Goal: Task Accomplishment & Management: Use online tool/utility

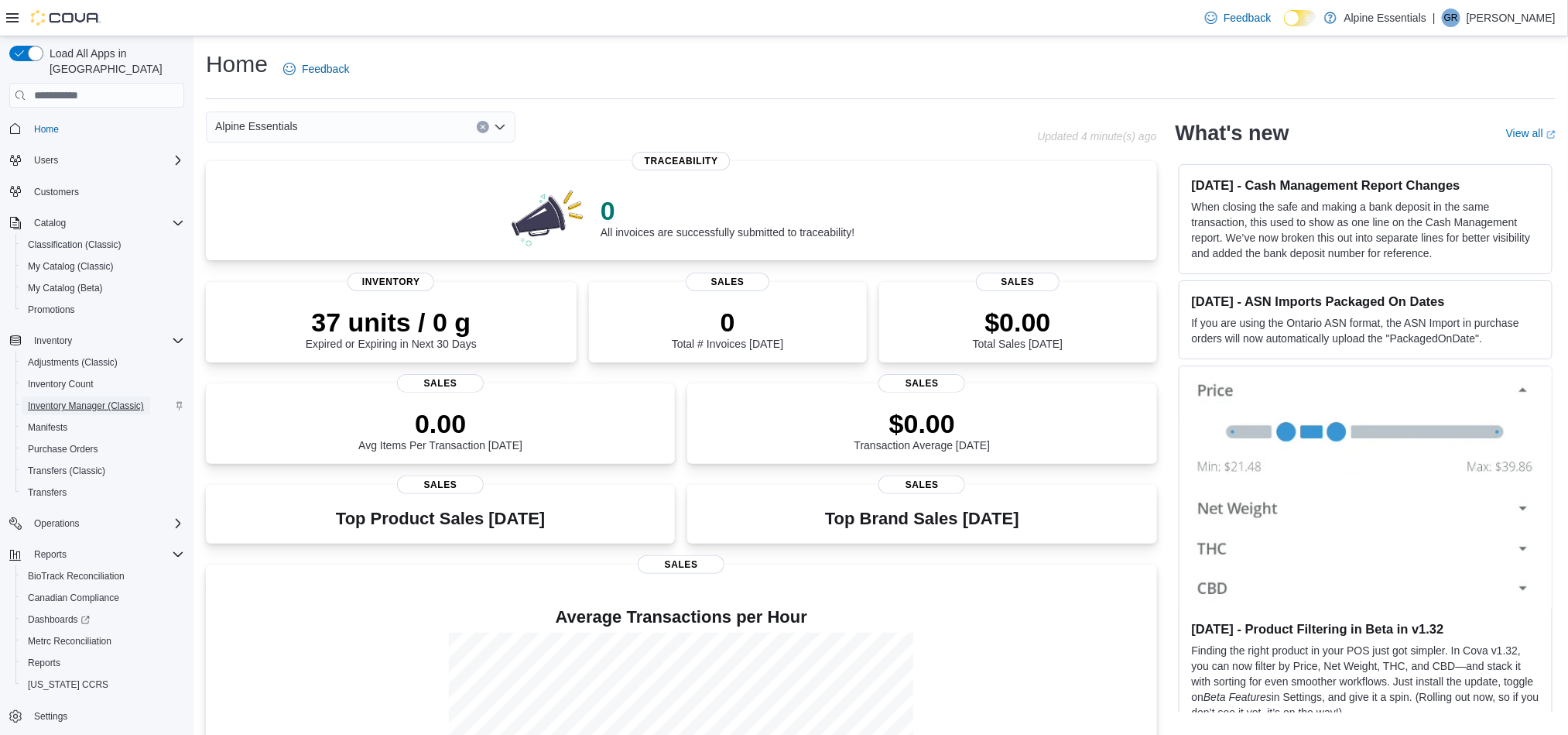
click at [116, 400] on span "Inventory Manager (Classic)" at bounding box center [86, 405] width 116 height 12
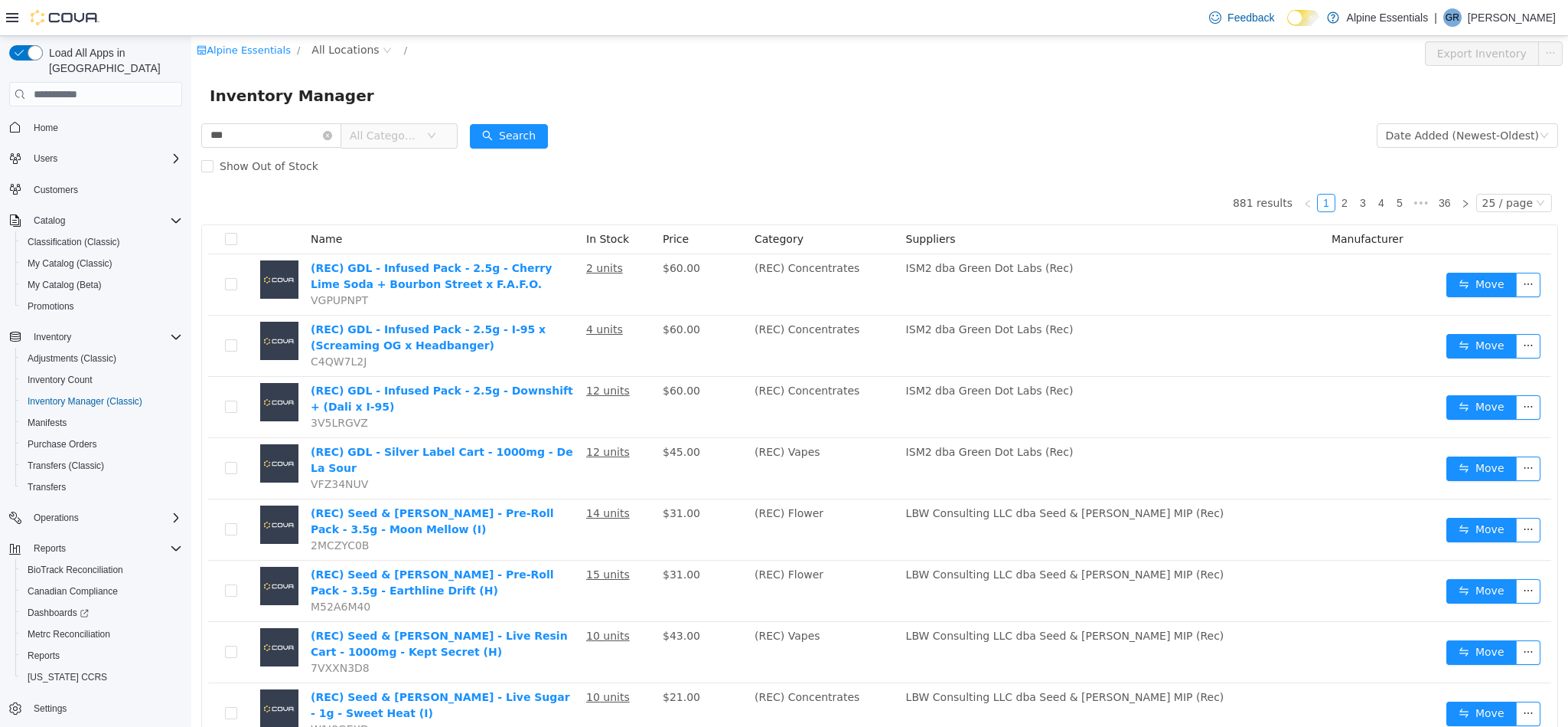
type input "***"
click at [419, 135] on span "All Categories" at bounding box center [384, 135] width 69 height 16
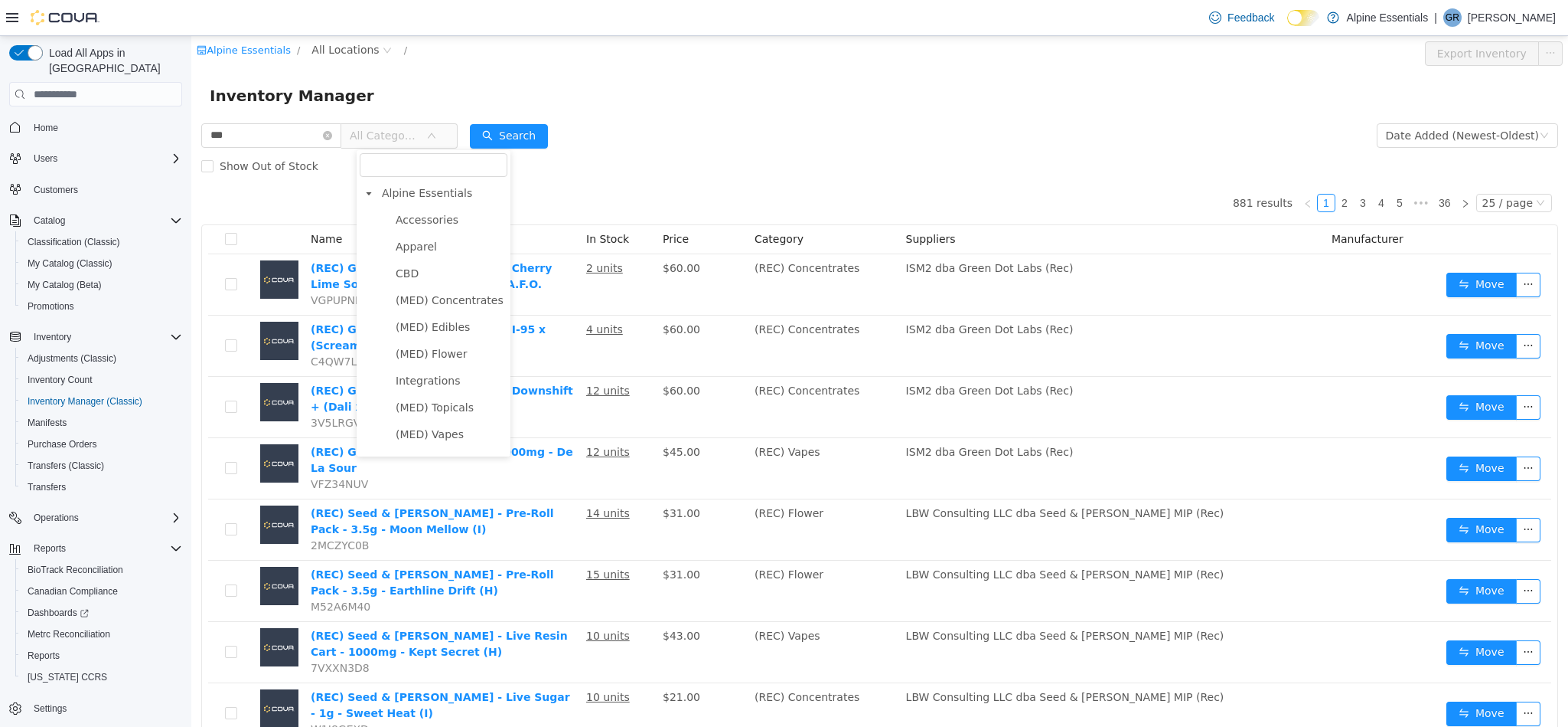
scroll to position [128, 0]
click at [432, 387] on span "(REC) Flower" at bounding box center [430, 385] width 69 height 12
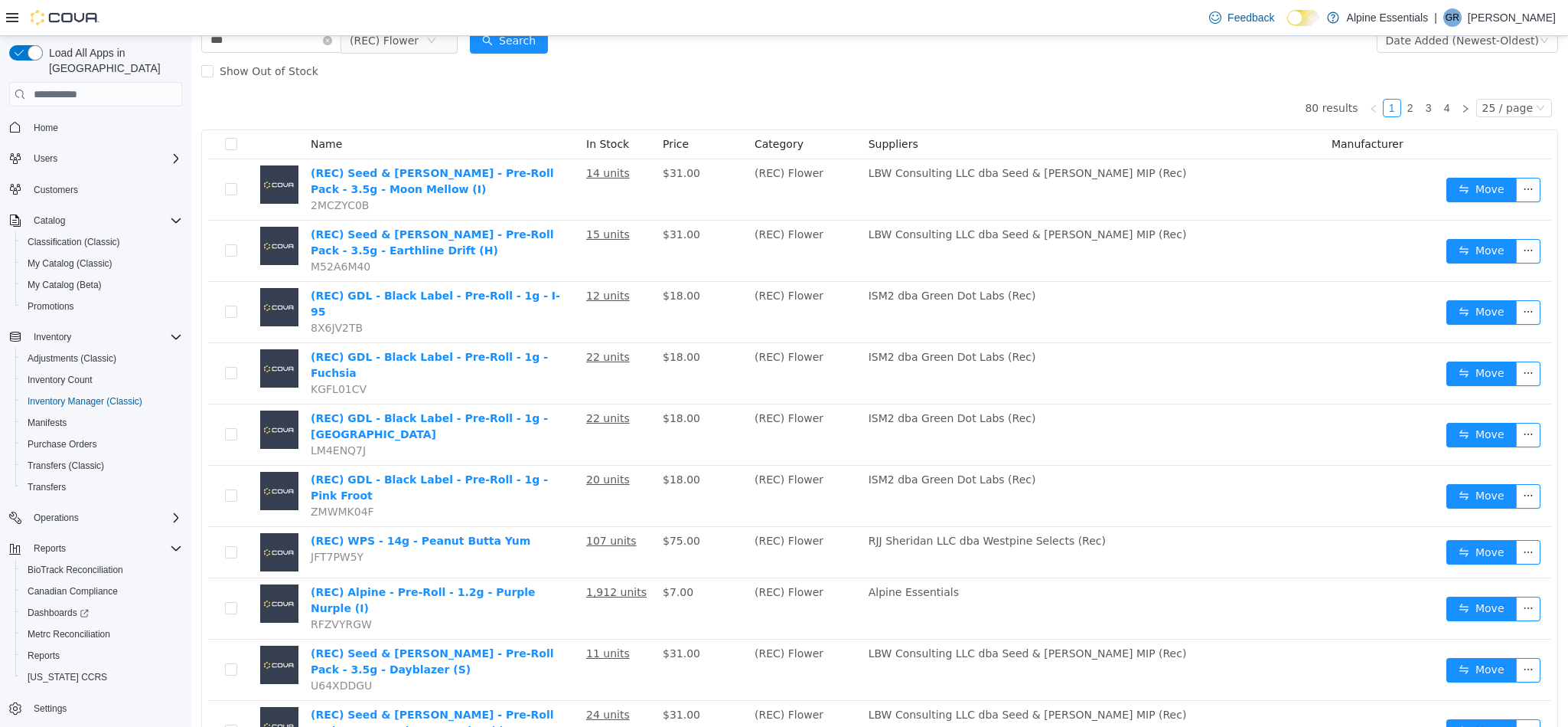
scroll to position [0, 0]
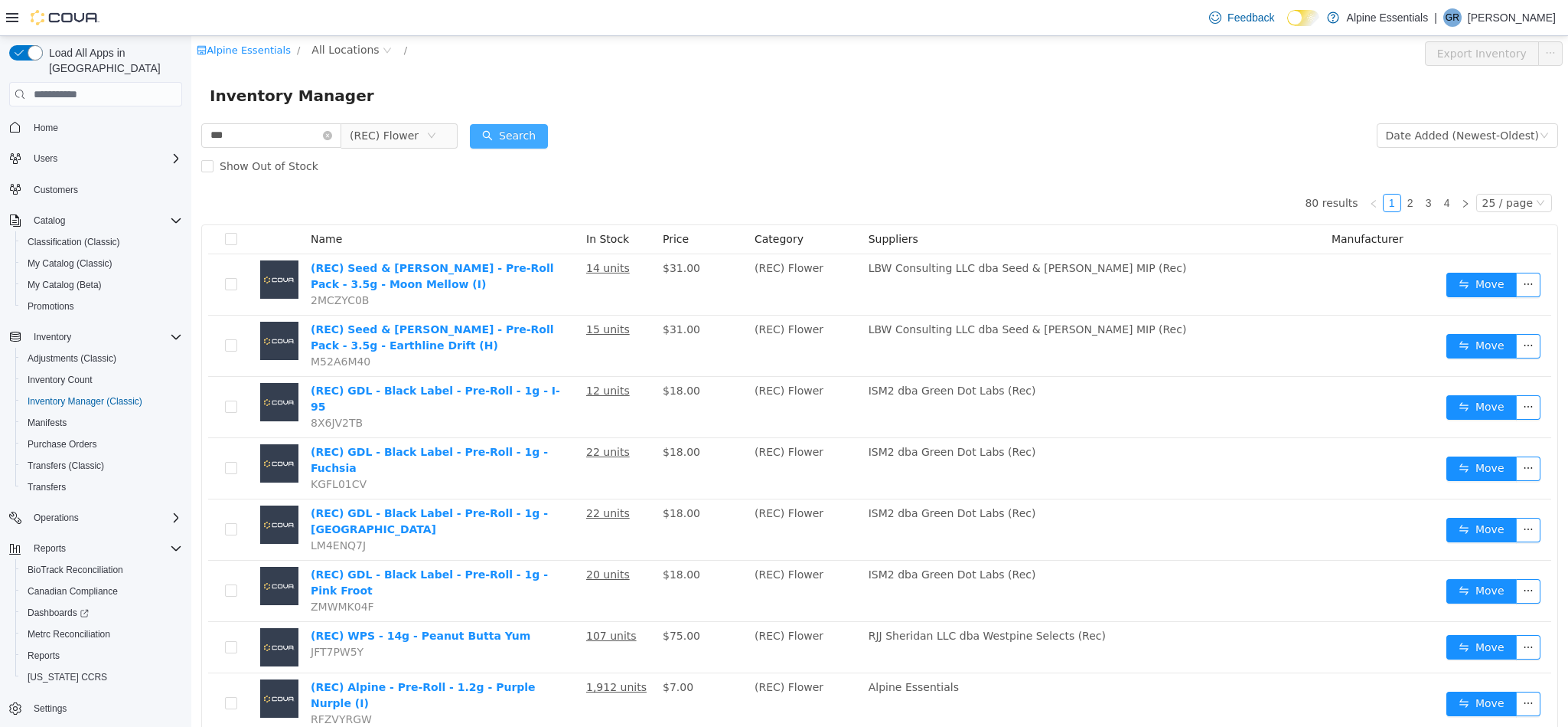
click at [533, 139] on button "Search" at bounding box center [509, 136] width 78 height 25
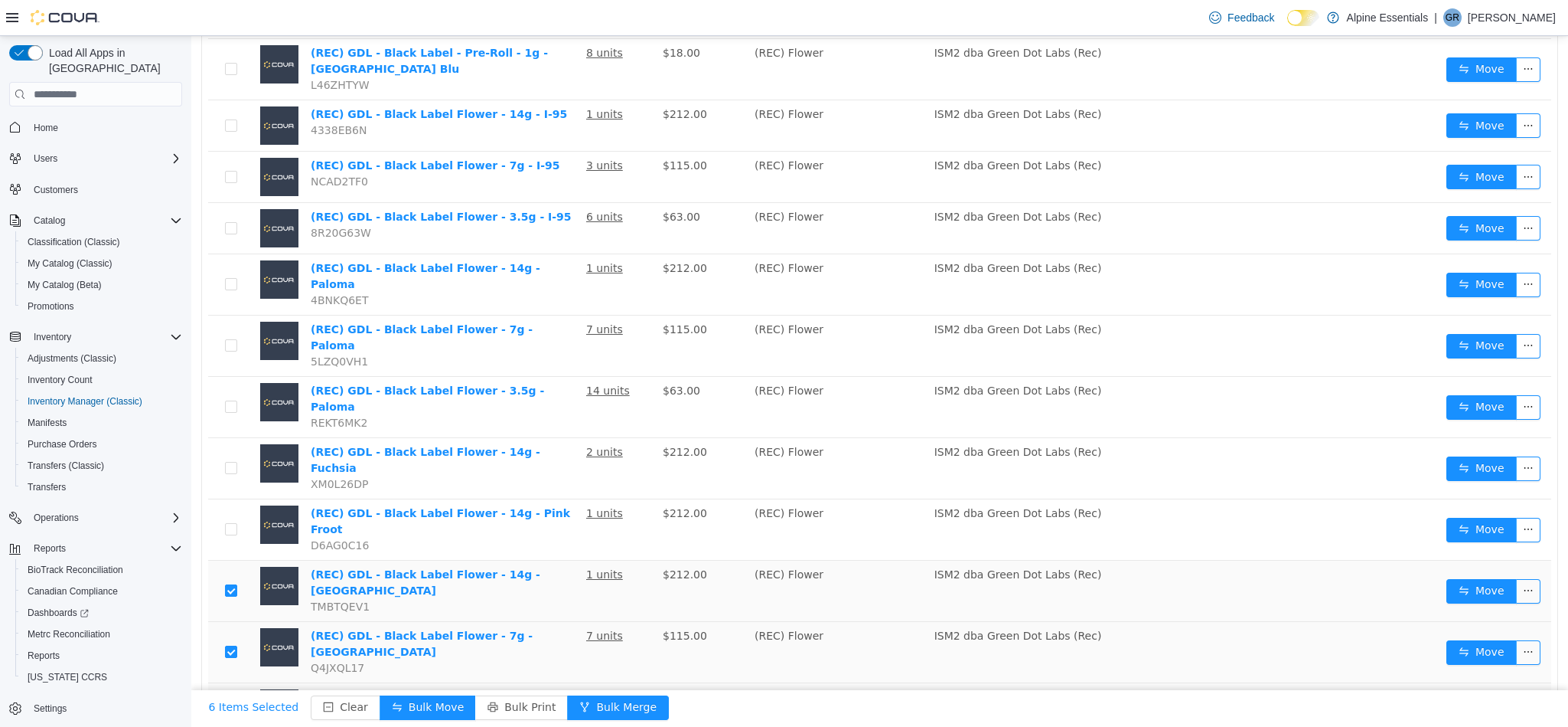
scroll to position [520, 0]
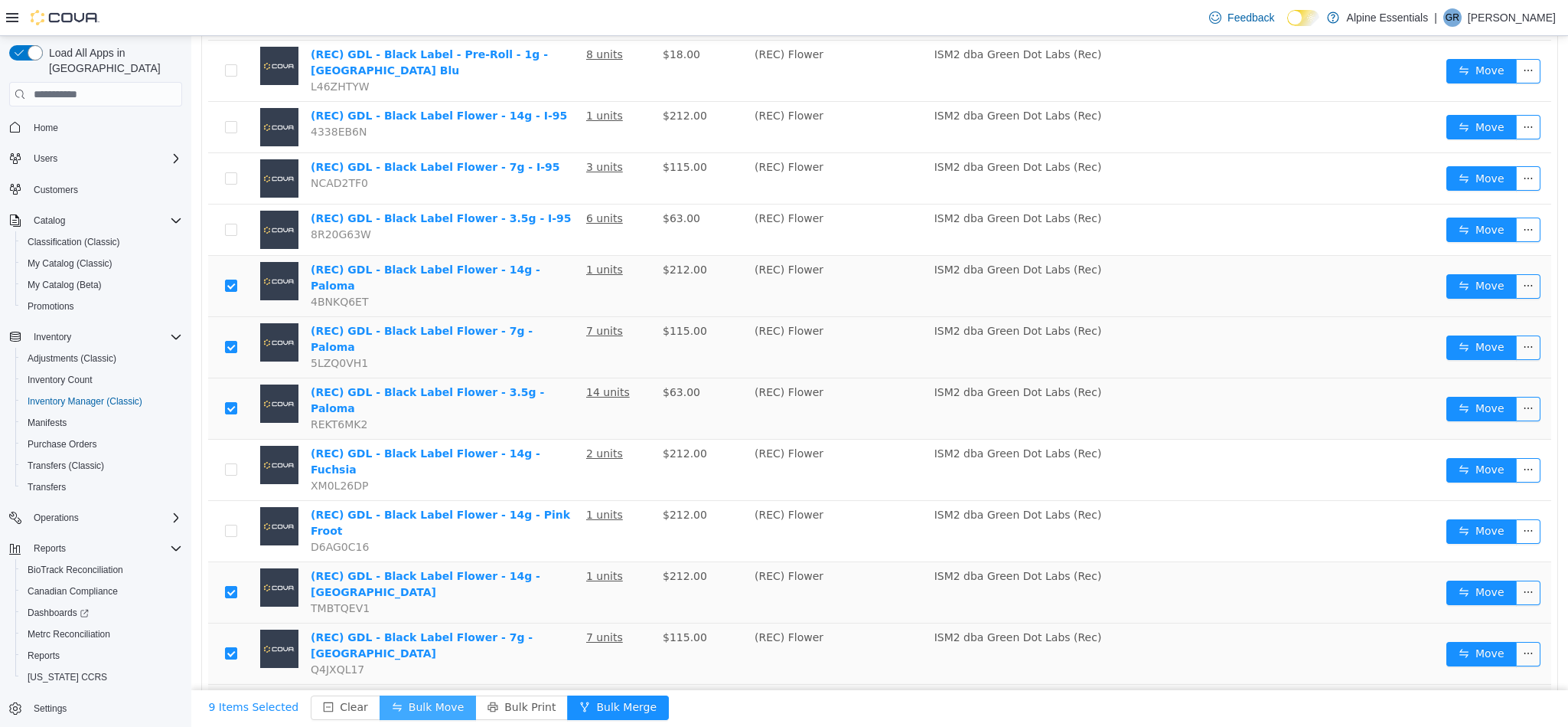
click at [402, 701] on button "Bulk Move" at bounding box center [428, 708] width 96 height 25
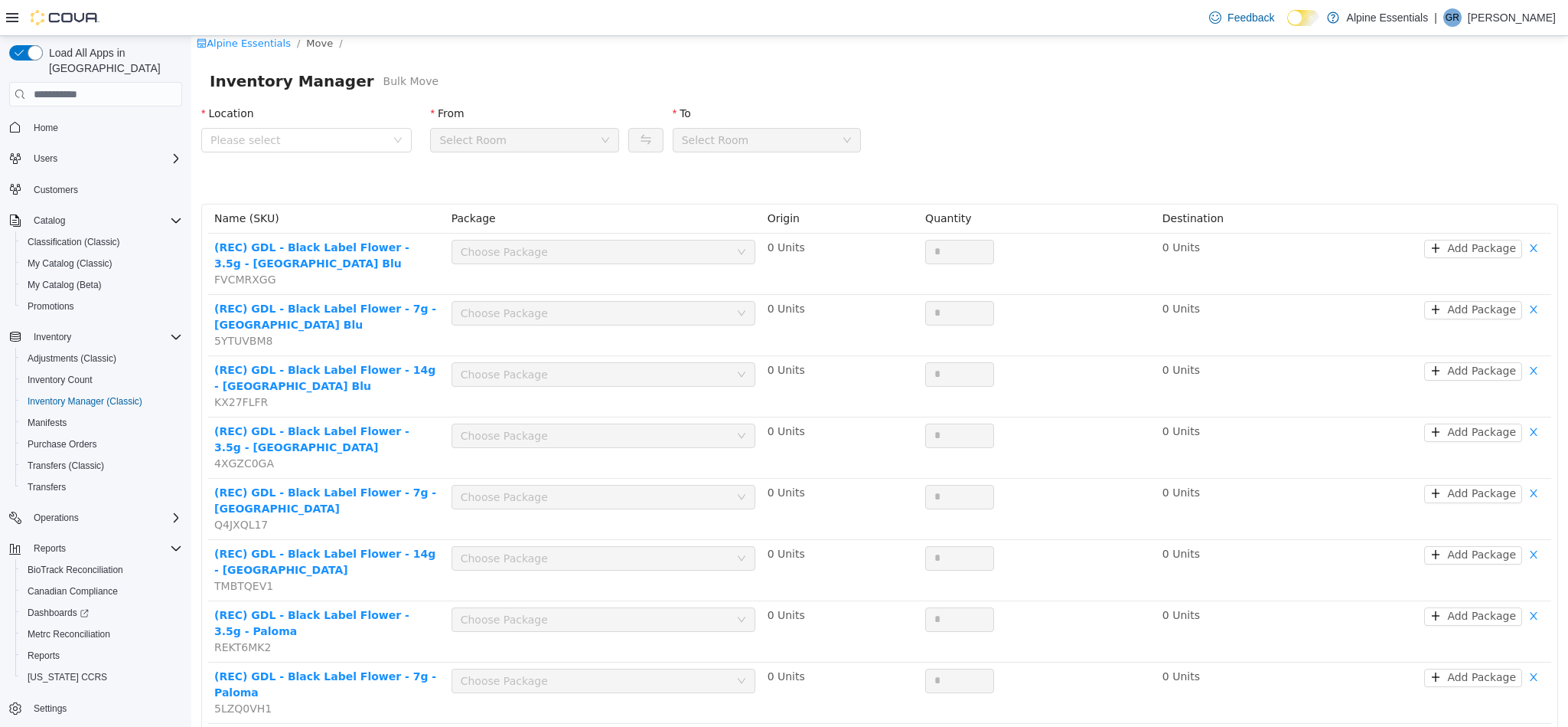
scroll to position [5, 0]
click at [354, 126] on div "Location" at bounding box center [307, 117] width 211 height 22
click at [363, 139] on span "Please select" at bounding box center [298, 140] width 175 height 16
click at [380, 240] on div "All Locations [STREET_ADDRESS]" at bounding box center [305, 200] width 208 height 87
click at [379, 229] on span "[STREET_ADDRESS]" at bounding box center [321, 226] width 170 height 20
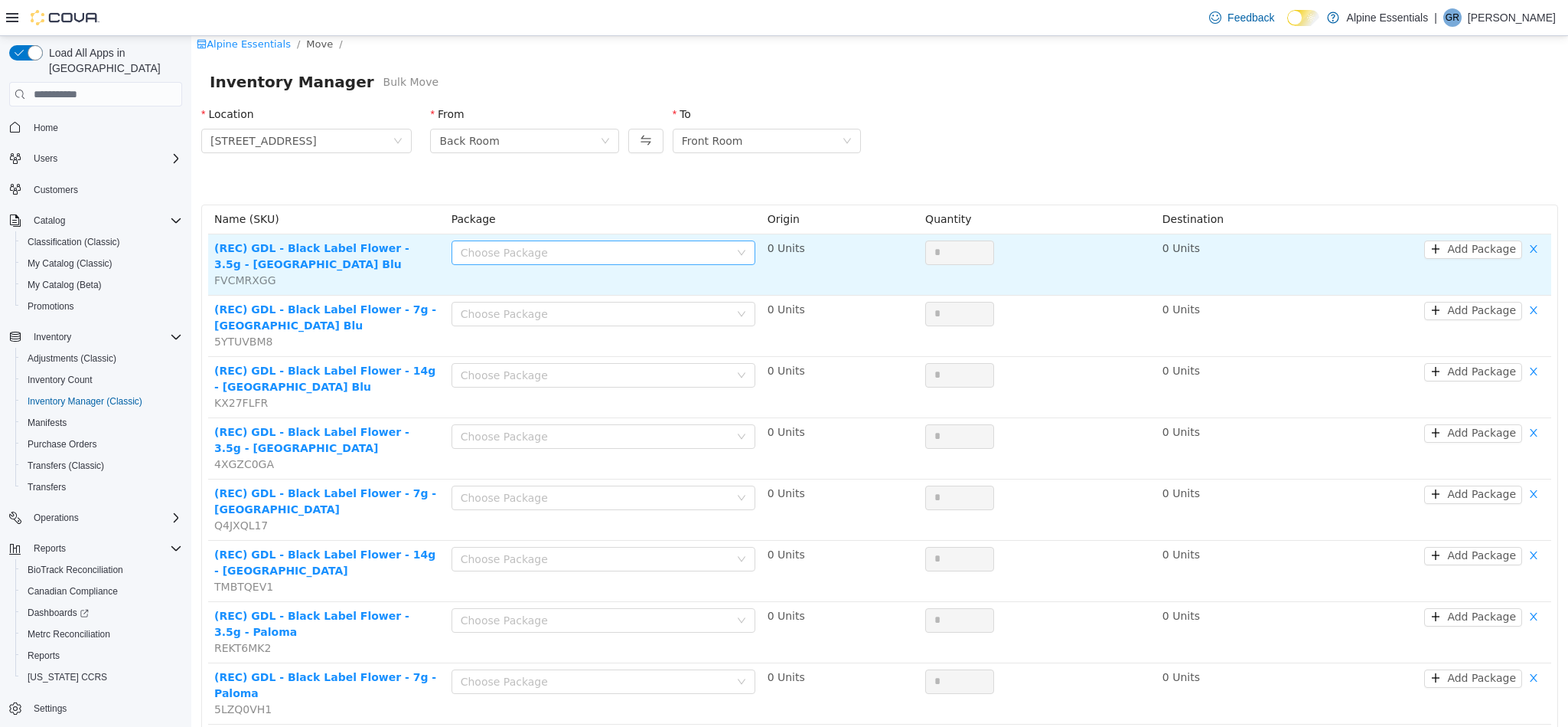
click at [600, 254] on div "Choose Package" at bounding box center [595, 252] width 269 height 16
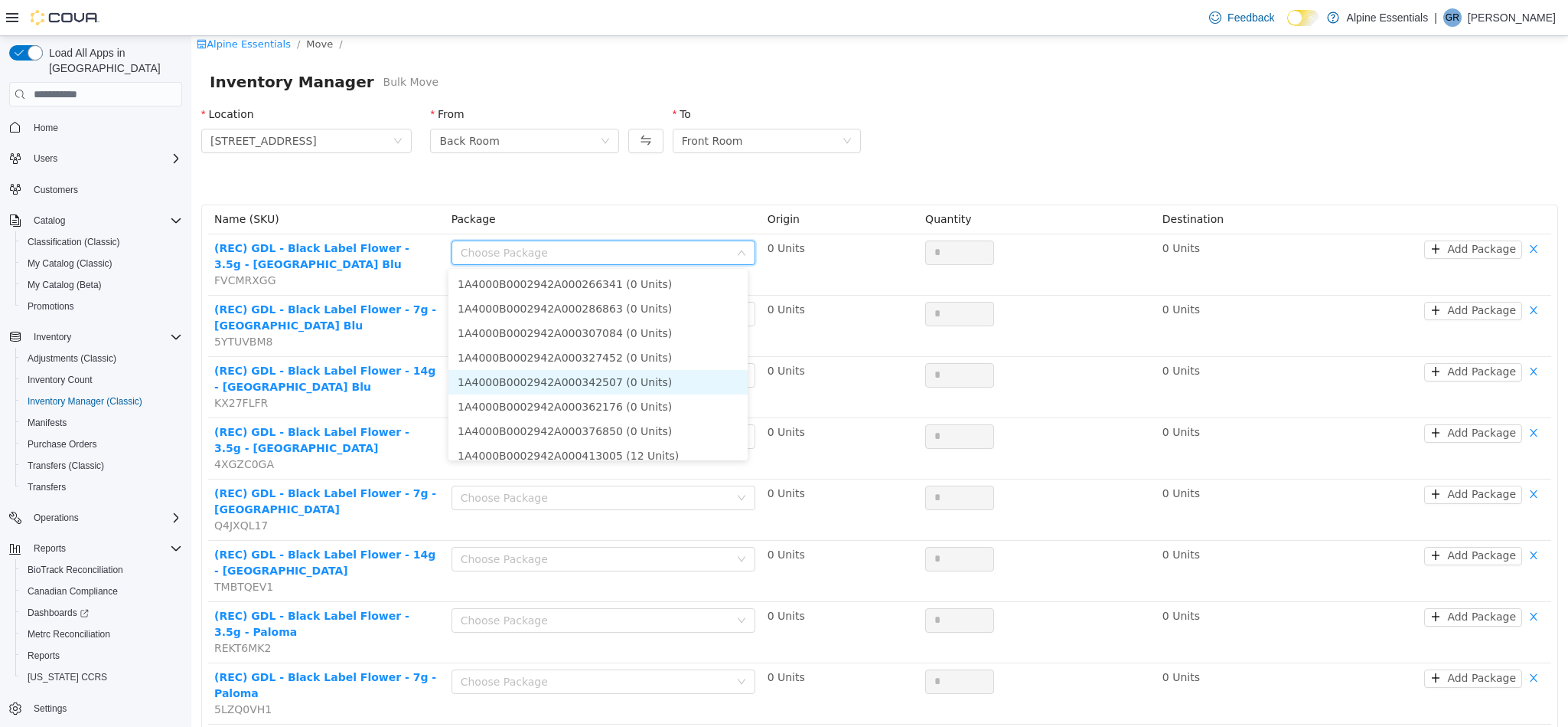
scroll to position [34, 0]
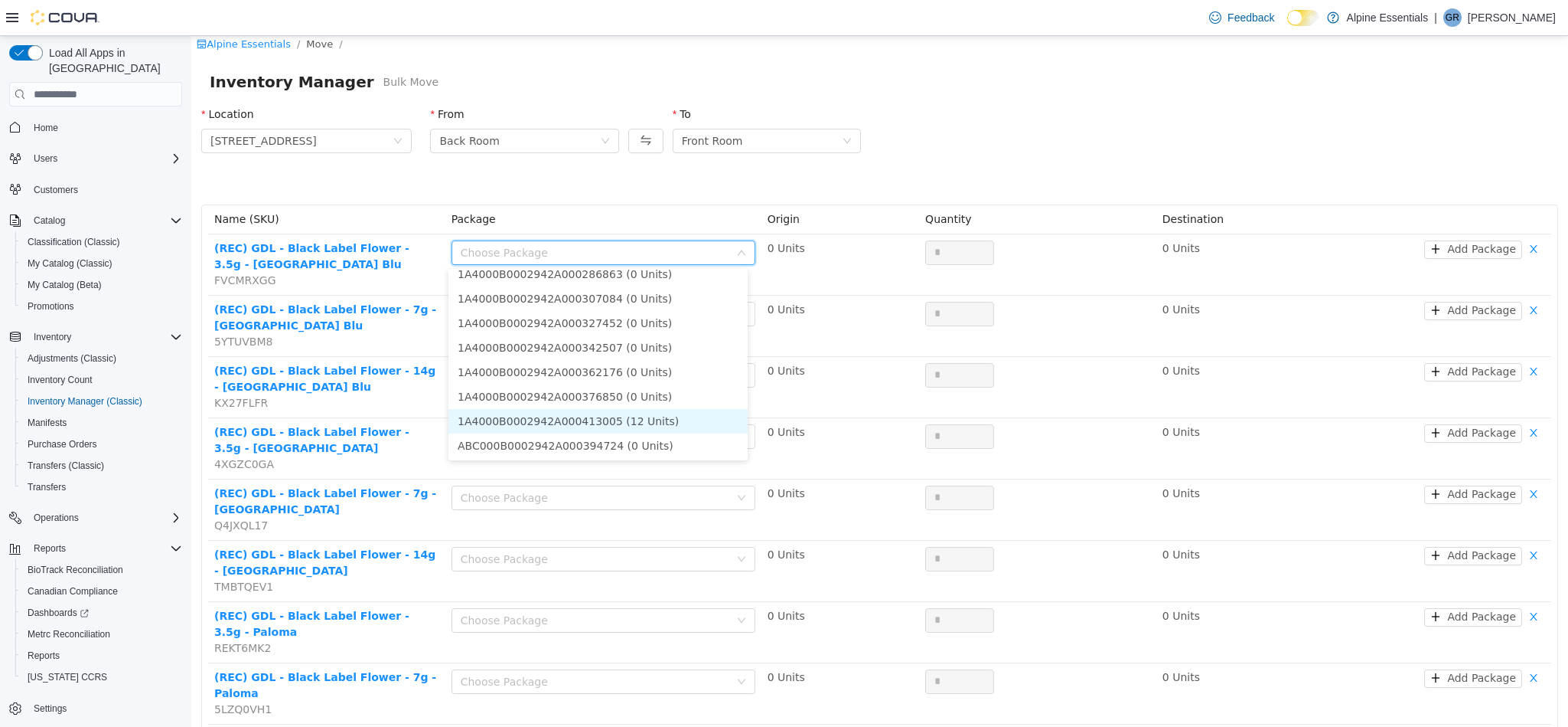
click at [655, 418] on li "1A4000B0002942A000413005 (12 Units)" at bounding box center [598, 421] width 299 height 25
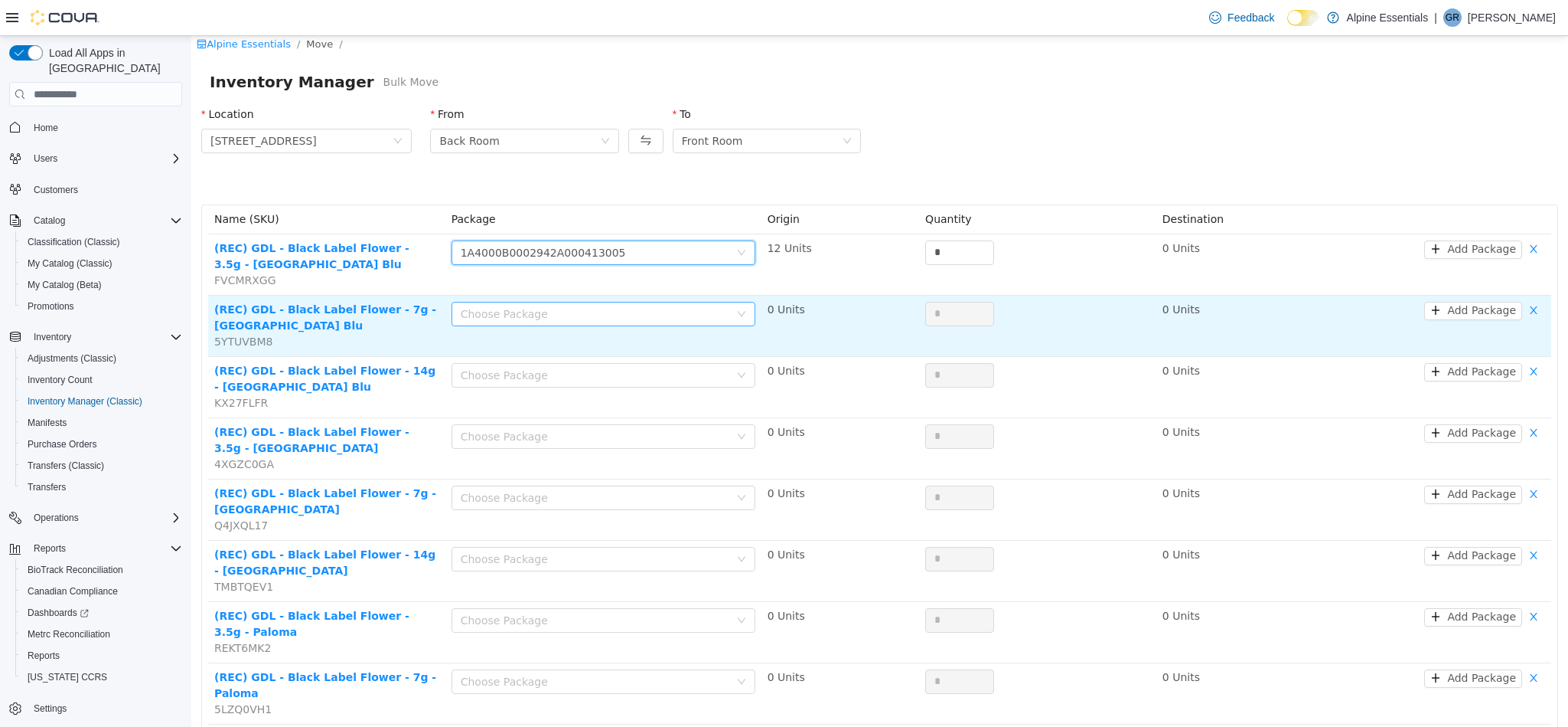
click at [704, 307] on div "Choose Package" at bounding box center [595, 314] width 269 height 16
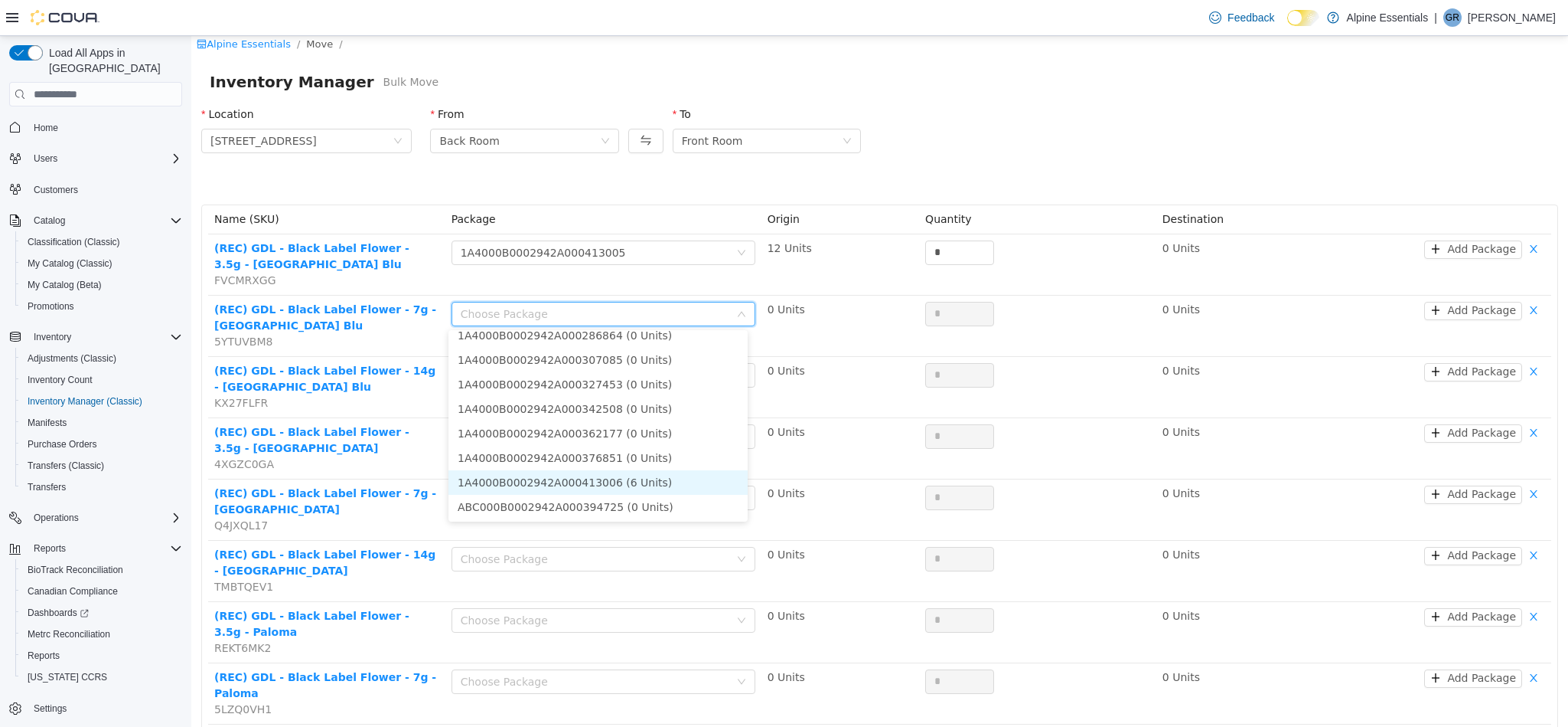
click at [660, 481] on li "1A4000B0002942A000413006 (6 Units)" at bounding box center [598, 482] width 299 height 25
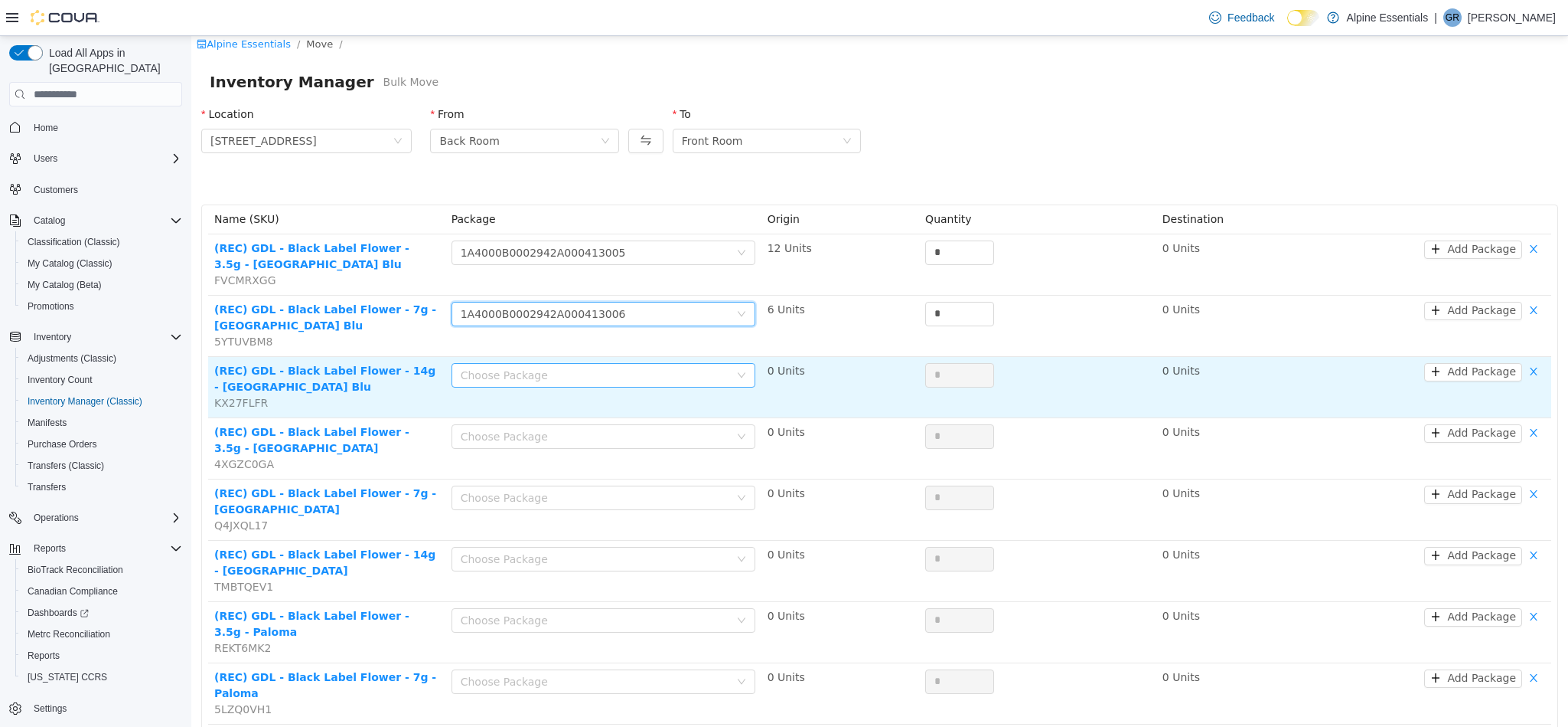
click at [662, 370] on div "Choose Package" at bounding box center [595, 375] width 269 height 16
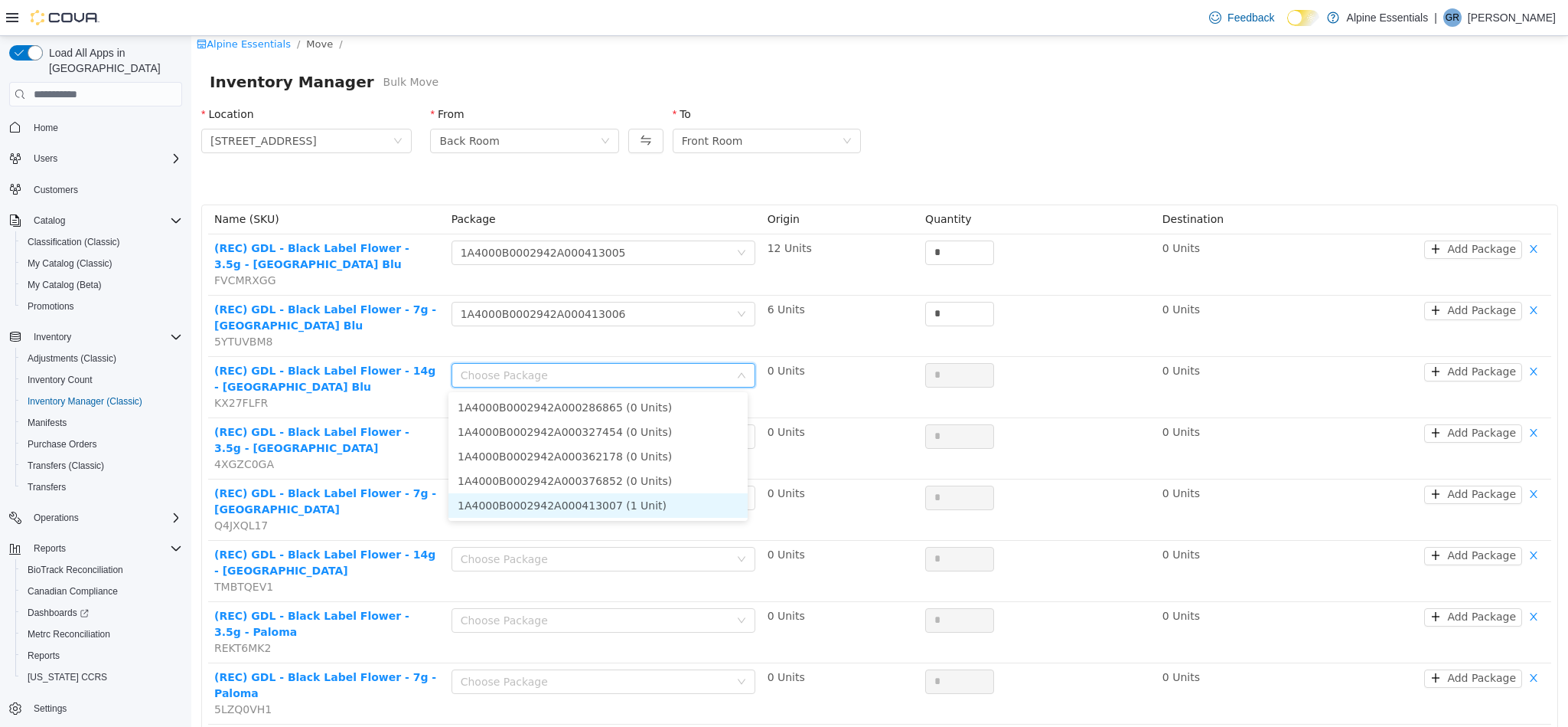
click at [642, 507] on li "1A4000B0002942A000413007 (1 Unit)" at bounding box center [598, 505] width 299 height 25
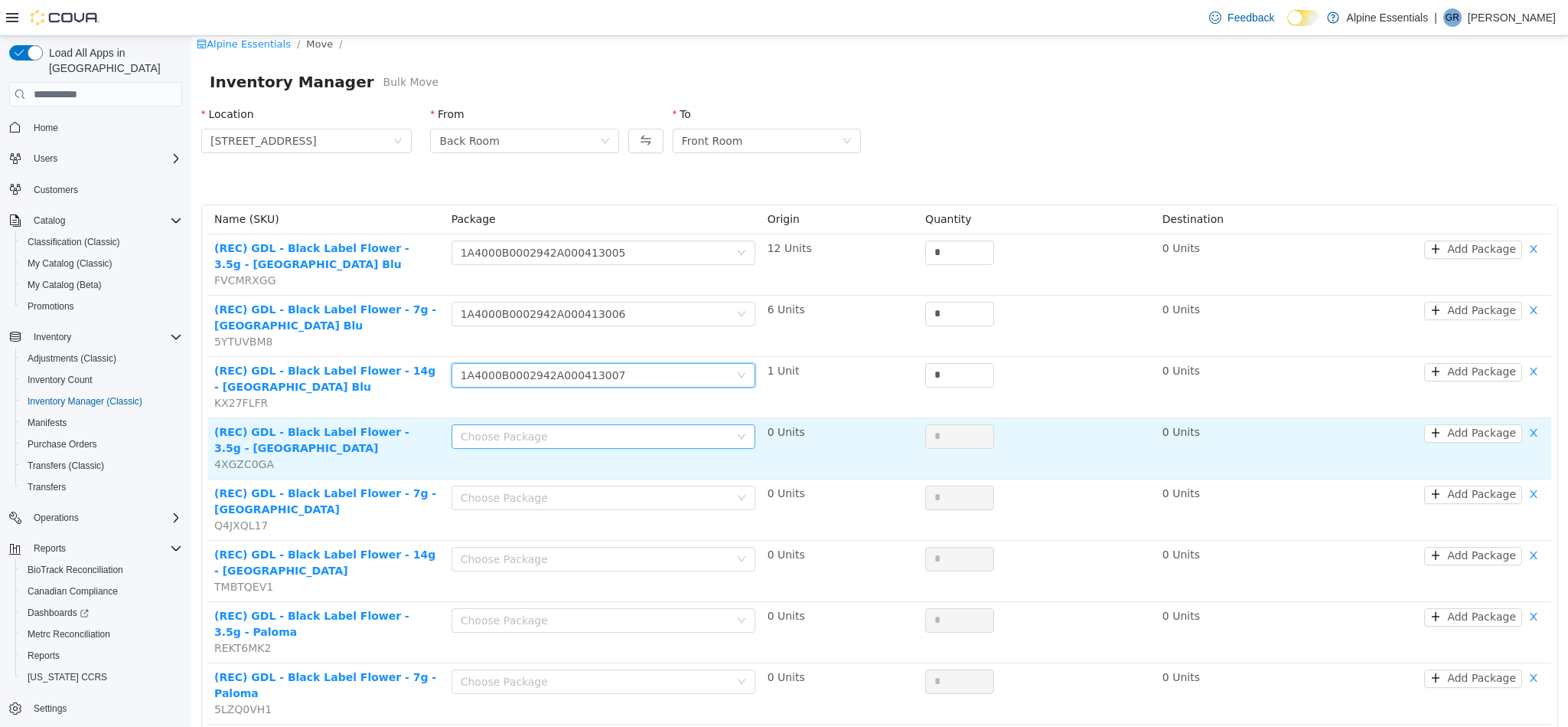
click at [718, 440] on div "Choose Package" at bounding box center [595, 436] width 269 height 16
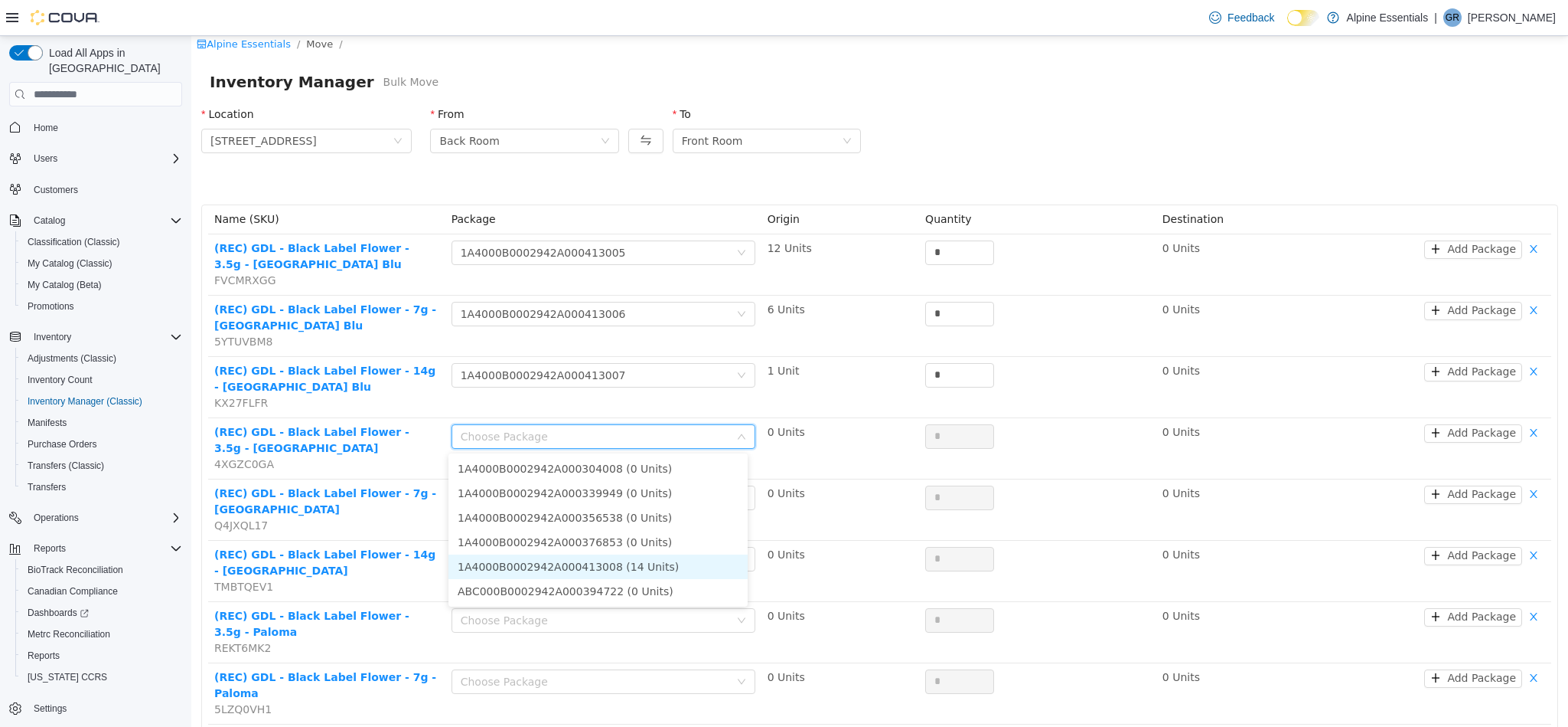
click at [695, 574] on li "1A4000B0002942A000413008 (14 Units)" at bounding box center [598, 566] width 299 height 25
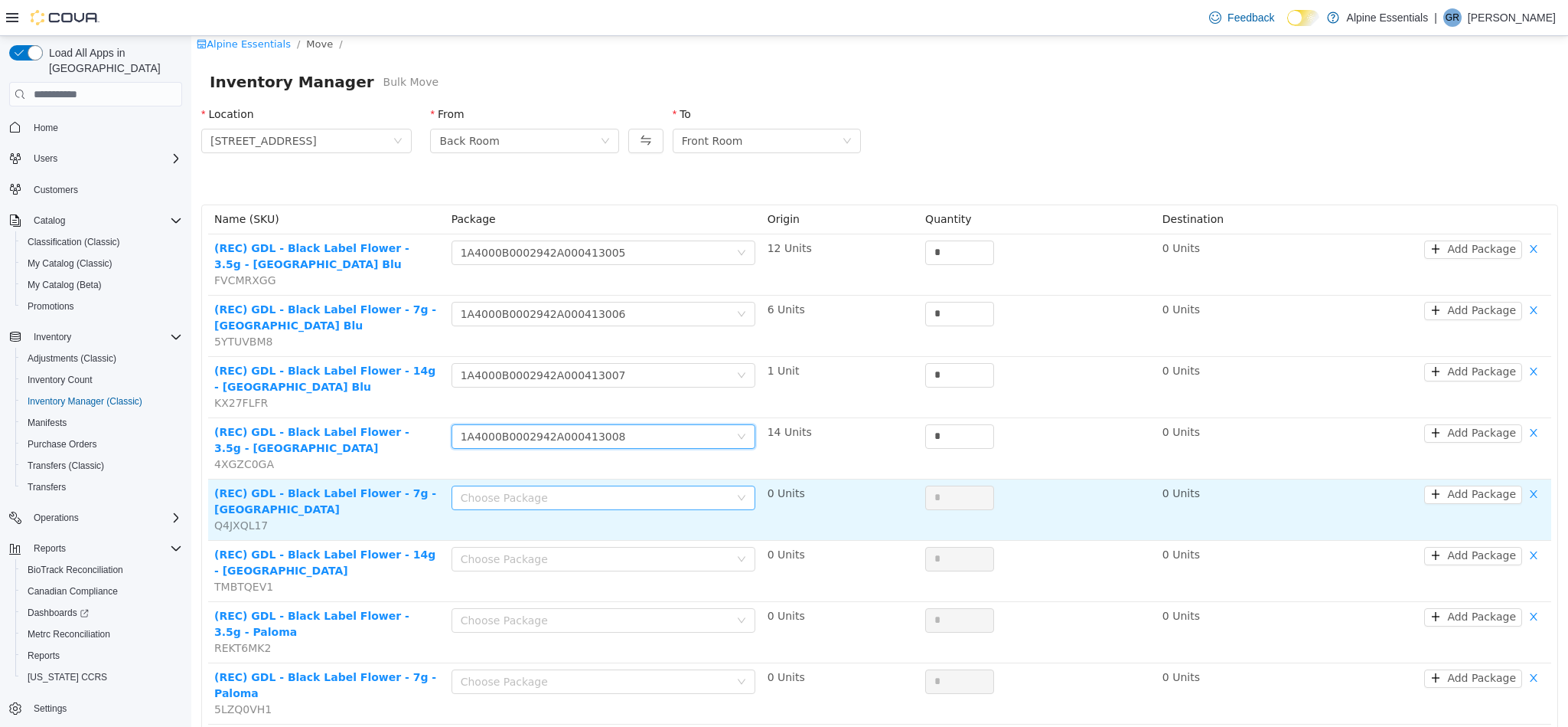
click at [705, 497] on div "Choose Package" at bounding box center [595, 498] width 269 height 16
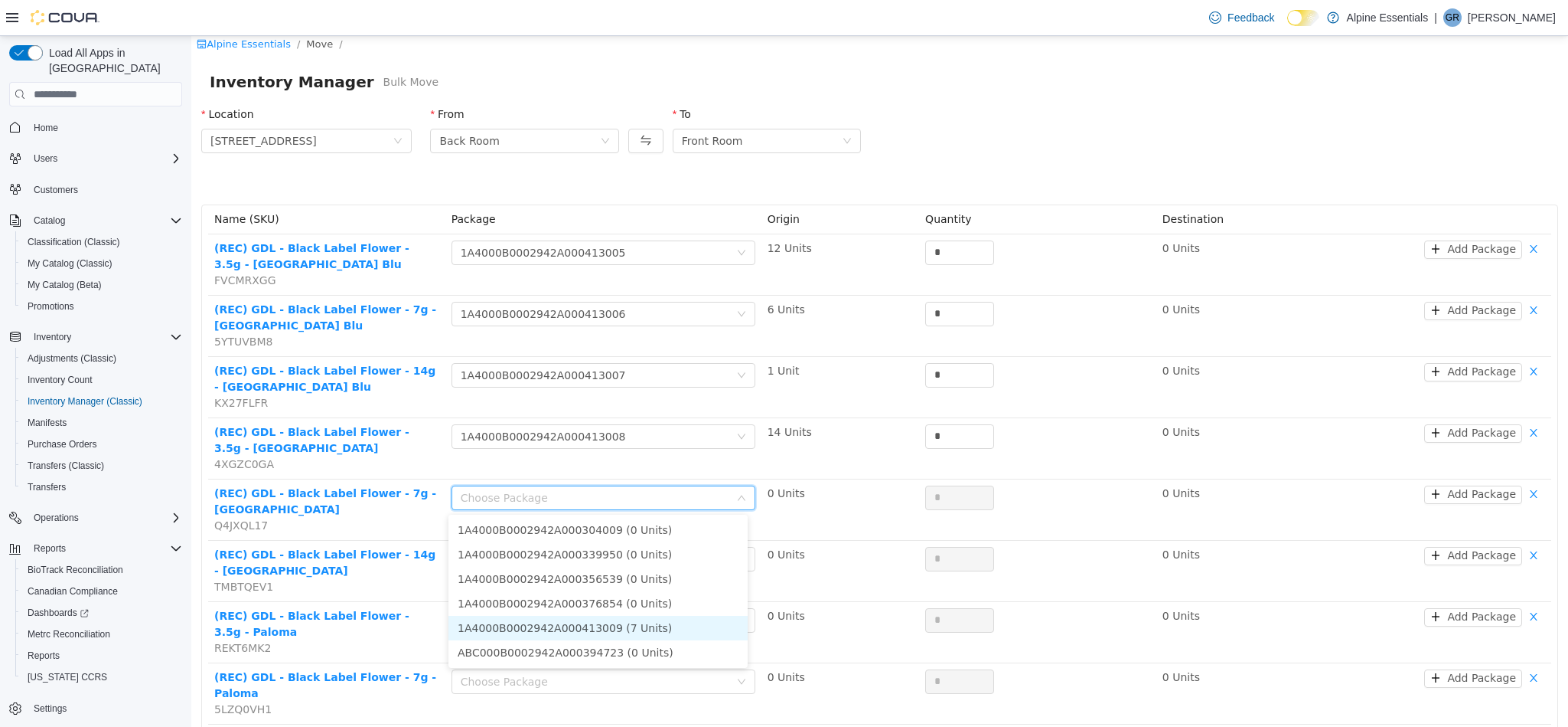
click at [681, 630] on li "1A4000B0002942A000413009 (7 Units)" at bounding box center [598, 627] width 299 height 25
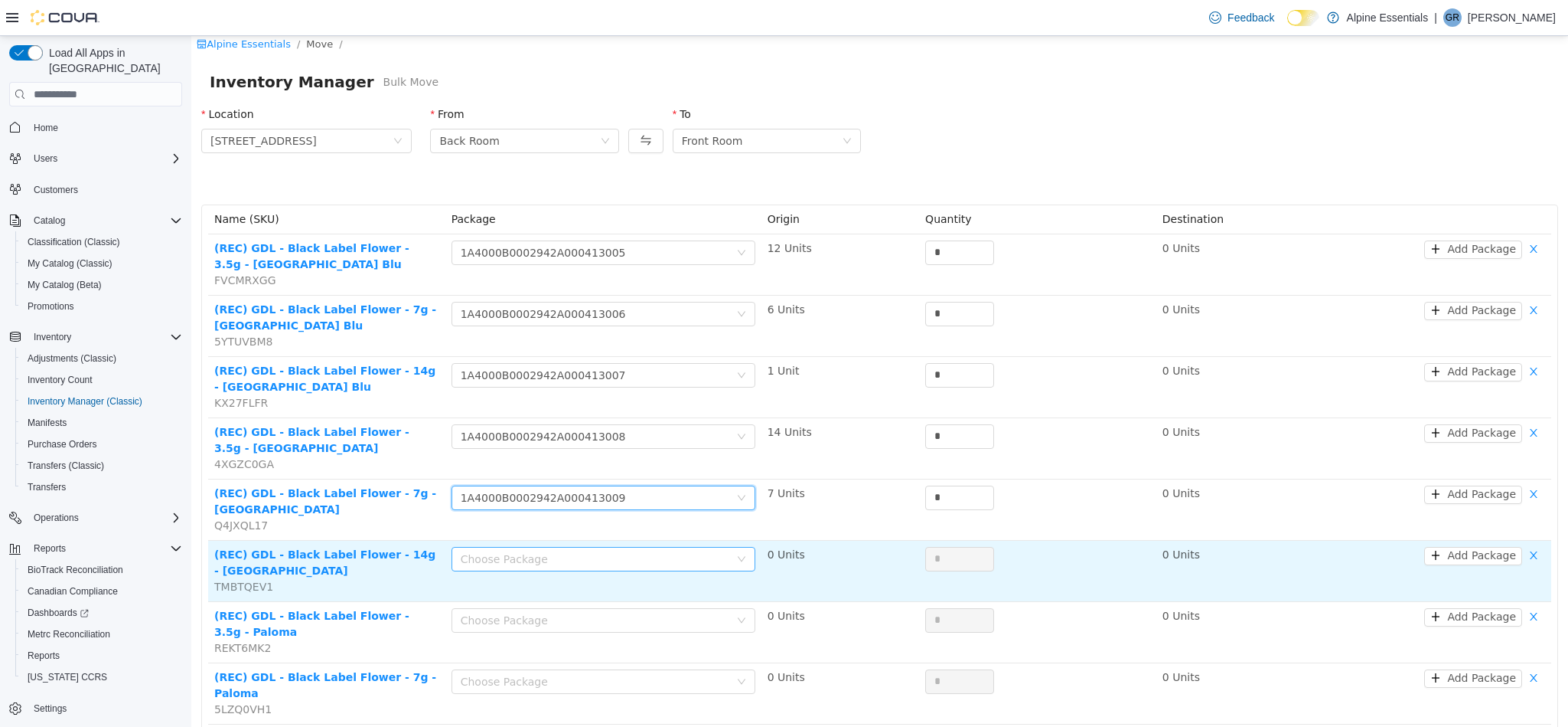
click at [662, 563] on div "Choose Package" at bounding box center [595, 559] width 269 height 16
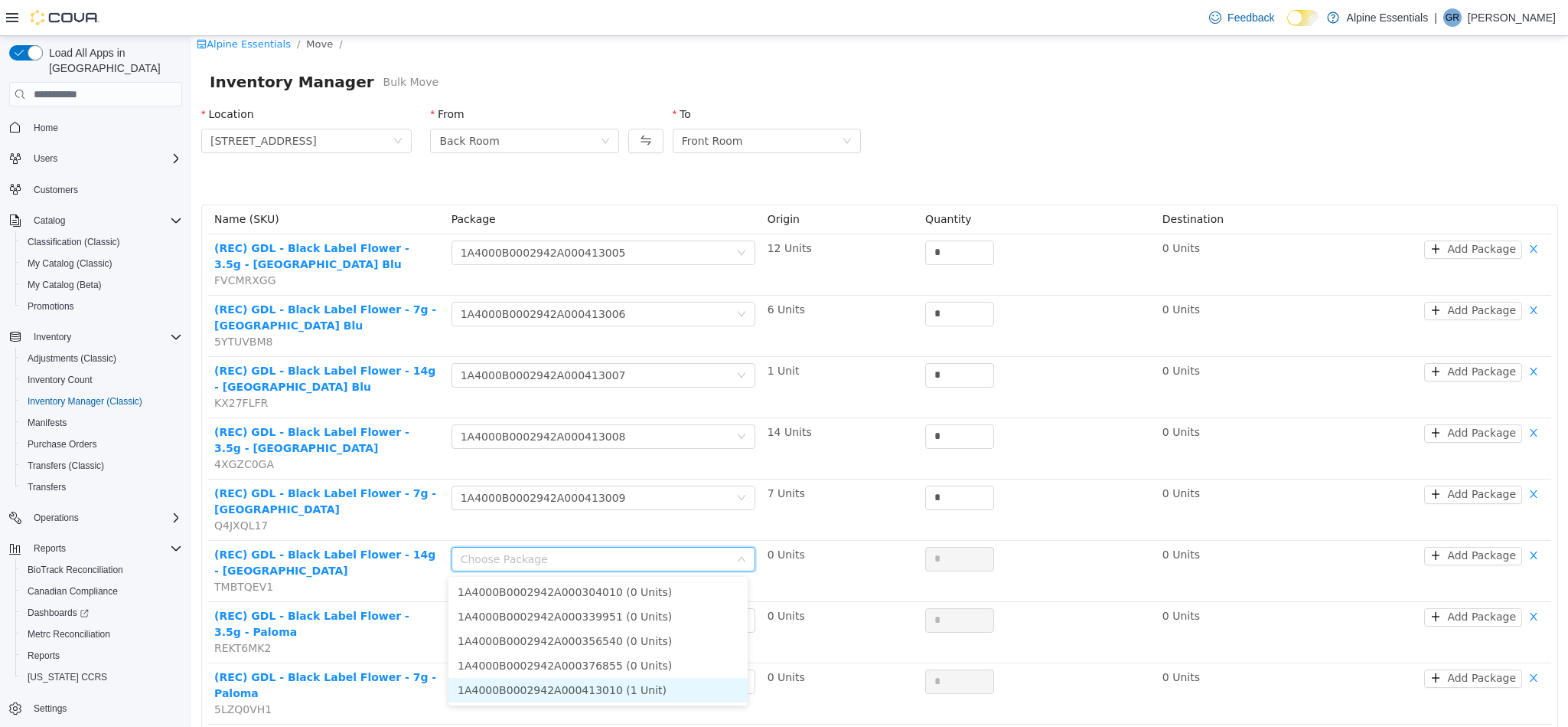
click at [682, 687] on li "1A4000B0002942A000413010 (1 Unit)" at bounding box center [598, 690] width 299 height 25
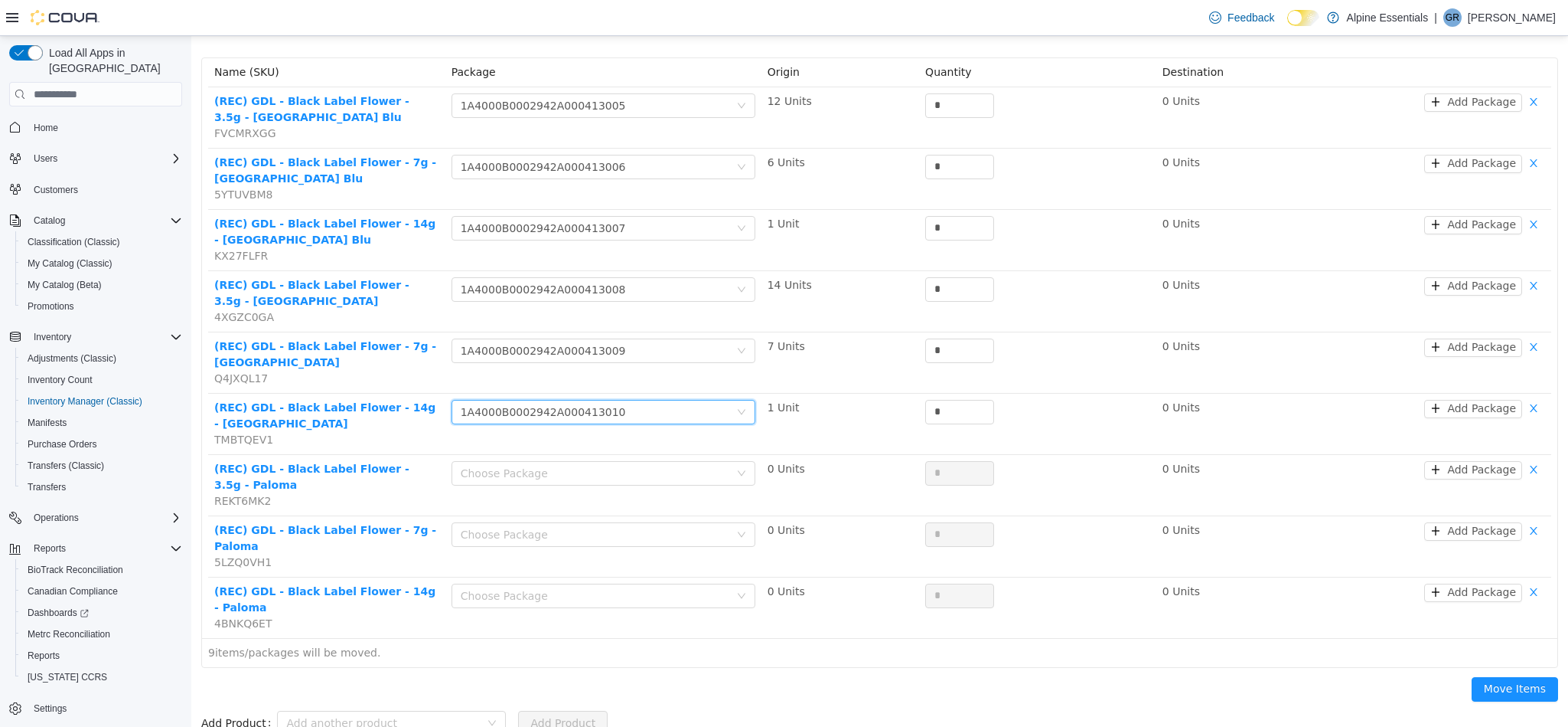
scroll to position [150, 0]
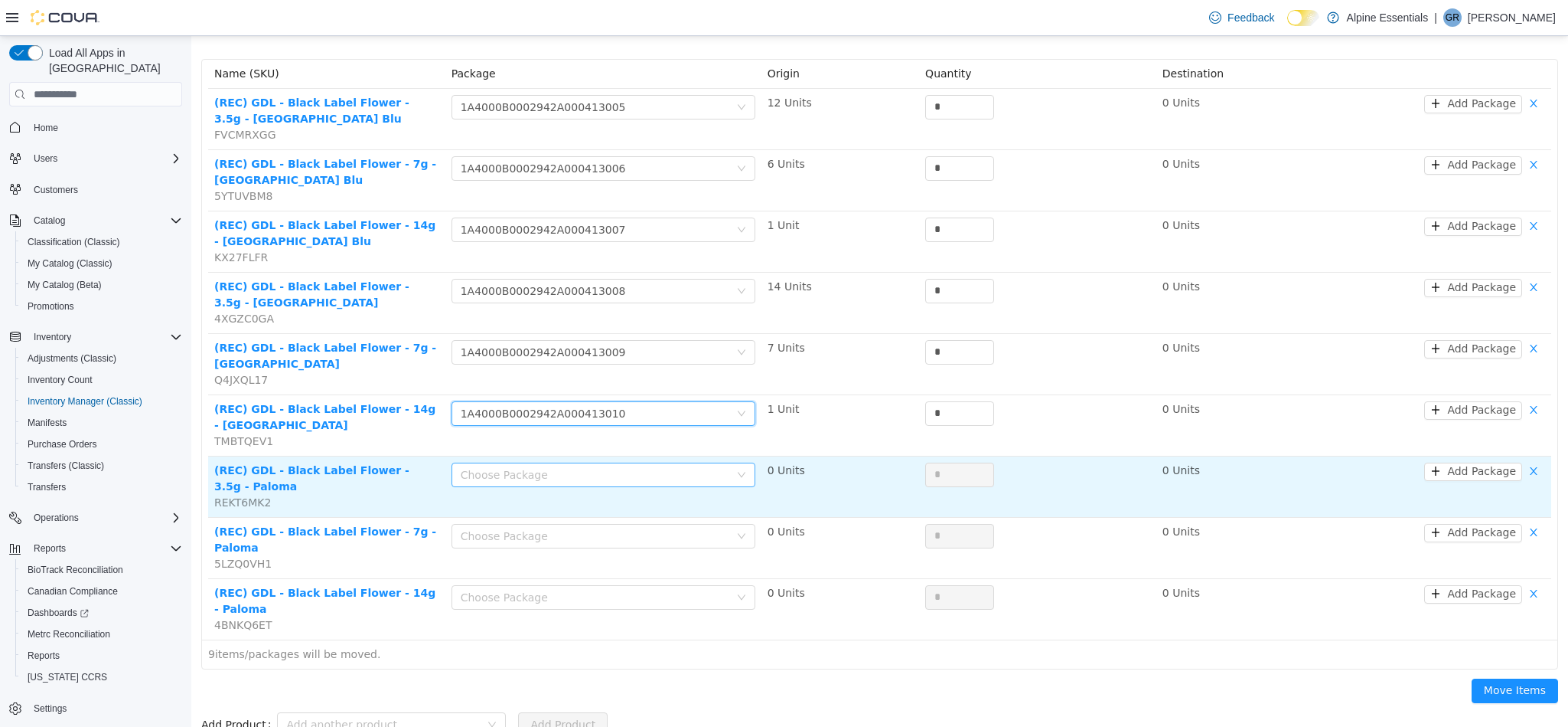
click at [687, 479] on div "Choose Package" at bounding box center [595, 475] width 269 height 16
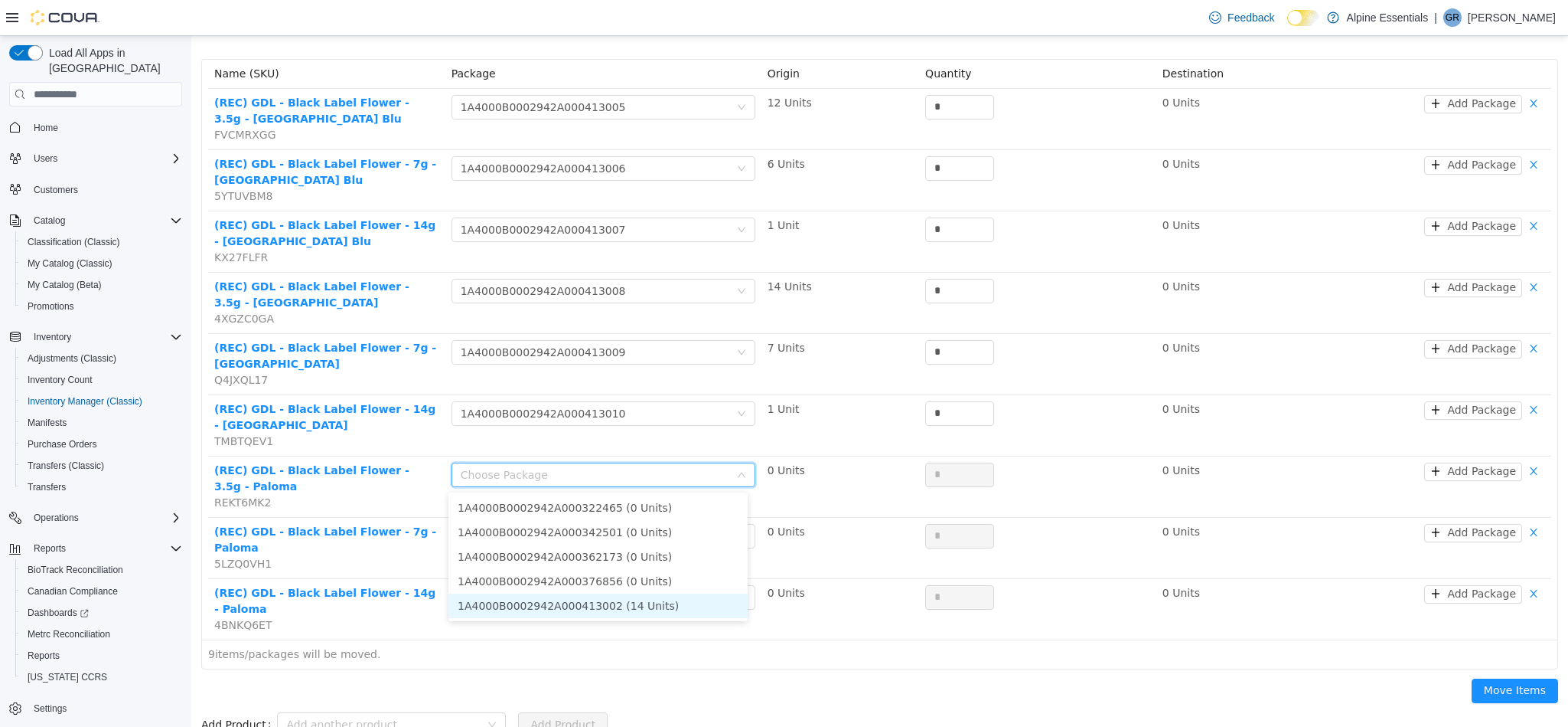
click at [669, 603] on li "1A4000B0002942A000413002 (14 Units)" at bounding box center [598, 605] width 299 height 25
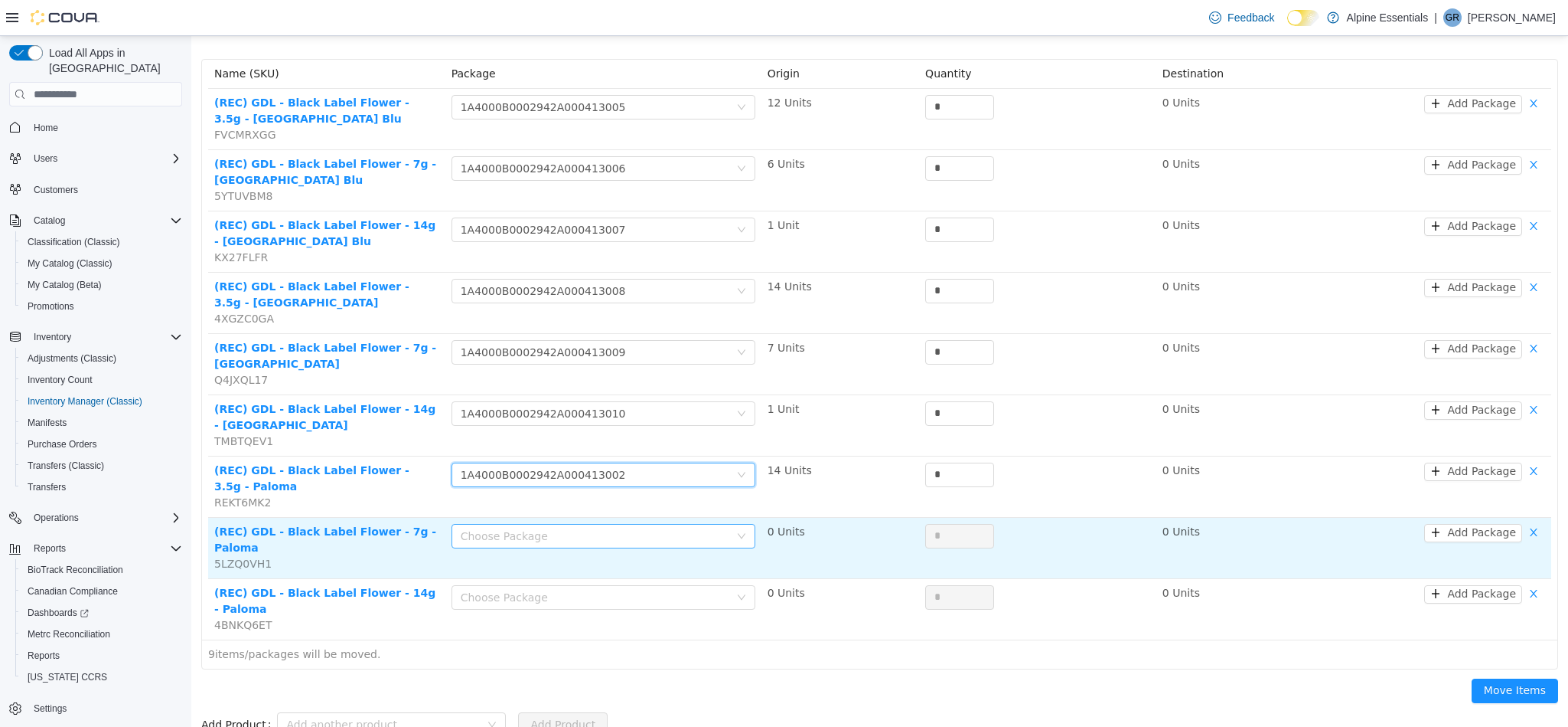
click at [705, 540] on div "Choose Package" at bounding box center [595, 536] width 269 height 16
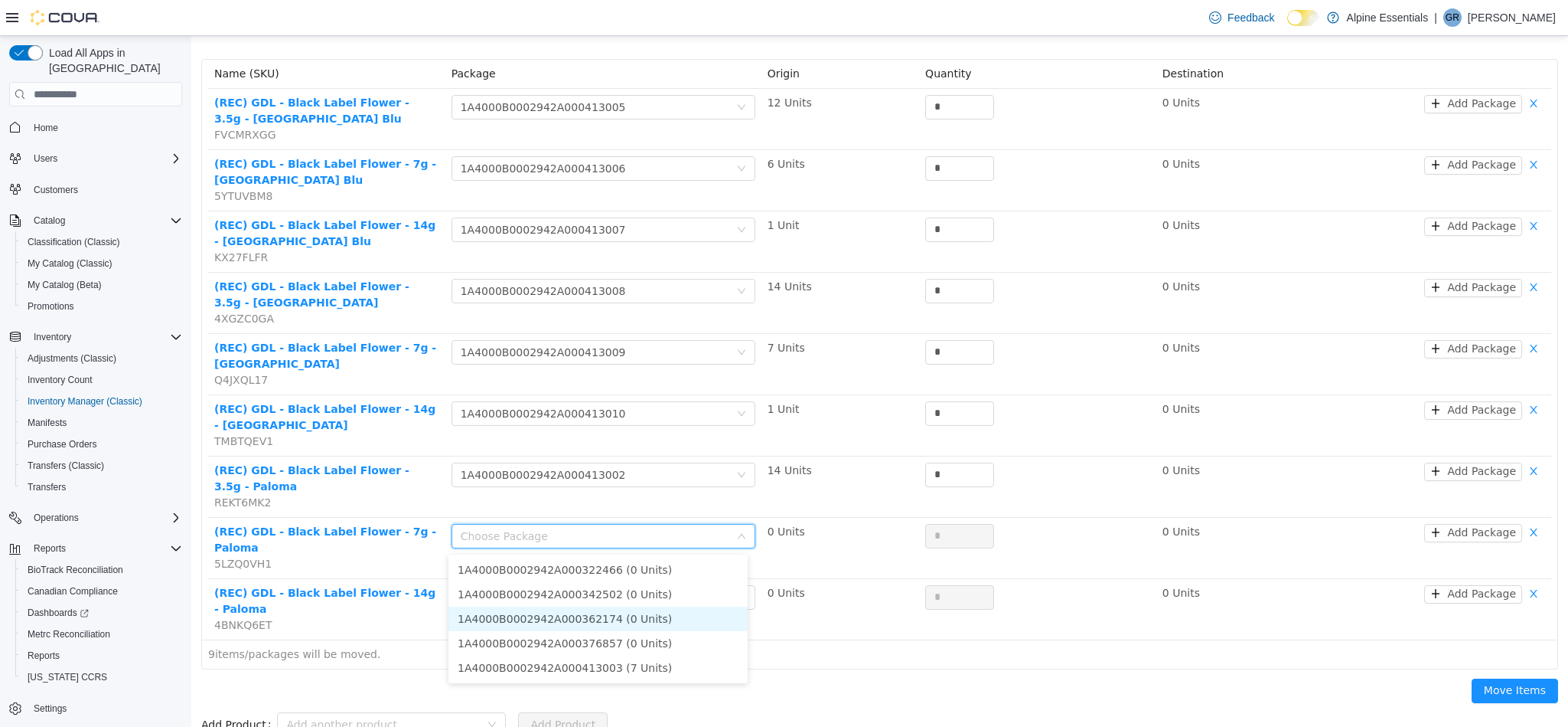
scroll to position [151, 0]
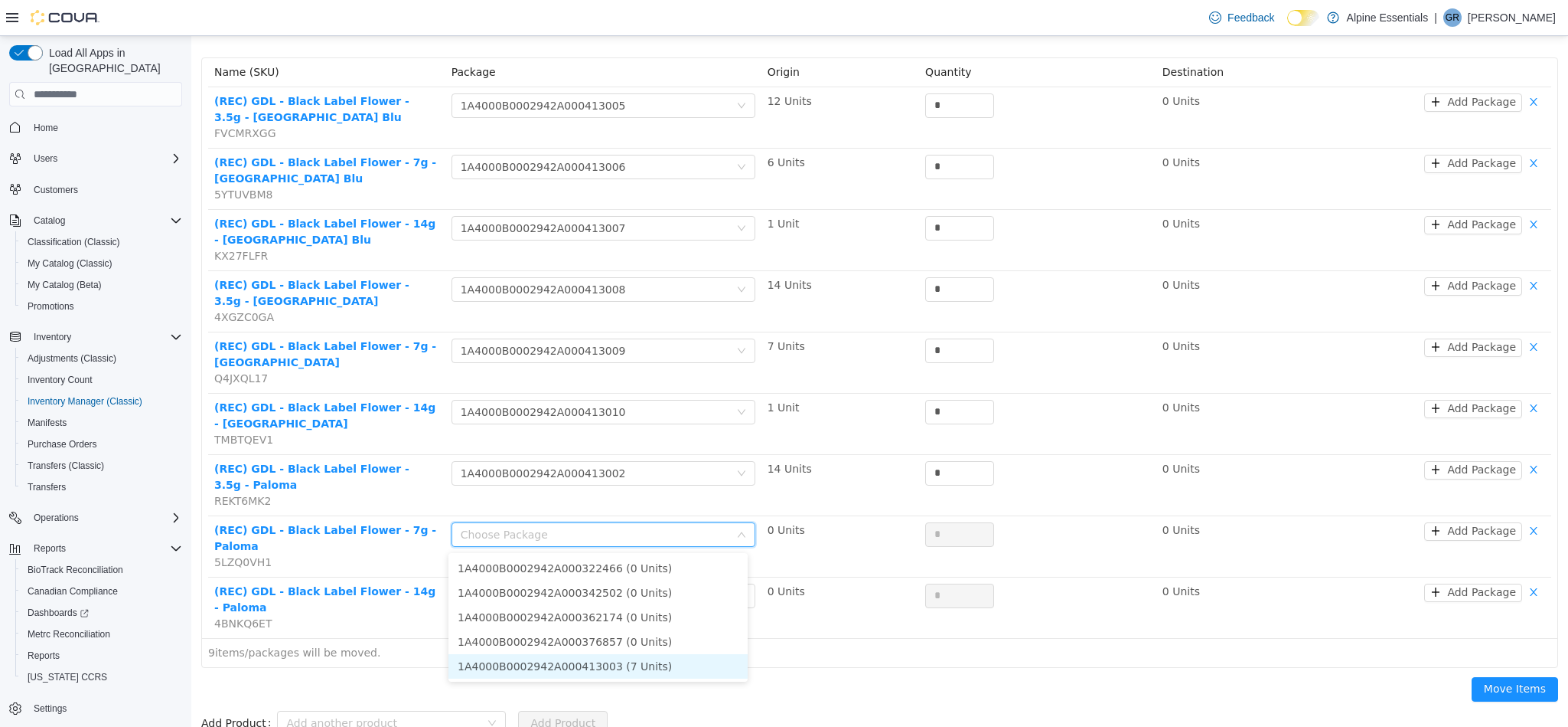
click at [695, 669] on li "1A4000B0002942A000413003 (7 Units)" at bounding box center [598, 666] width 299 height 25
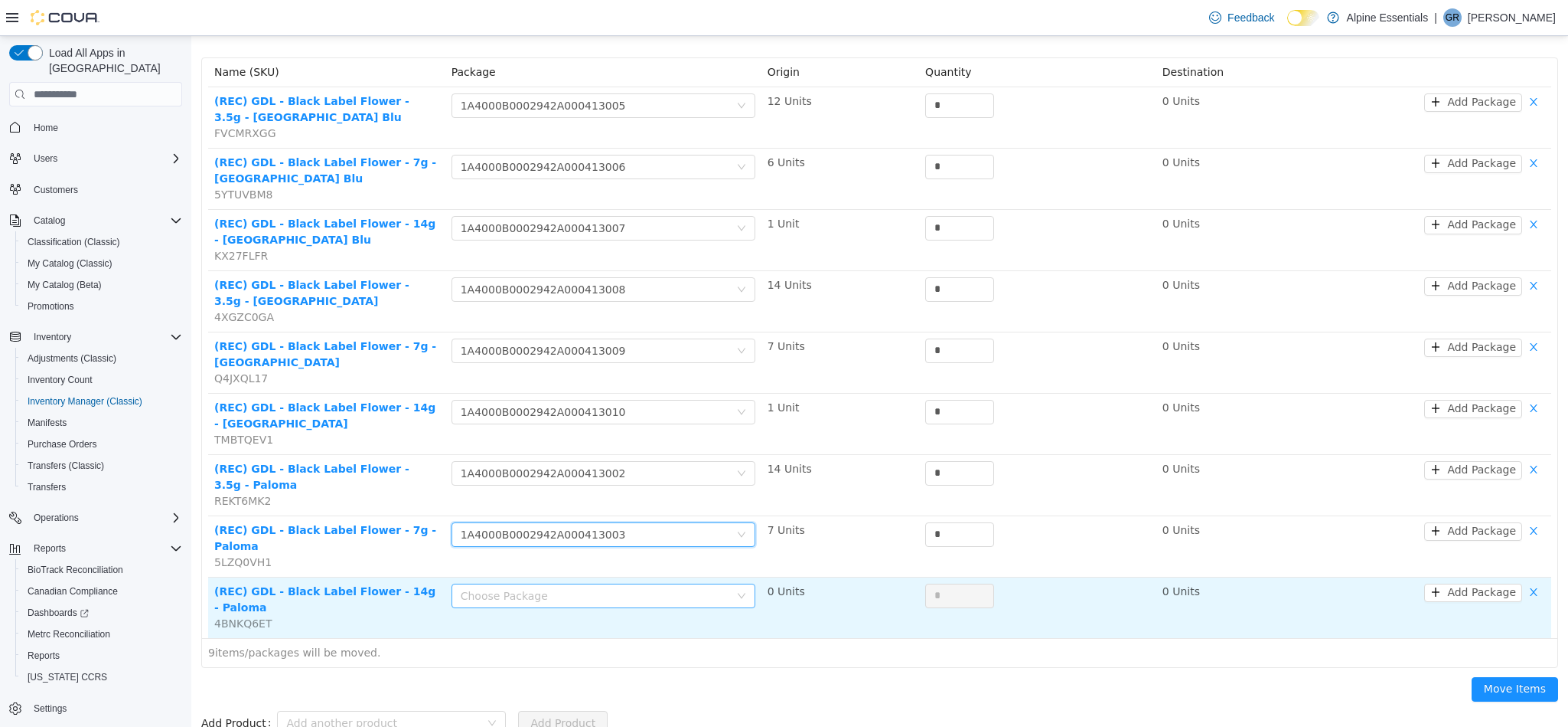
click at [684, 588] on div "Choose Package" at bounding box center [595, 596] width 269 height 16
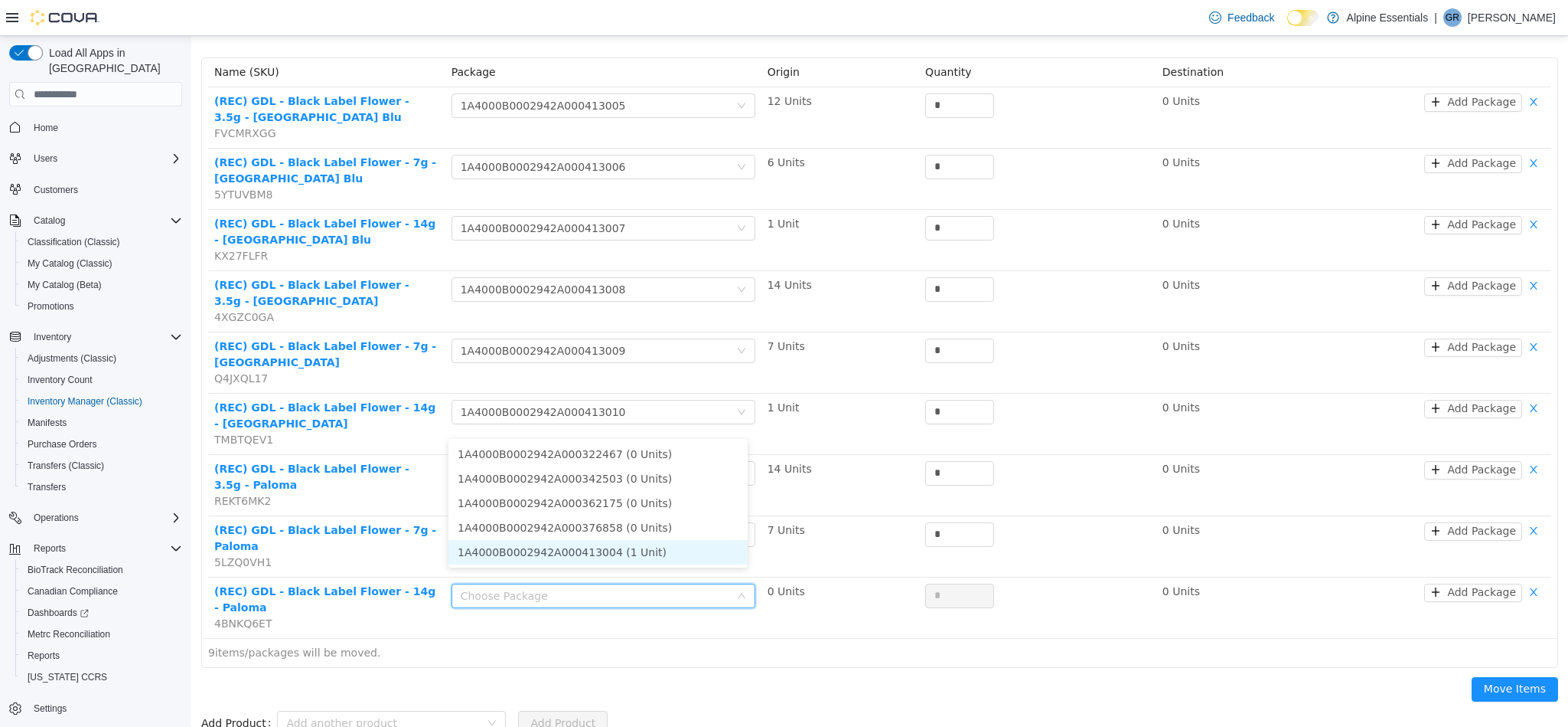
click at [667, 550] on li "1A4000B0002942A000413004 (1 Unit)" at bounding box center [598, 551] width 299 height 25
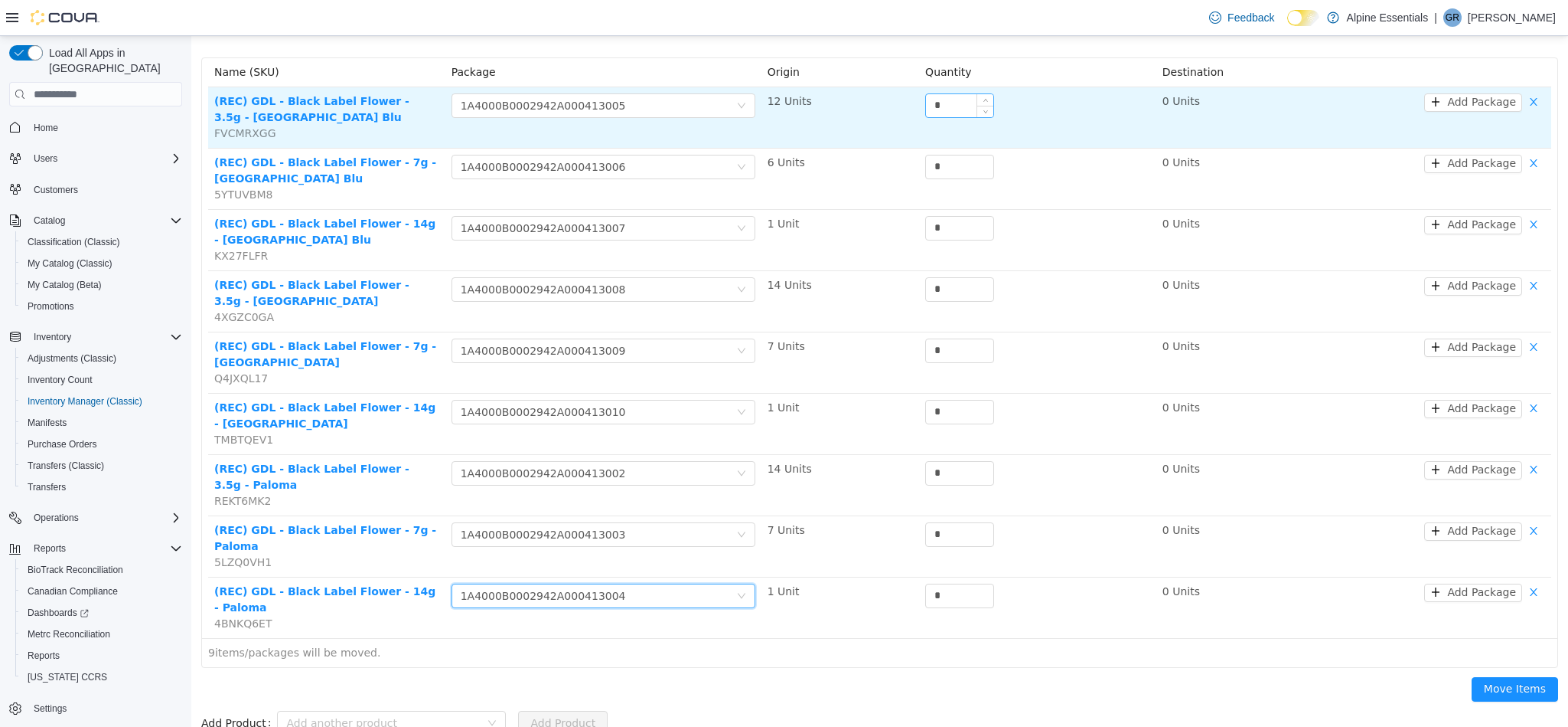
click at [942, 115] on input "*" at bounding box center [959, 105] width 67 height 23
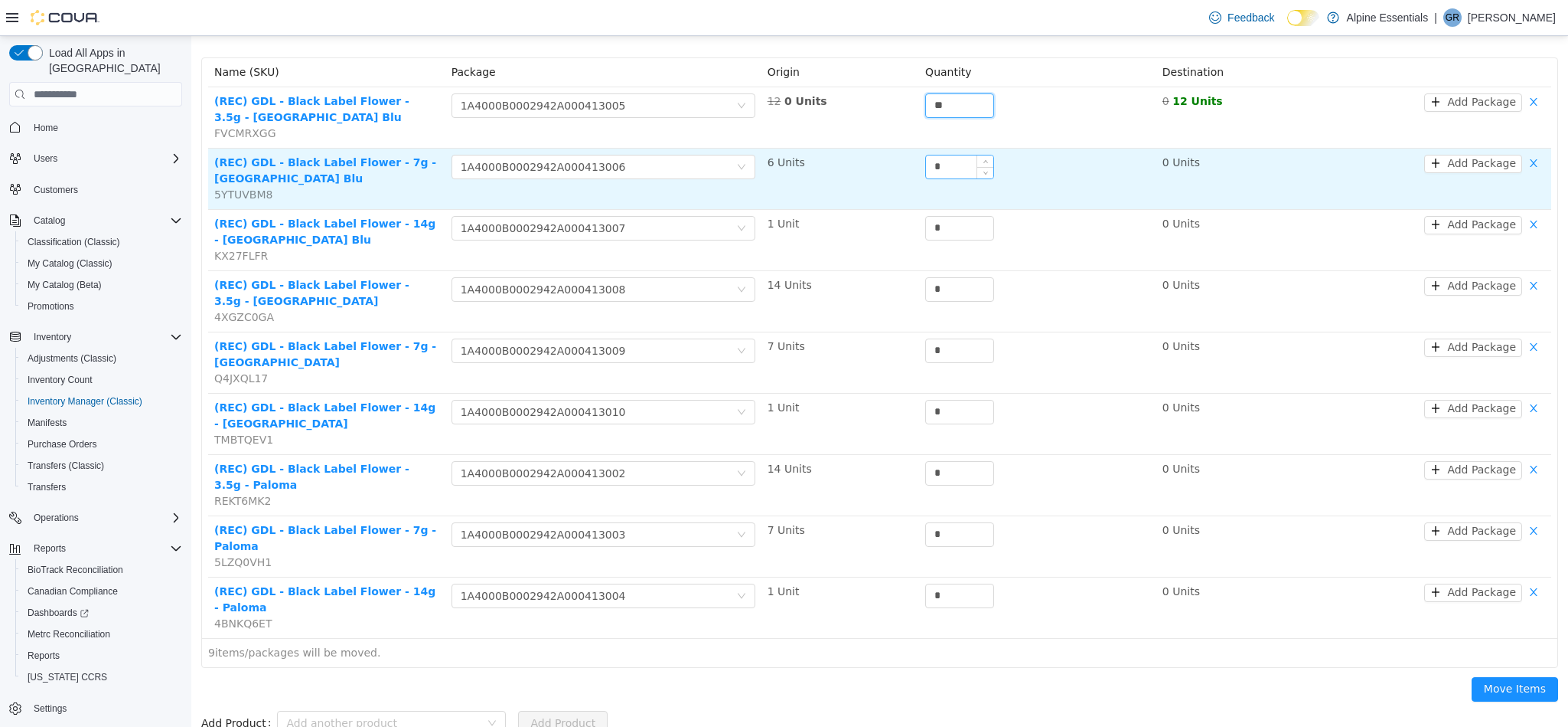
type input "**"
click at [940, 169] on input "*" at bounding box center [959, 166] width 67 height 23
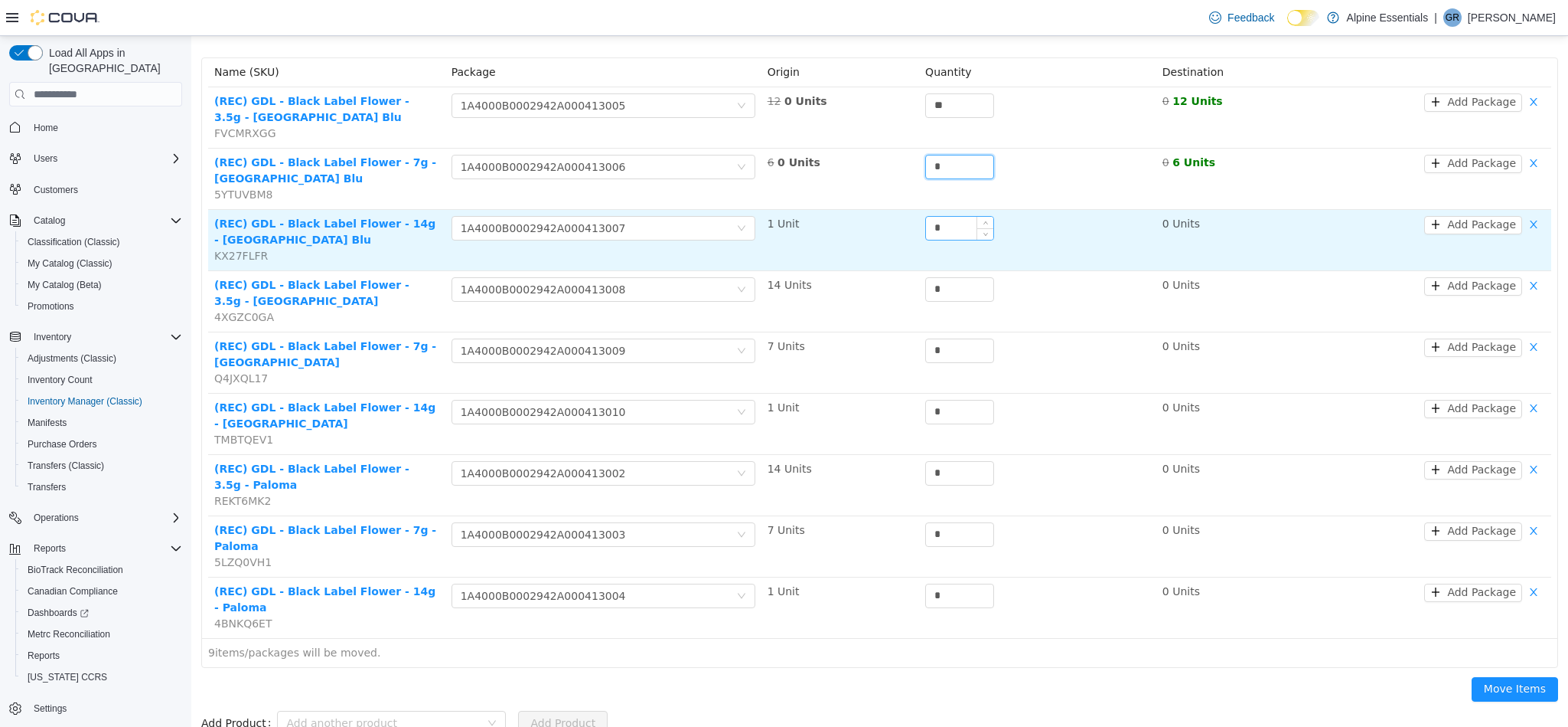
type input "*"
click at [951, 234] on input "*" at bounding box center [959, 228] width 67 height 23
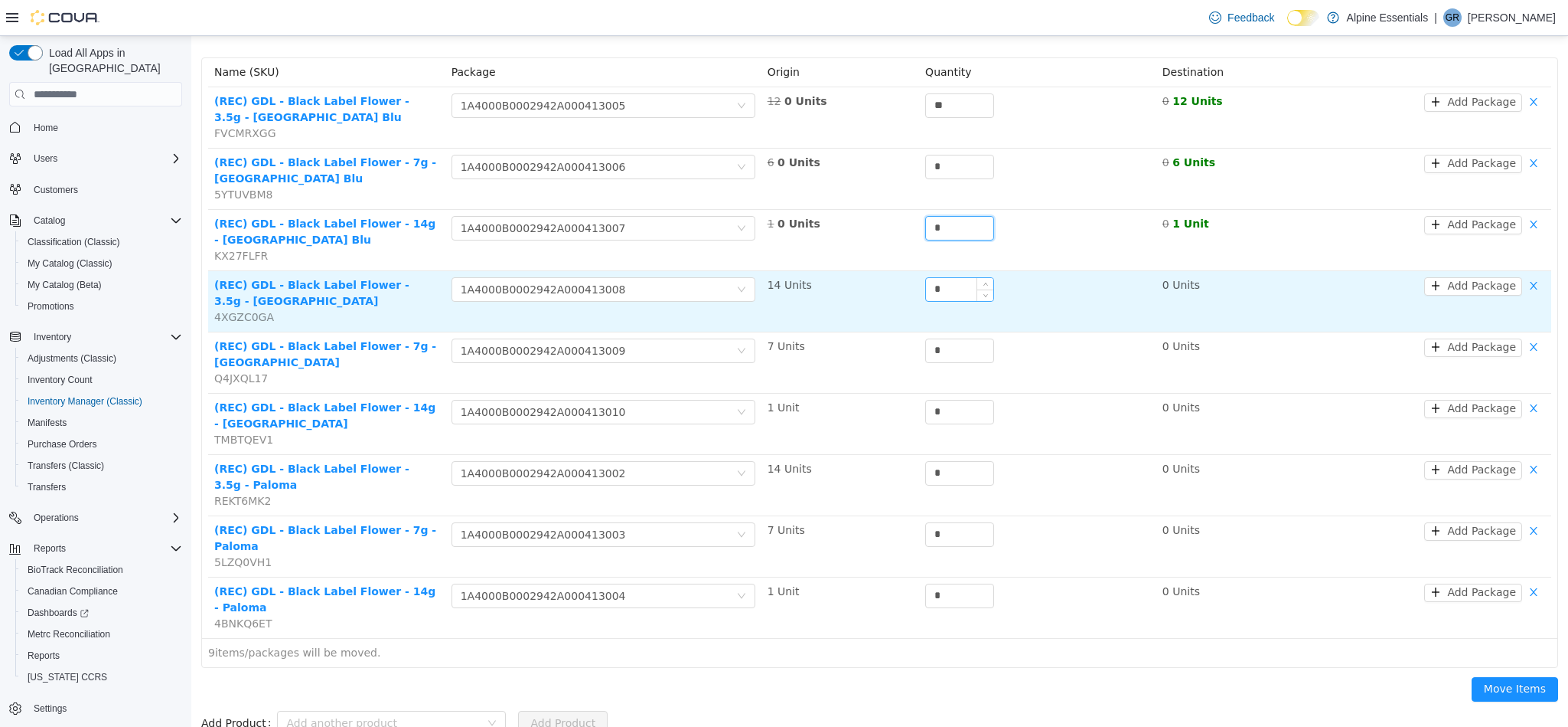
type input "*"
click at [948, 289] on input "*" at bounding box center [959, 289] width 67 height 23
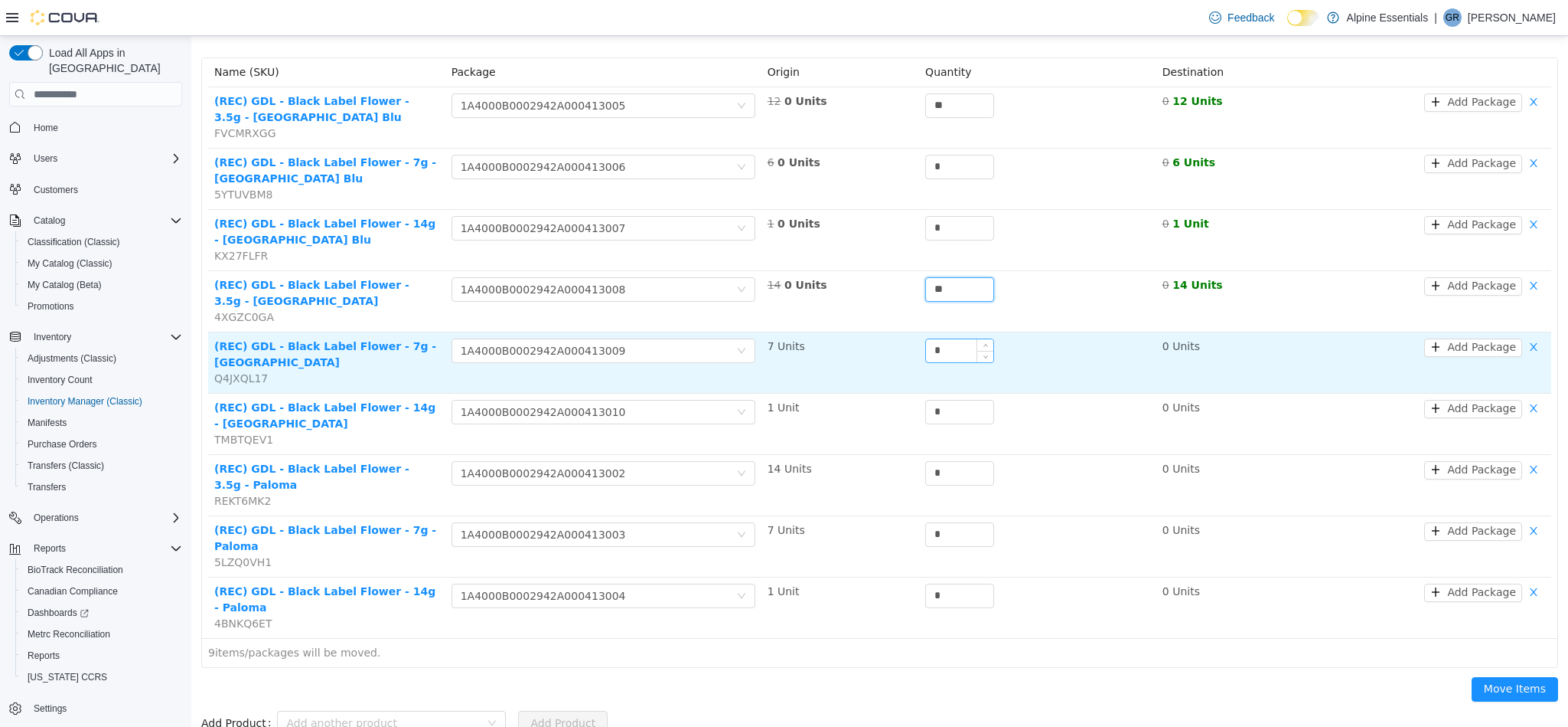
type input "**"
click at [963, 357] on input "*" at bounding box center [959, 350] width 67 height 23
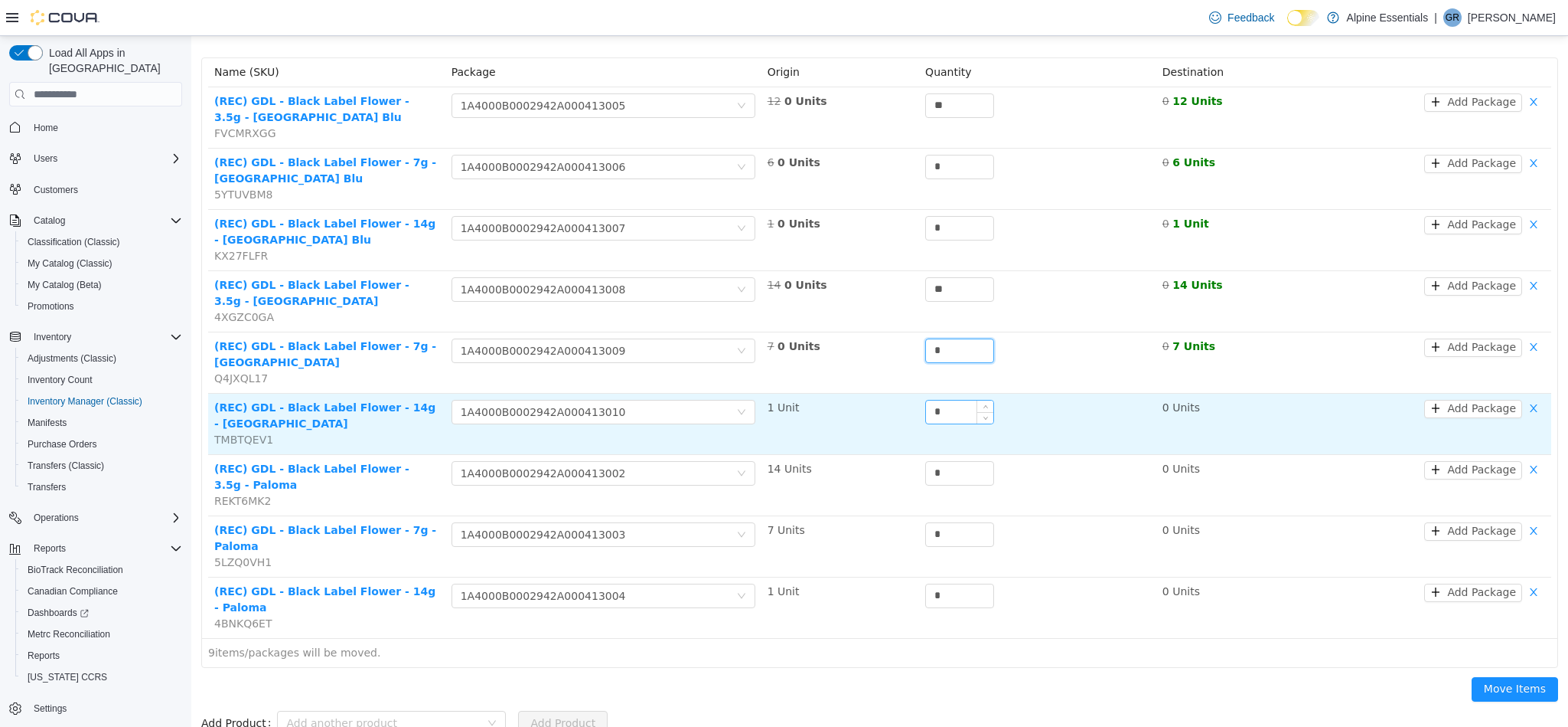
type input "*"
click at [951, 412] on input "*" at bounding box center [959, 412] width 67 height 23
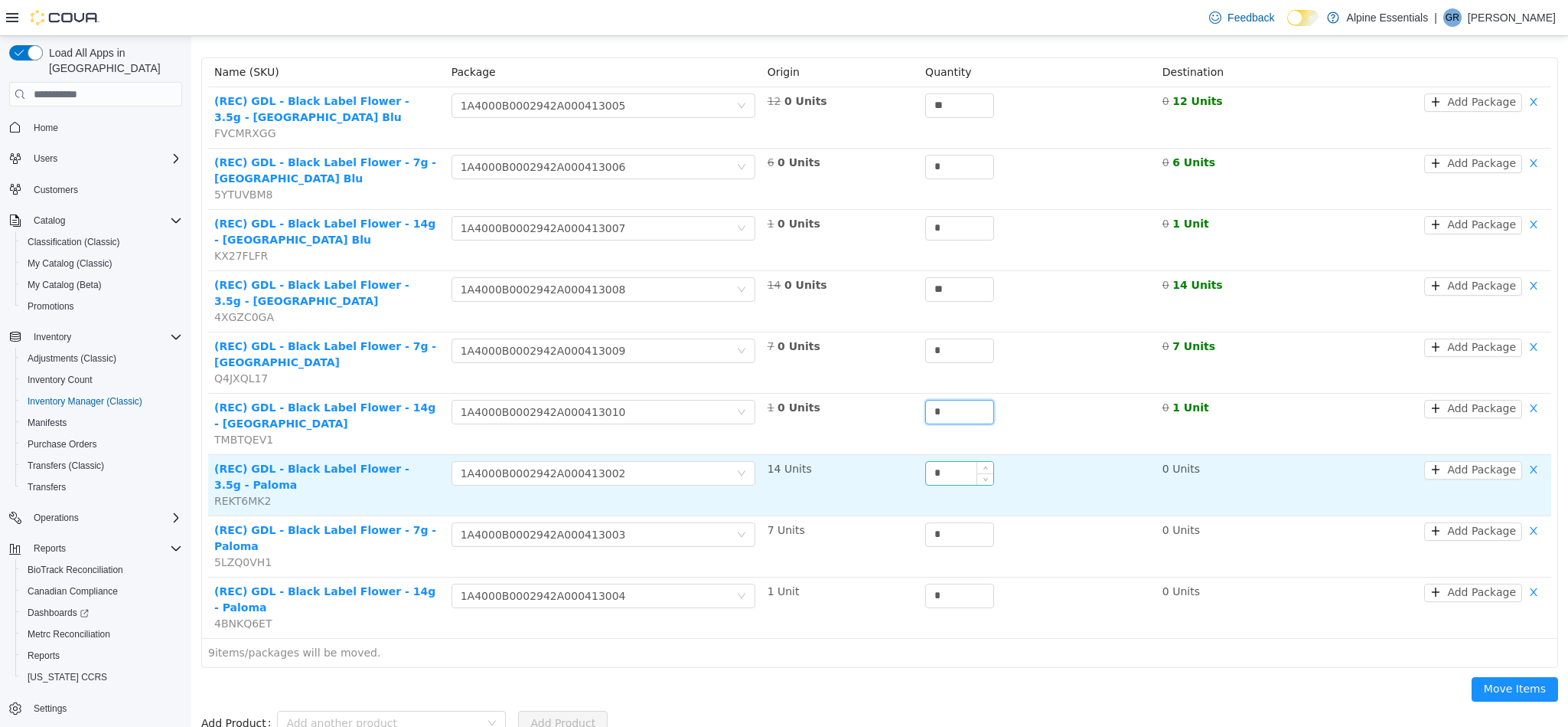
type input "*"
click at [935, 479] on input "*" at bounding box center [959, 473] width 67 height 23
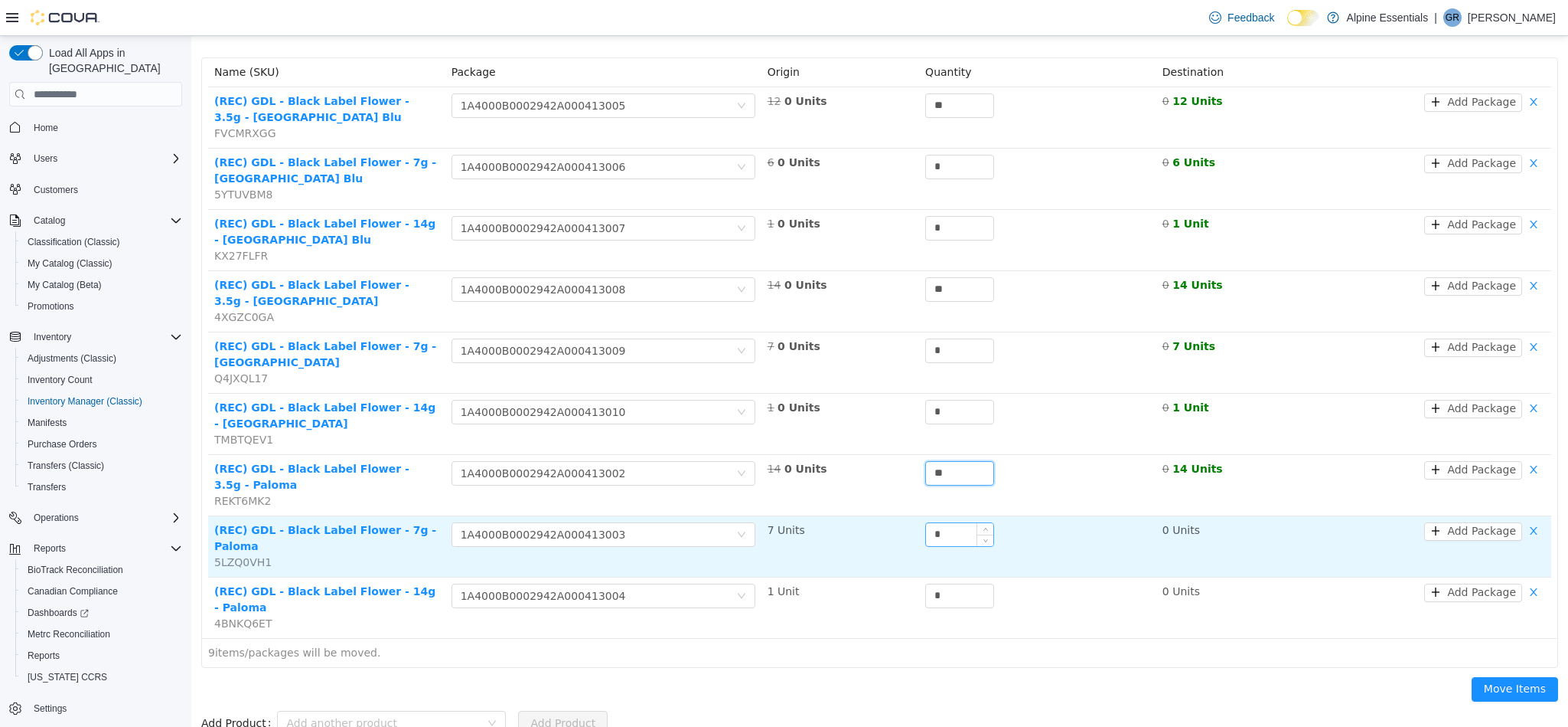
type input "**"
click at [947, 541] on input "*" at bounding box center [959, 534] width 67 height 23
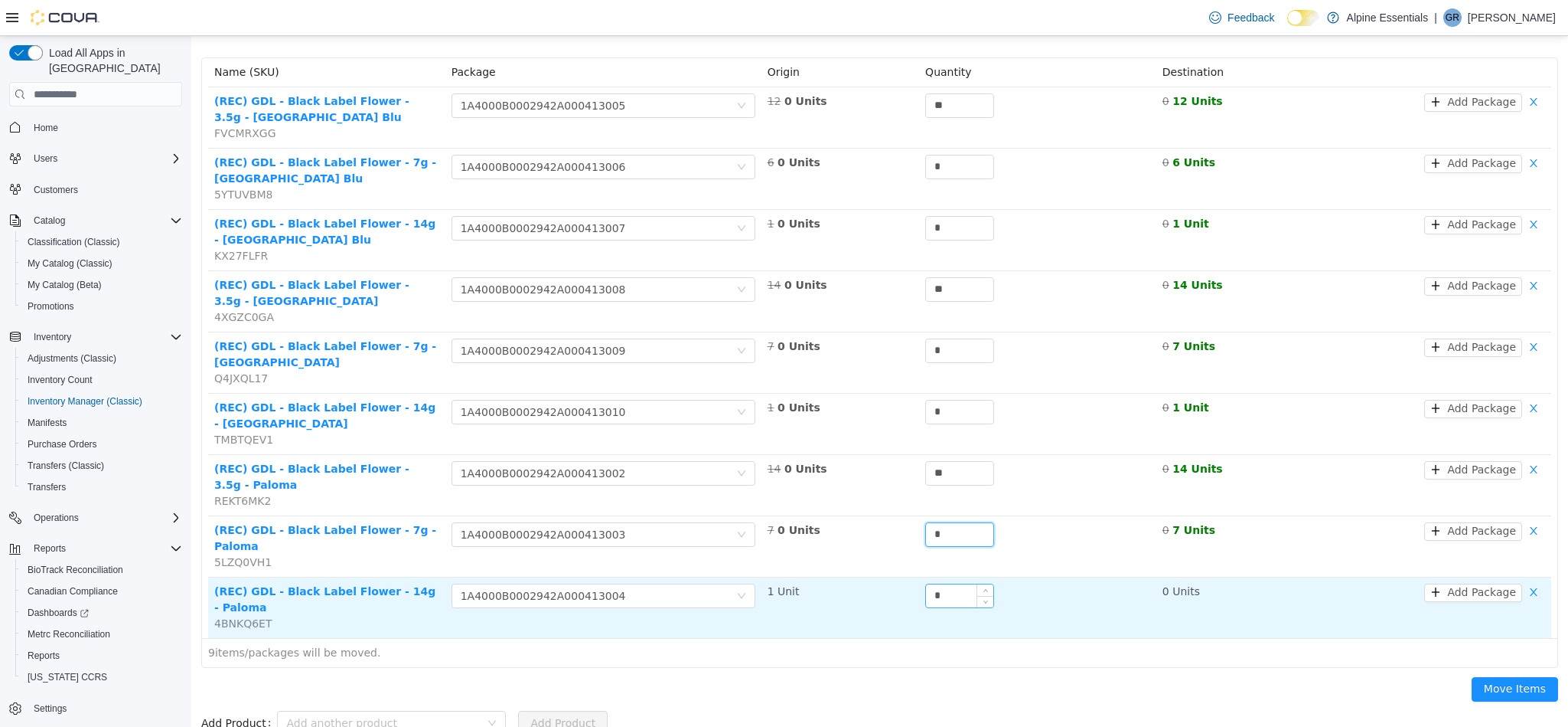
type input "*"
click at [947, 592] on input "*" at bounding box center [959, 595] width 67 height 23
type input "*"
click at [1472, 677] on button "Move Items" at bounding box center [1515, 689] width 87 height 25
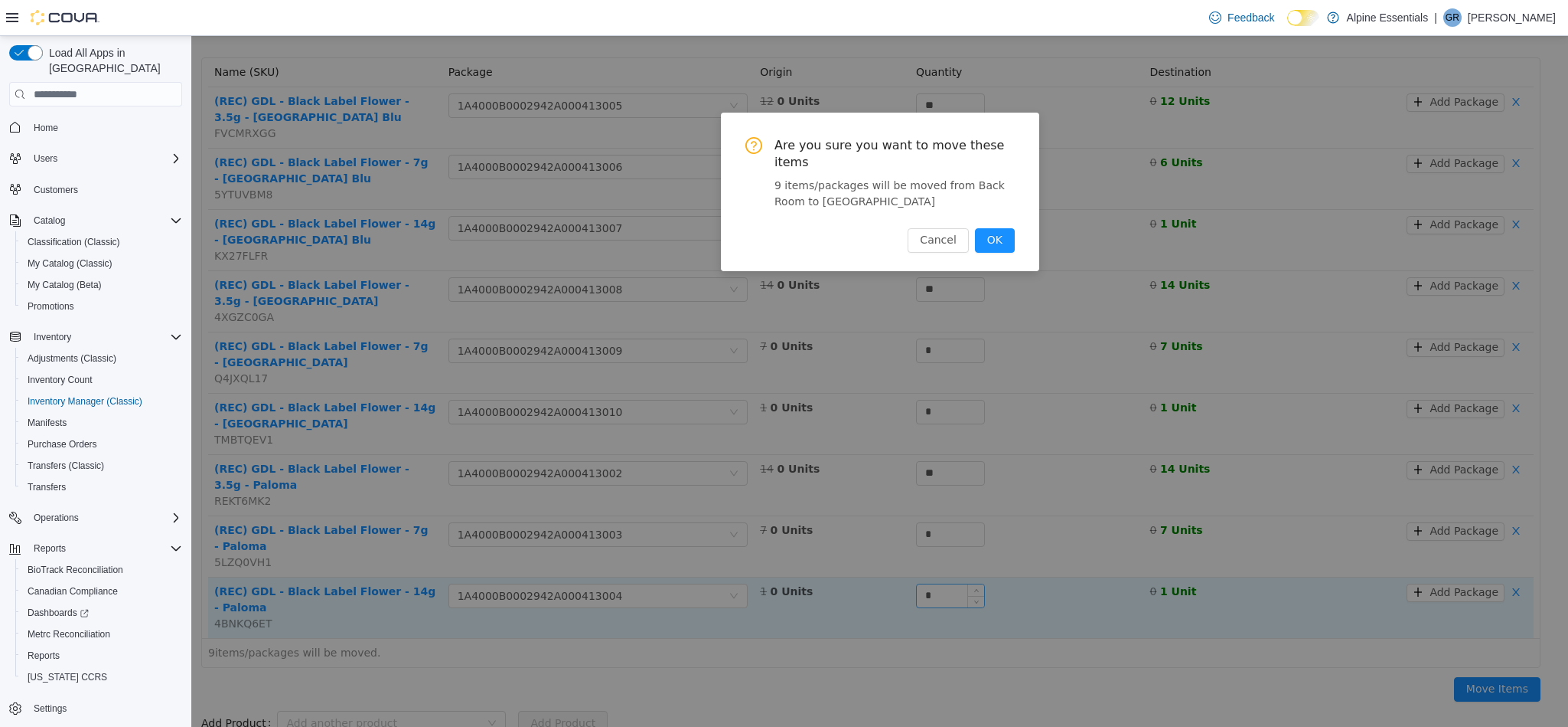
click at [974, 228] on button "OK" at bounding box center [994, 240] width 40 height 25
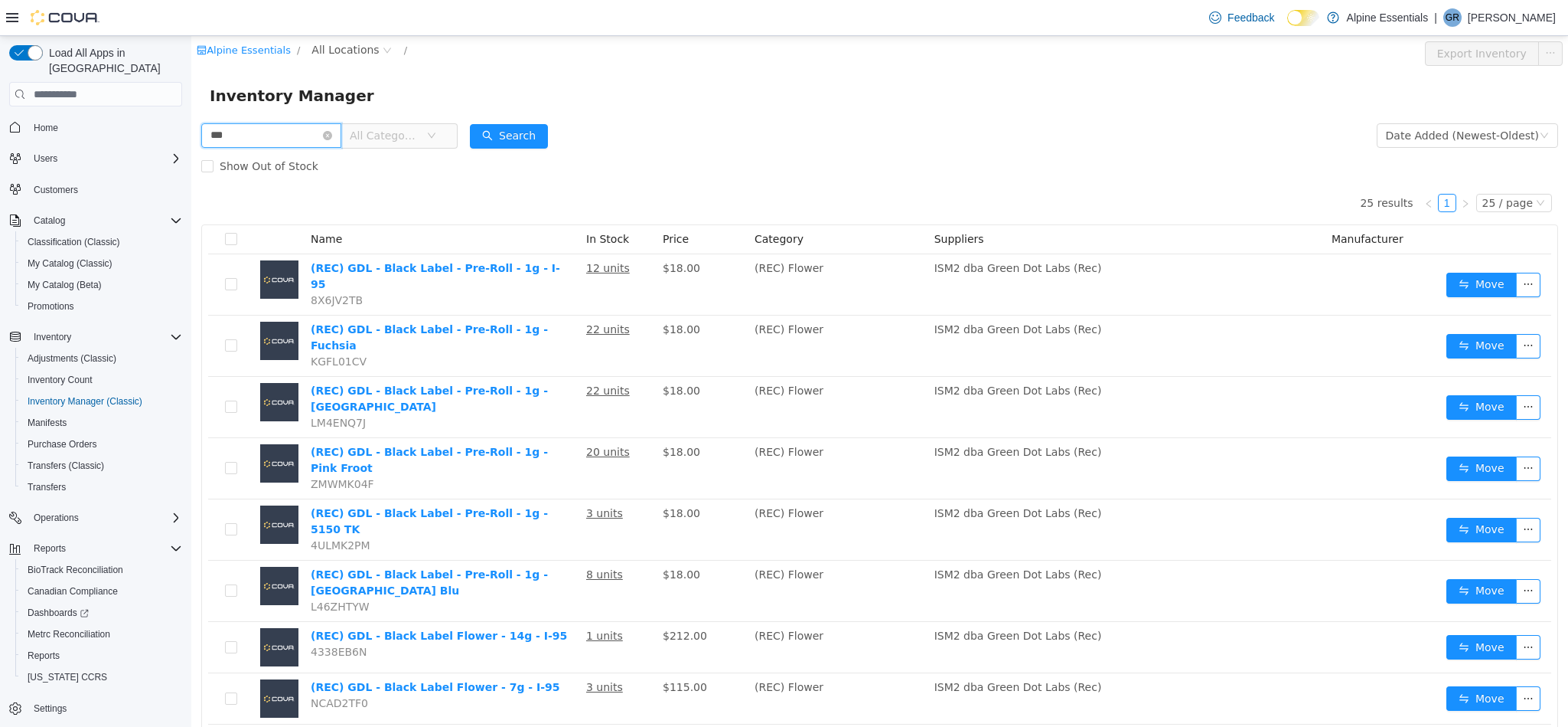
click at [237, 135] on input "***" at bounding box center [271, 135] width 140 height 25
type input "******"
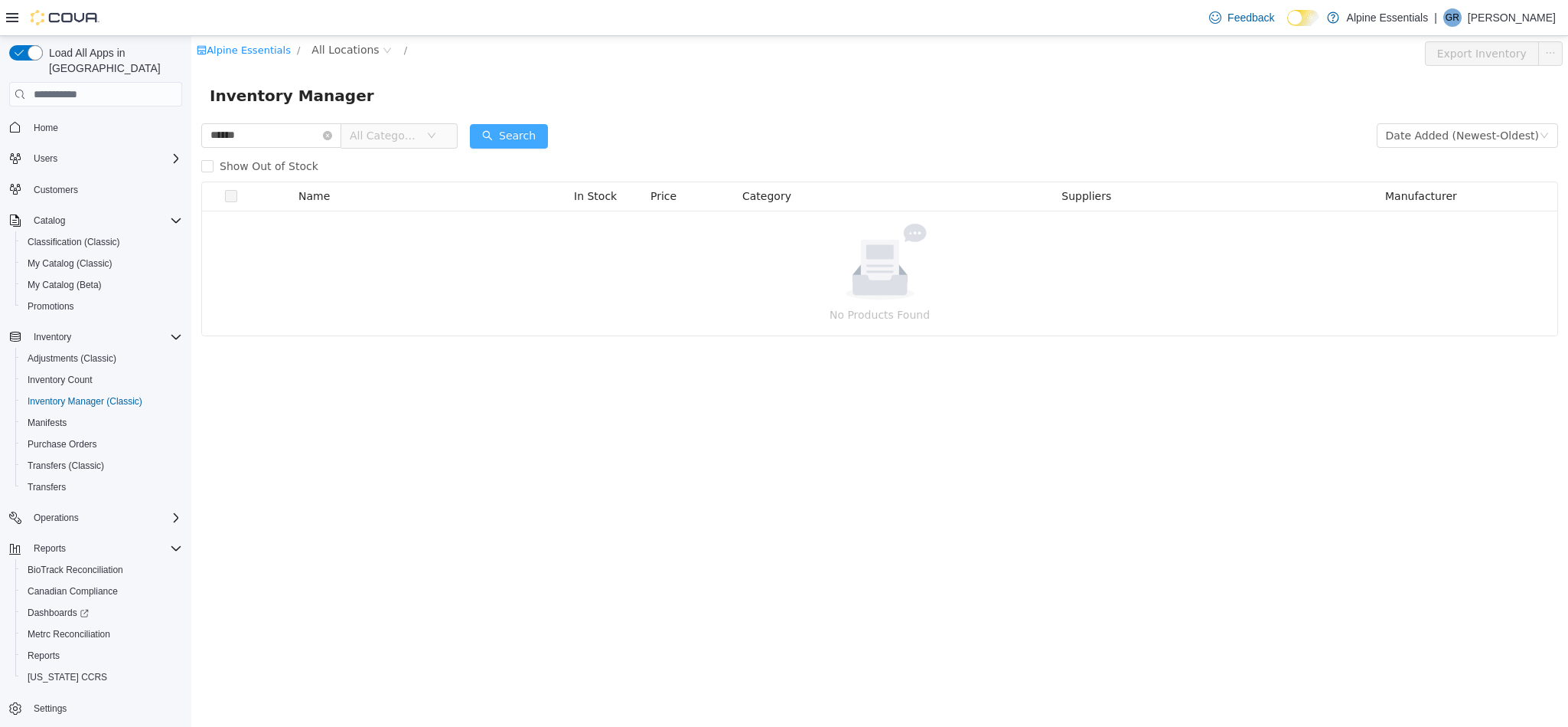
click at [524, 127] on button "Search" at bounding box center [509, 136] width 78 height 25
click at [101, 395] on span "Inventory Manager (Classic)" at bounding box center [85, 401] width 115 height 12
click at [115, 435] on div "Purchase Orders" at bounding box center [102, 444] width 161 height 18
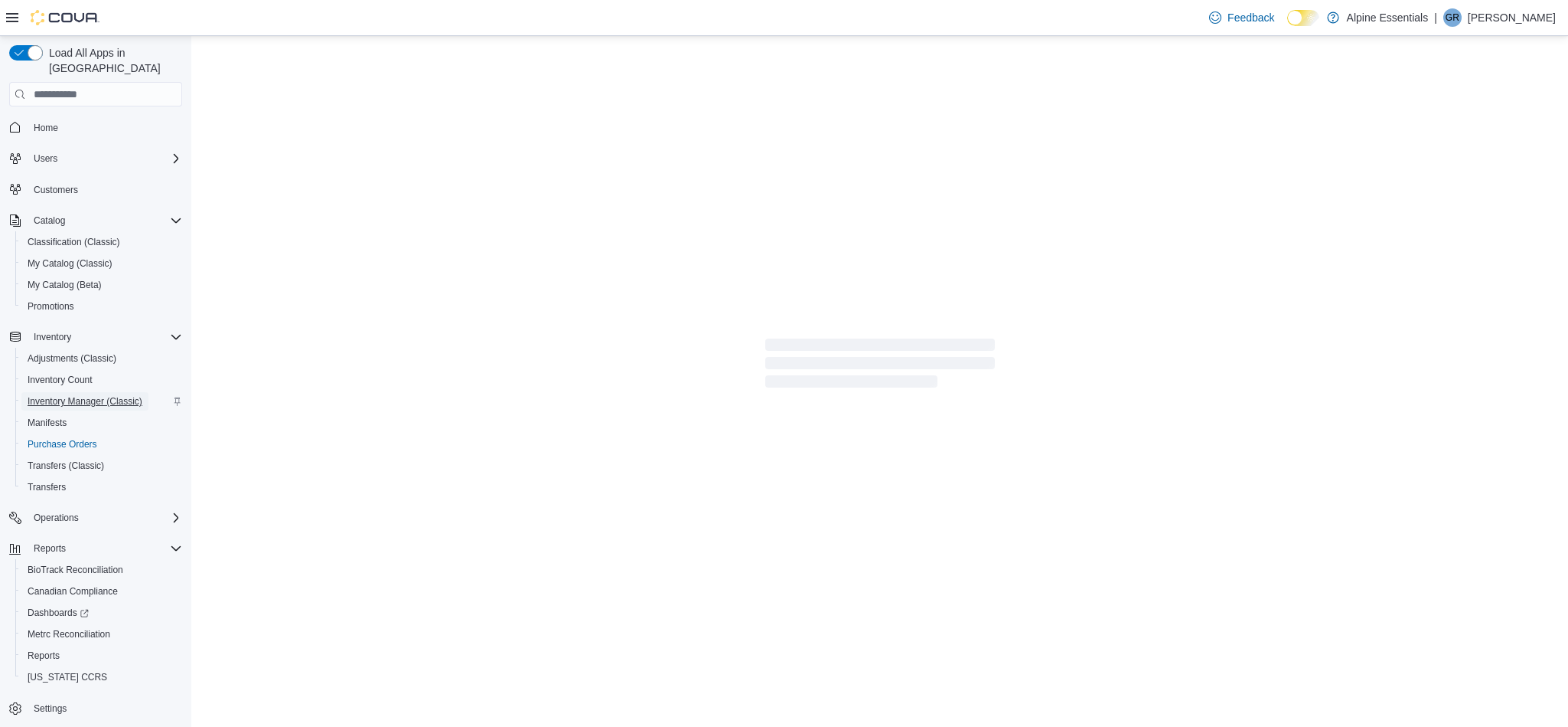
click at [120, 395] on span "Inventory Manager (Classic)" at bounding box center [85, 401] width 115 height 12
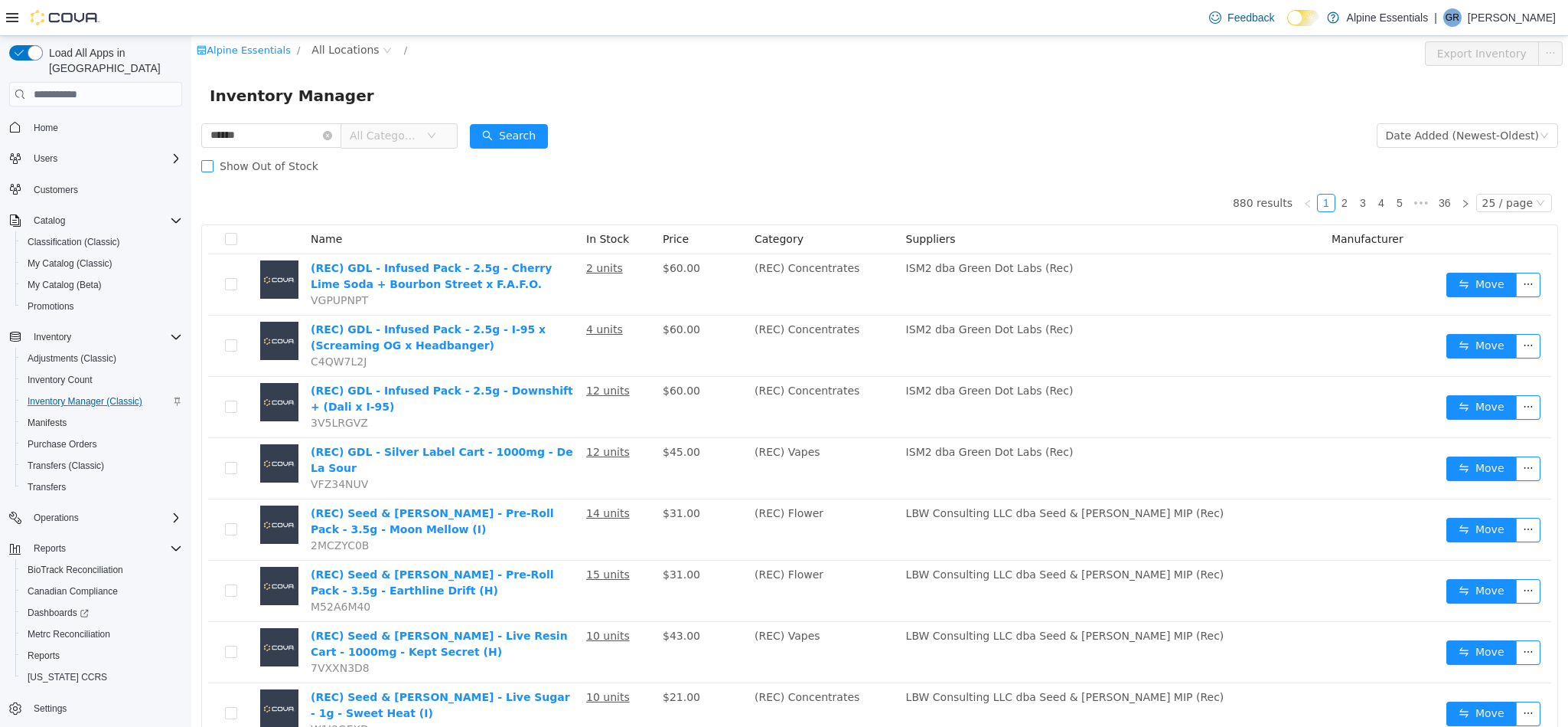
type input "******"
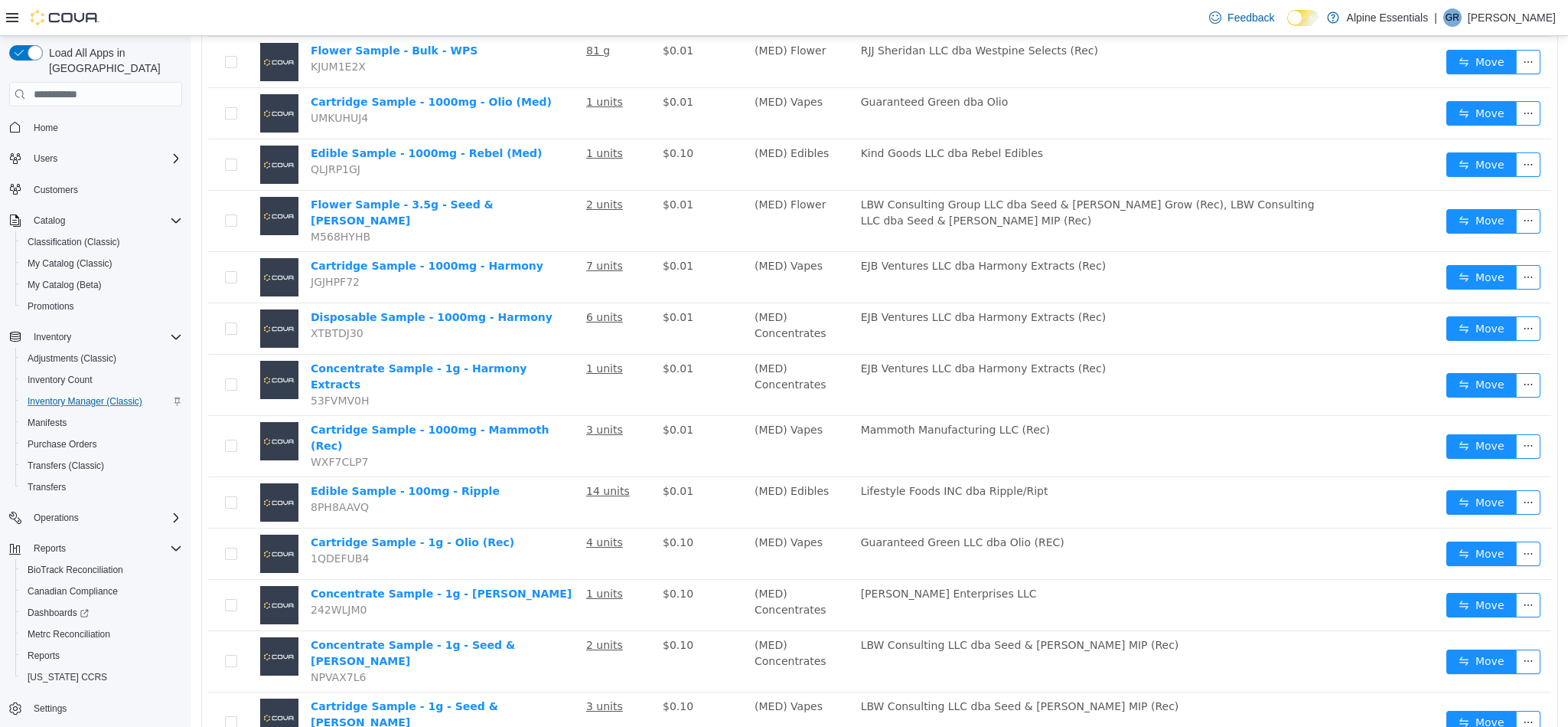
scroll to position [864, 0]
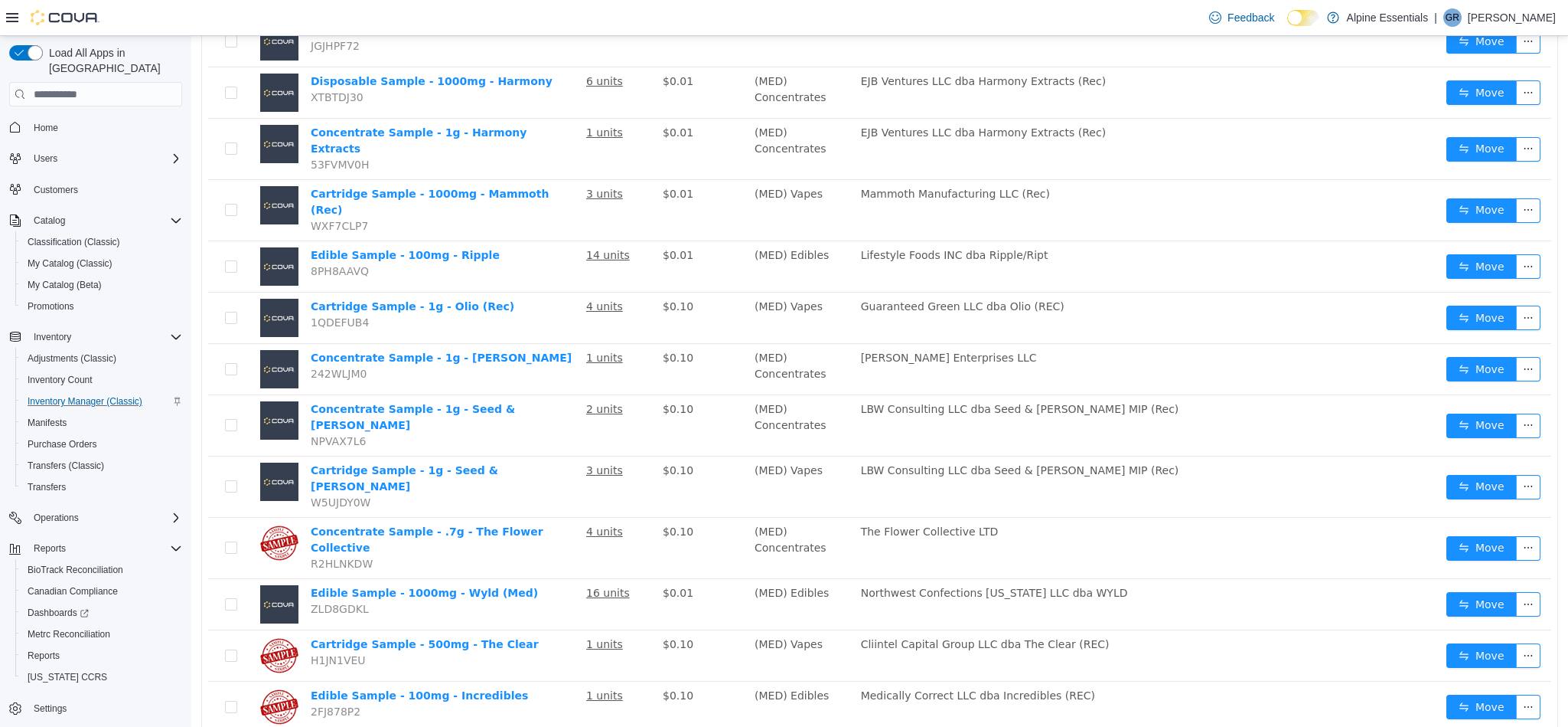
click at [1498, 676] on li "50 / page" at bounding box center [1501, 680] width 74 height 25
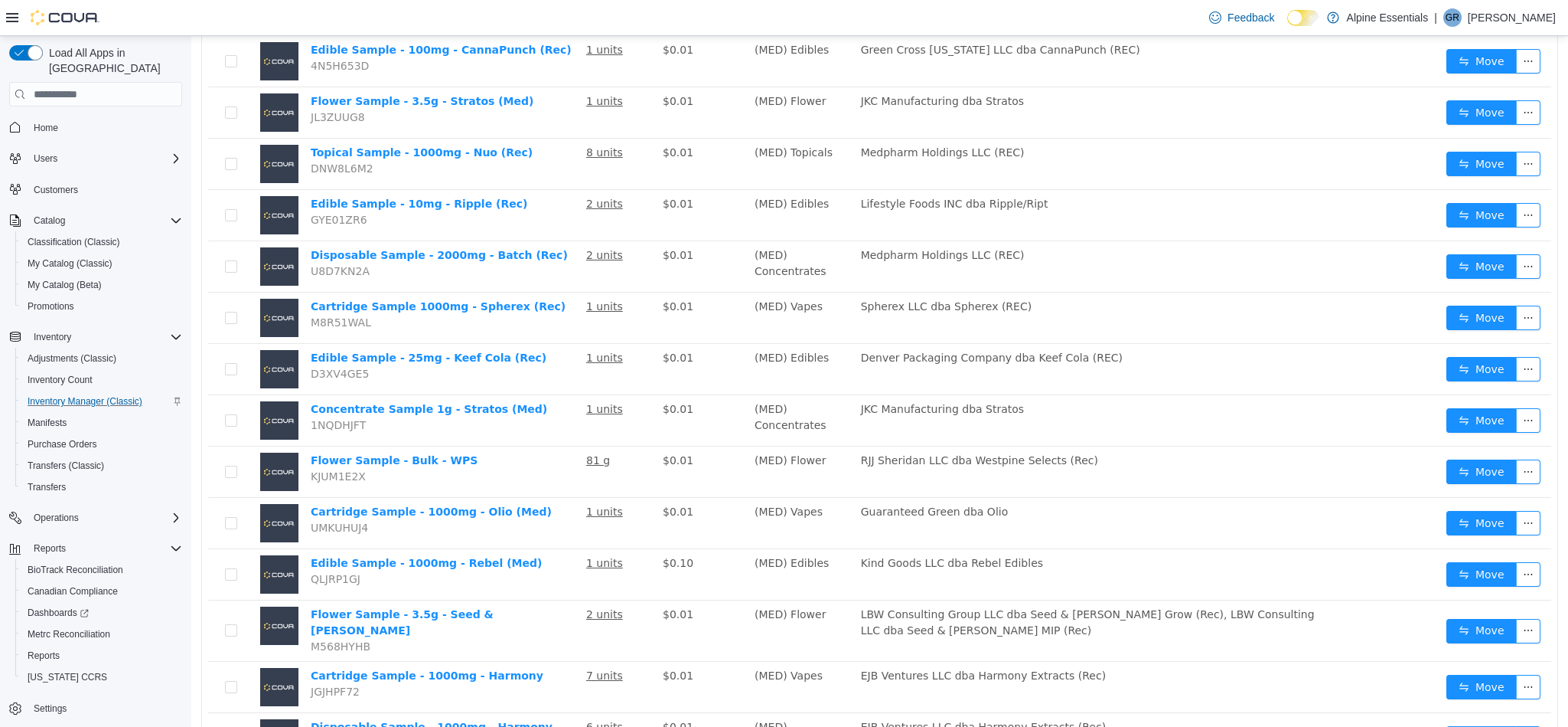
scroll to position [207, 0]
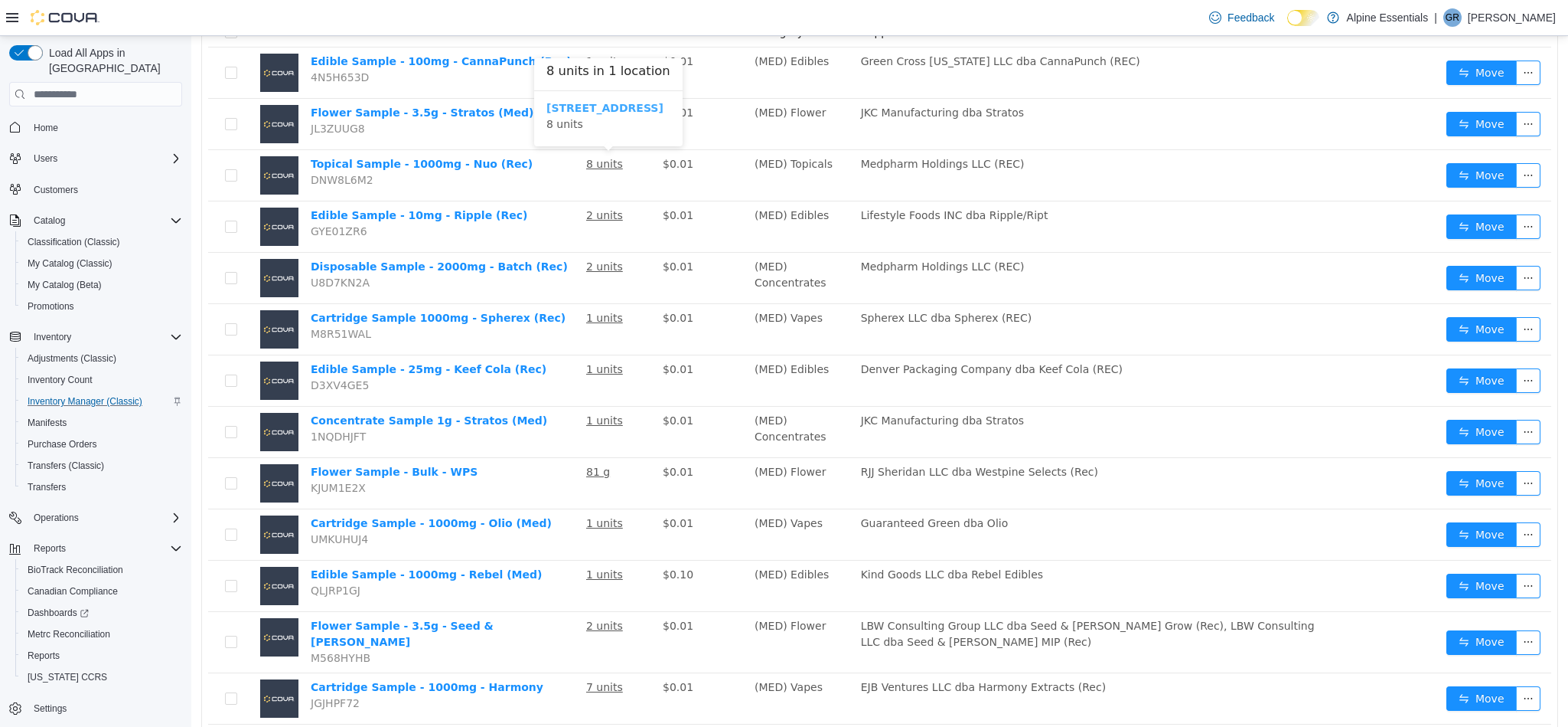
click at [602, 105] on b "[STREET_ADDRESS]" at bounding box center [605, 107] width 117 height 12
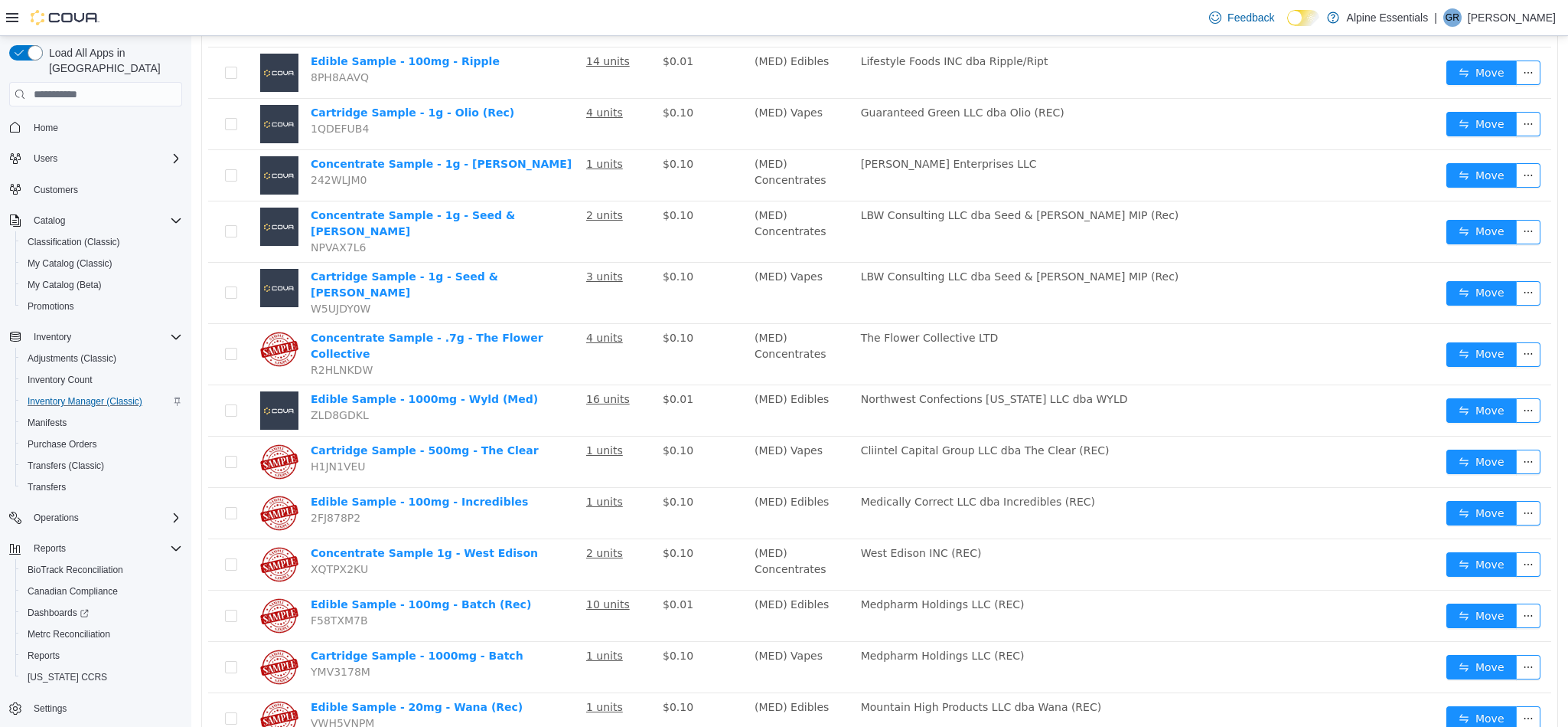
scroll to position [1059, 0]
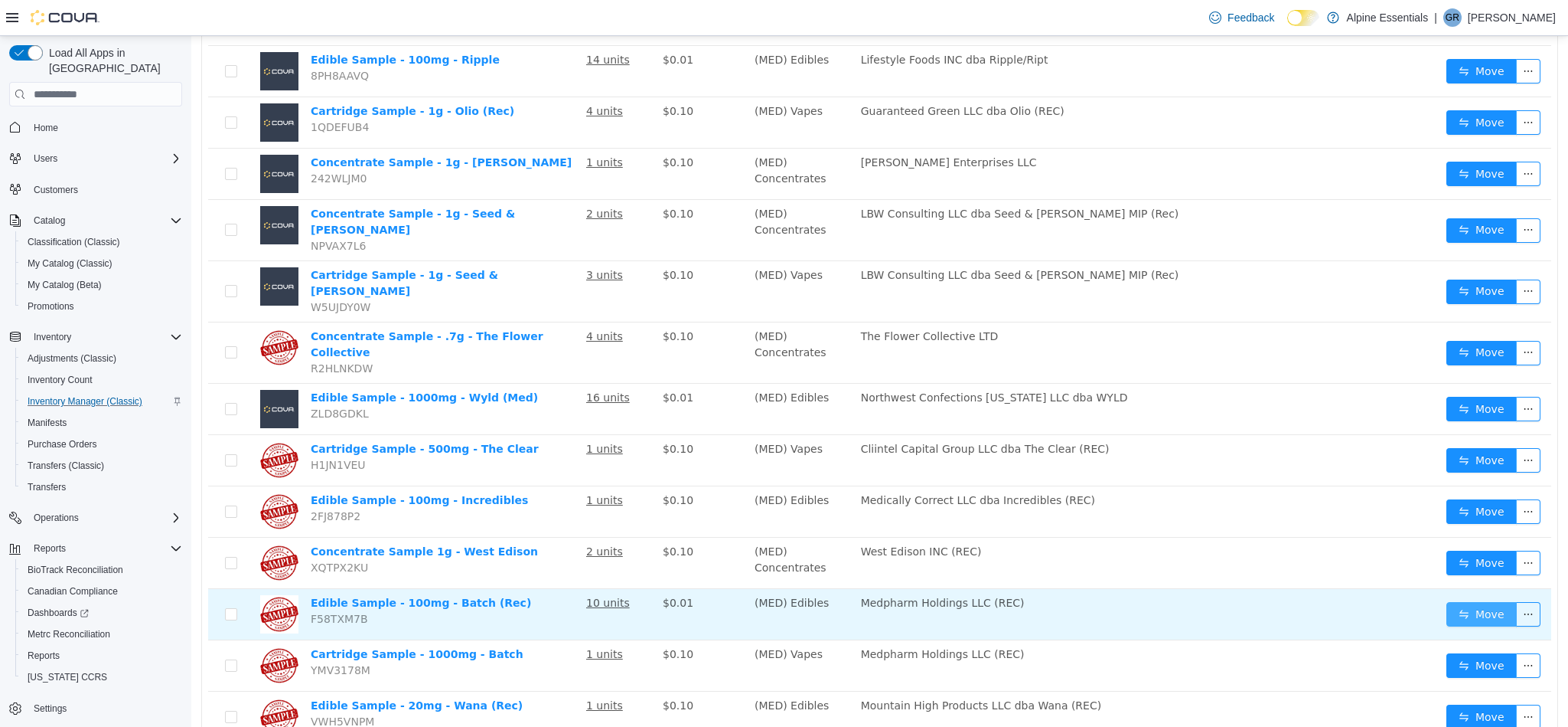
click at [1447, 602] on button "Move" at bounding box center [1482, 614] width 70 height 25
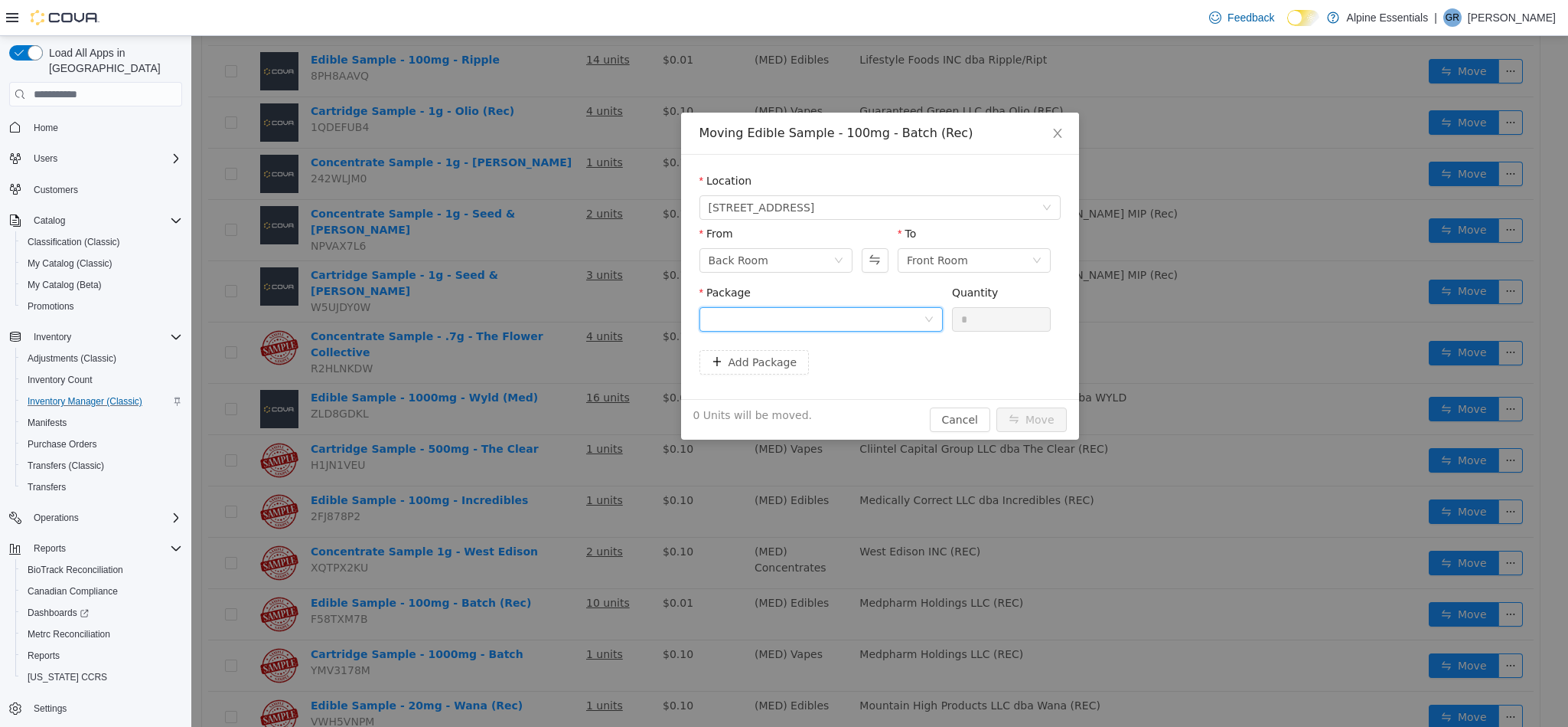
click at [818, 307] on div at bounding box center [822, 319] width 244 height 25
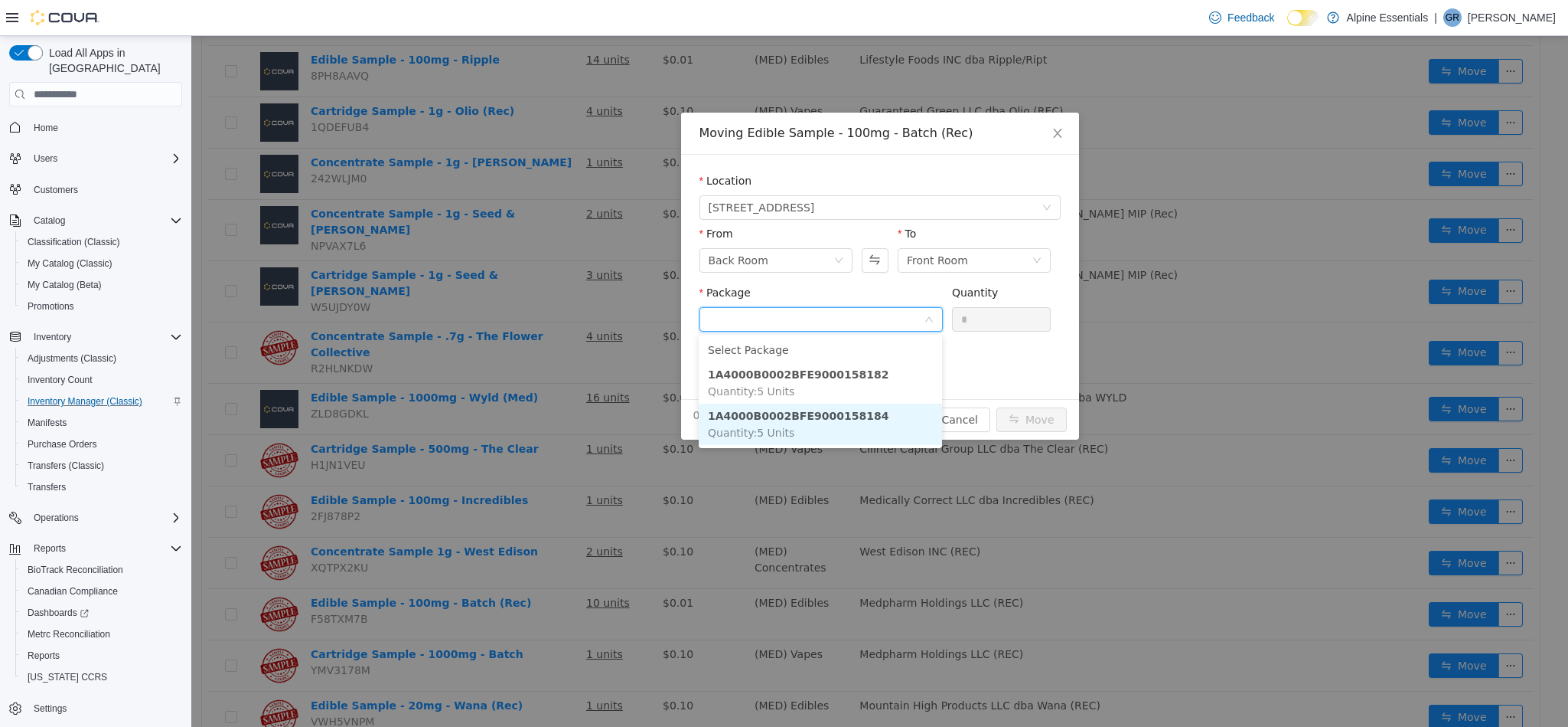
click at [871, 414] on li "1A4000B0002BFE9000158184 Quantity : 5 Units" at bounding box center [821, 424] width 244 height 42
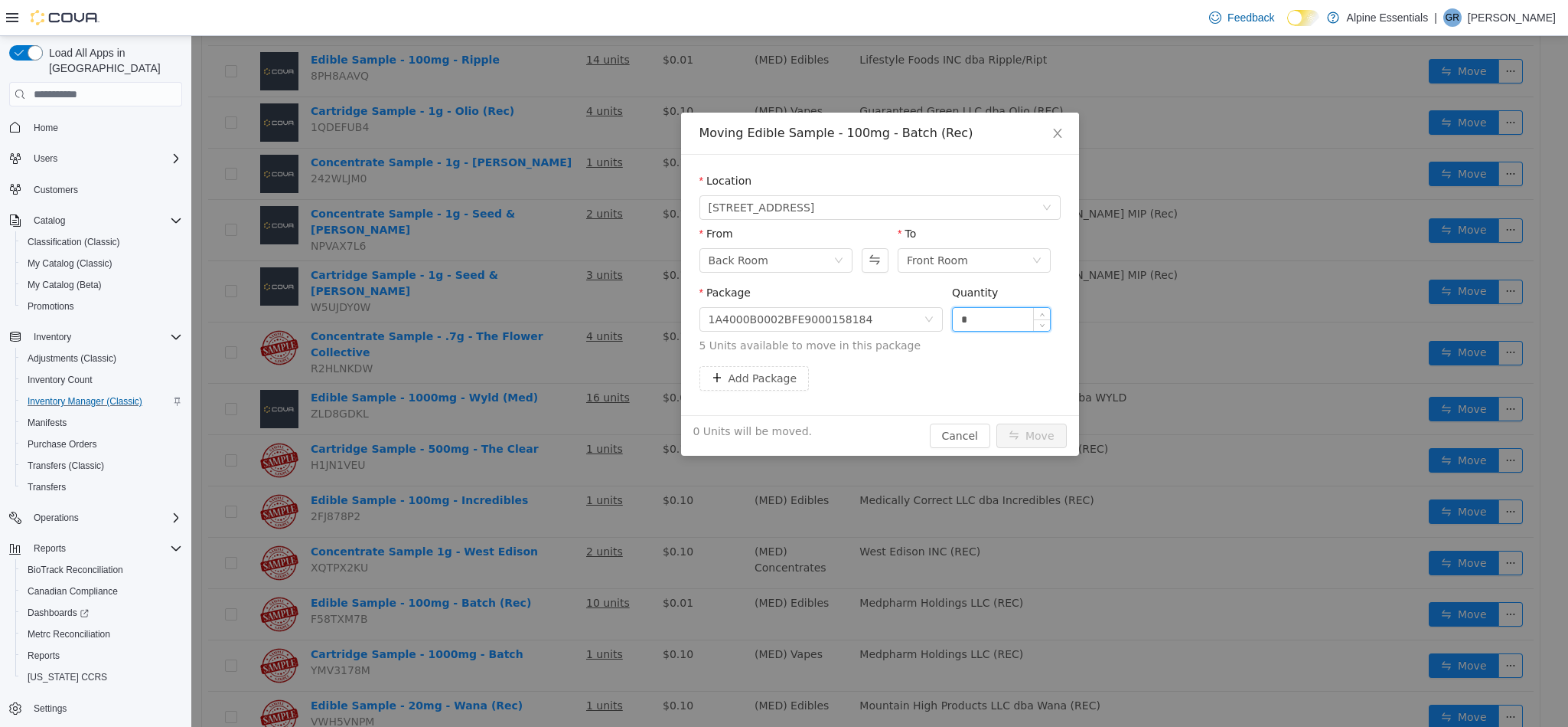
click at [982, 316] on input "*" at bounding box center [1002, 319] width 98 height 23
type input "*"
click at [996, 423] on button "Move" at bounding box center [1031, 435] width 70 height 25
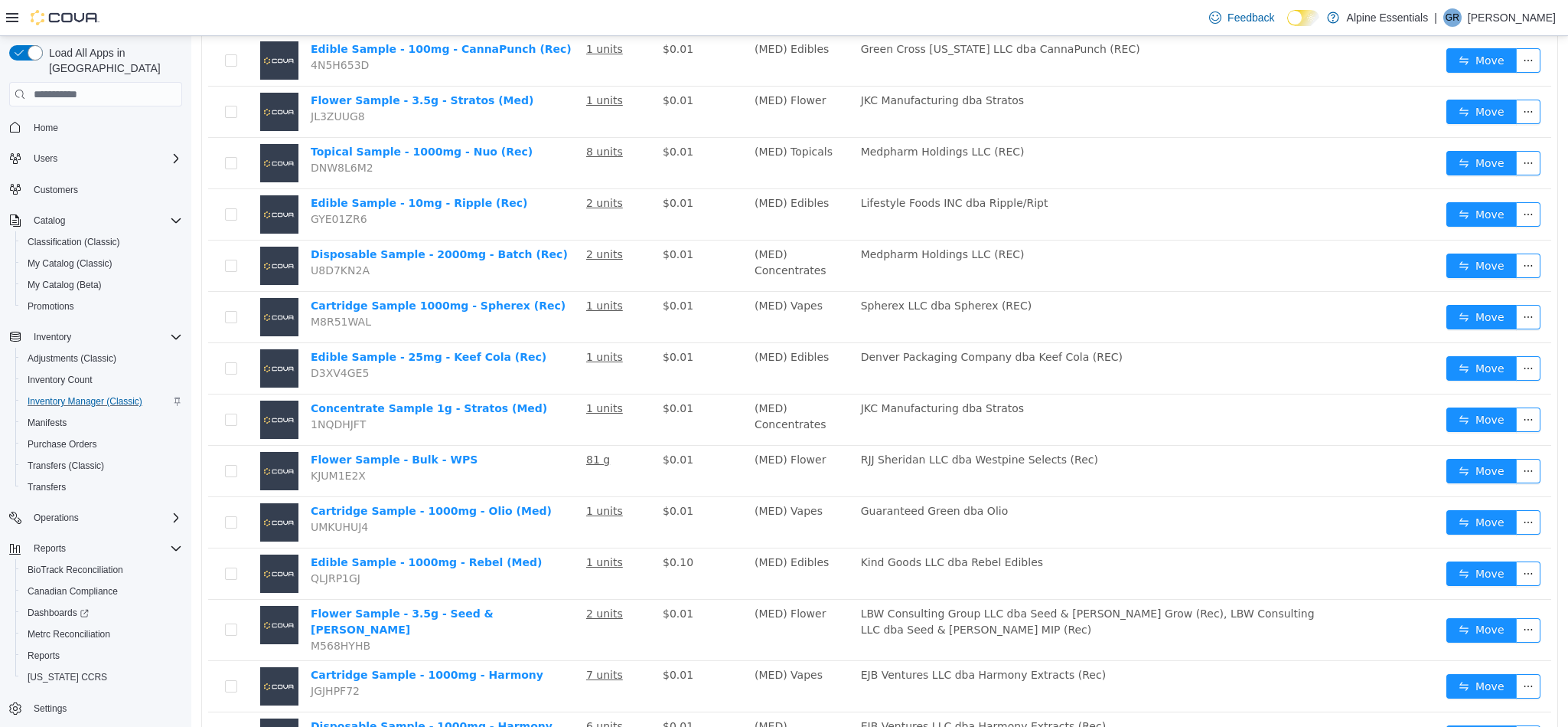
scroll to position [186, 0]
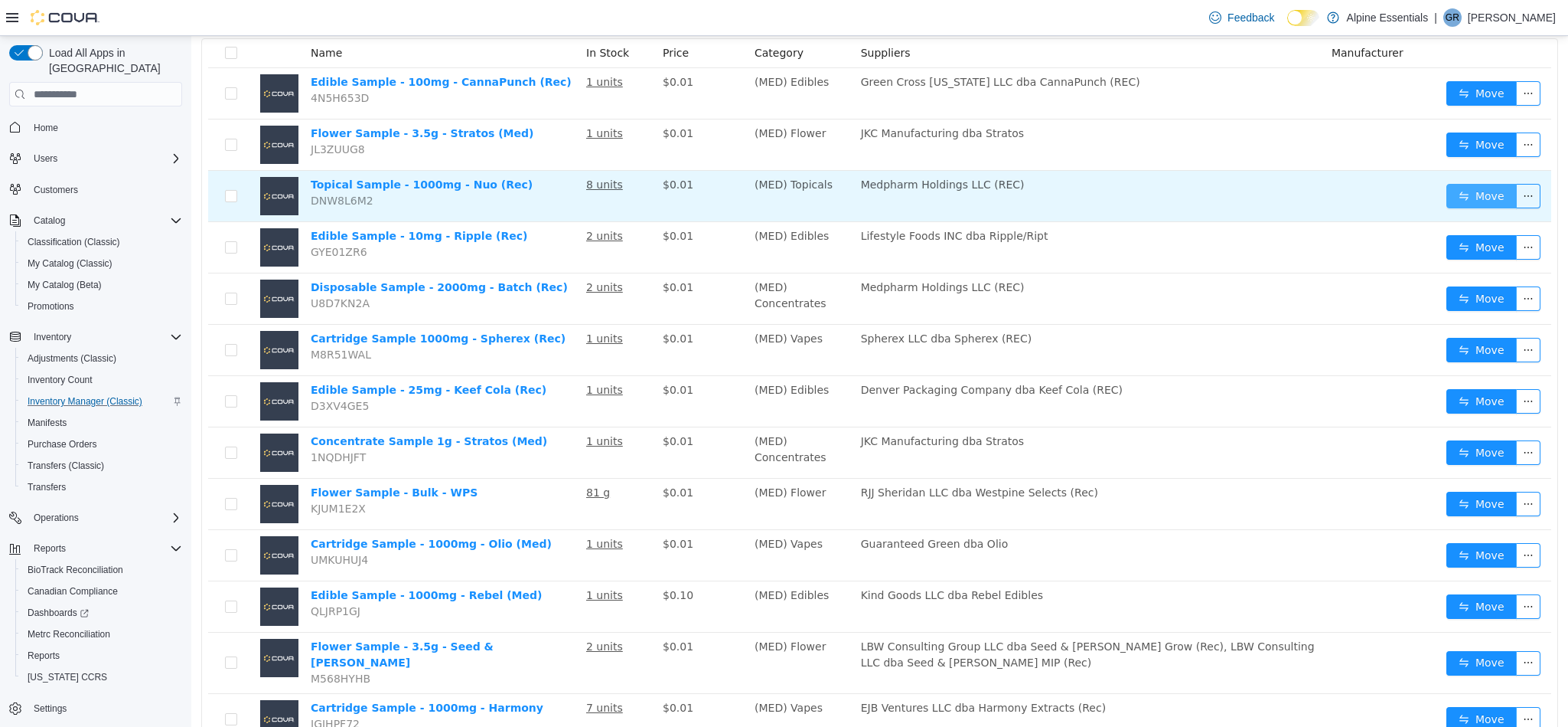
click at [1461, 199] on button "Move" at bounding box center [1482, 196] width 70 height 25
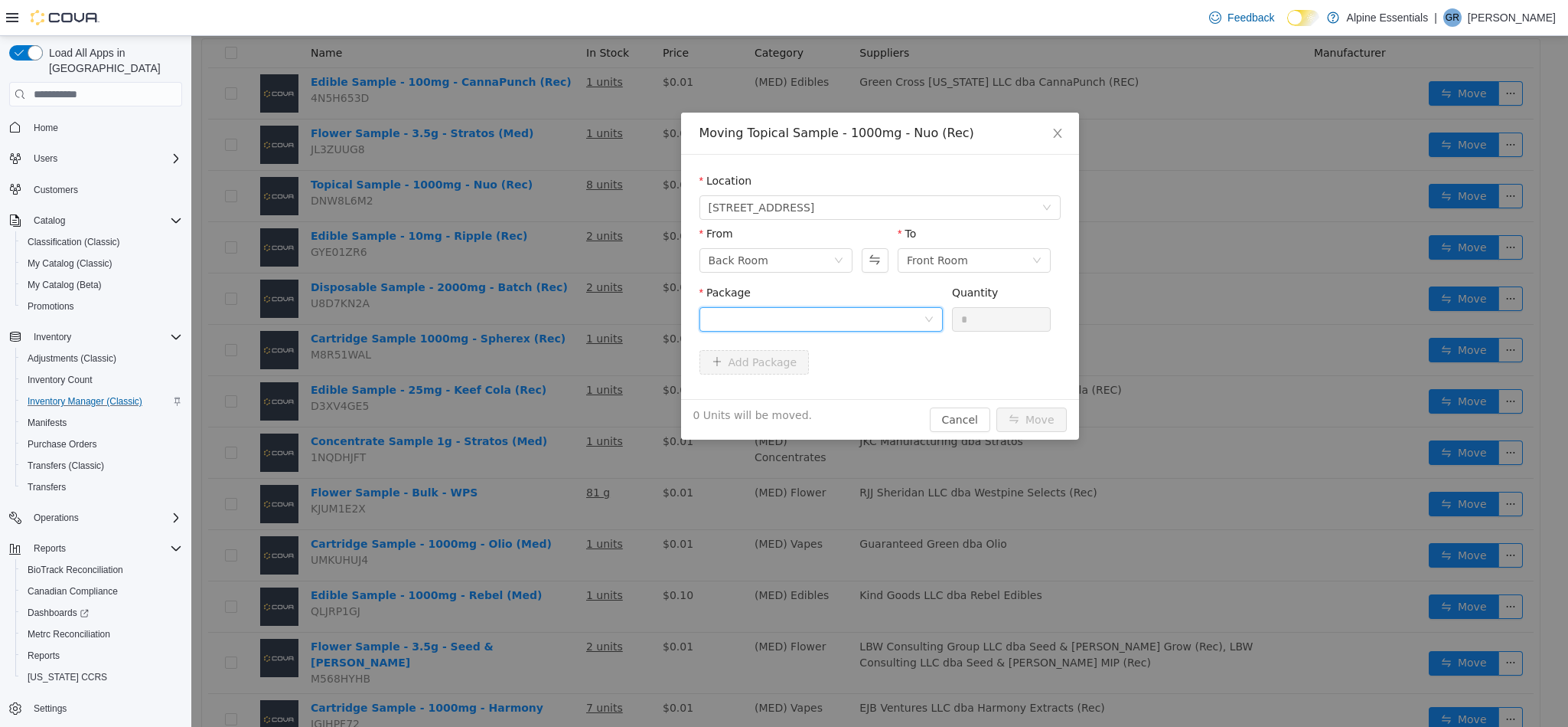
click at [846, 319] on div at bounding box center [816, 319] width 215 height 23
click at [873, 371] on li "1A4000B0002BFE9000158296 Quantity : 8 Units" at bounding box center [821, 382] width 244 height 42
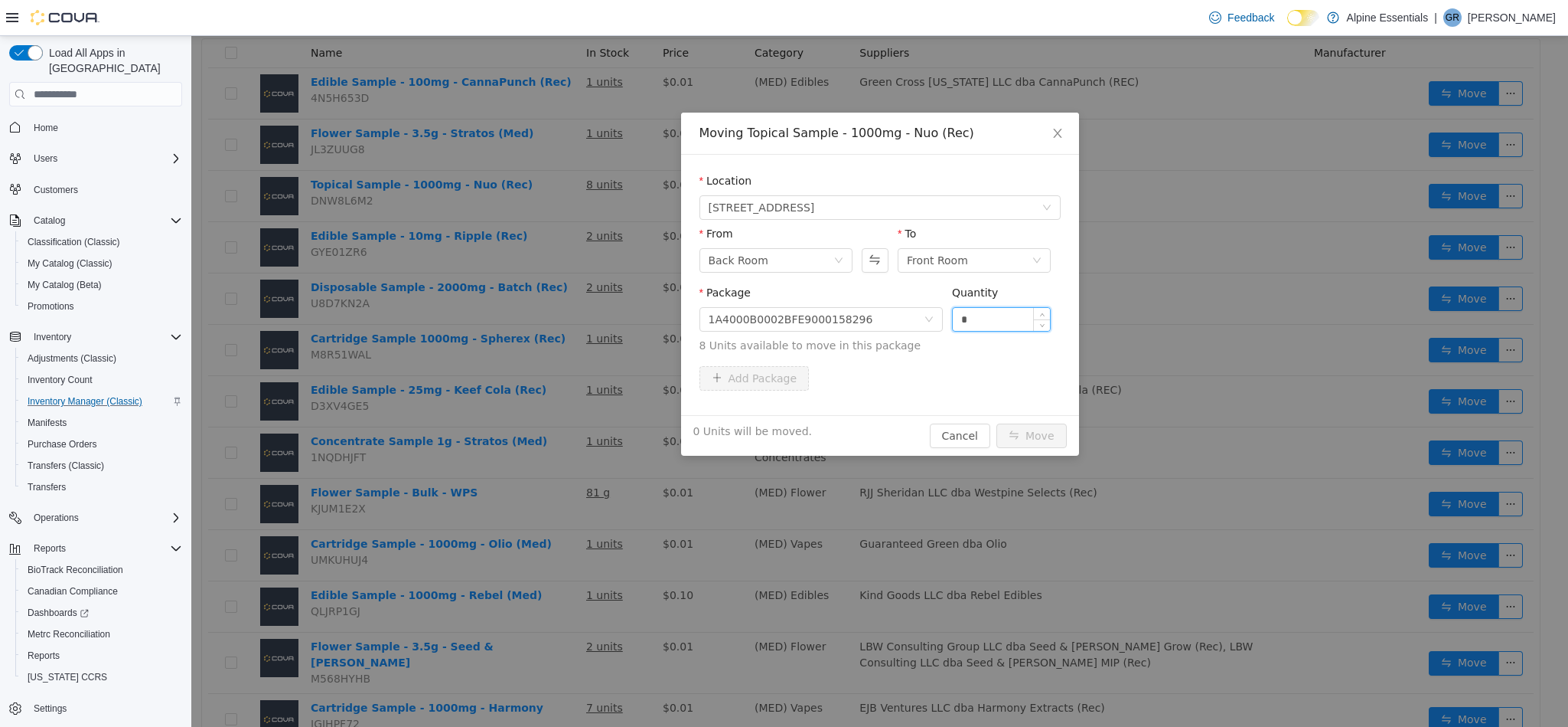
click at [970, 325] on input "*" at bounding box center [1002, 319] width 98 height 23
type input "*"
click at [996, 423] on button "Move" at bounding box center [1031, 435] width 70 height 25
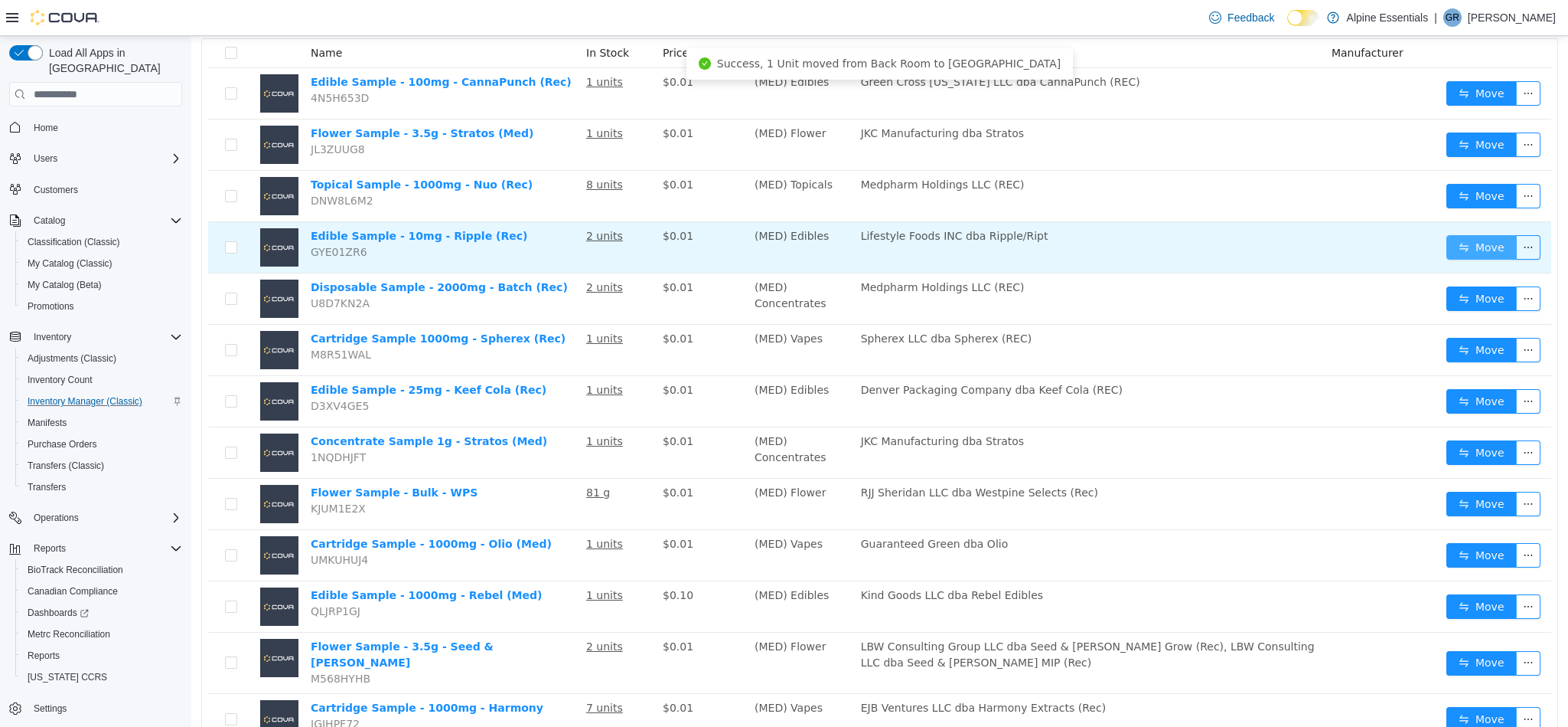
click at [1486, 248] on button "Move" at bounding box center [1482, 247] width 70 height 25
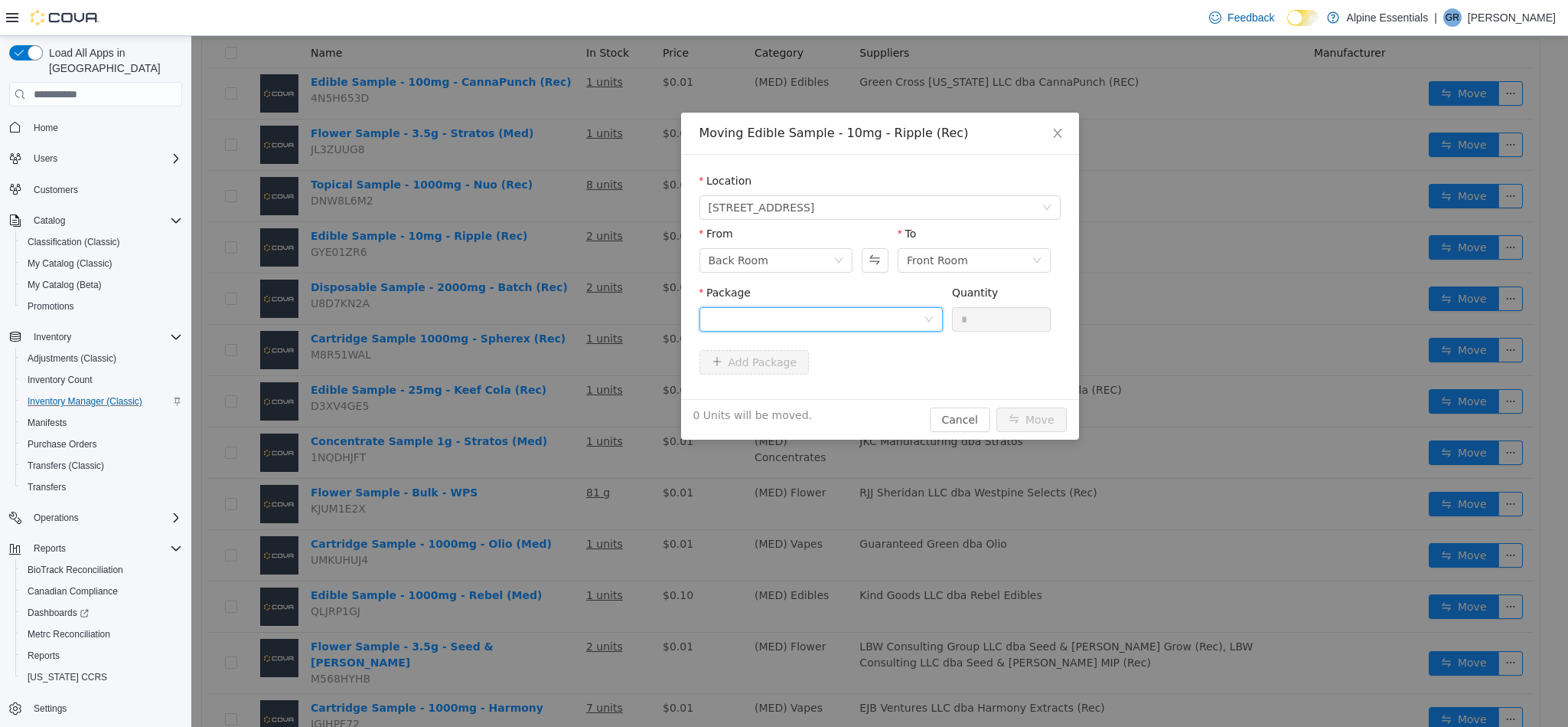
click at [893, 322] on div at bounding box center [816, 319] width 215 height 23
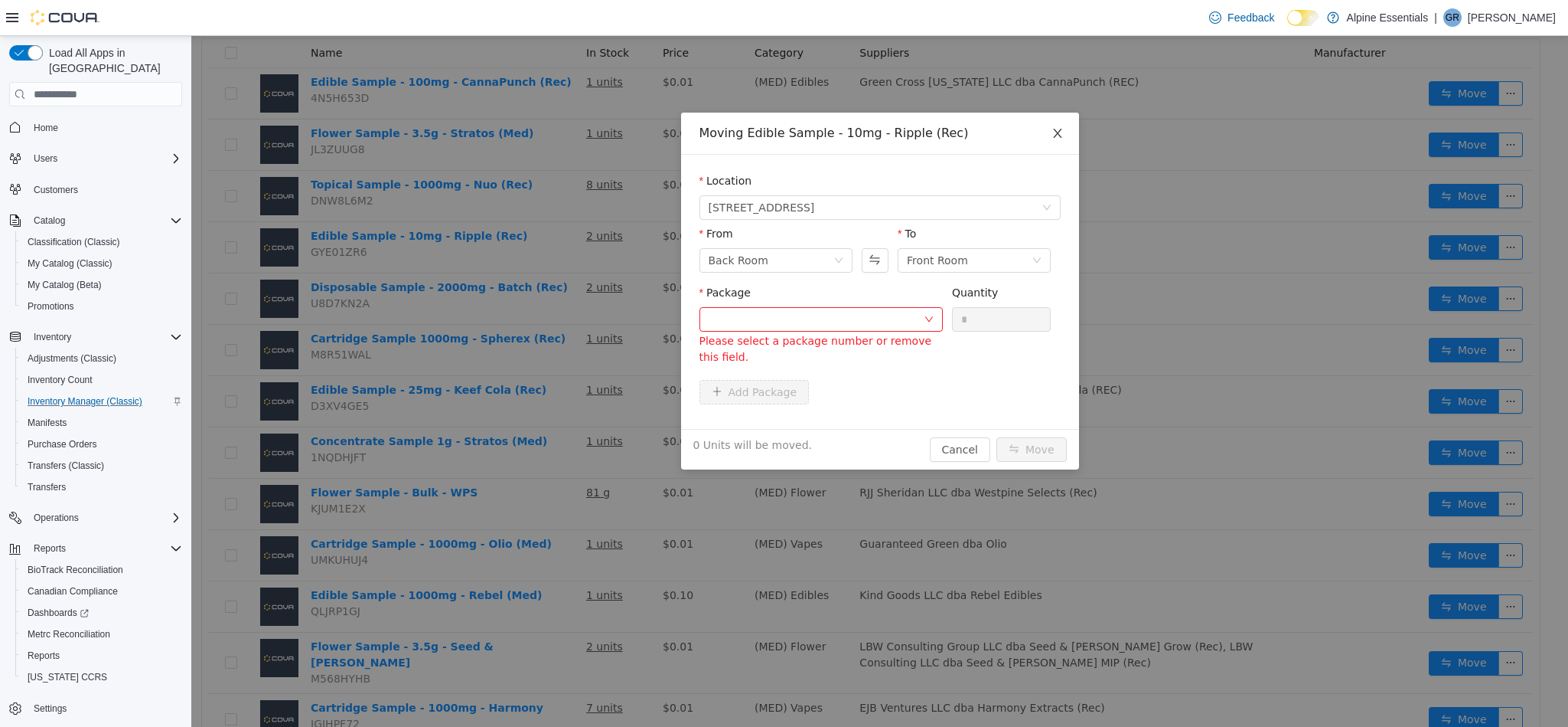
click at [1064, 132] on span "Close" at bounding box center [1057, 134] width 42 height 42
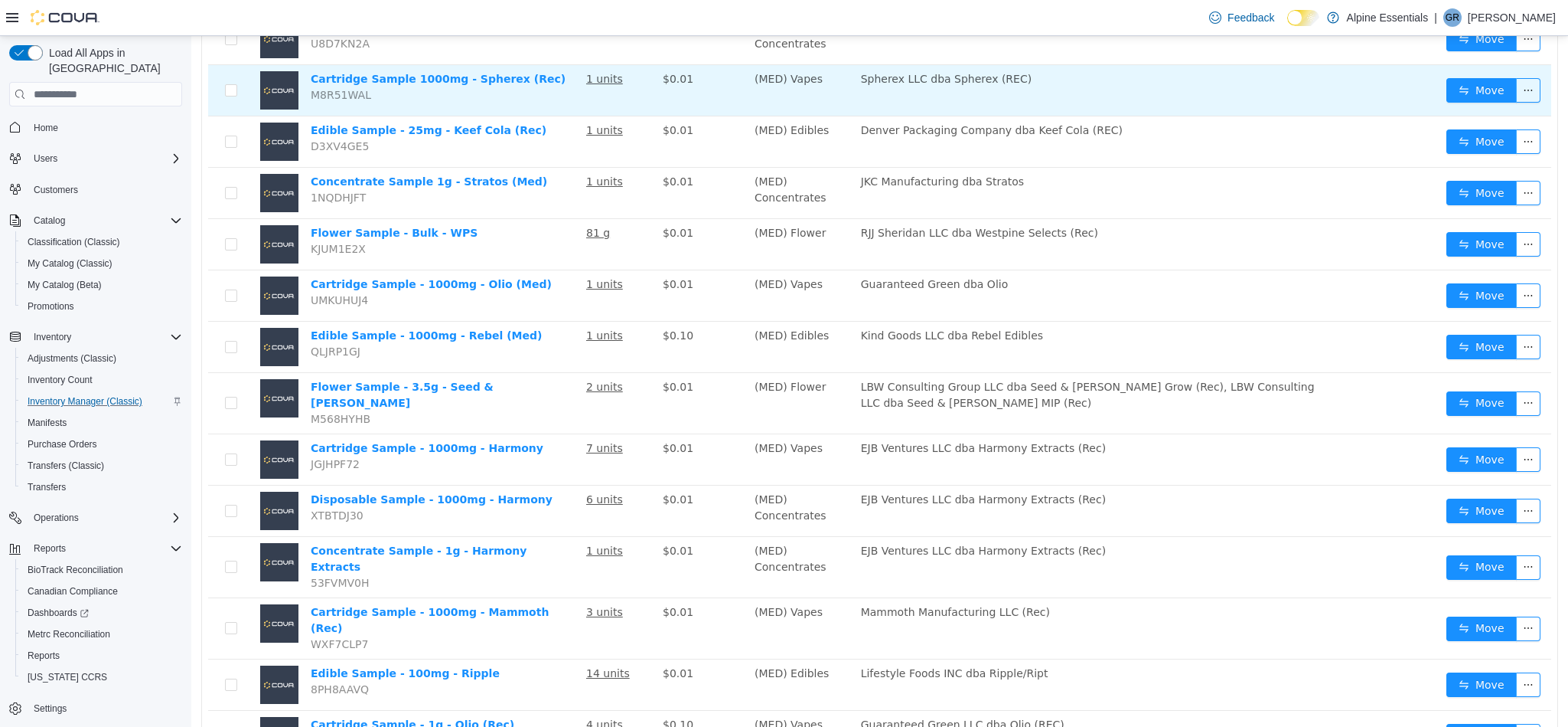
scroll to position [449, 0]
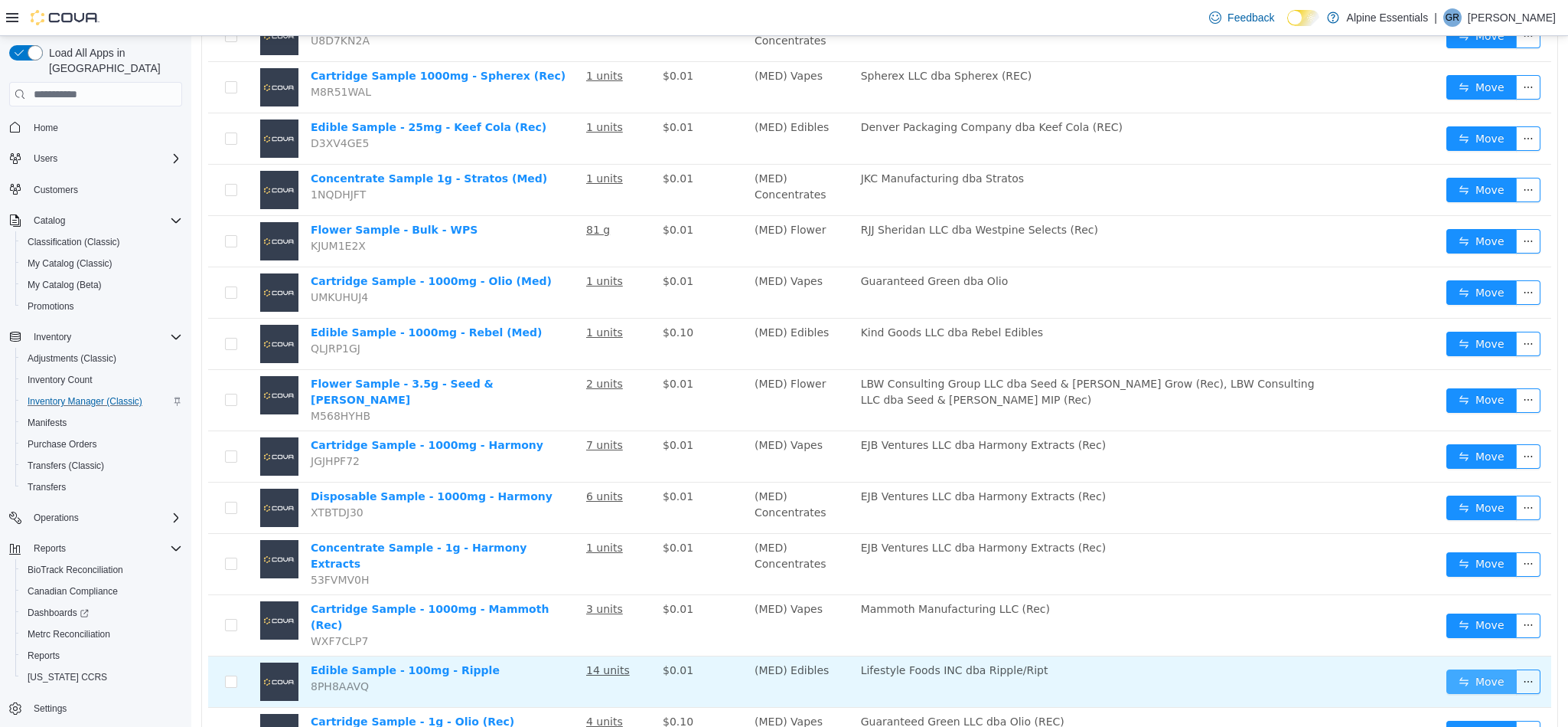
click at [1459, 669] on button "Move" at bounding box center [1482, 681] width 70 height 25
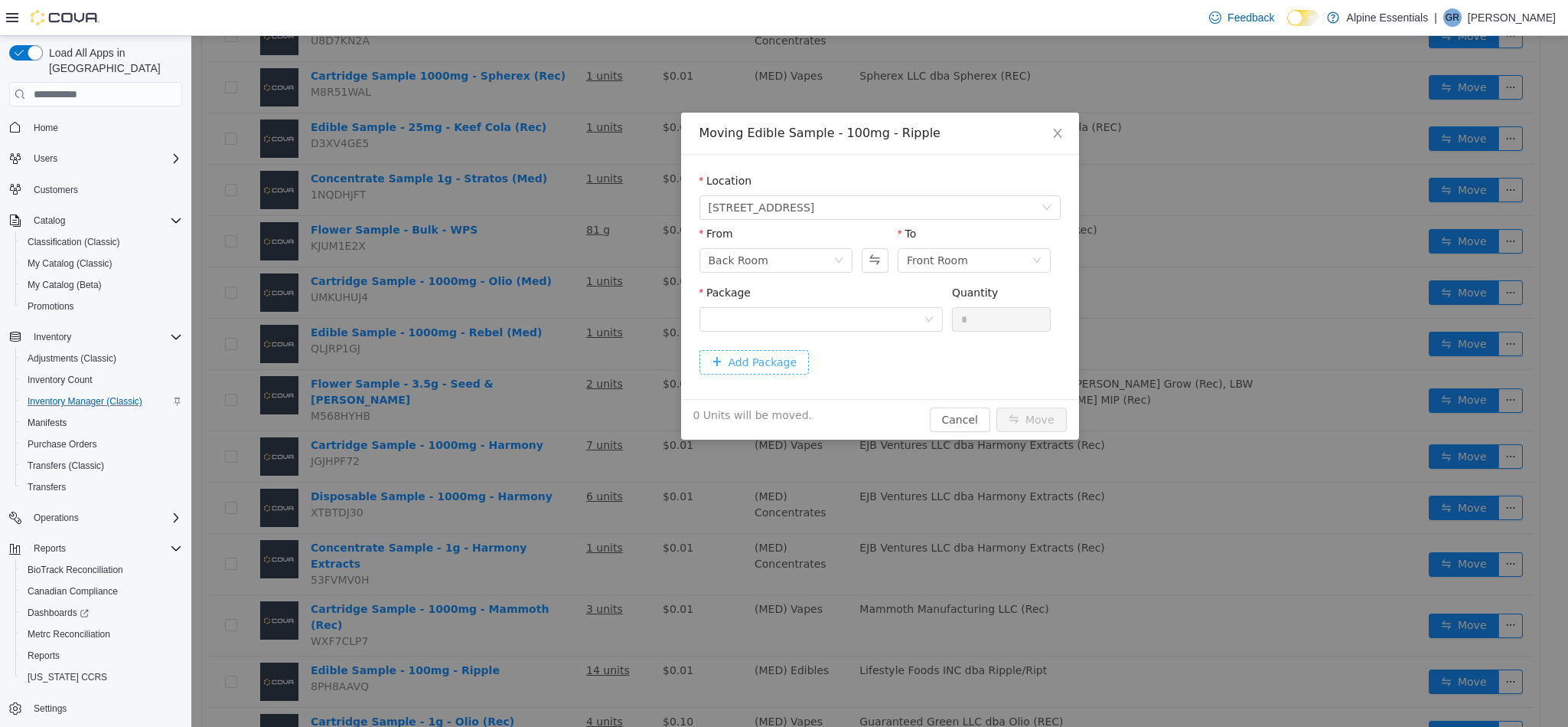
click at [775, 364] on button "Add Package" at bounding box center [754, 362] width 110 height 25
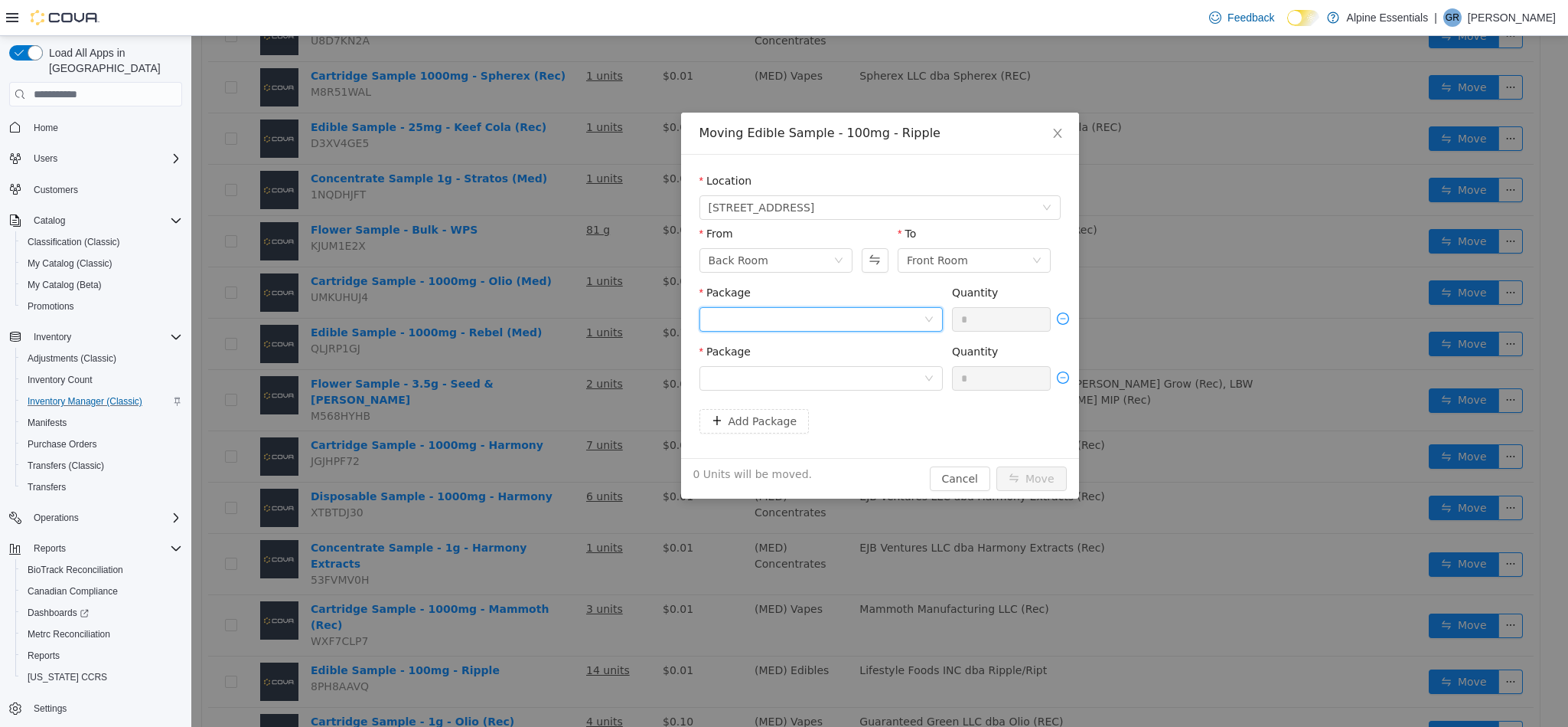
click at [779, 322] on div at bounding box center [816, 319] width 215 height 23
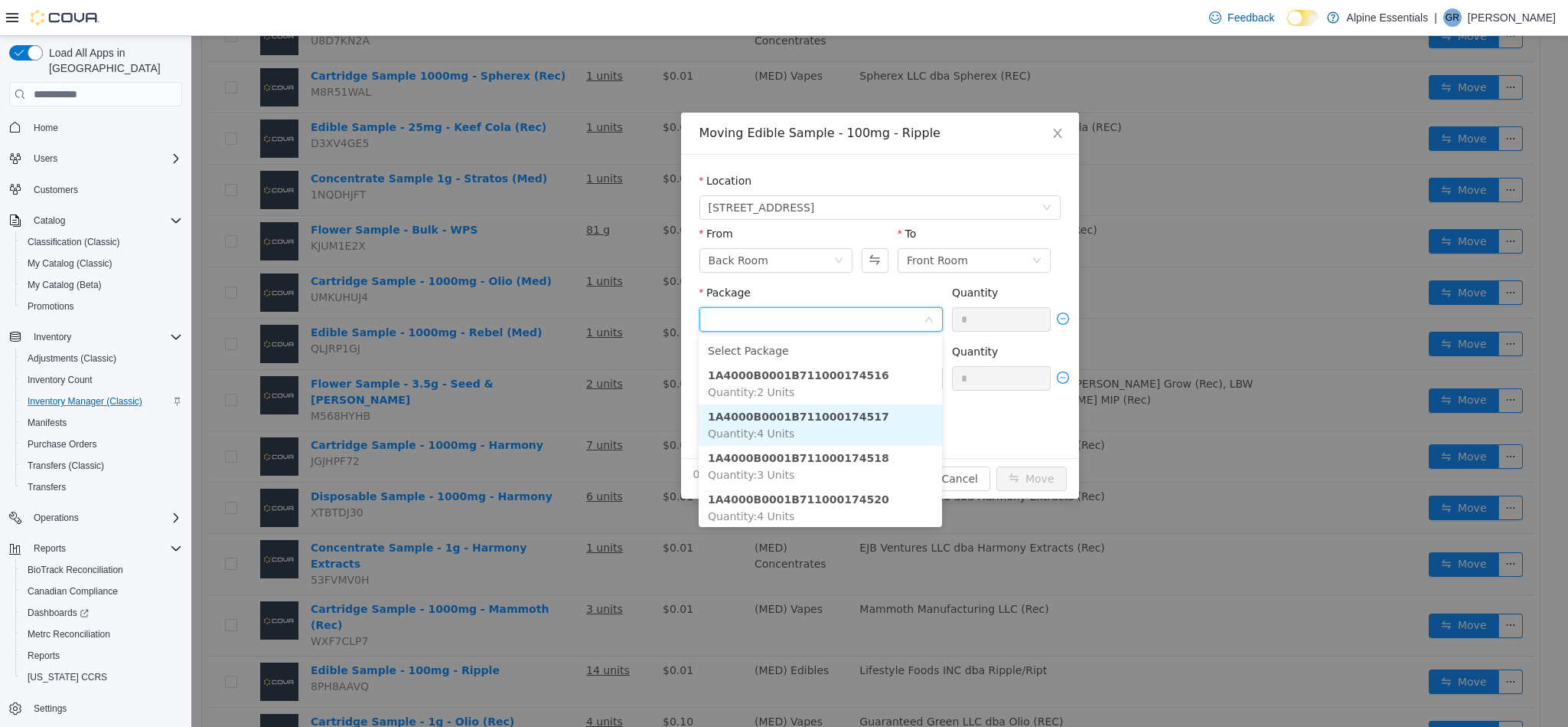
click at [832, 418] on strong "1A4000B0001B711000174517" at bounding box center [799, 416] width 181 height 12
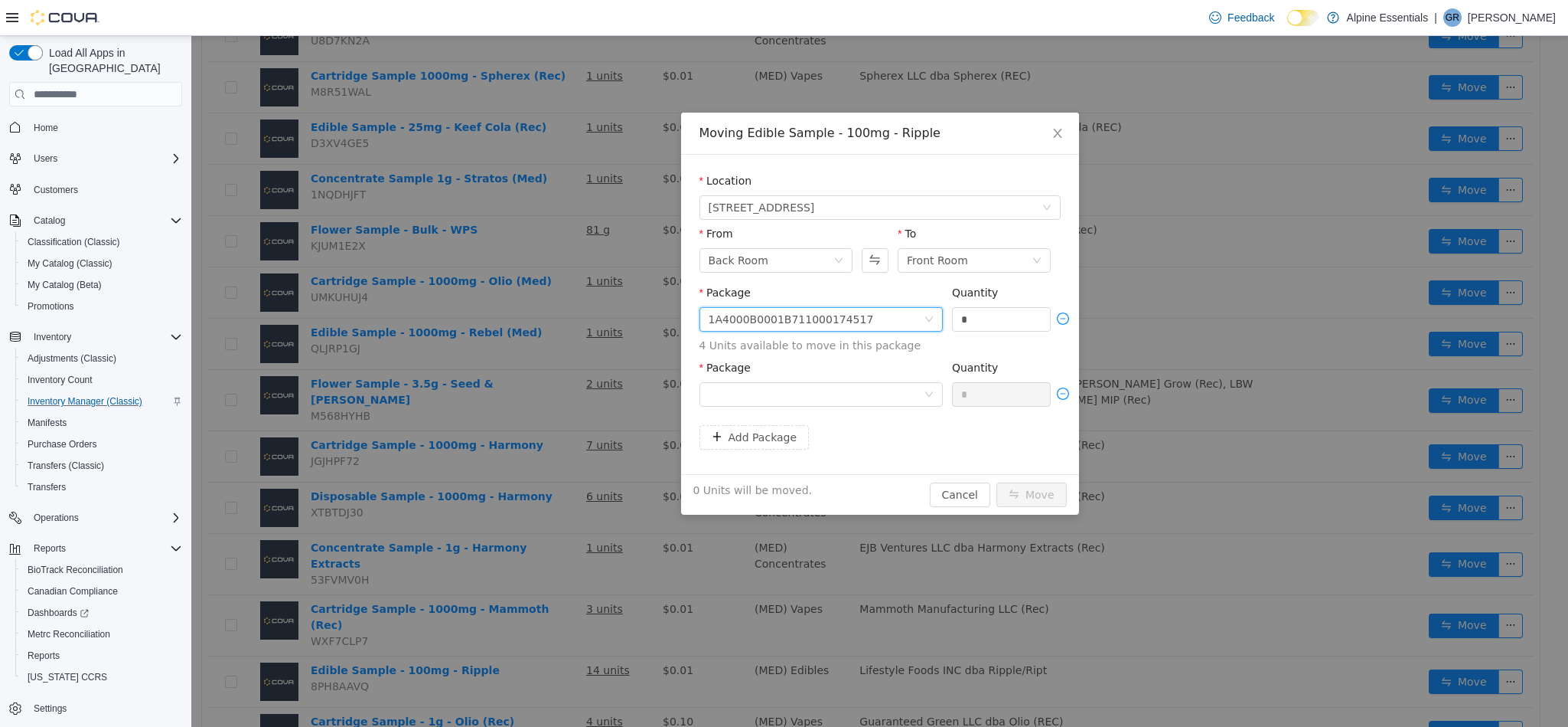
click at [832, 407] on div "Package" at bounding box center [822, 386] width 244 height 53
click at [831, 396] on div at bounding box center [816, 394] width 215 height 23
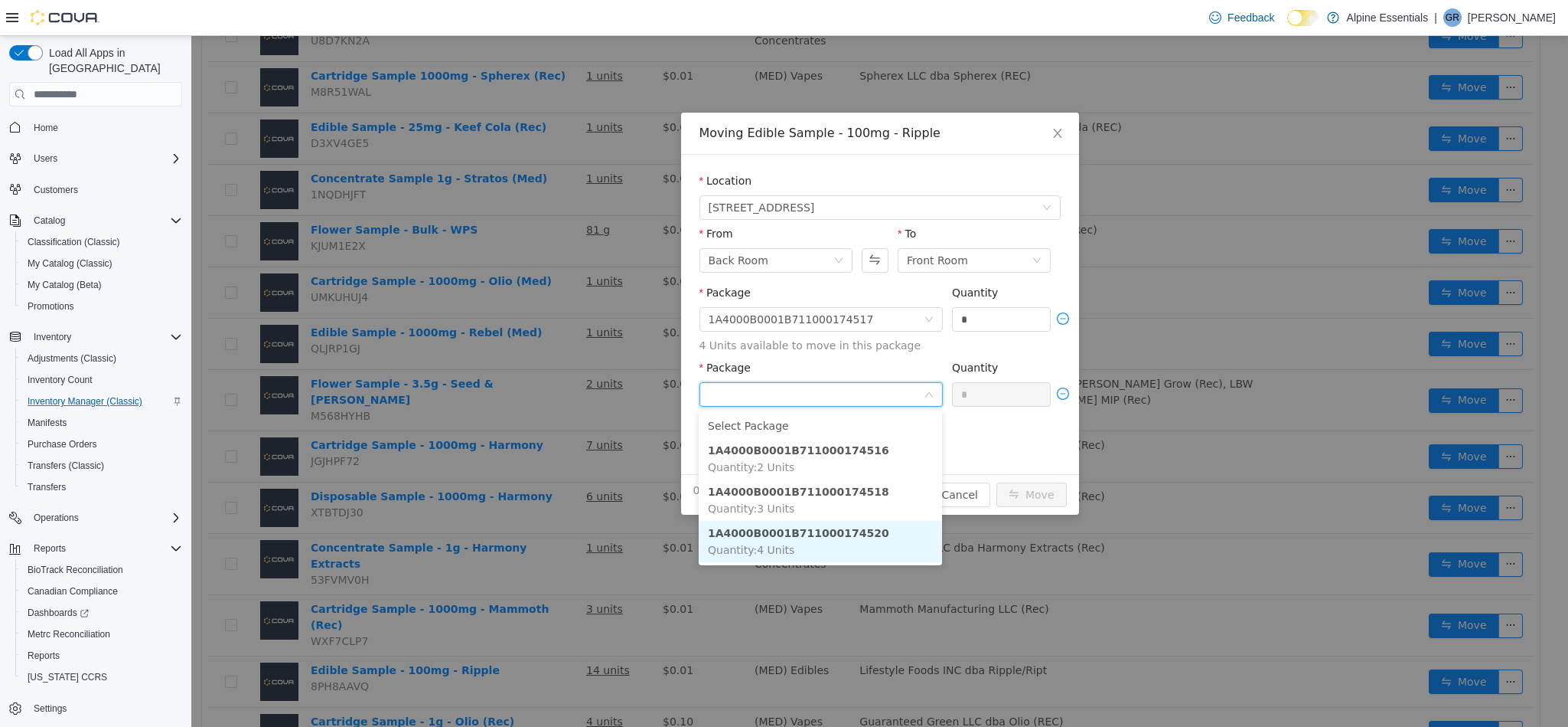
click at [914, 529] on li "1A4000B0001B711000174520 Quantity : 4 Units" at bounding box center [821, 541] width 244 height 42
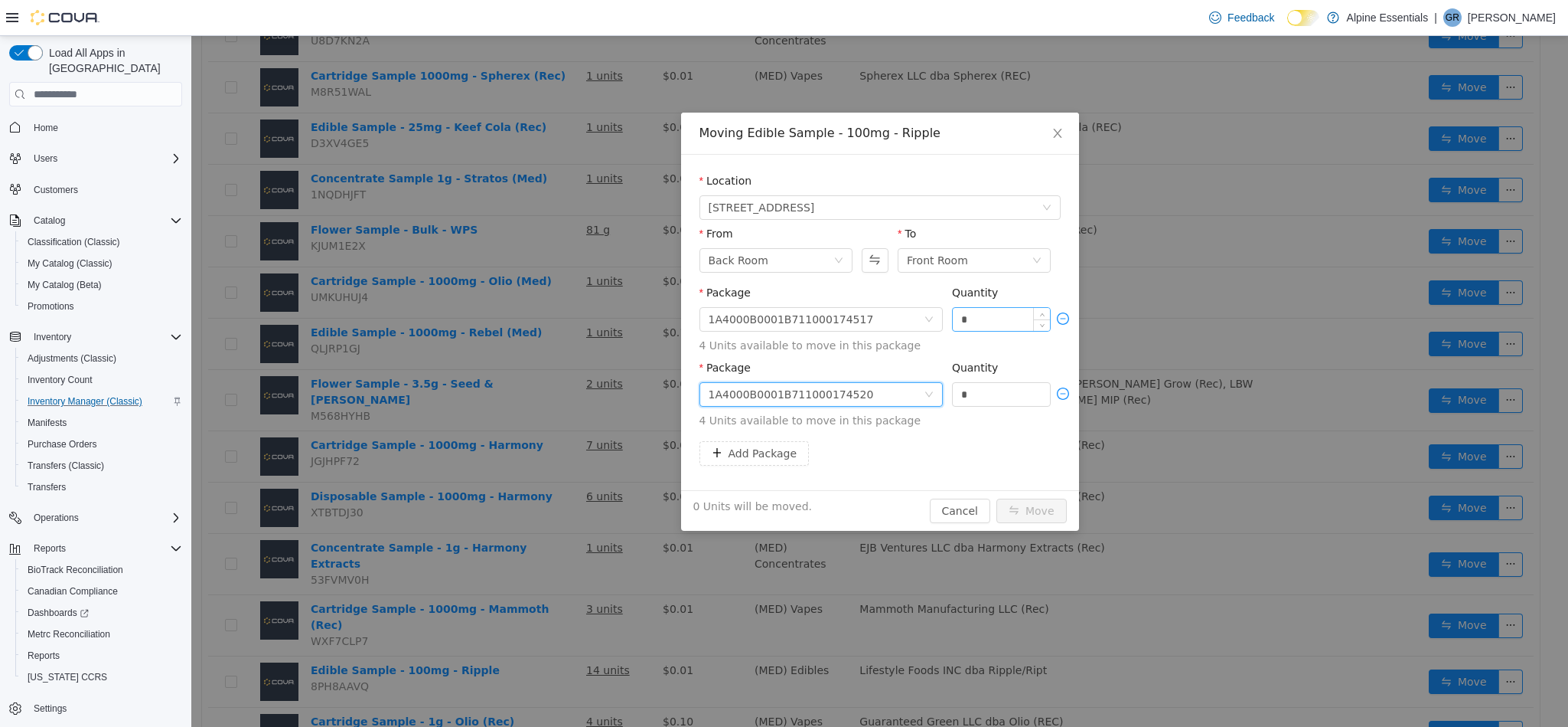
click at [1007, 330] on input "*" at bounding box center [1002, 319] width 98 height 23
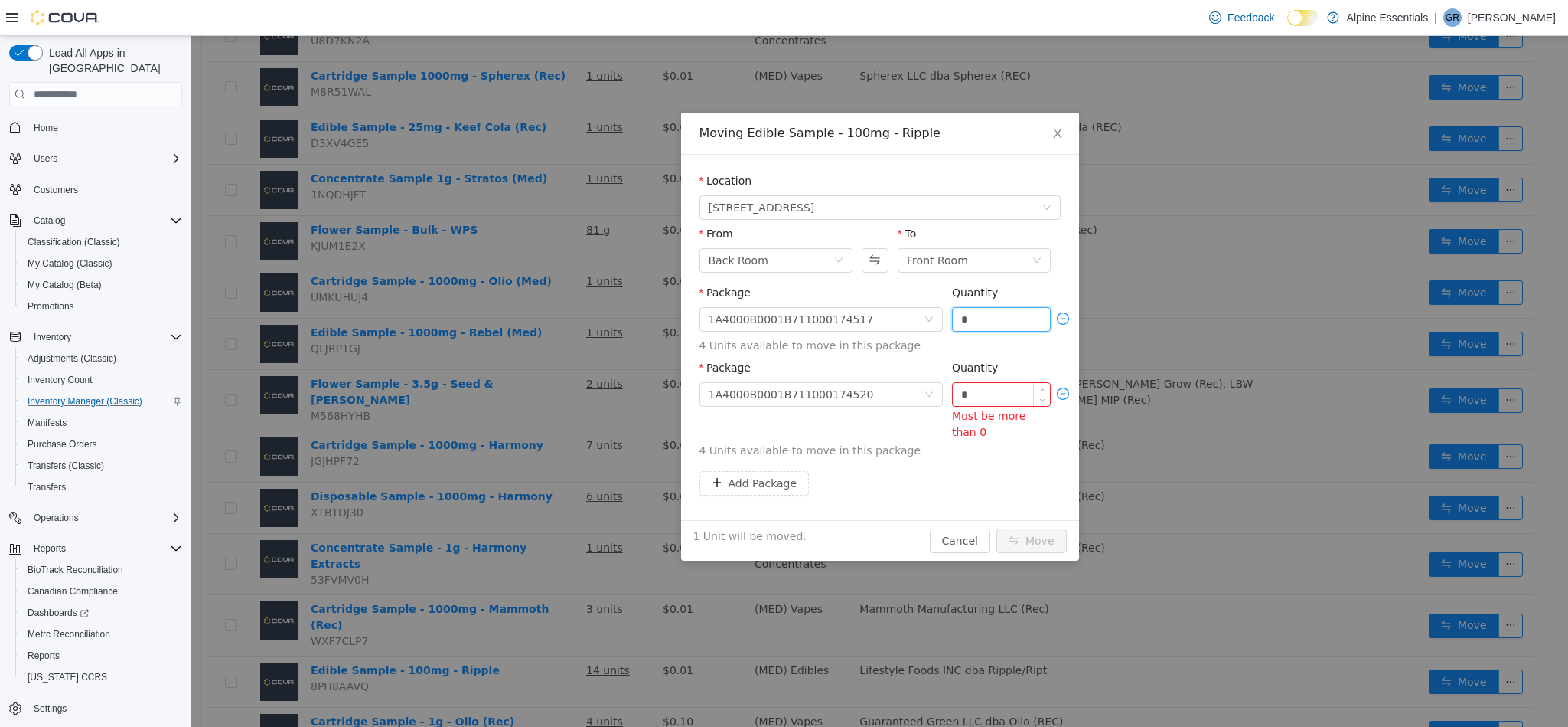
type input "*"
click at [1006, 396] on input "*" at bounding box center [1002, 394] width 98 height 23
type input "*"
click at [996, 528] on button "Move" at bounding box center [1031, 540] width 70 height 25
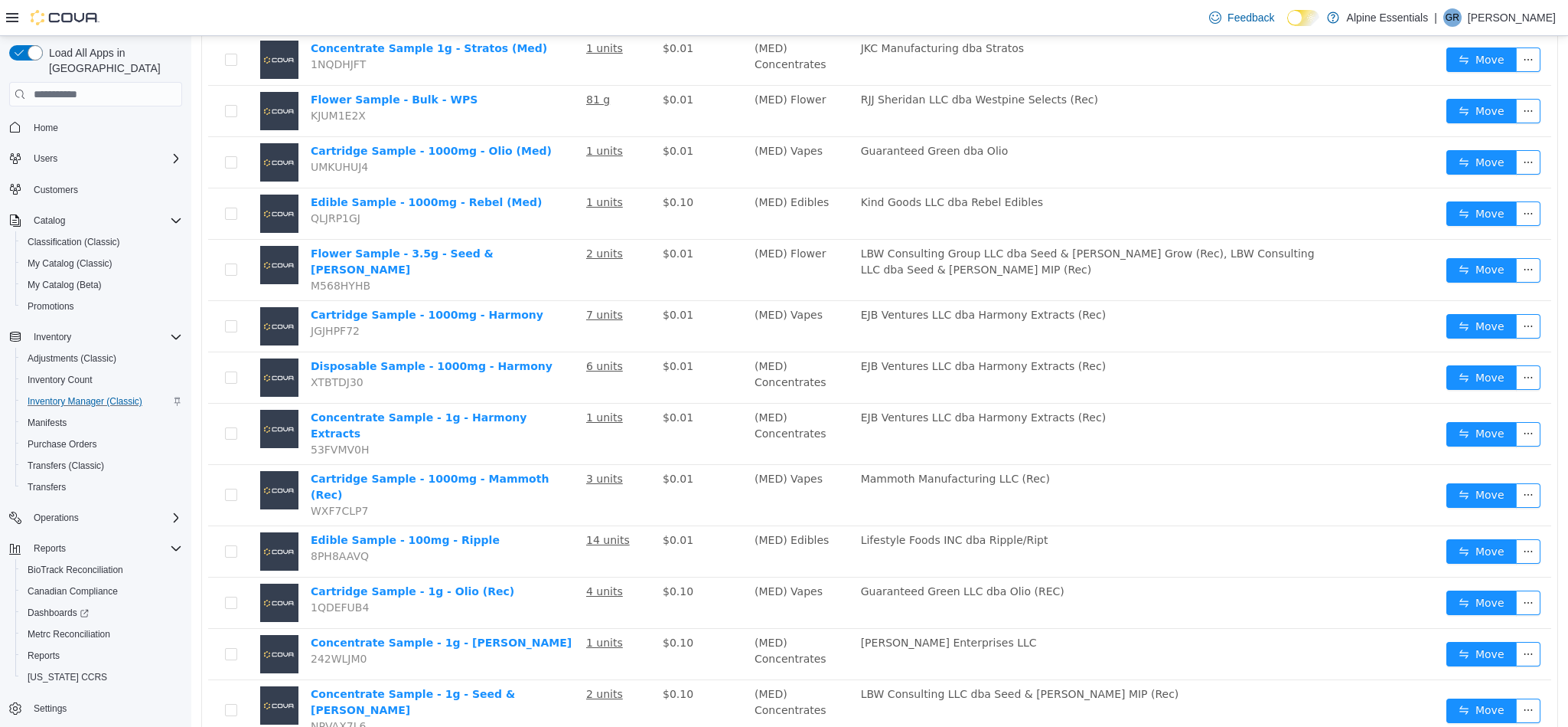
scroll to position [579, 0]
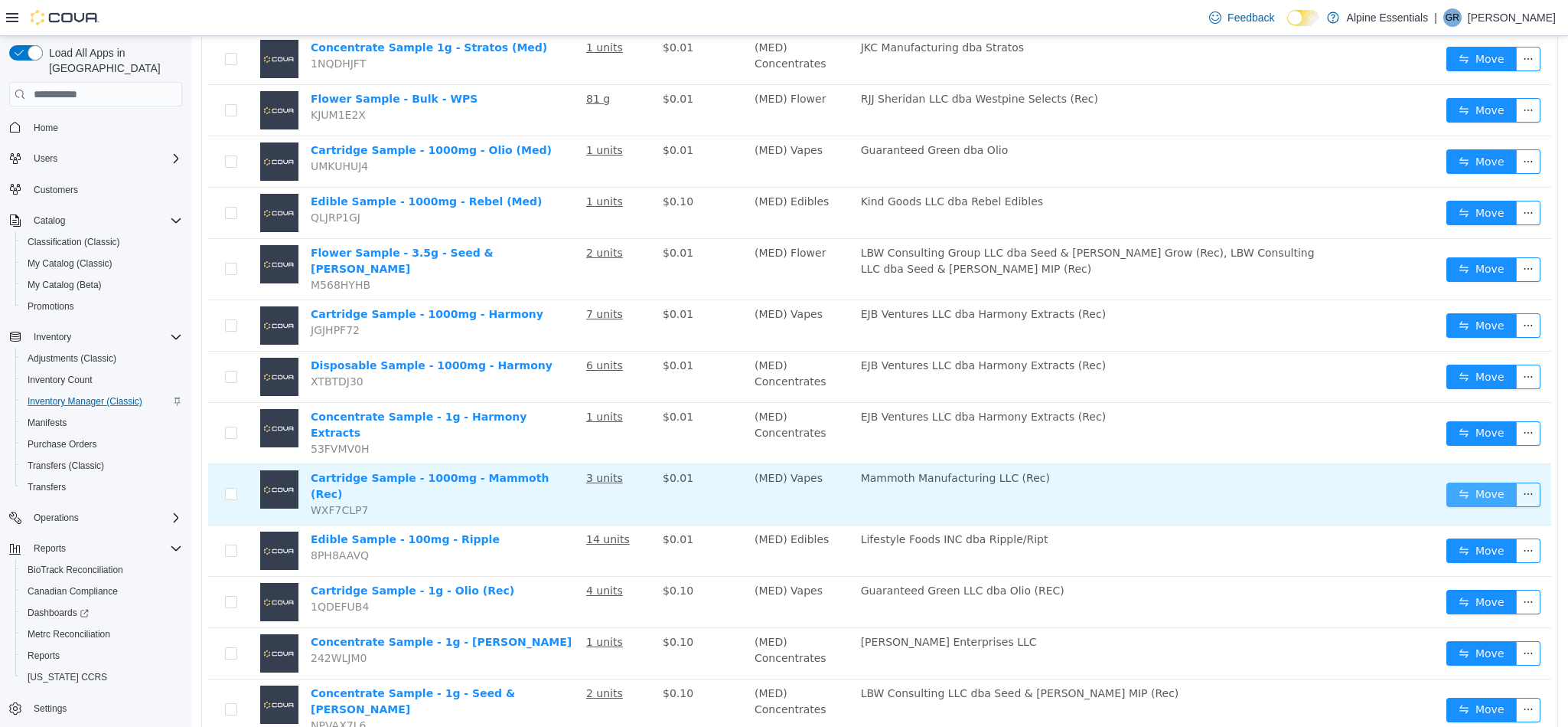
click at [1461, 482] on button "Move" at bounding box center [1482, 494] width 70 height 25
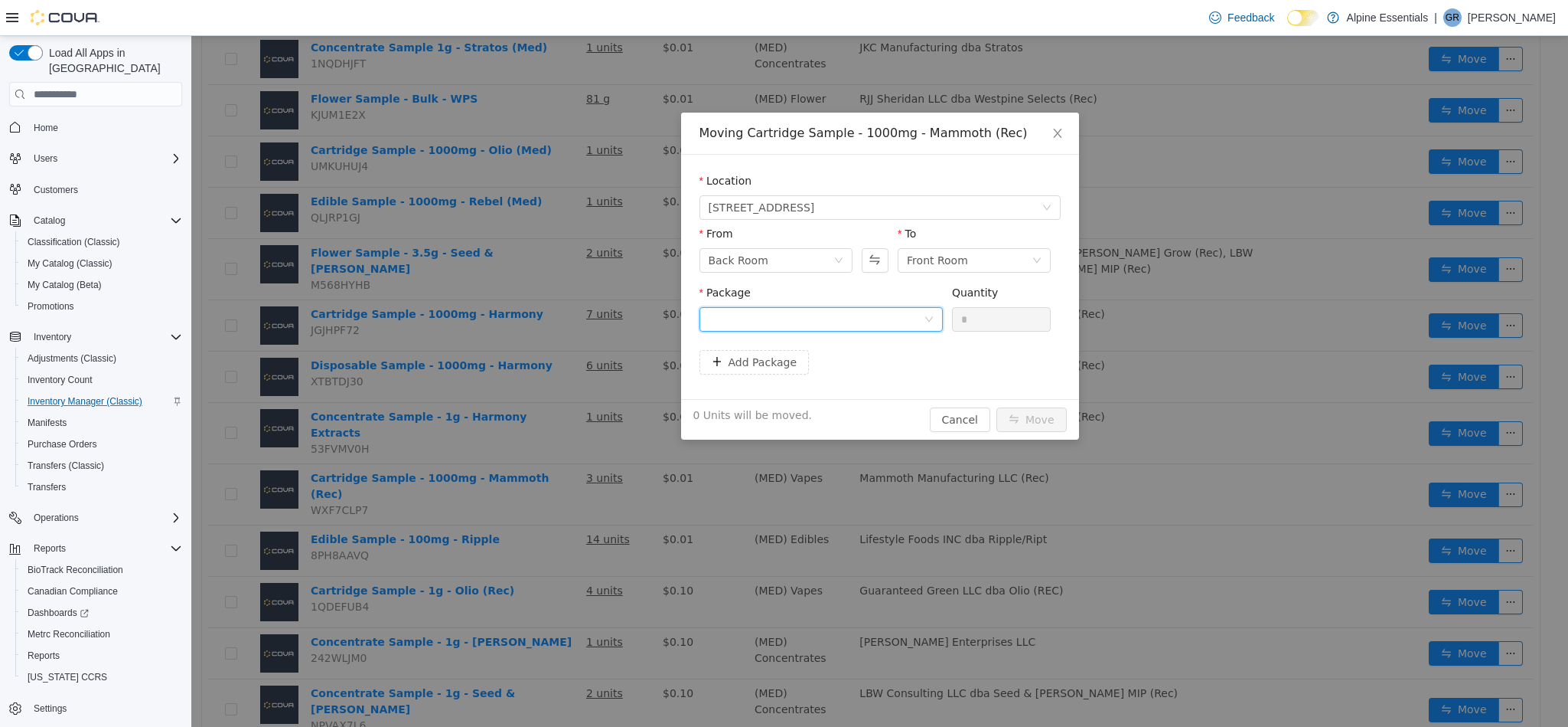
click at [845, 320] on div at bounding box center [816, 319] width 215 height 23
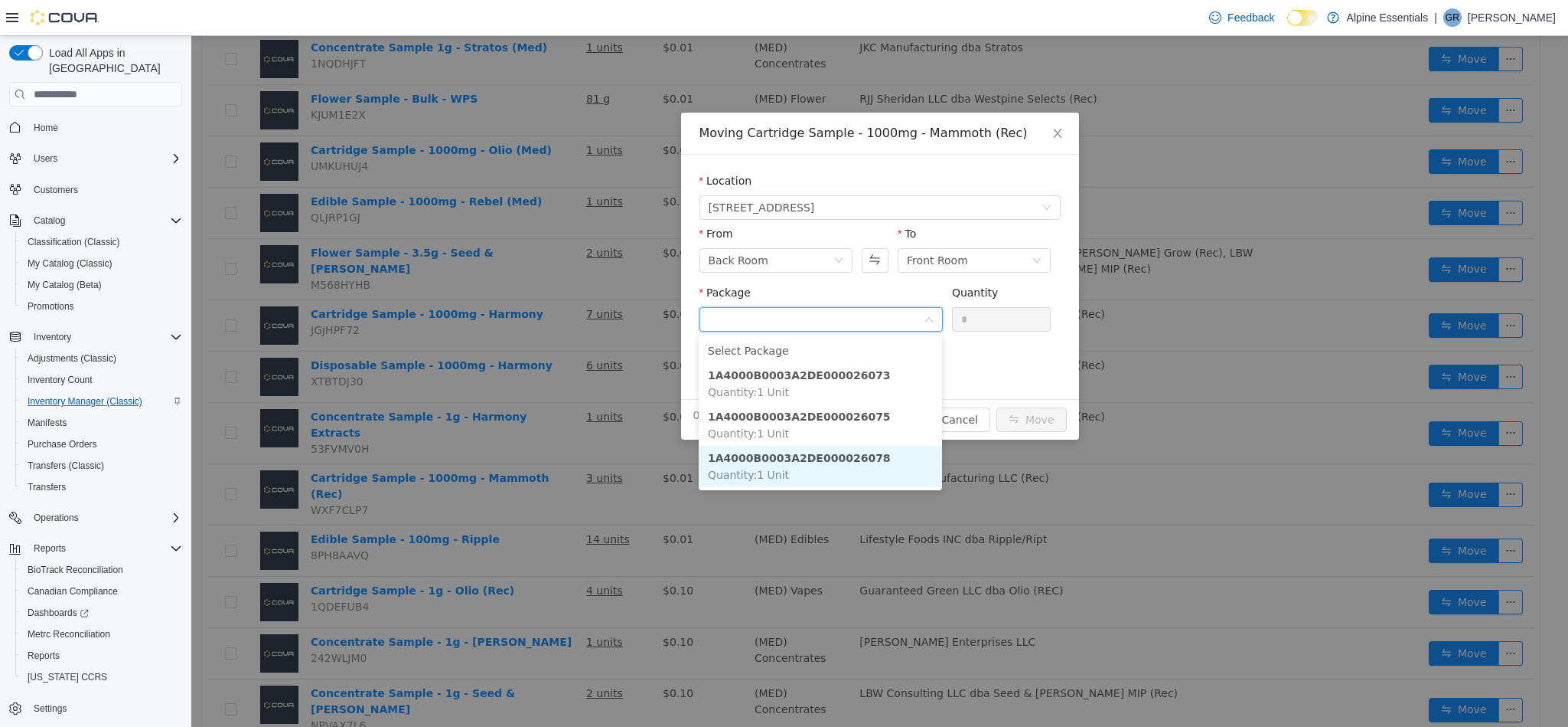
click at [888, 464] on li "1A4000B0003A2DE000026078 Quantity : 1 Unit" at bounding box center [821, 466] width 244 height 42
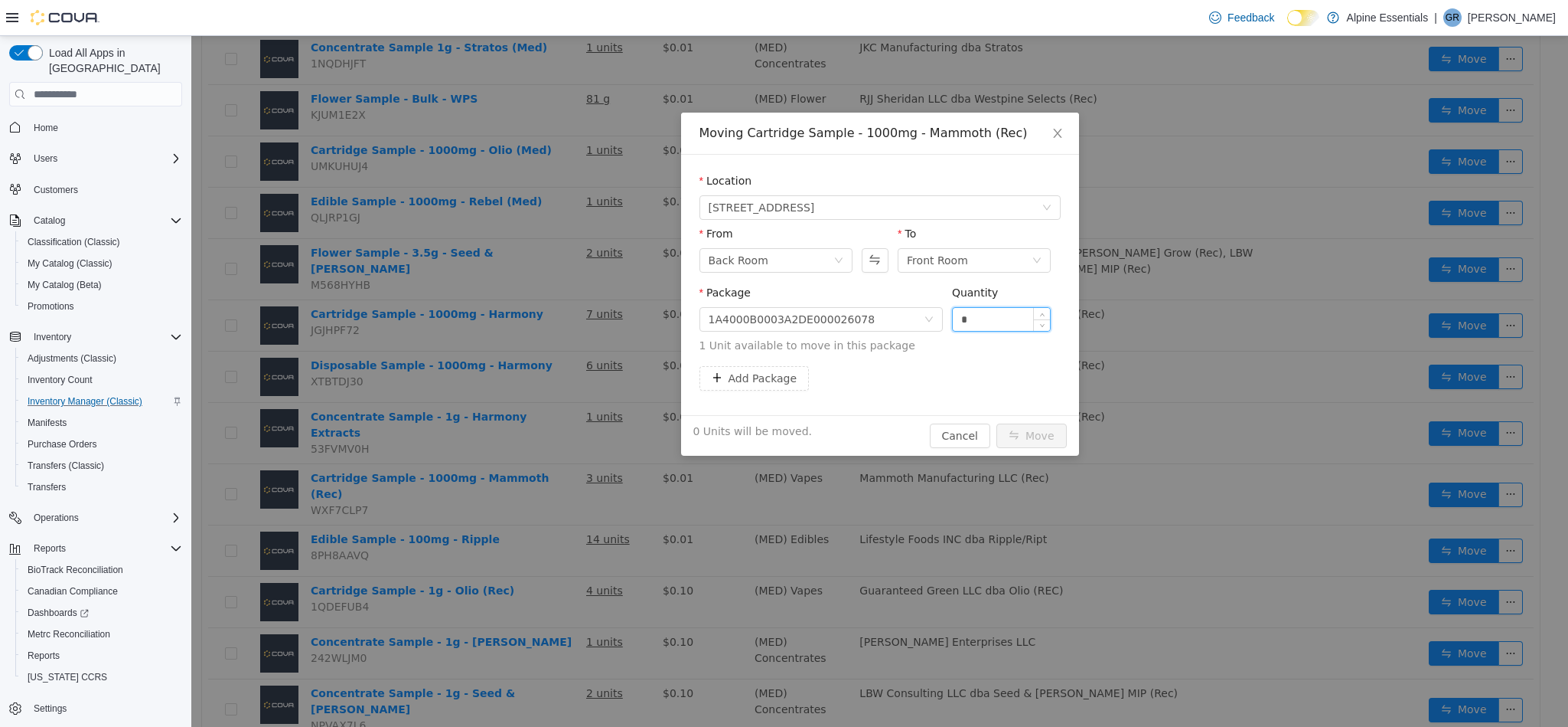
click at [970, 321] on input "*" at bounding box center [1002, 319] width 98 height 23
type input "*"
click at [996, 423] on button "Move" at bounding box center [1031, 435] width 70 height 25
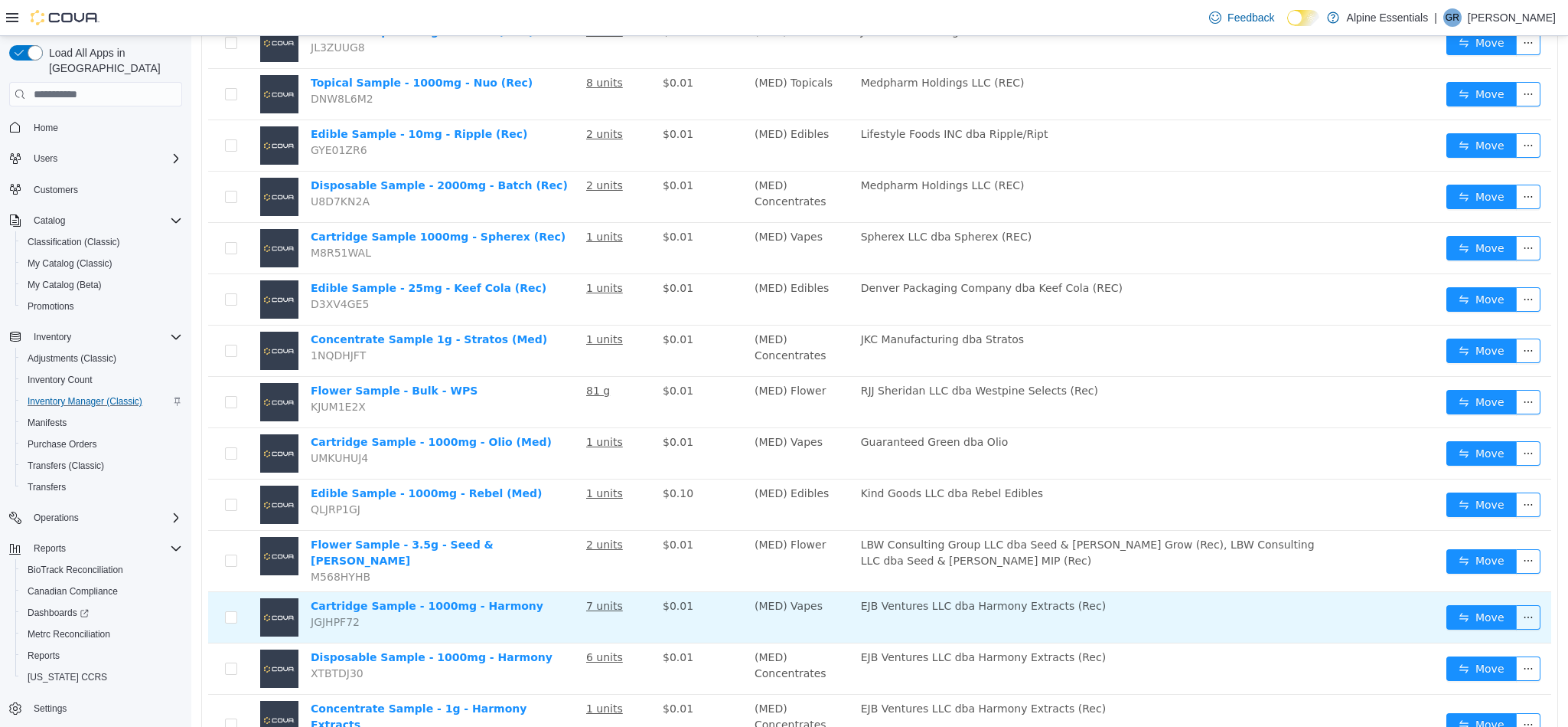
scroll to position [1484, 0]
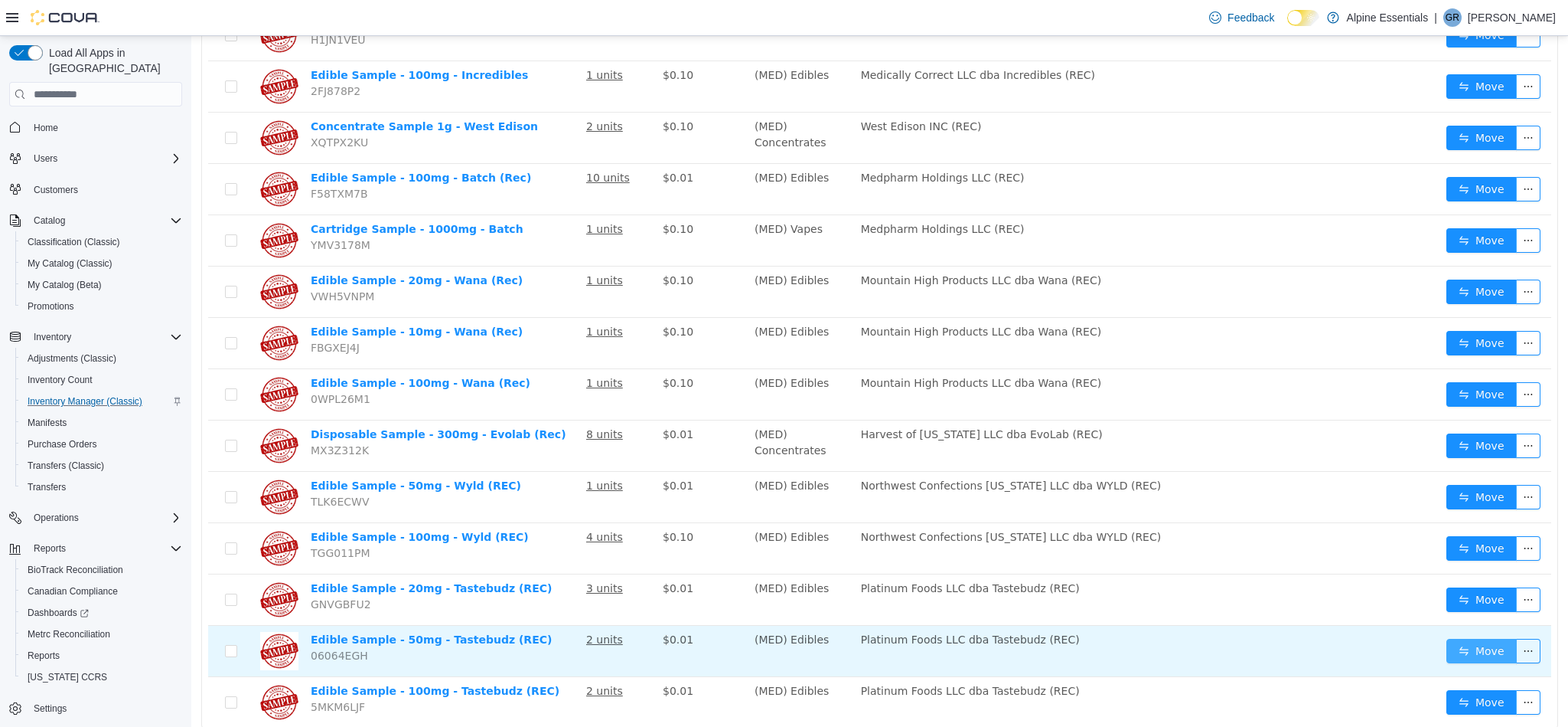
click at [1483, 638] on button "Move" at bounding box center [1482, 650] width 70 height 25
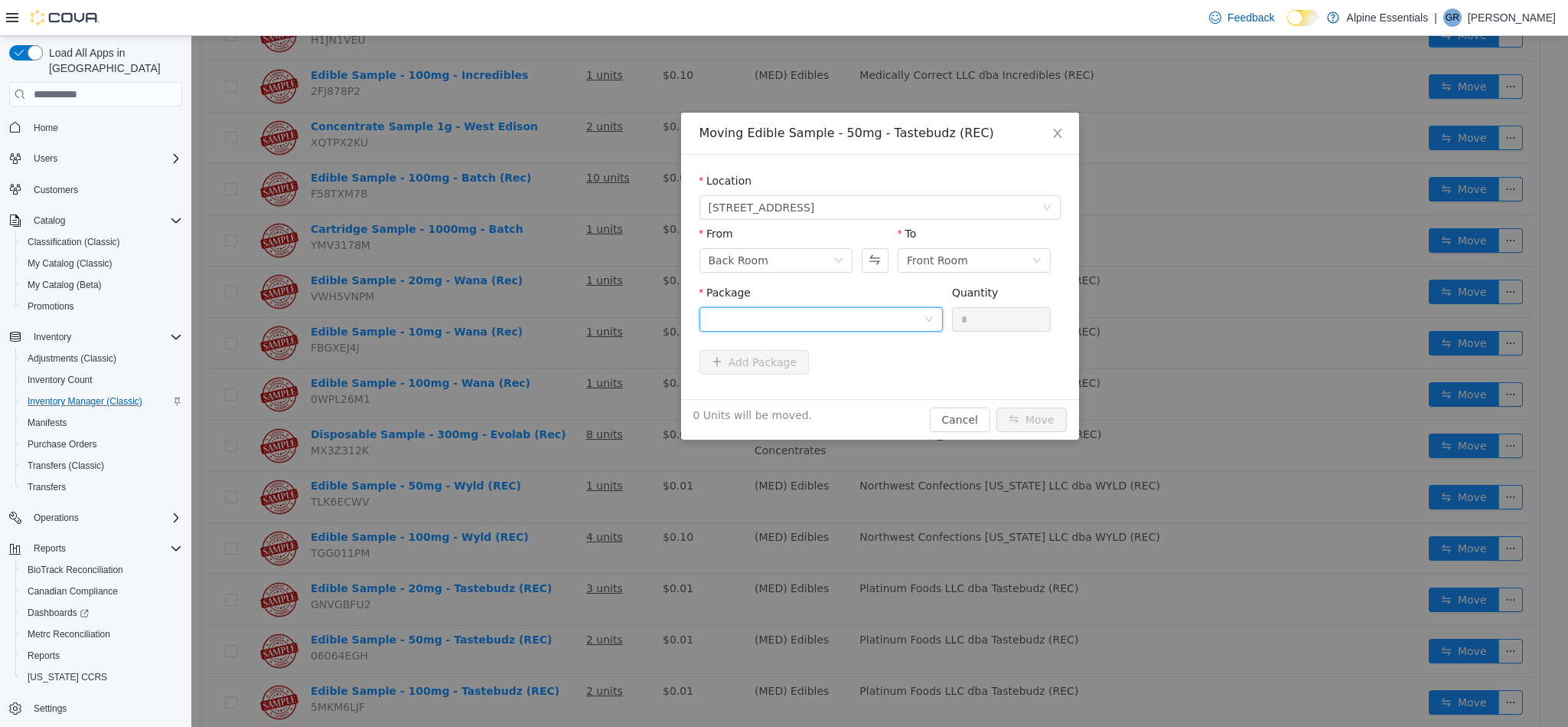
click at [908, 324] on div at bounding box center [816, 319] width 215 height 23
click at [891, 378] on li "1A4000B000207ED000156680 Quantity : 1 Unit" at bounding box center [821, 382] width 244 height 42
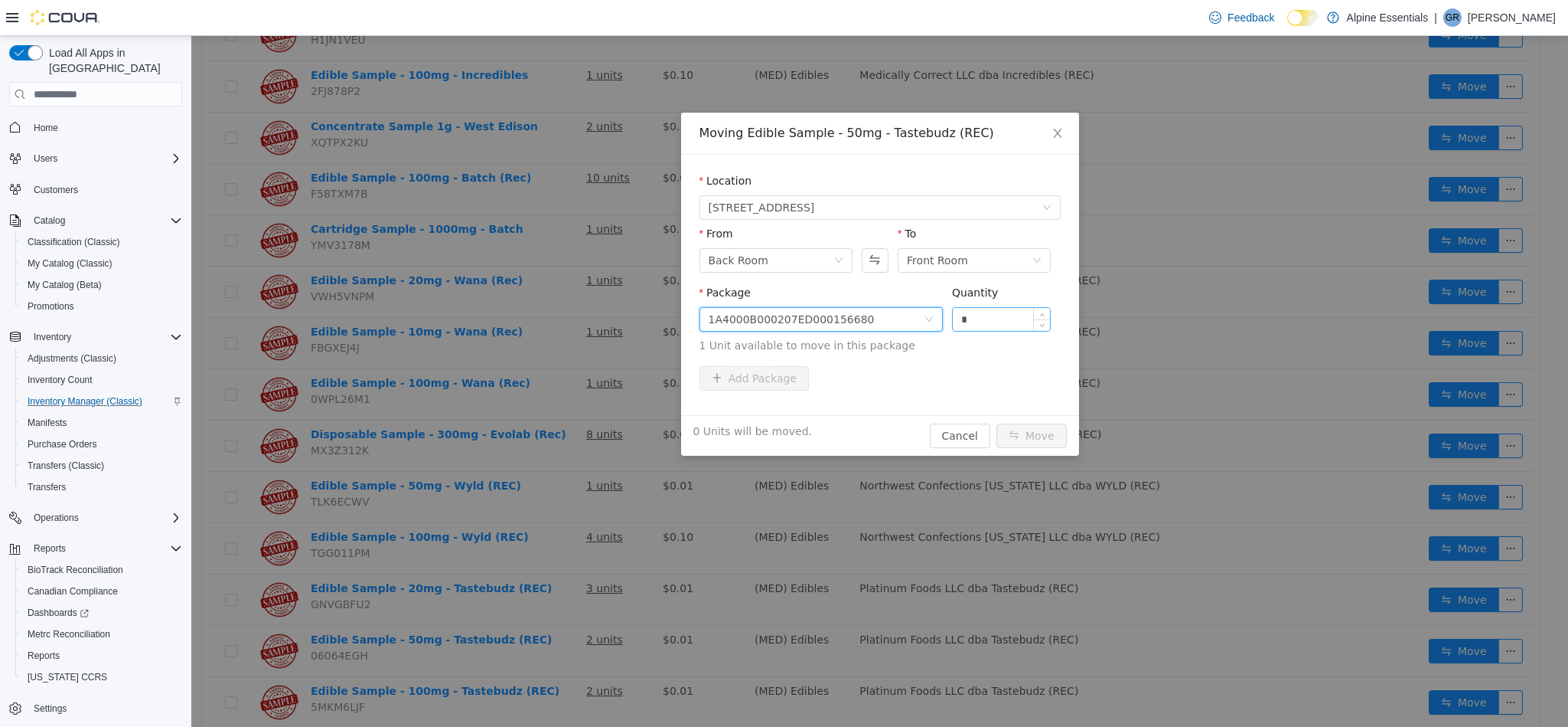
click at [1005, 318] on input "*" at bounding box center [1002, 319] width 98 height 23
type input "*"
click at [996, 423] on button "Move" at bounding box center [1031, 435] width 70 height 25
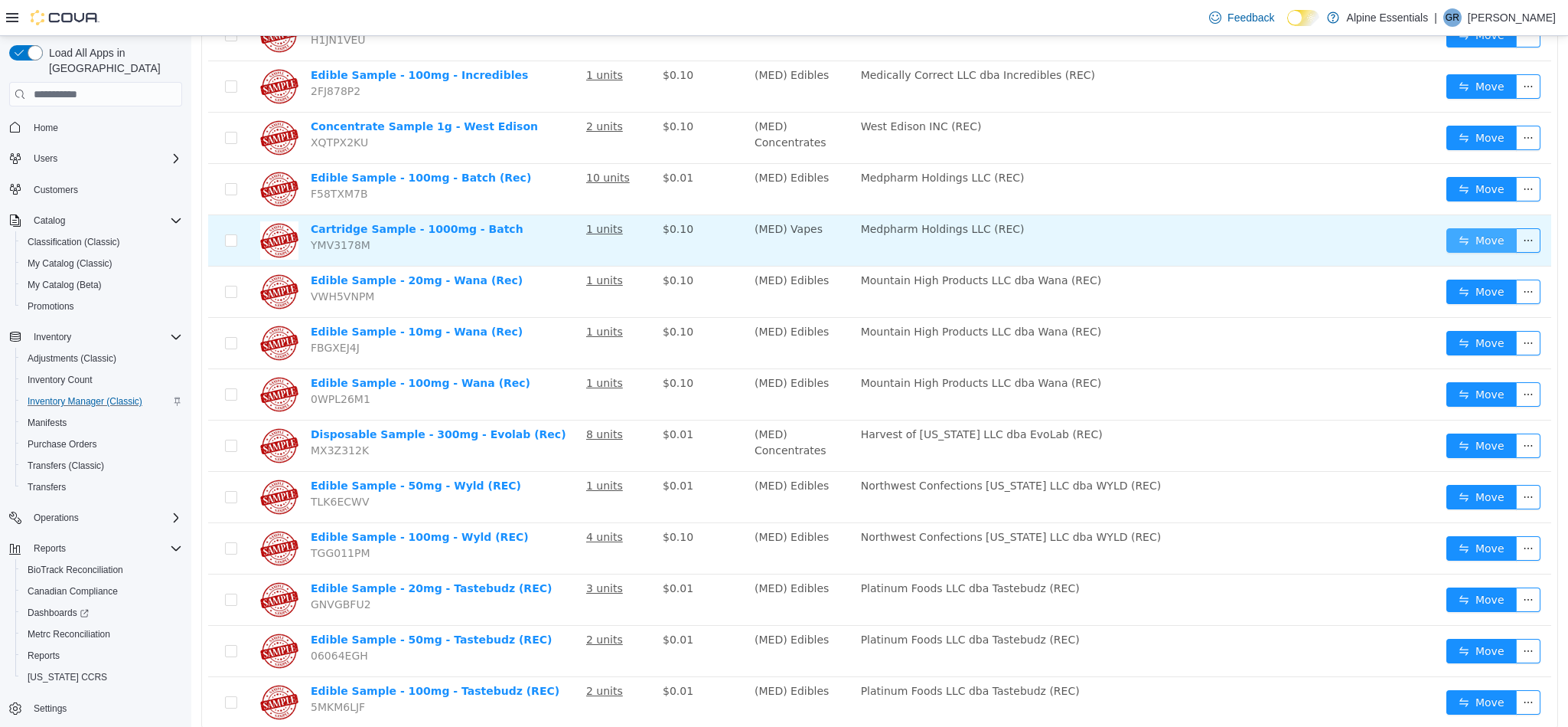
click at [1473, 228] on button "Move" at bounding box center [1482, 240] width 70 height 25
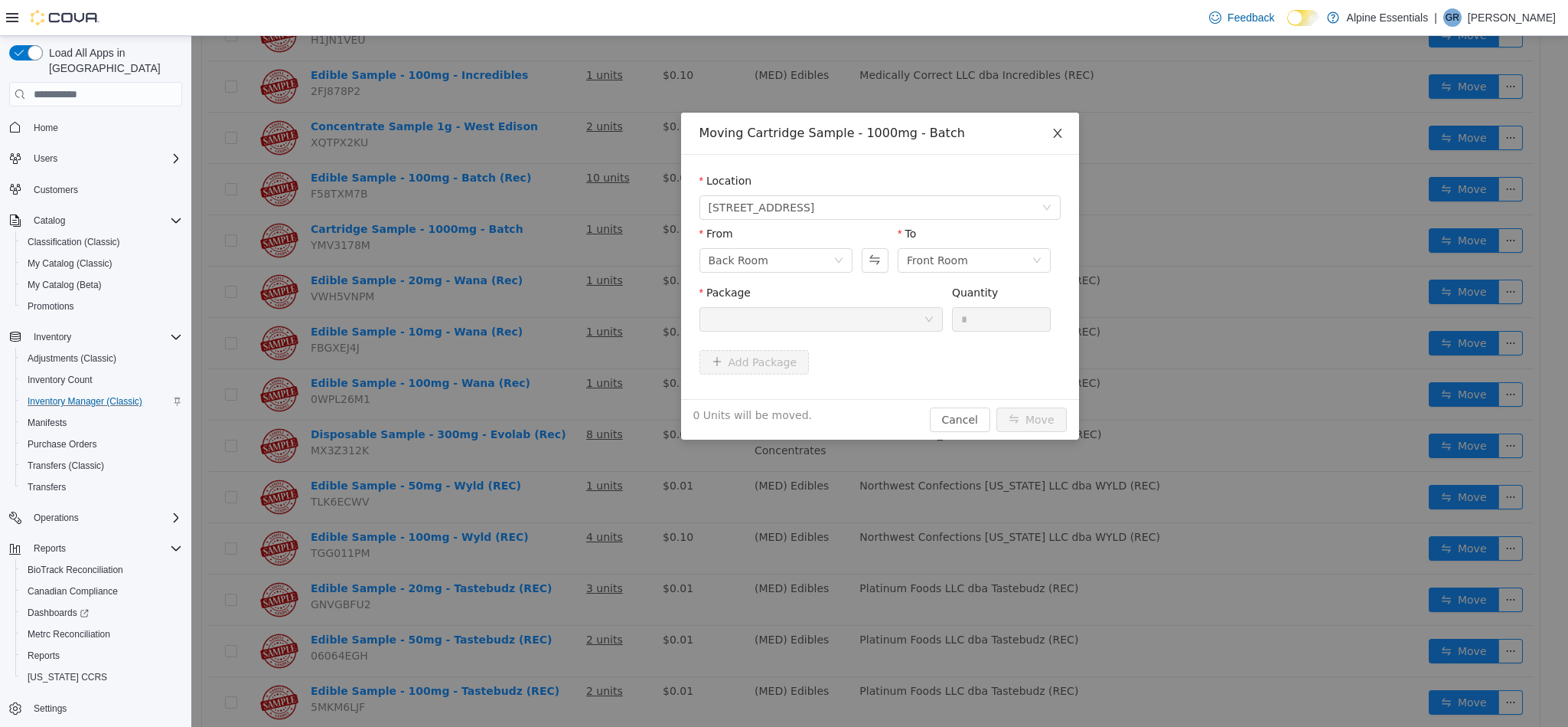
click at [1059, 137] on icon "icon: close" at bounding box center [1057, 133] width 8 height 9
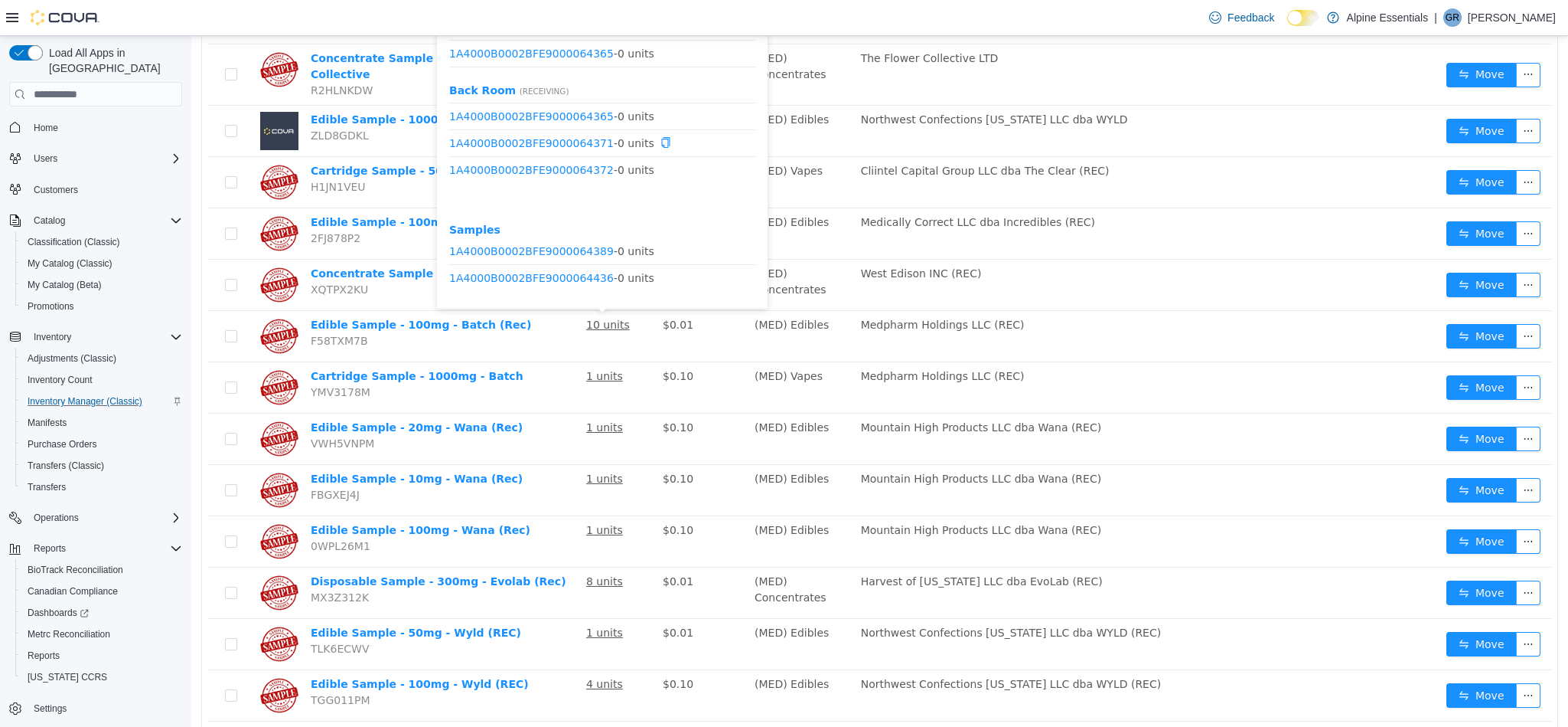
scroll to position [0, 0]
click at [684, 137] on span "1A4000B0002BFE9000064356 - 0 units" at bounding box center [603, 139] width 307 height 16
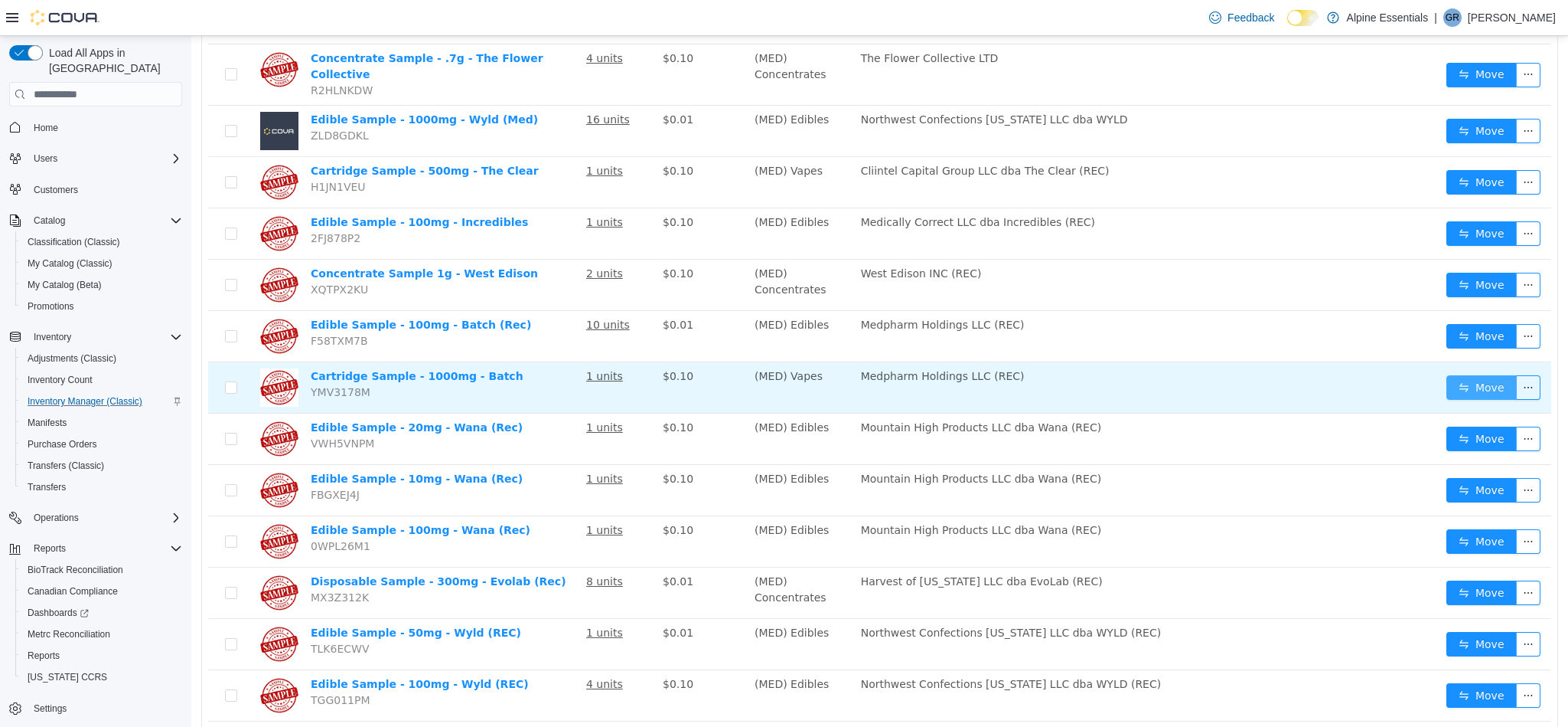
click at [1459, 375] on button "Move" at bounding box center [1482, 387] width 70 height 25
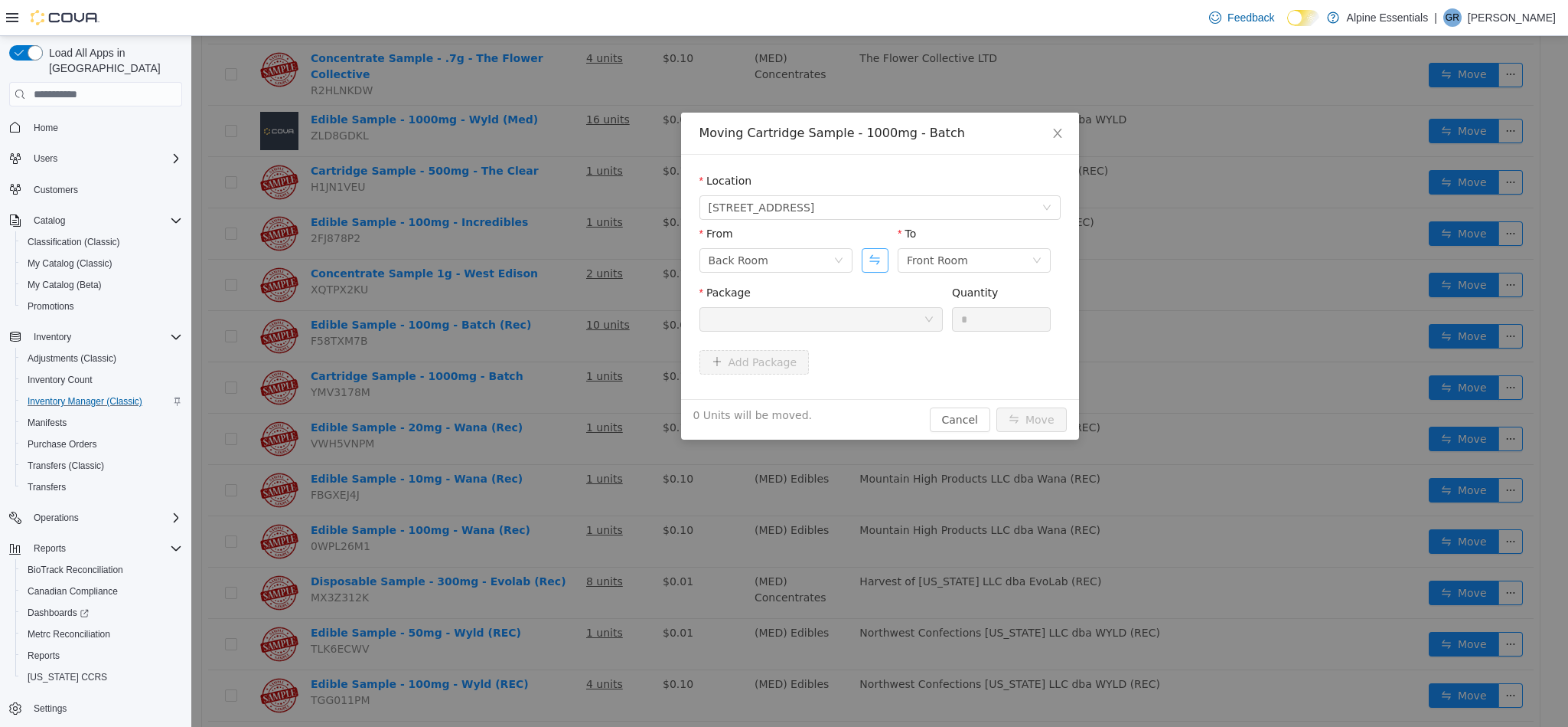
click at [879, 257] on button "Swap" at bounding box center [874, 261] width 27 height 25
click at [885, 323] on div at bounding box center [816, 319] width 215 height 23
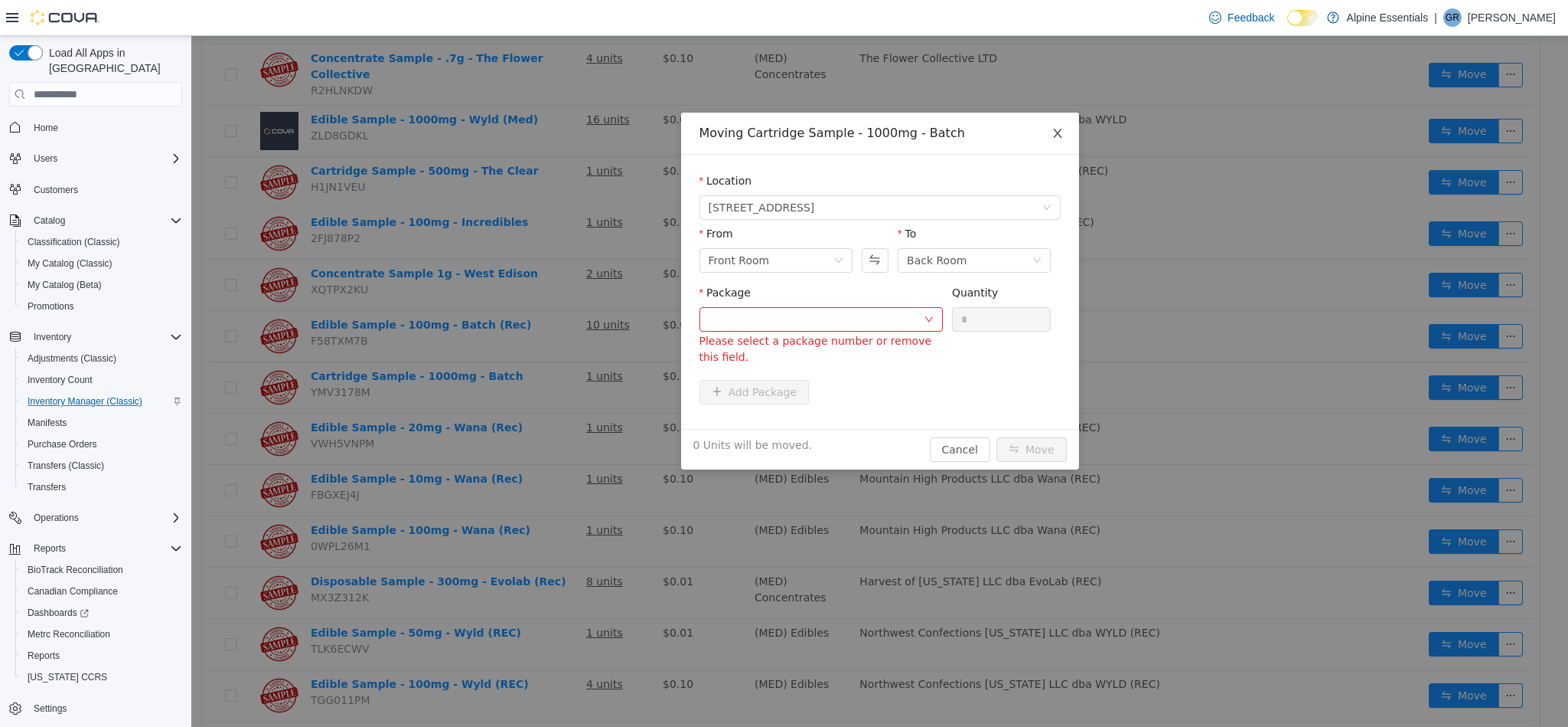
click at [1056, 134] on icon "icon: close" at bounding box center [1057, 133] width 8 height 9
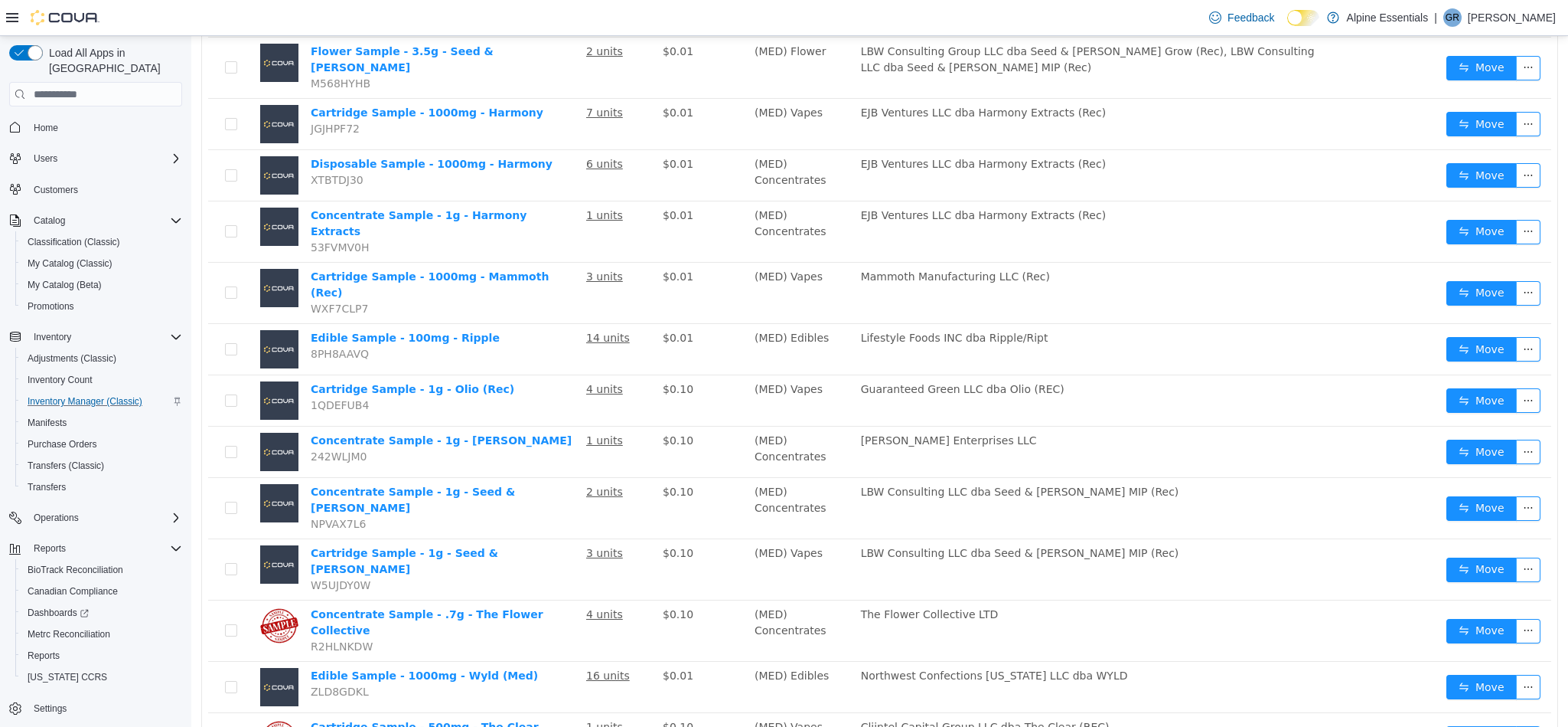
scroll to position [780, 0]
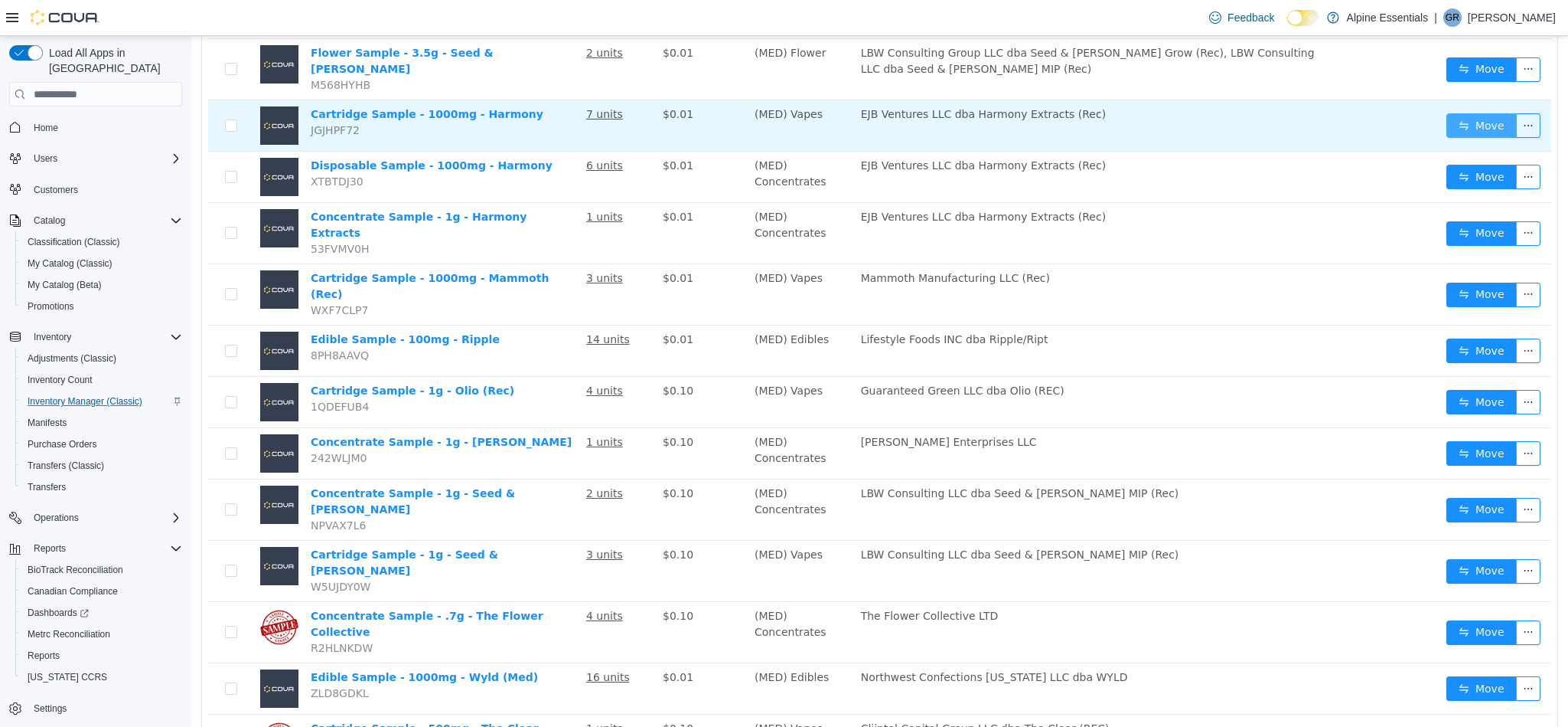
click at [1472, 125] on button "Move" at bounding box center [1482, 126] width 70 height 25
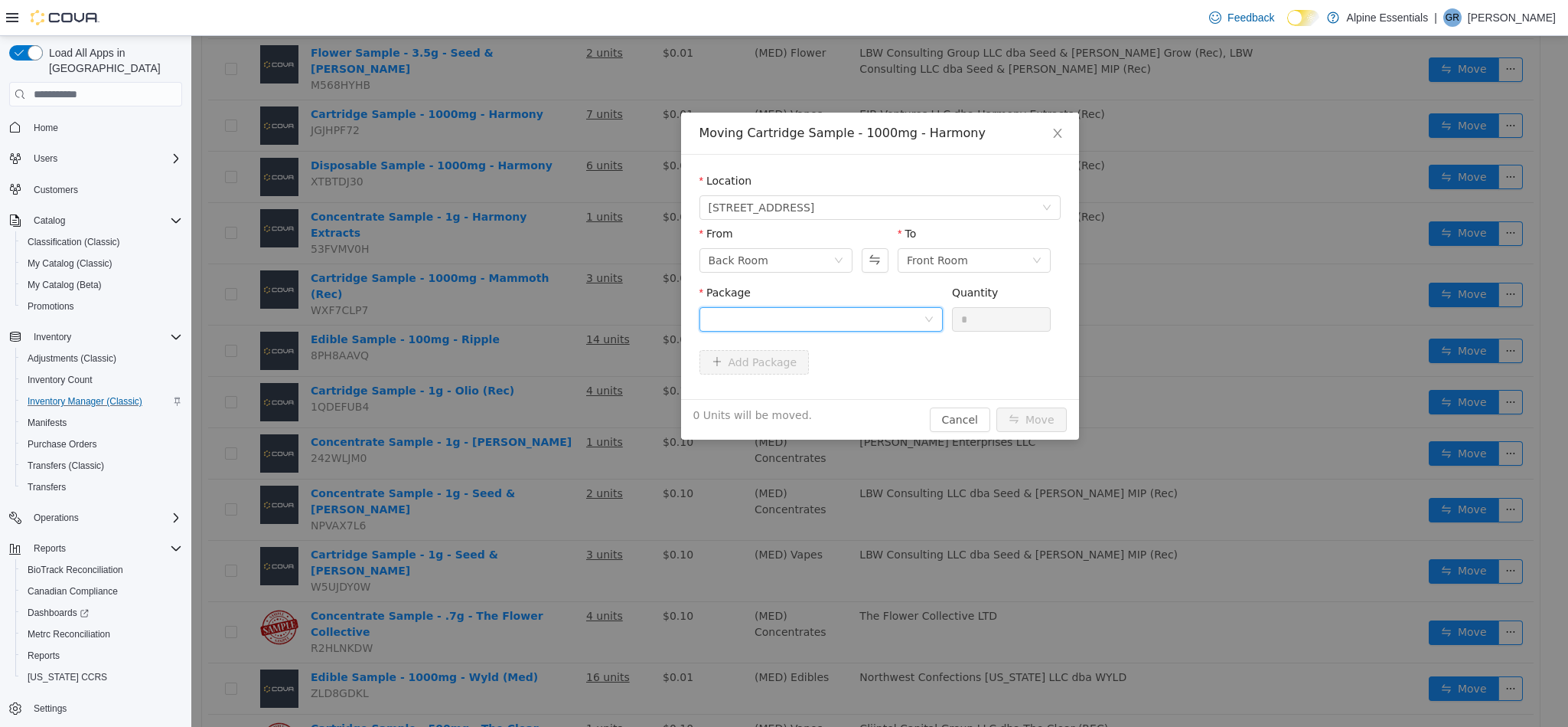
click at [855, 320] on div at bounding box center [816, 319] width 215 height 23
click at [873, 376] on li "1A4000B0003ECB2000100634 Quantity : 6 Units" at bounding box center [821, 383] width 244 height 42
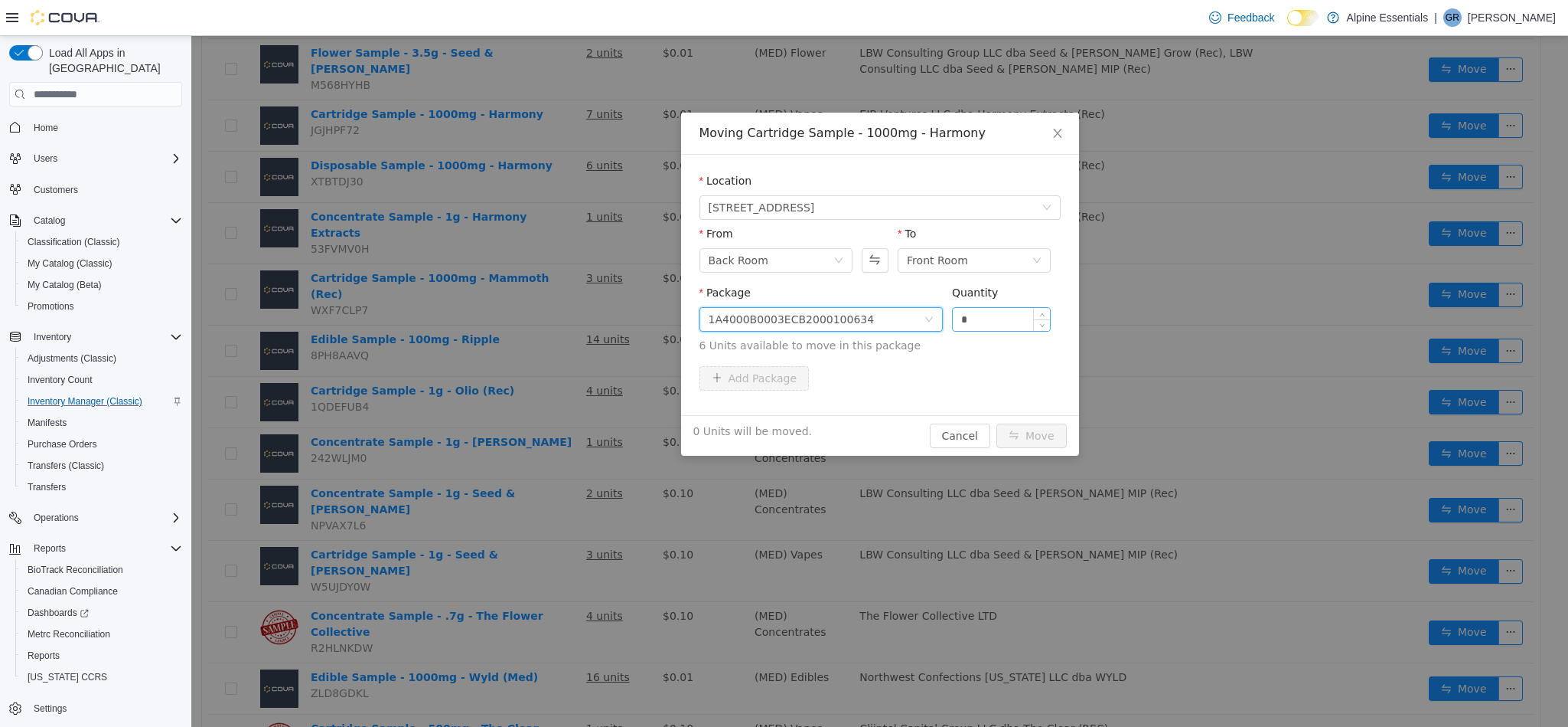
click at [982, 319] on input "*" at bounding box center [1002, 319] width 98 height 23
type input "*"
click at [996, 423] on button "Move" at bounding box center [1031, 435] width 70 height 25
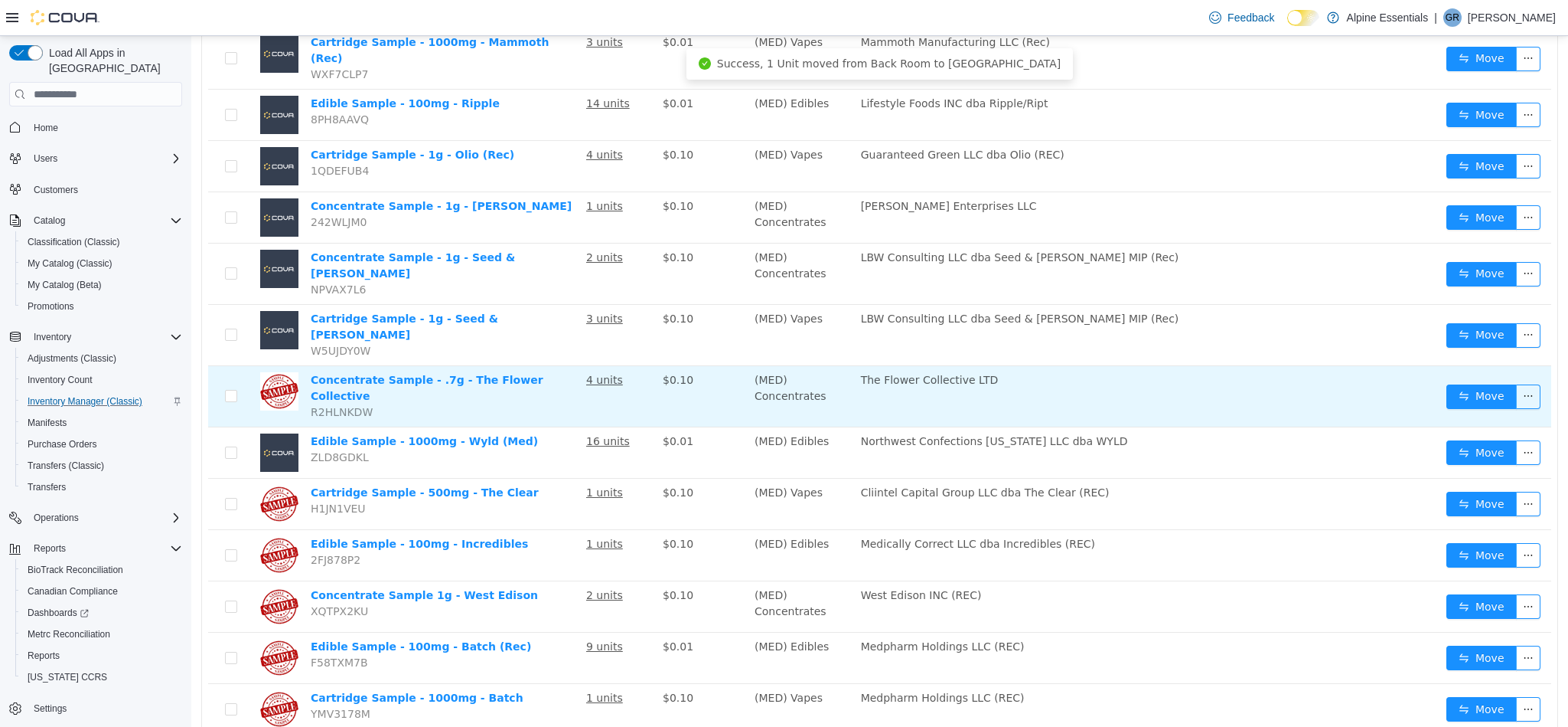
scroll to position [1484, 0]
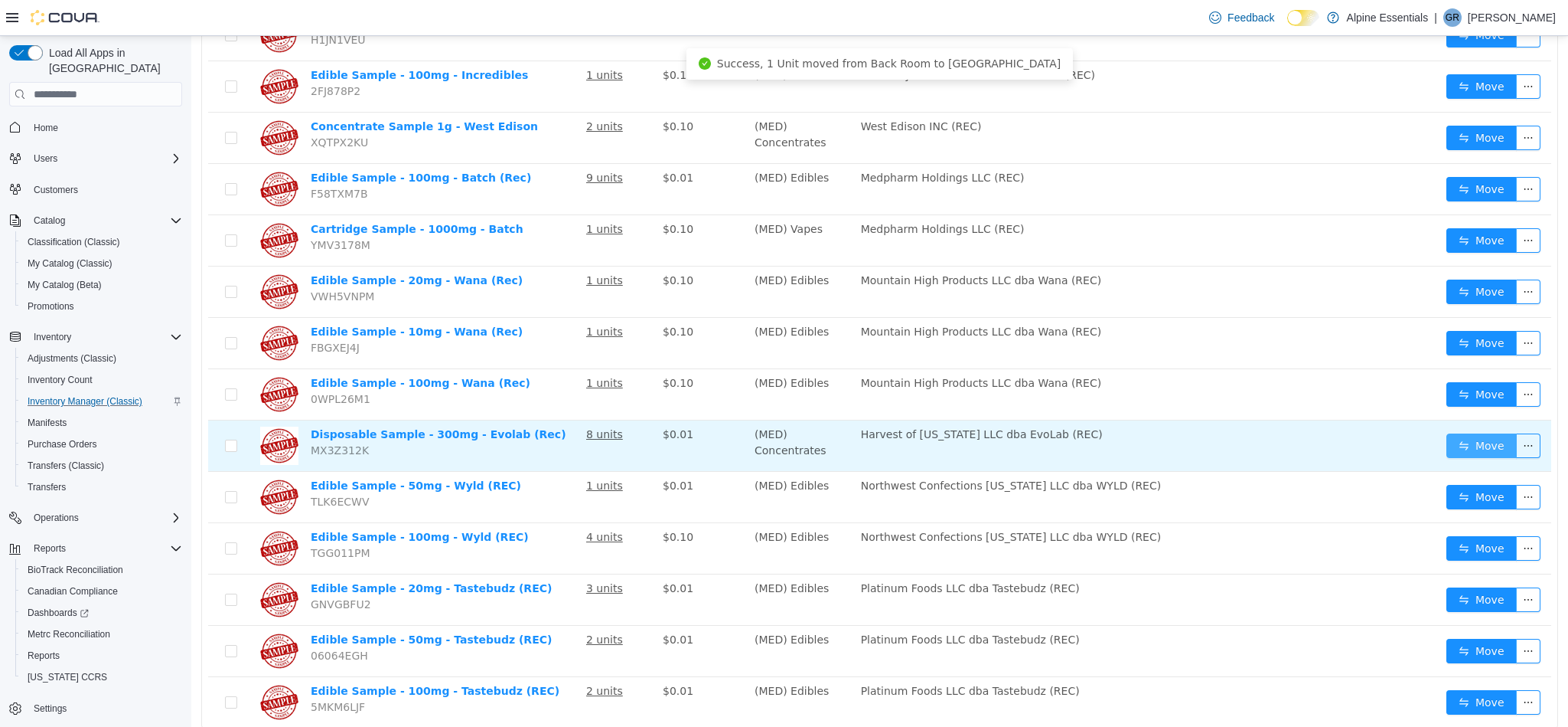
click at [1473, 433] on button "Move" at bounding box center [1482, 445] width 70 height 25
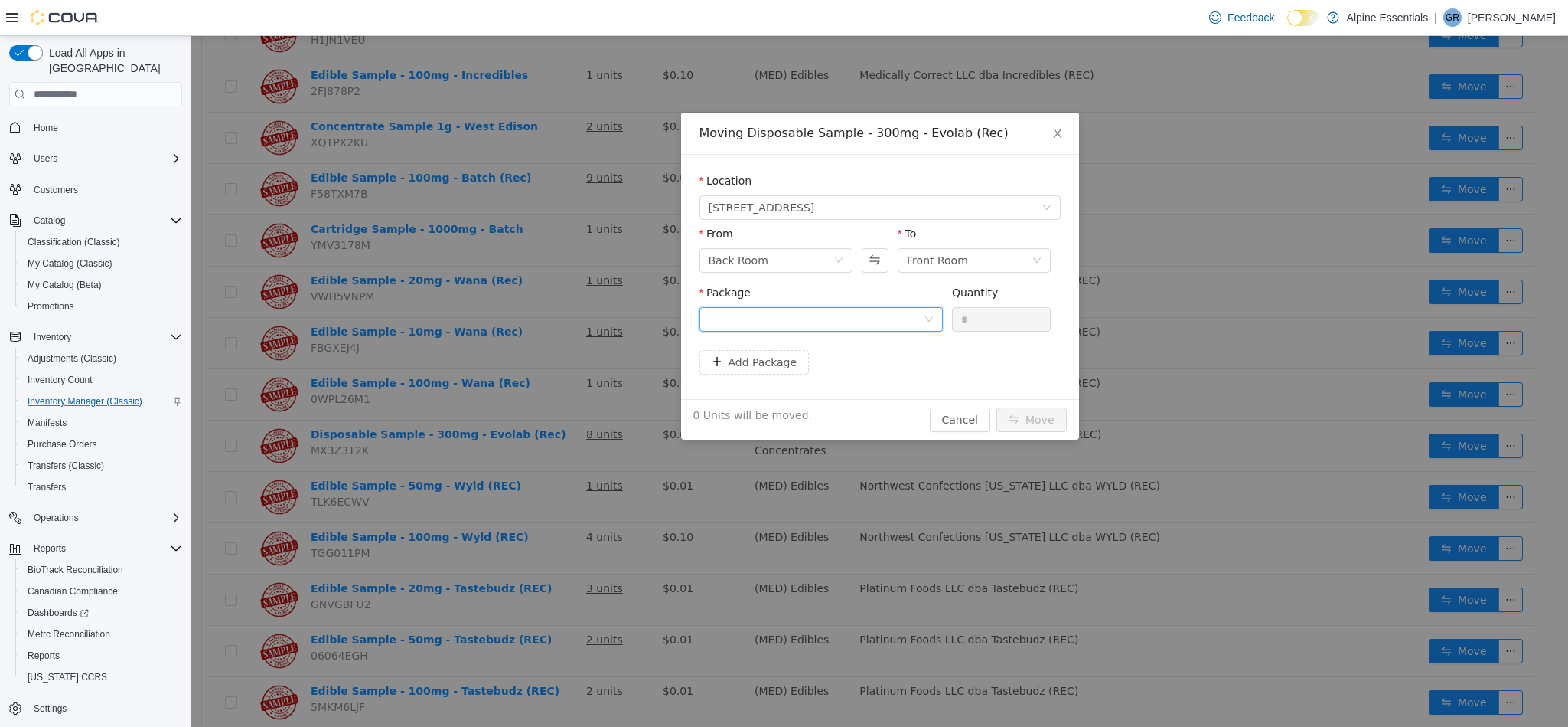
click at [871, 309] on div at bounding box center [816, 319] width 215 height 23
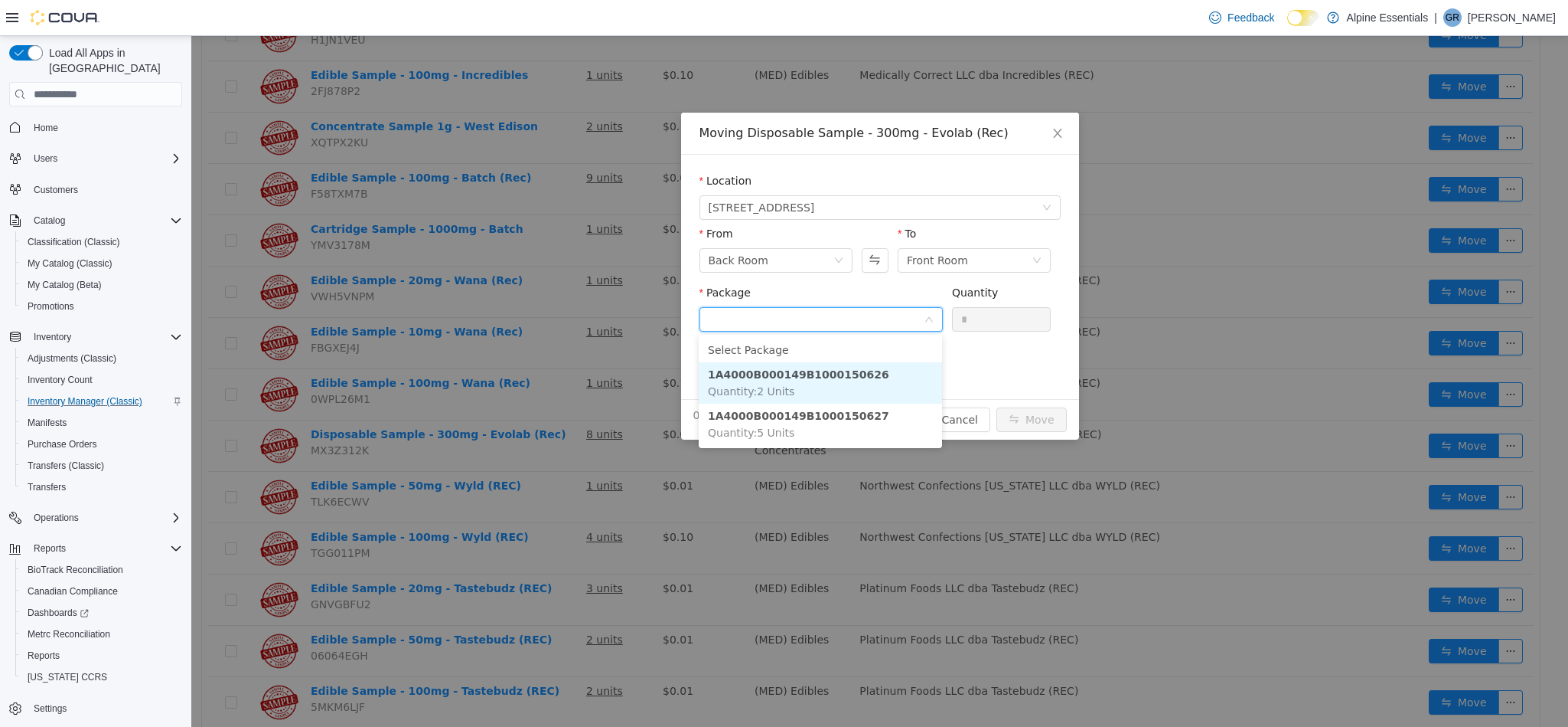
click at [885, 370] on li "1A4000B000149B1000150626 Quantity : 2 Units" at bounding box center [821, 382] width 244 height 42
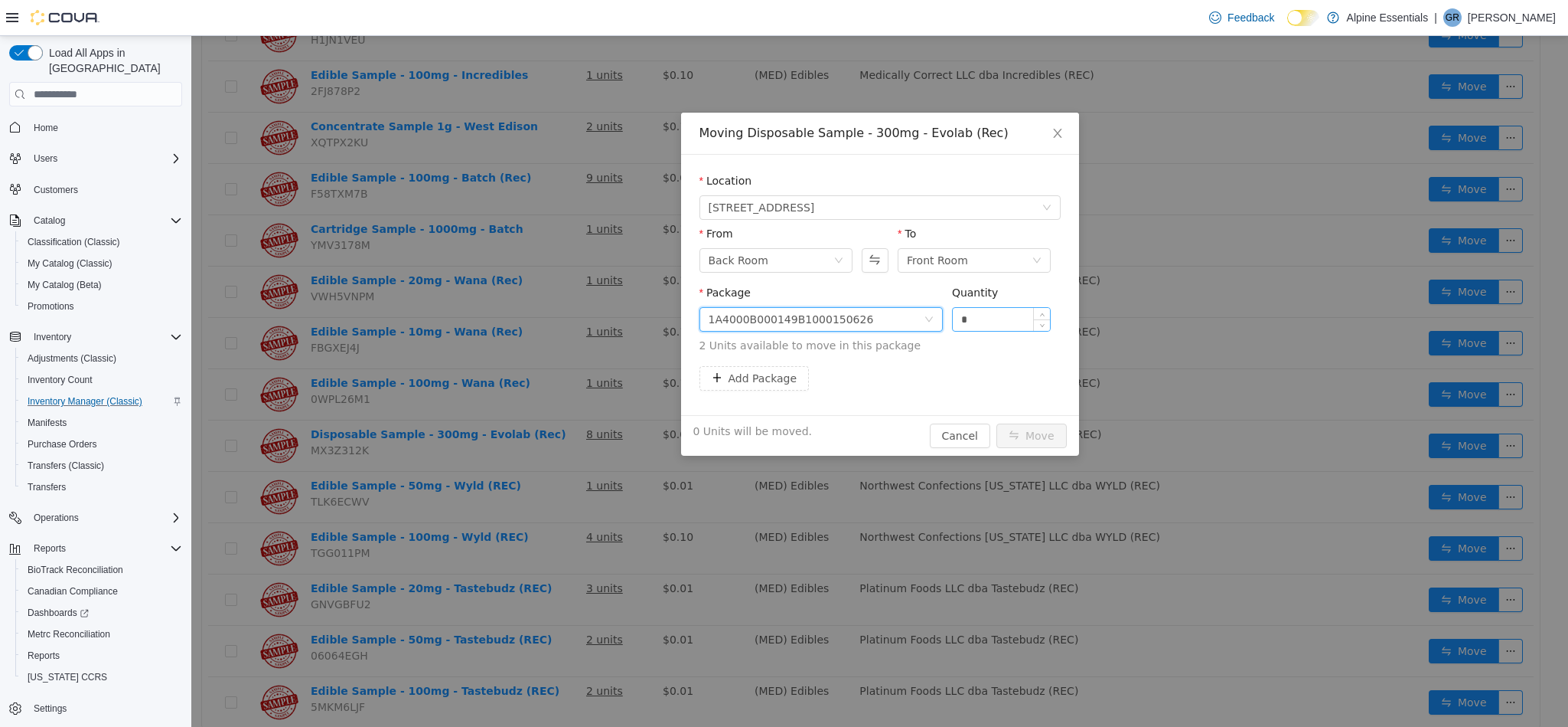
click at [985, 330] on input "*" at bounding box center [1002, 319] width 98 height 23
type input "*"
click at [996, 423] on button "Move" at bounding box center [1031, 435] width 70 height 25
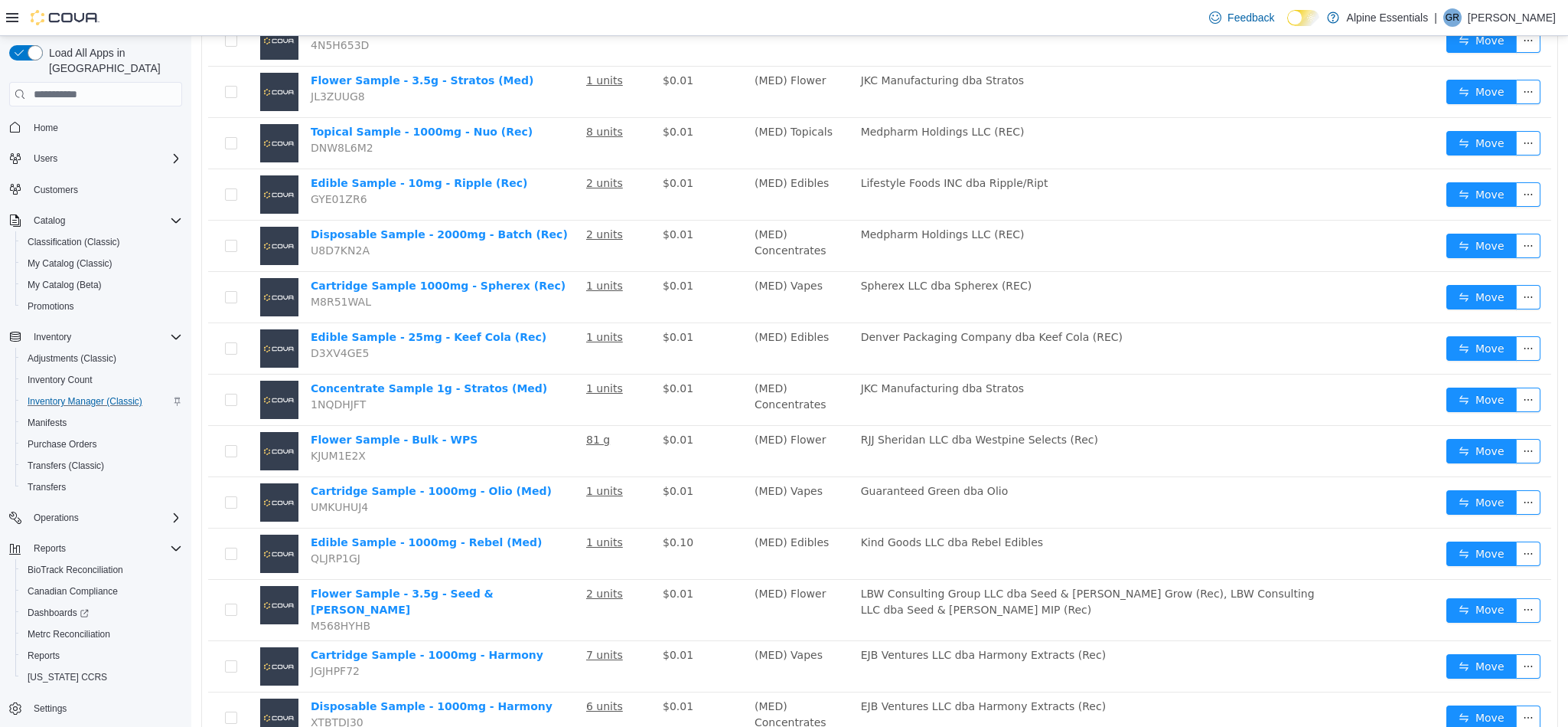
scroll to position [237, 0]
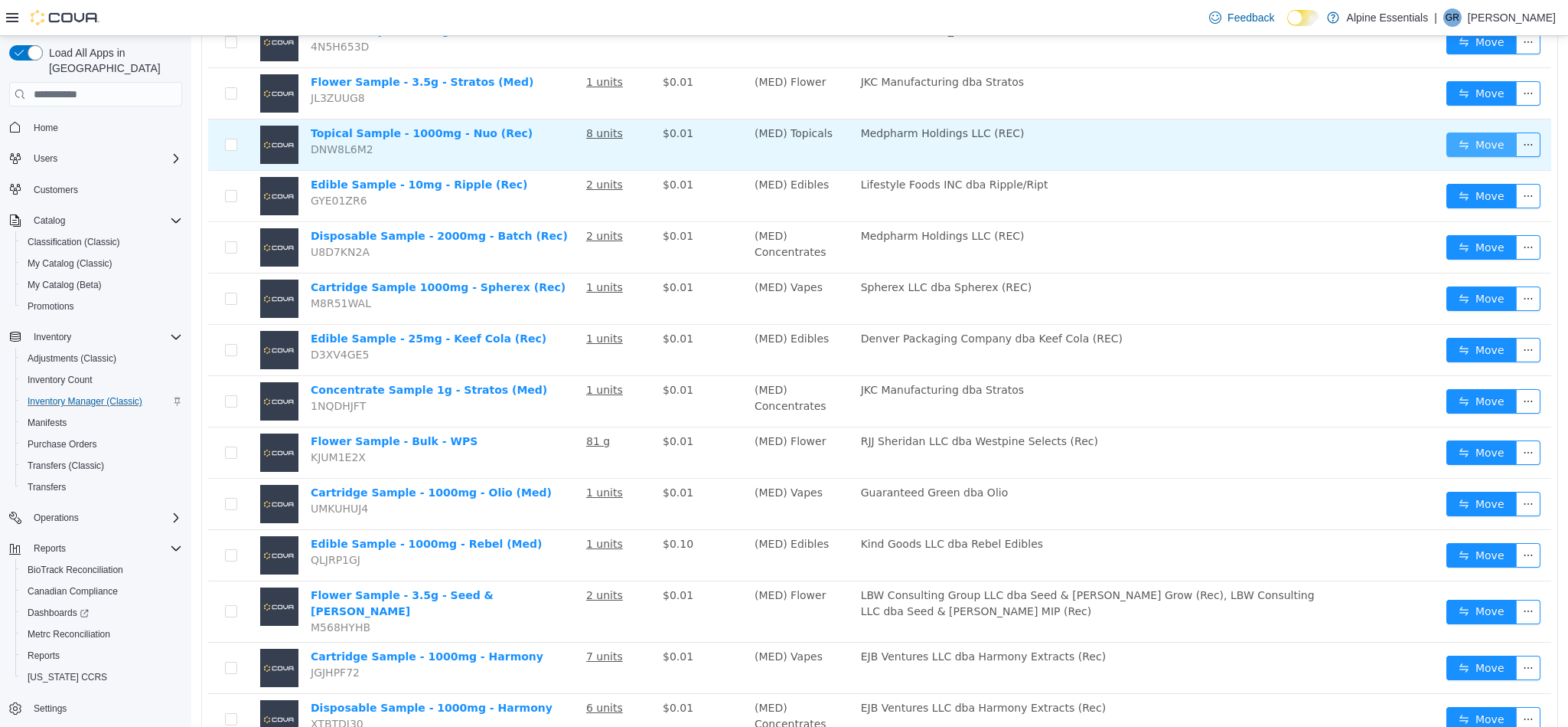
click at [1487, 150] on button "Move" at bounding box center [1482, 144] width 70 height 25
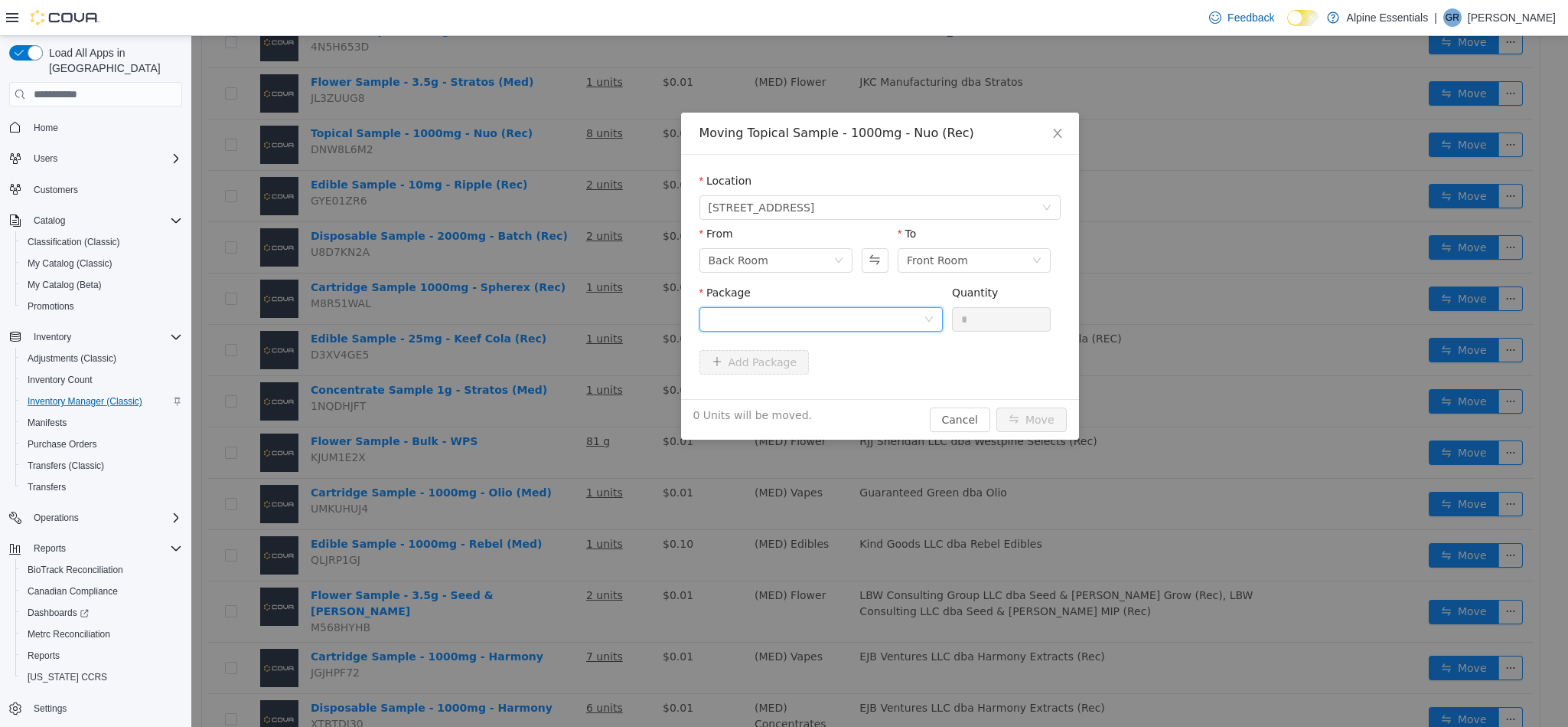
click at [908, 322] on div at bounding box center [816, 319] width 215 height 23
click at [832, 396] on li "1A4000B0002BFE9000158296 Quantity : 7 Units" at bounding box center [821, 383] width 244 height 42
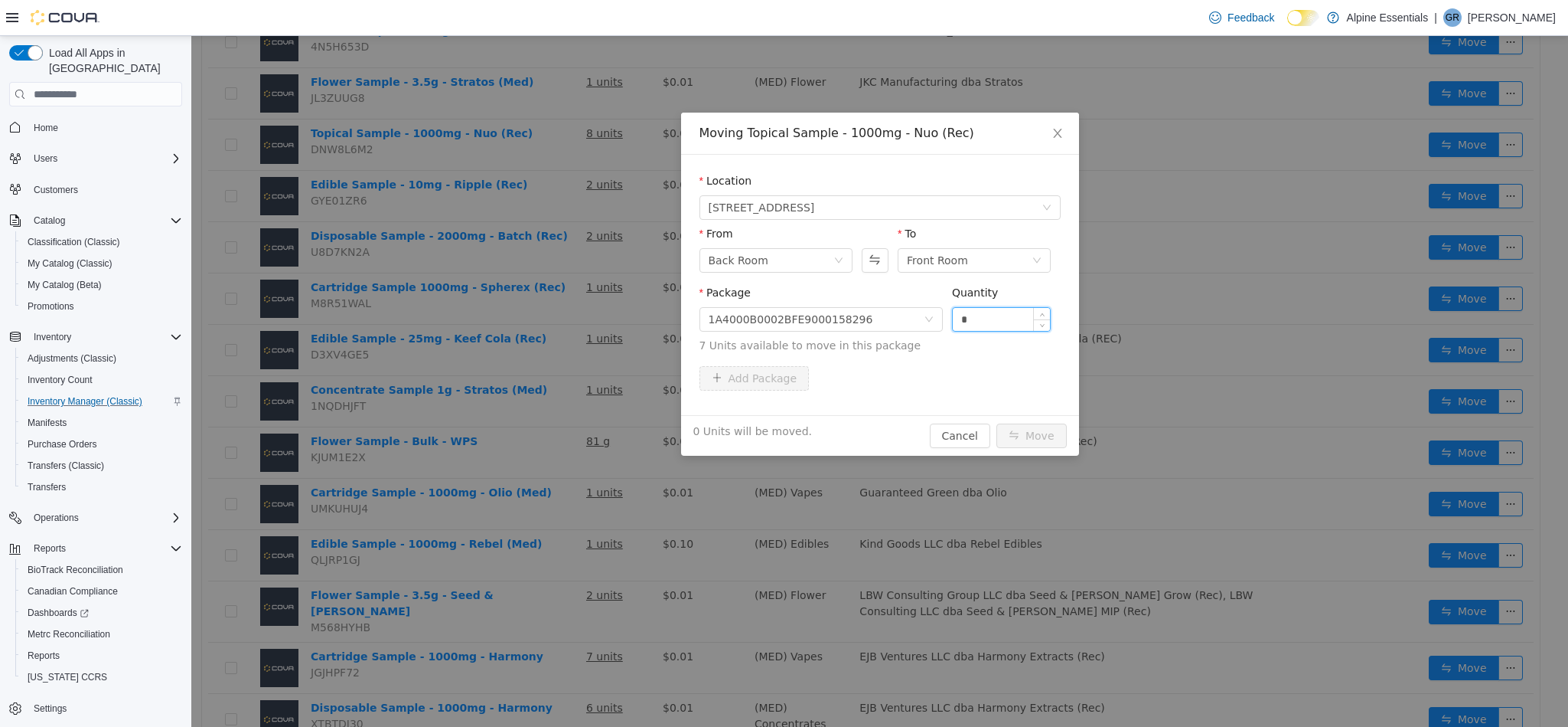
click at [977, 328] on input "*" at bounding box center [1002, 319] width 98 height 23
type input "*"
click at [996, 423] on button "Move" at bounding box center [1031, 435] width 70 height 25
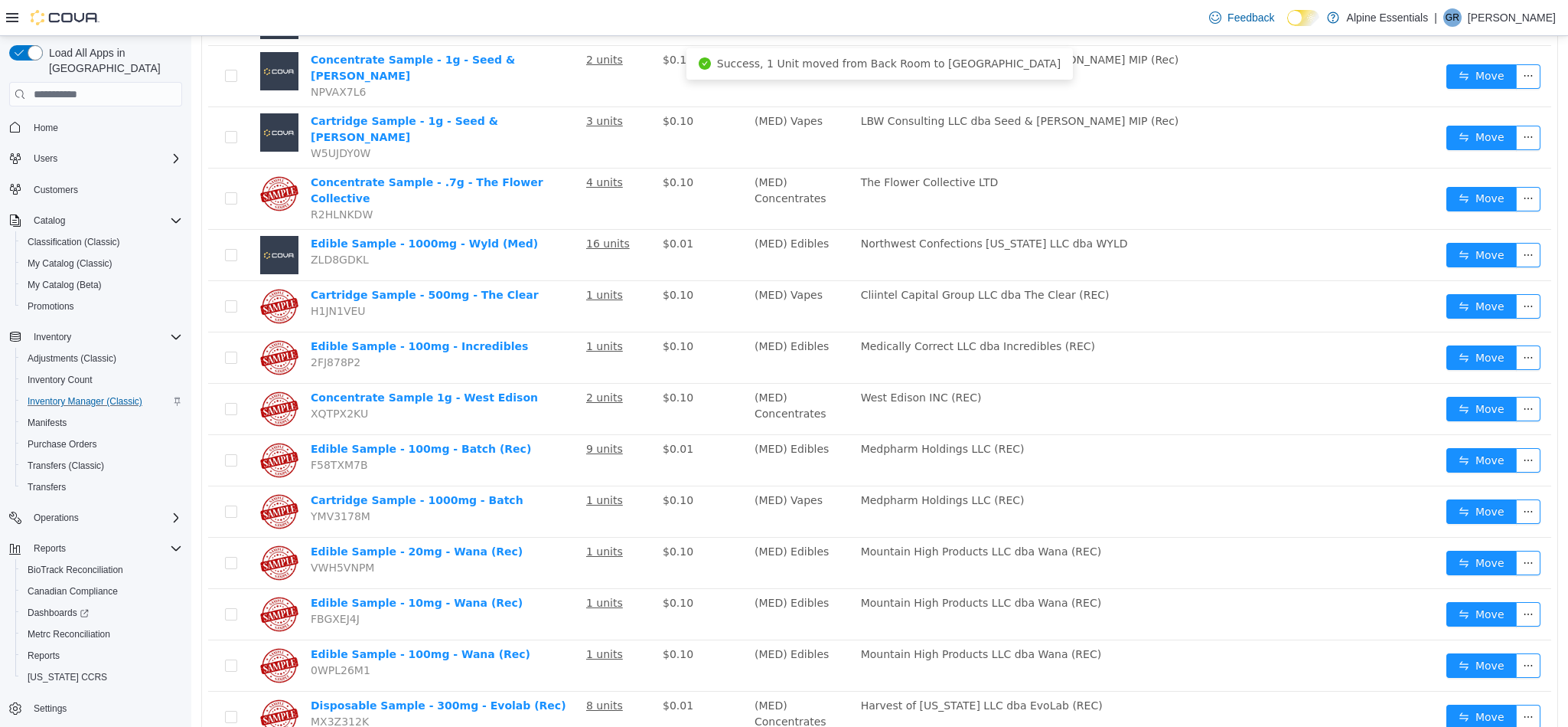
scroll to position [1484, 0]
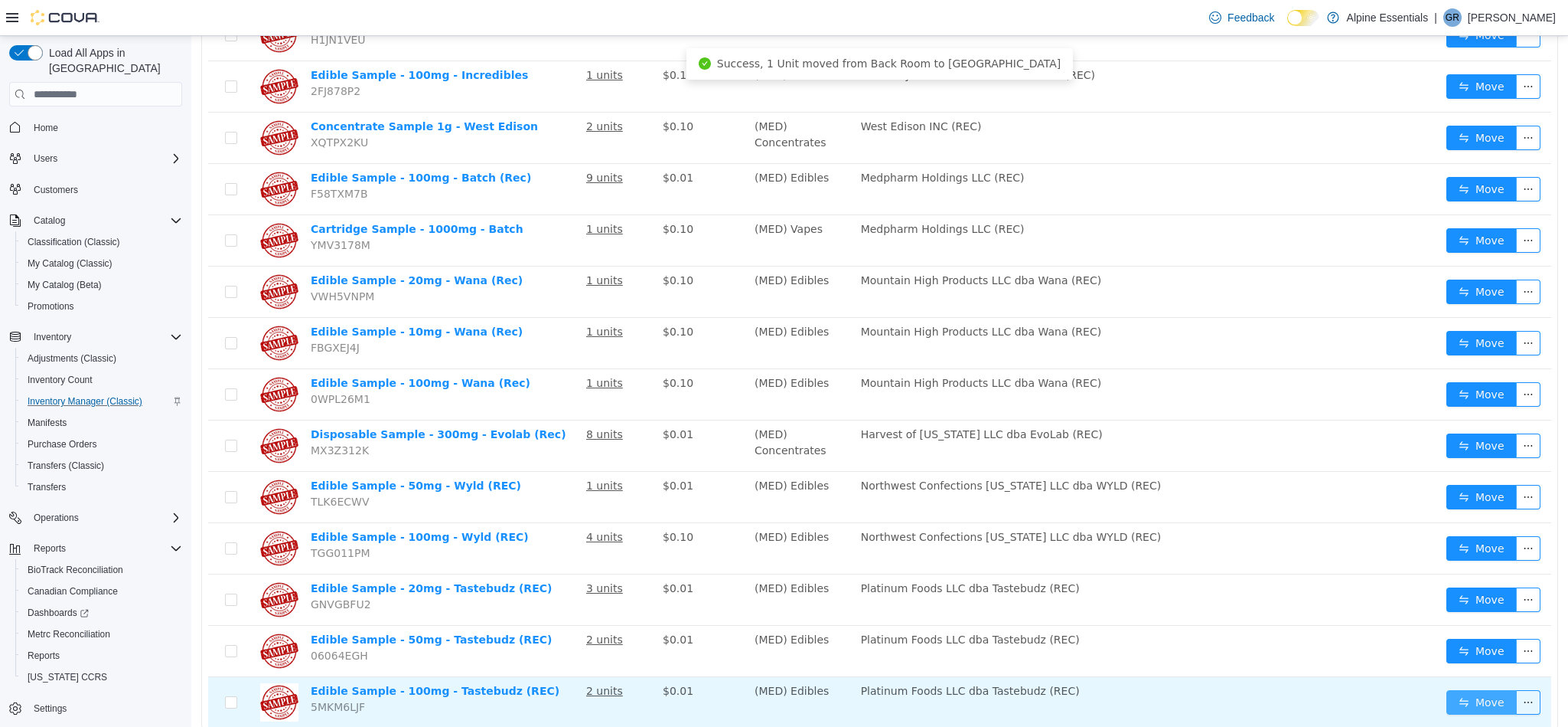
click at [1475, 690] on button "Move" at bounding box center [1482, 702] width 70 height 25
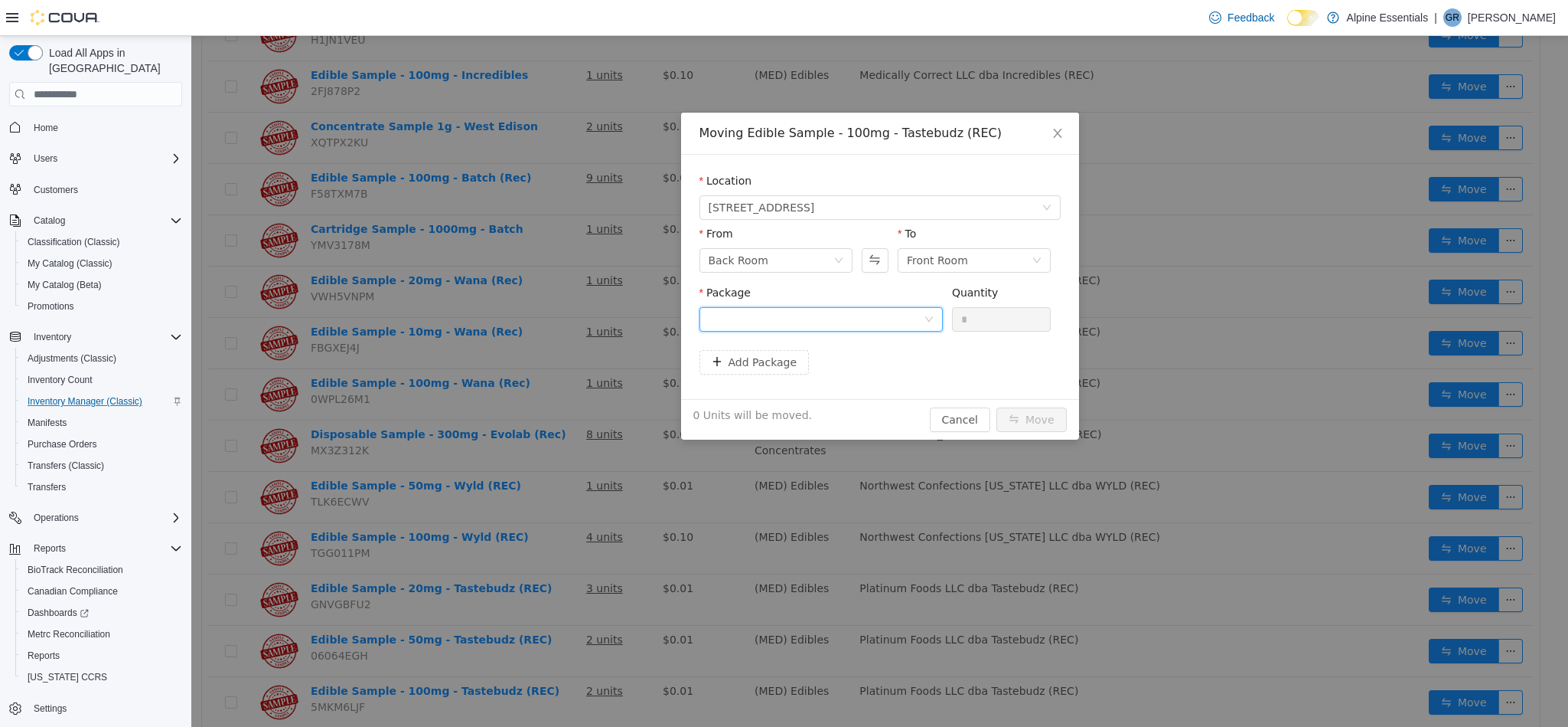
click at [817, 318] on div at bounding box center [816, 319] width 215 height 23
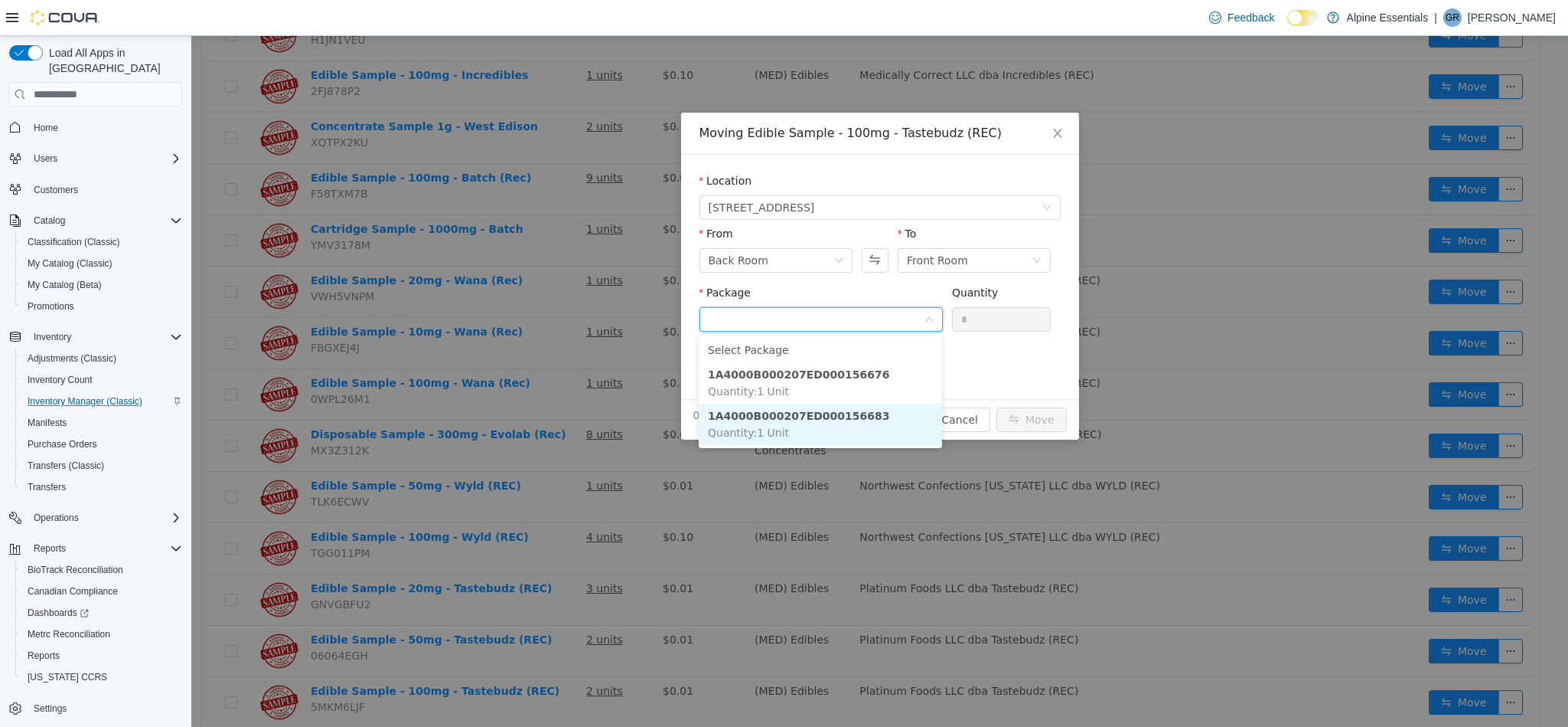
click at [866, 415] on li "1A4000B000207ED000156683 Quantity : 1 Unit" at bounding box center [821, 424] width 244 height 42
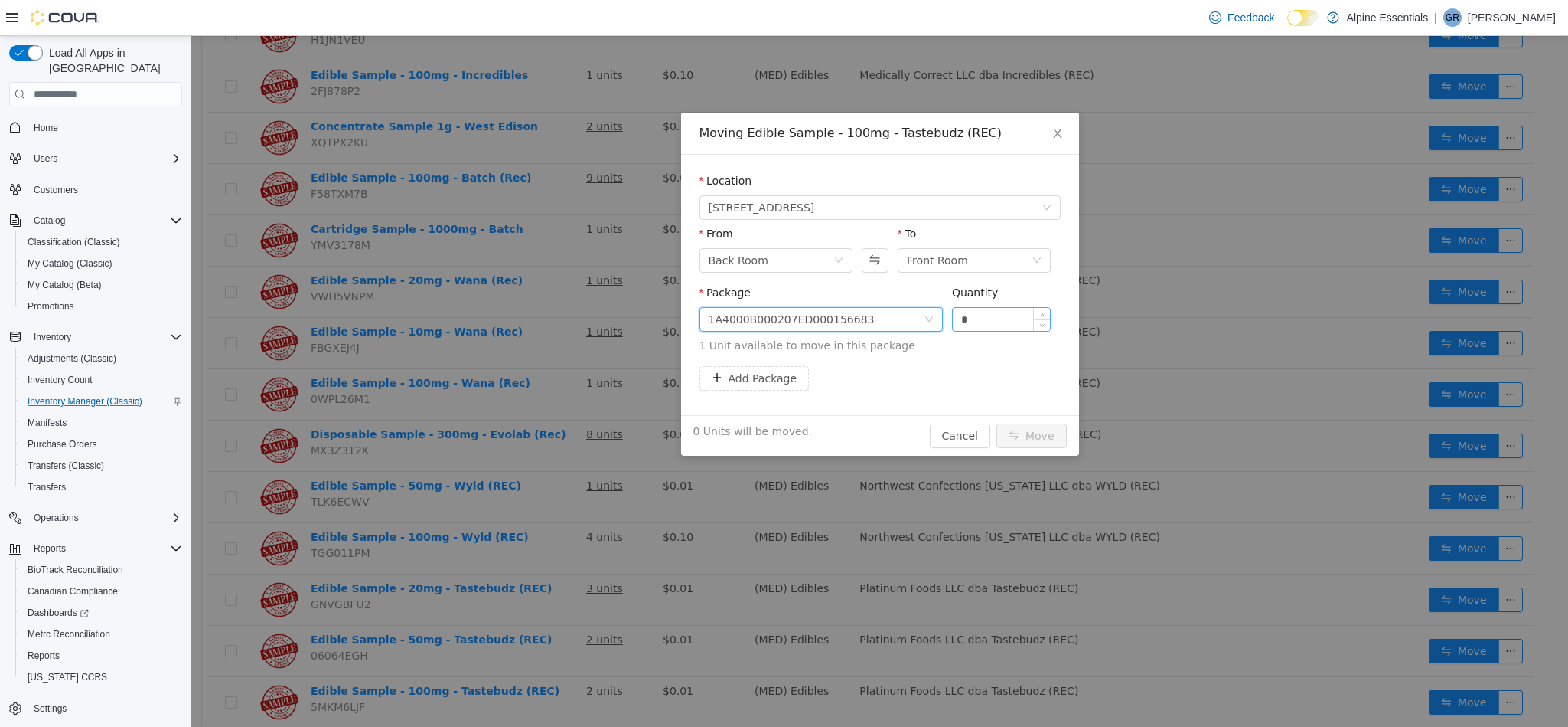
click at [993, 322] on input "*" at bounding box center [1002, 319] width 98 height 23
type input "*"
click at [996, 423] on button "Move" at bounding box center [1031, 435] width 70 height 25
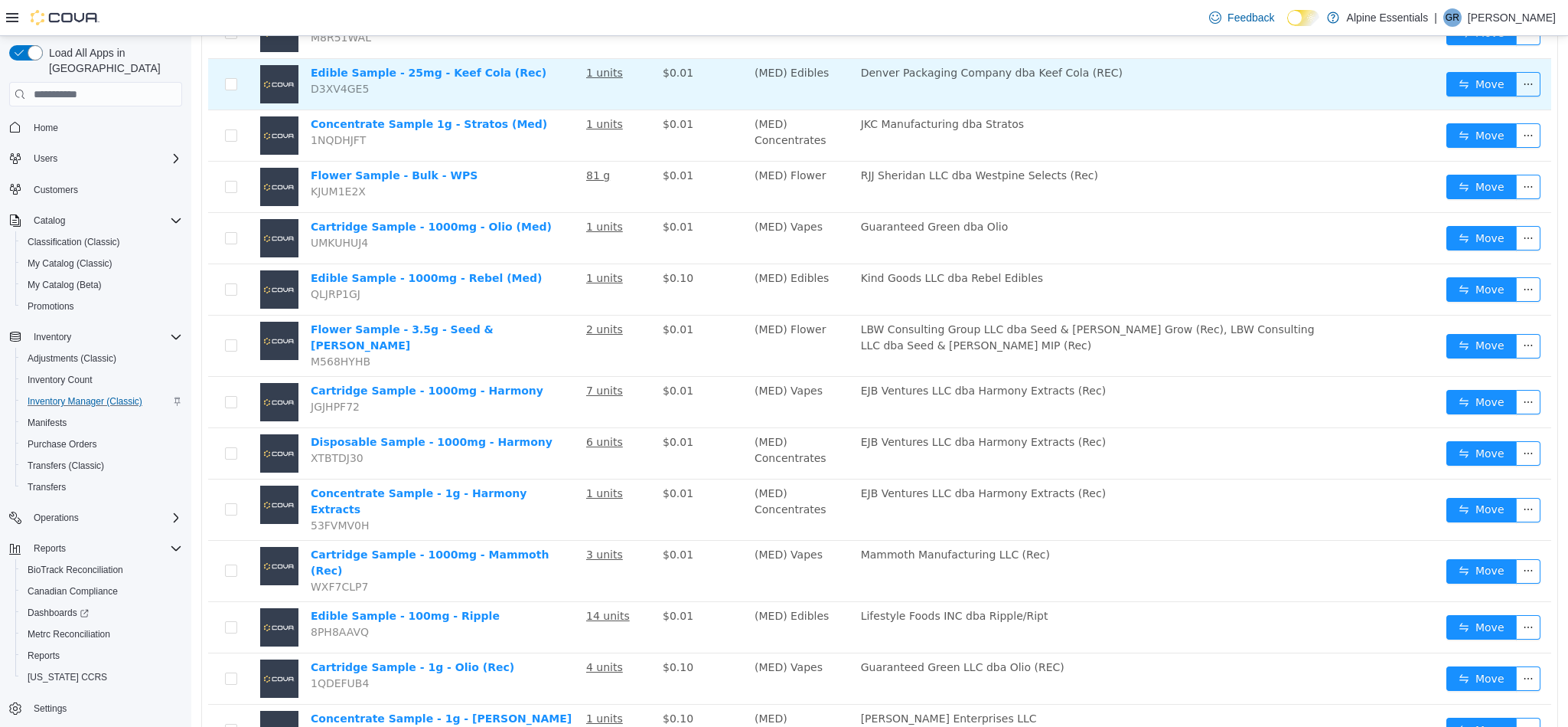
scroll to position [503, 0]
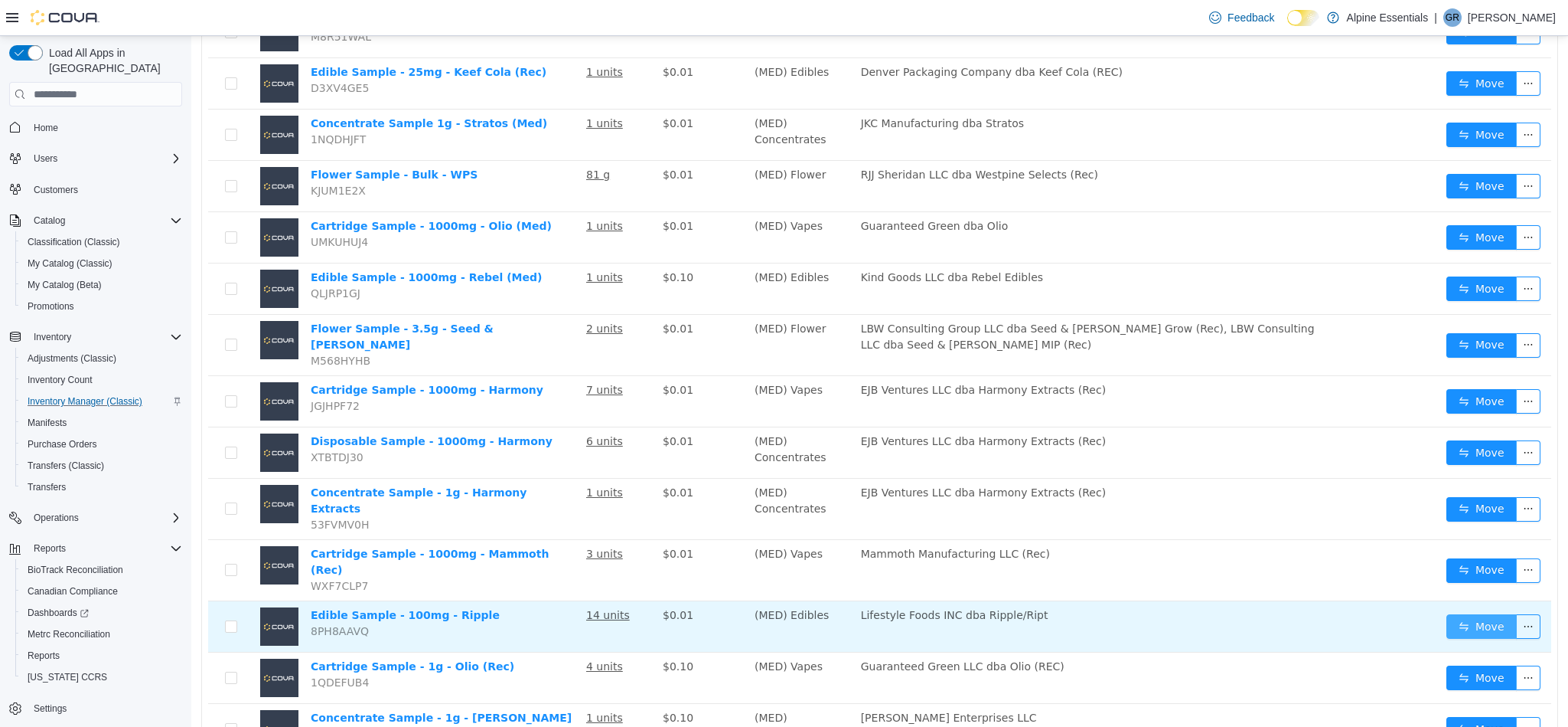
click at [1478, 614] on button "Move" at bounding box center [1482, 626] width 70 height 25
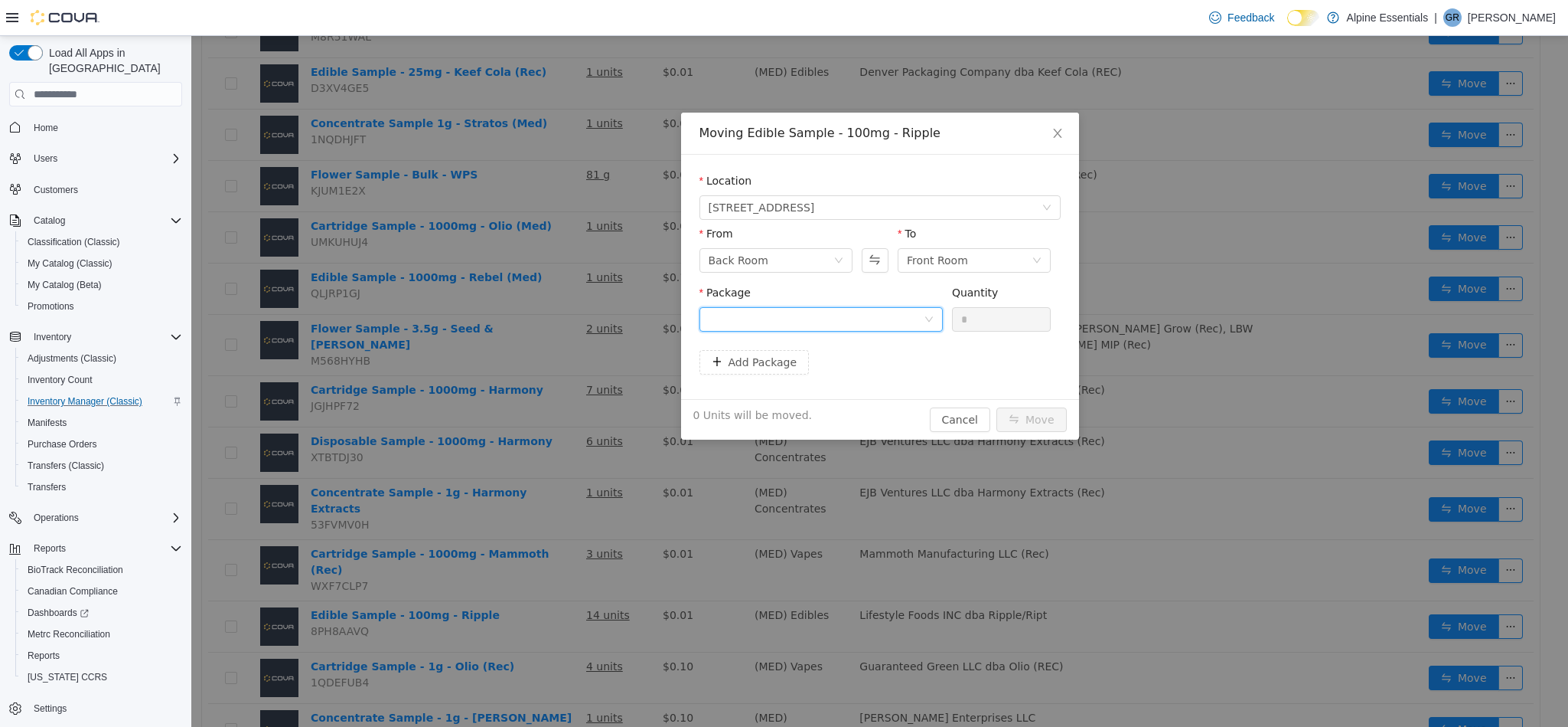
click at [883, 308] on div at bounding box center [816, 319] width 215 height 23
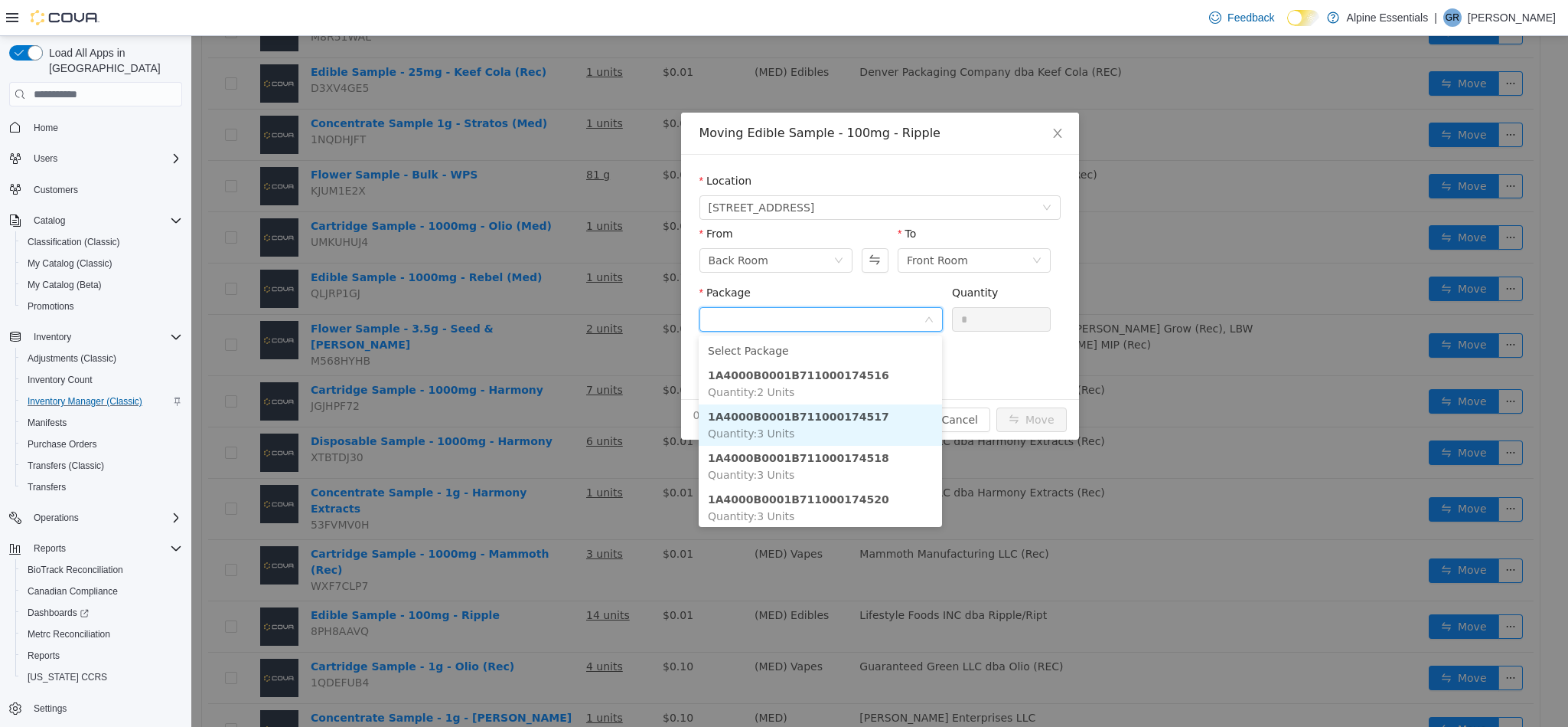
click at [888, 415] on li "1A4000B0001B711000174517 Quantity : 3 Units" at bounding box center [821, 425] width 244 height 42
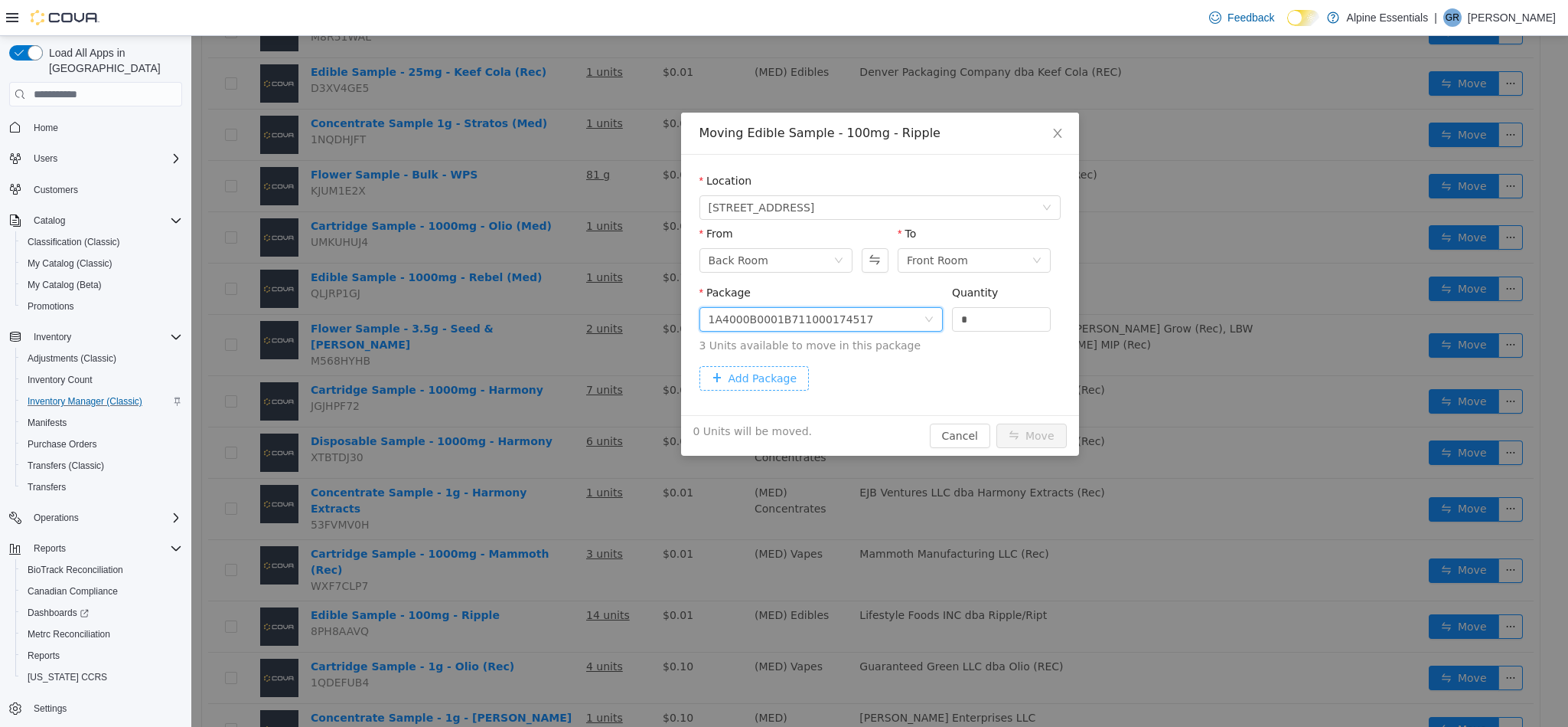
click at [774, 371] on button "Add Package" at bounding box center [754, 378] width 110 height 25
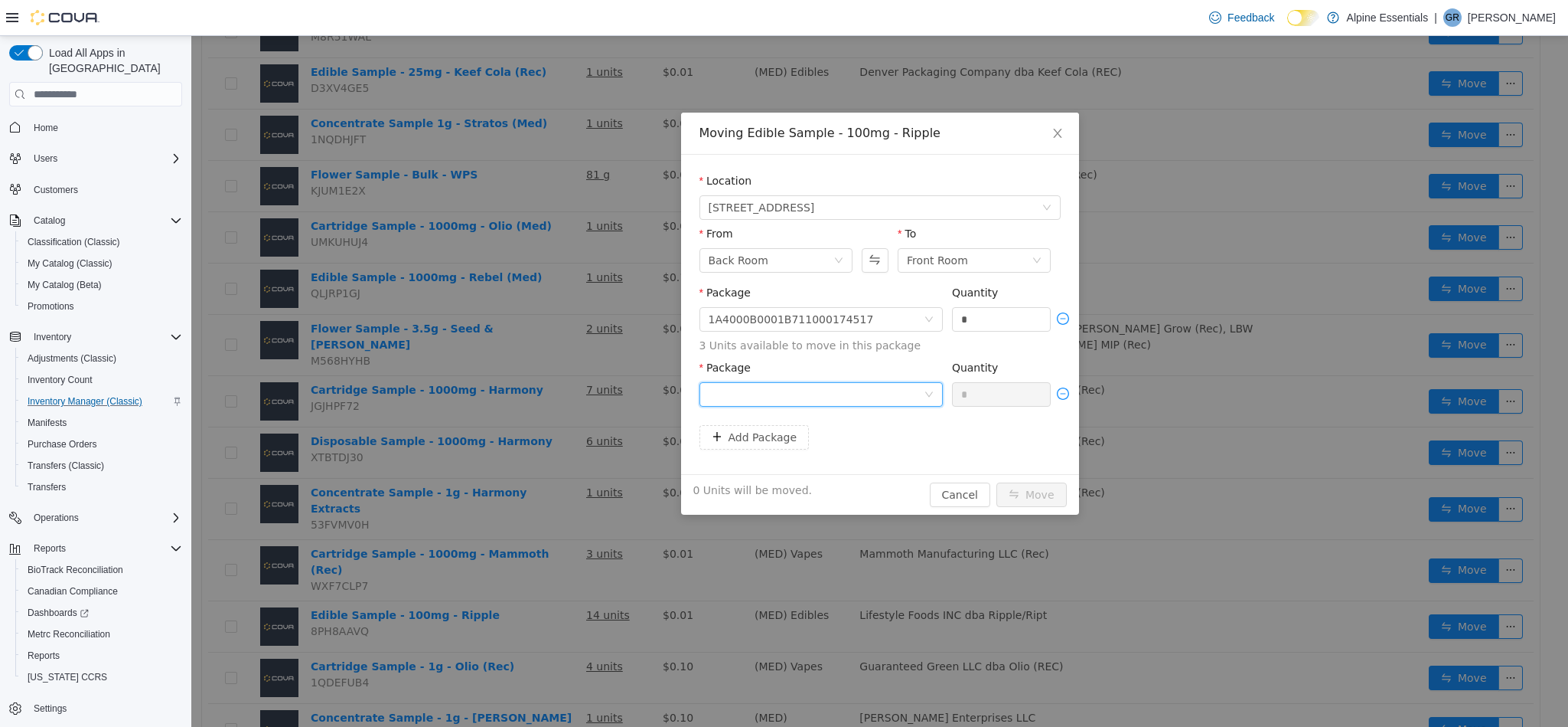
click at [803, 396] on div at bounding box center [816, 394] width 215 height 23
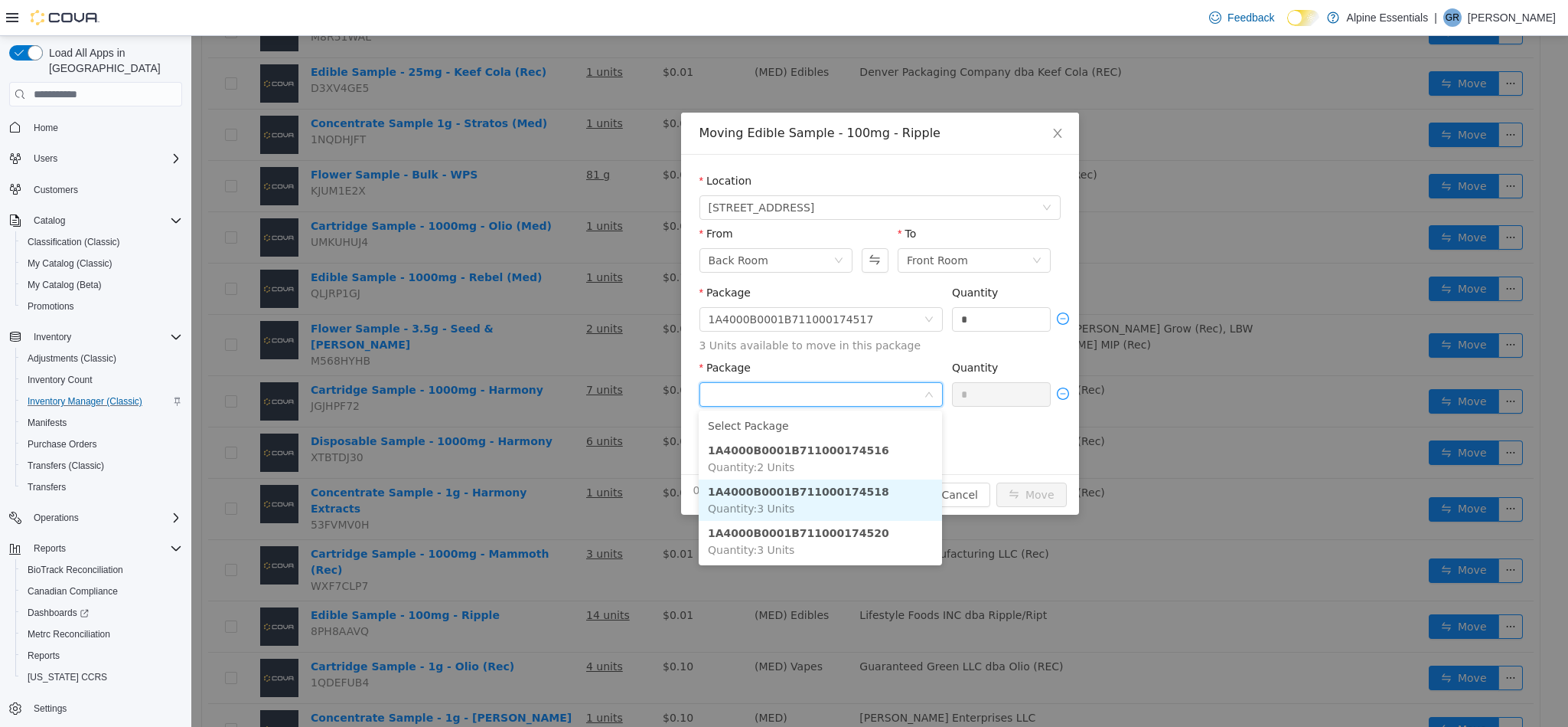
click at [896, 503] on li "1A4000B0001B711000174518 Quantity : 3 Units" at bounding box center [821, 500] width 244 height 42
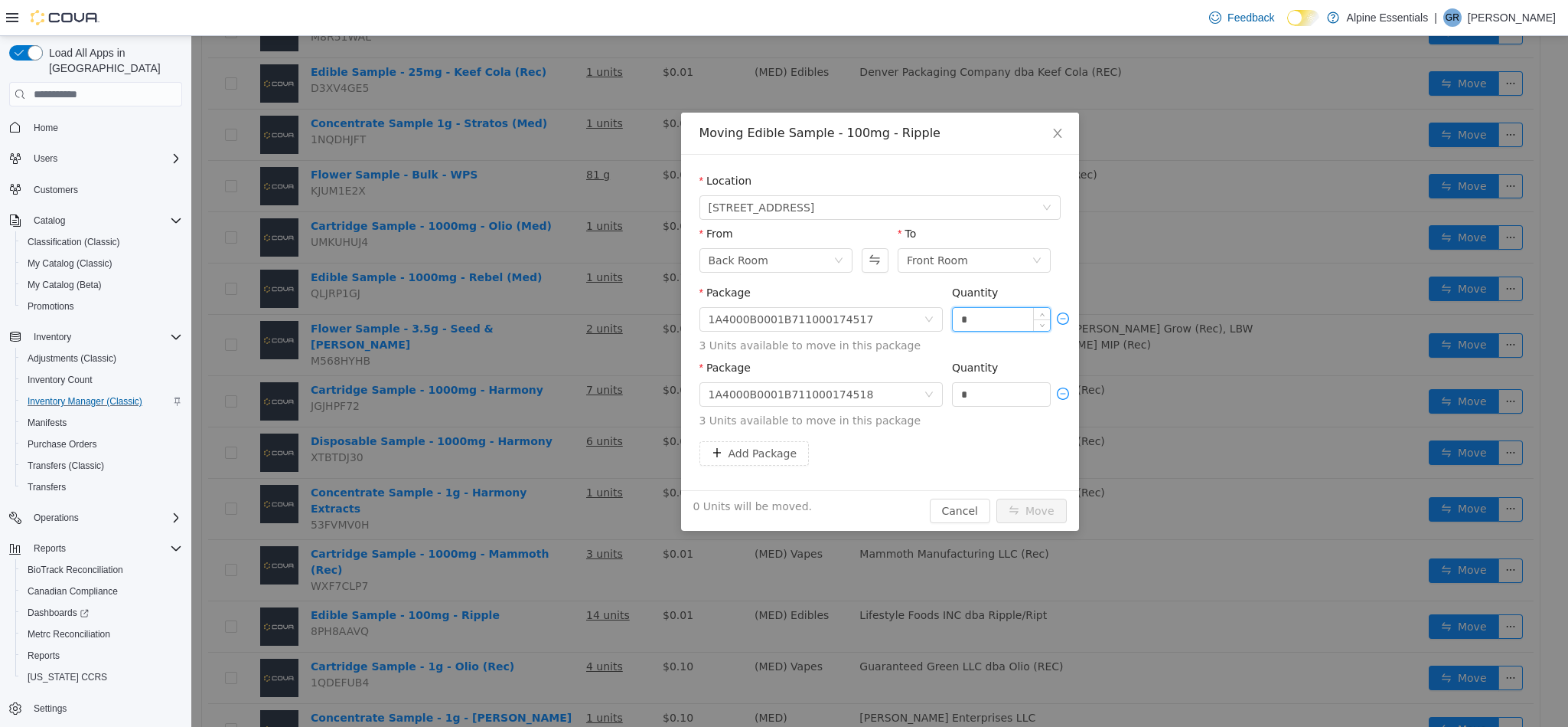
click at [986, 327] on input "*" at bounding box center [1002, 319] width 98 height 23
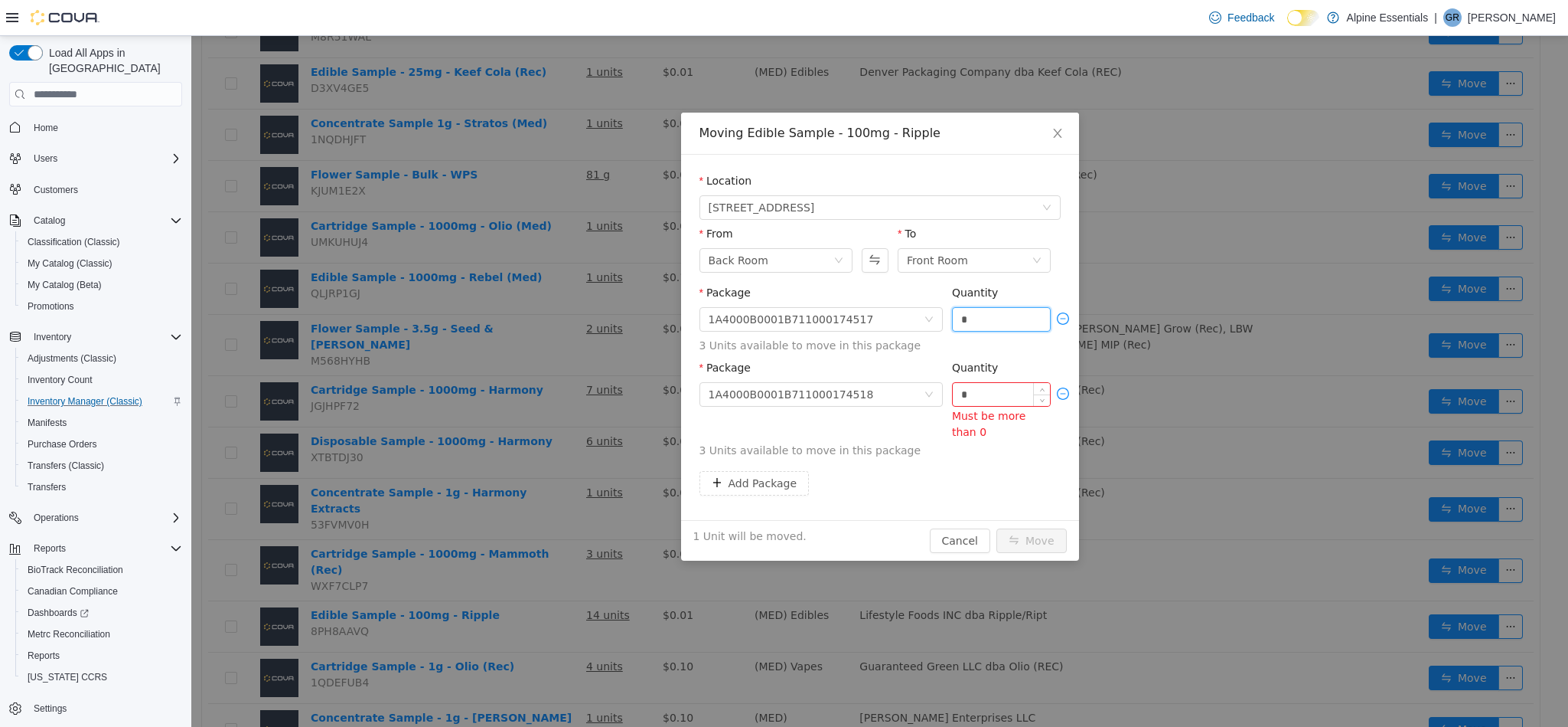
type input "*"
click at [991, 398] on input "*" at bounding box center [1002, 394] width 98 height 23
type input "*"
click at [996, 528] on button "Move" at bounding box center [1031, 540] width 70 height 25
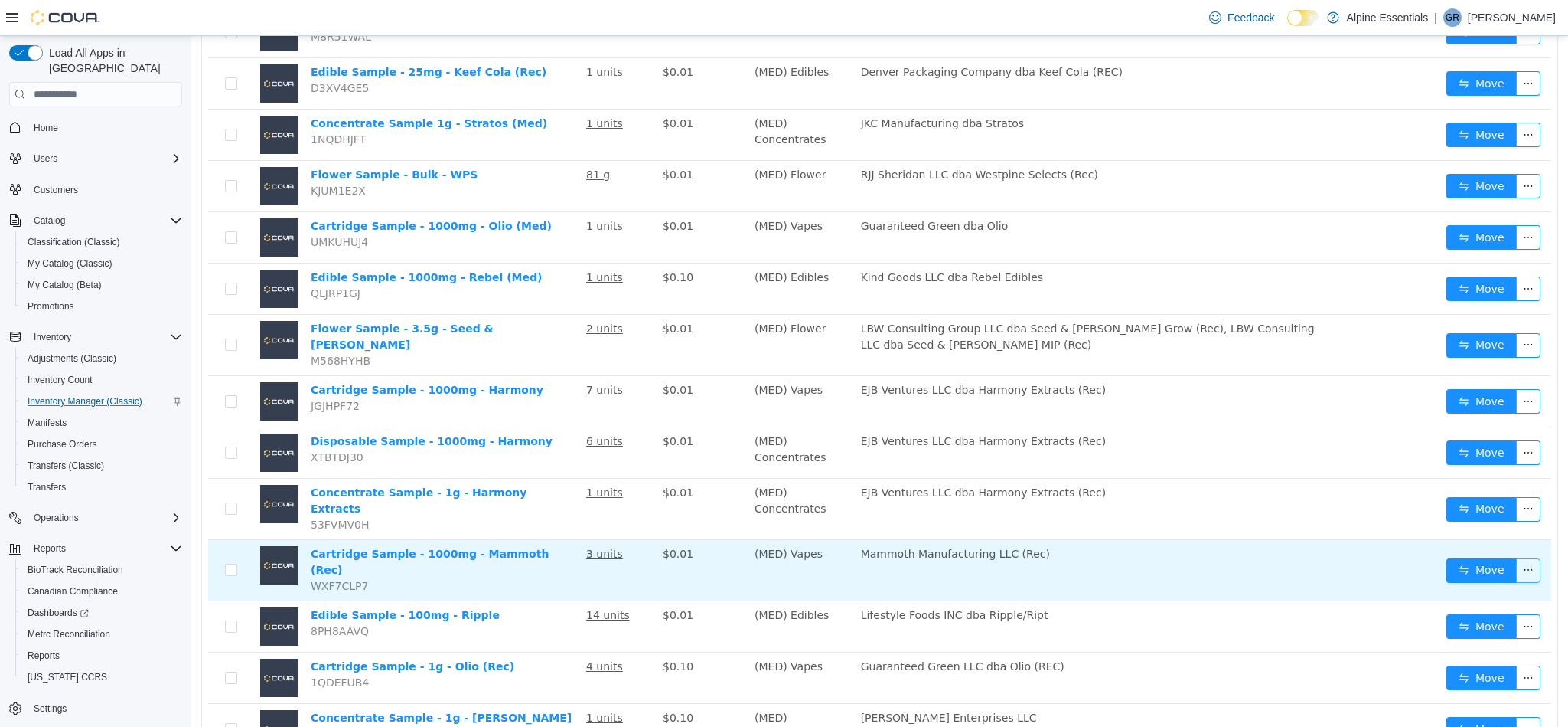
click at [1516, 559] on button "button" at bounding box center [1528, 570] width 25 height 25
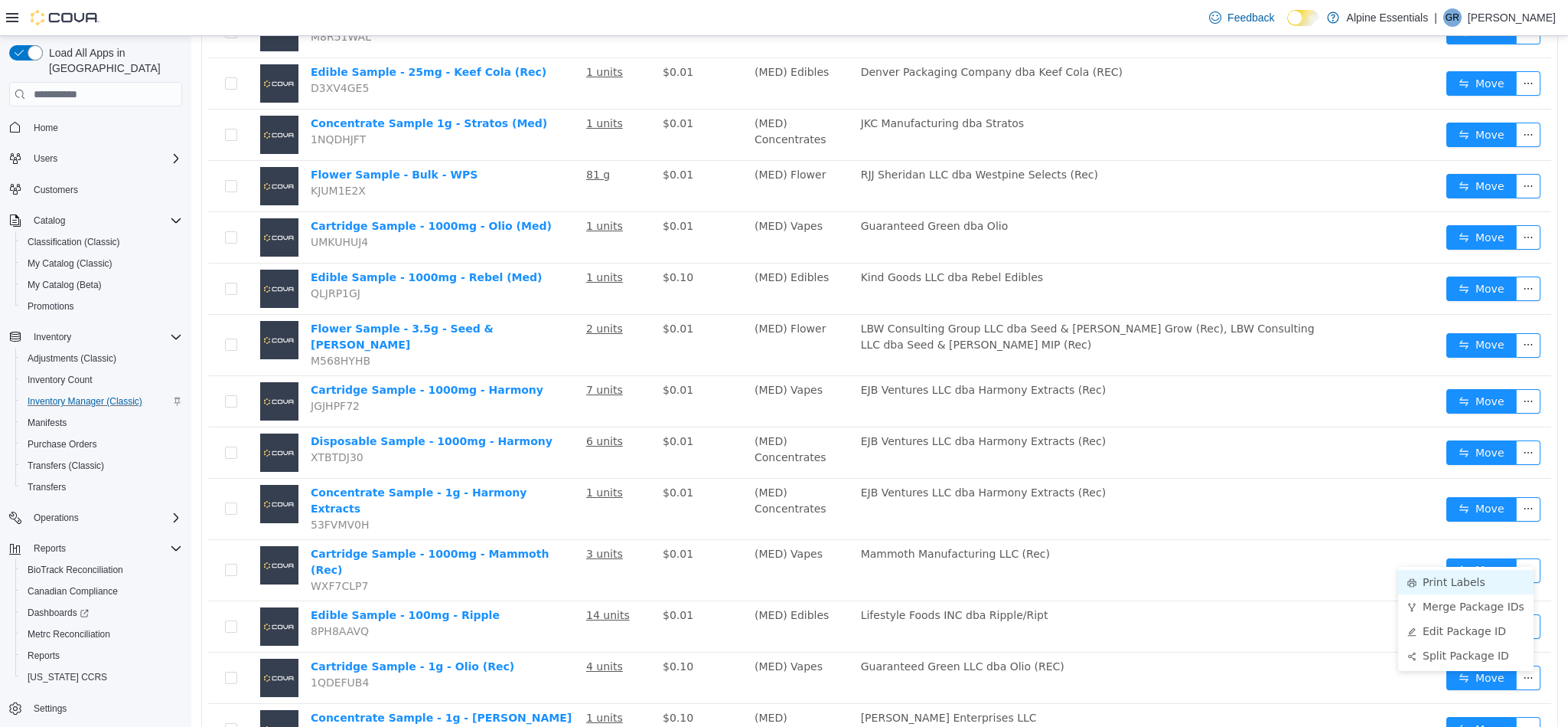
click at [1458, 579] on li "Print Labels" at bounding box center [1465, 582] width 136 height 25
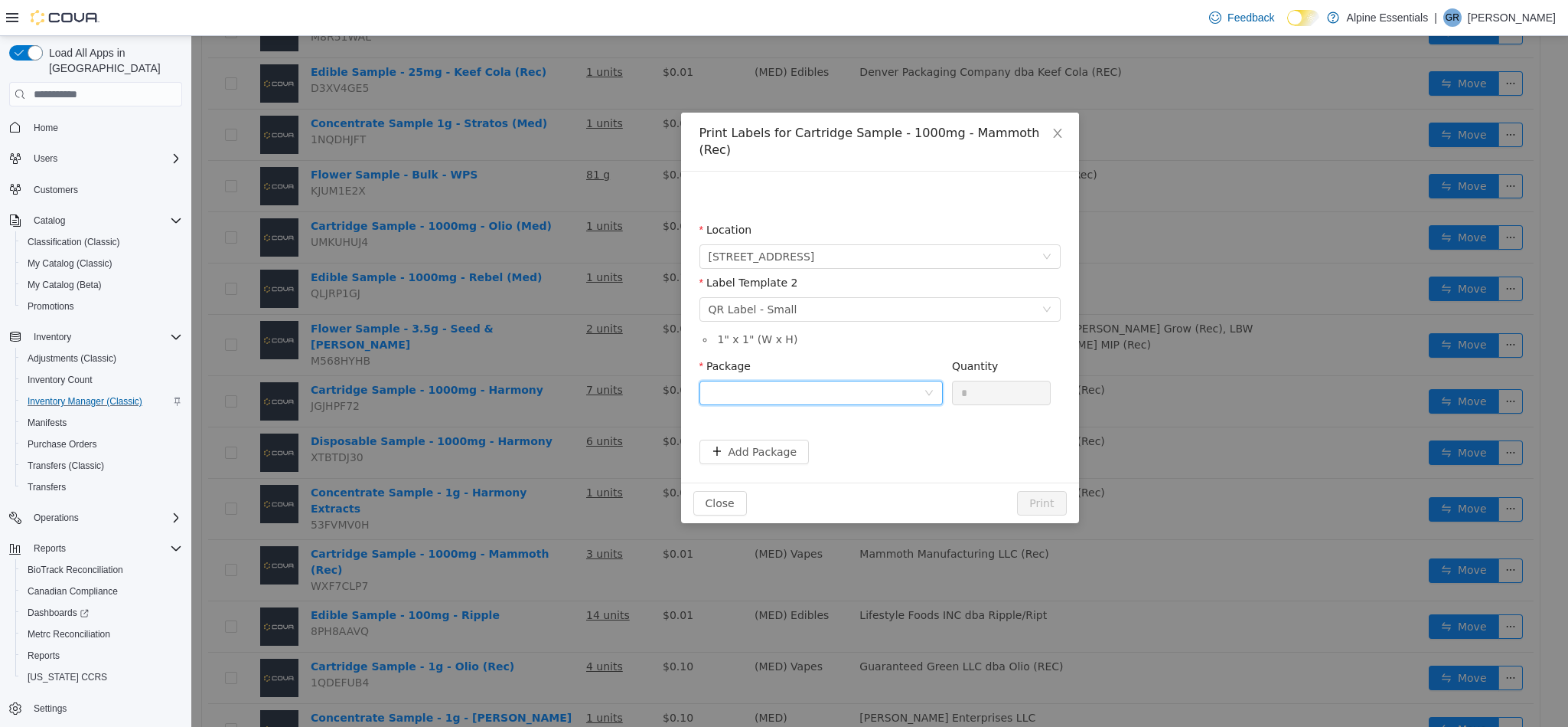
click at [807, 382] on div at bounding box center [816, 393] width 215 height 23
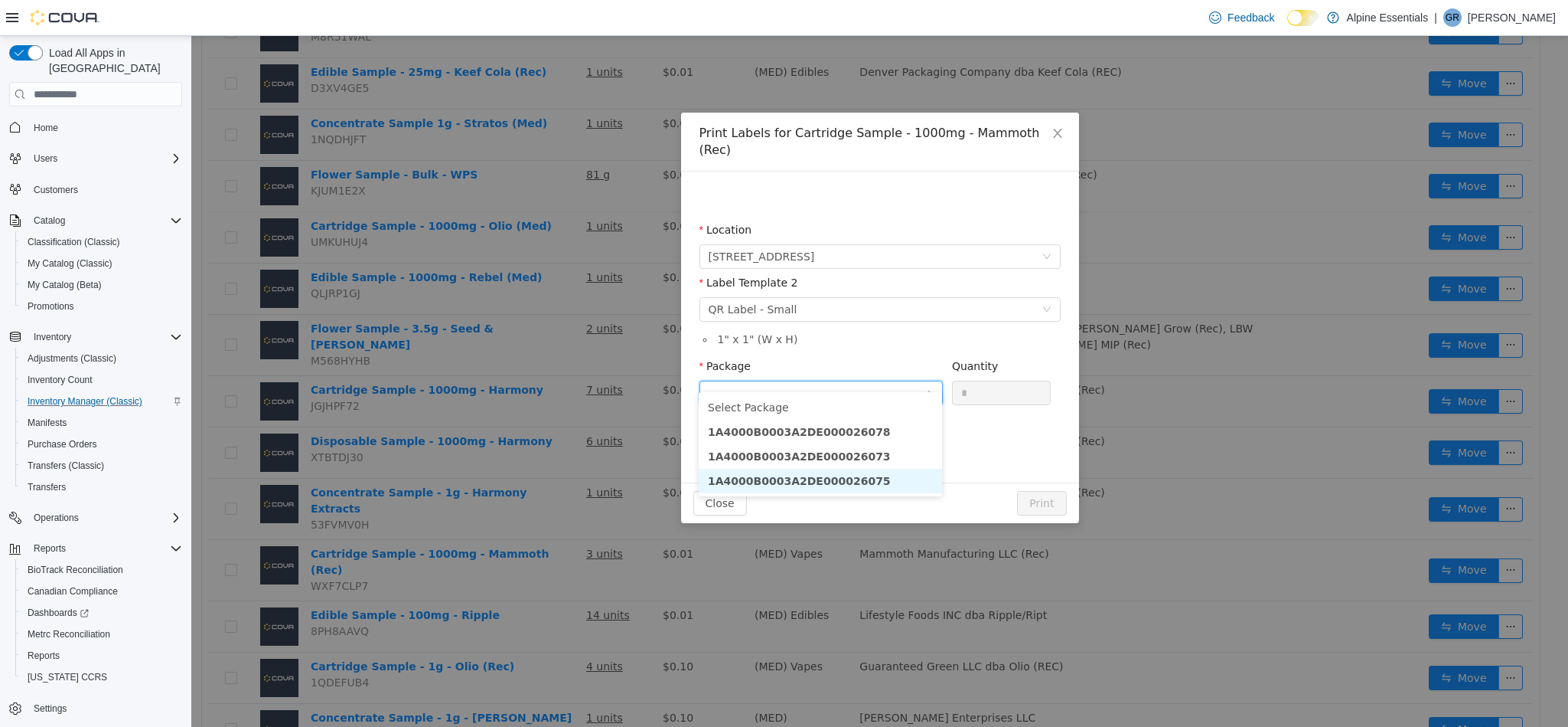
click at [906, 481] on li "1A4000B0003A2DE000026075" at bounding box center [821, 480] width 244 height 25
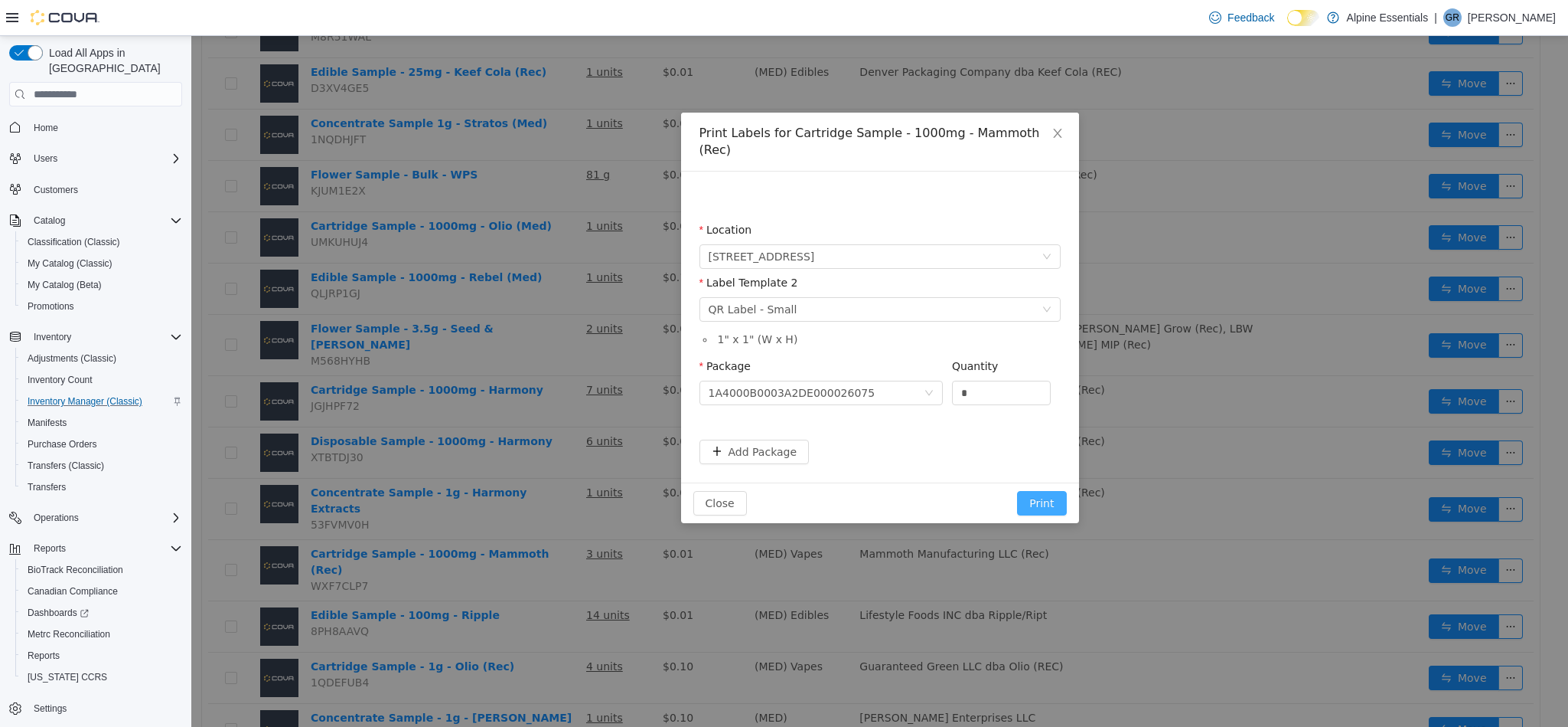
click at [1048, 491] on button "Print" at bounding box center [1042, 503] width 49 height 25
click at [1061, 141] on span "Close" at bounding box center [1057, 134] width 42 height 42
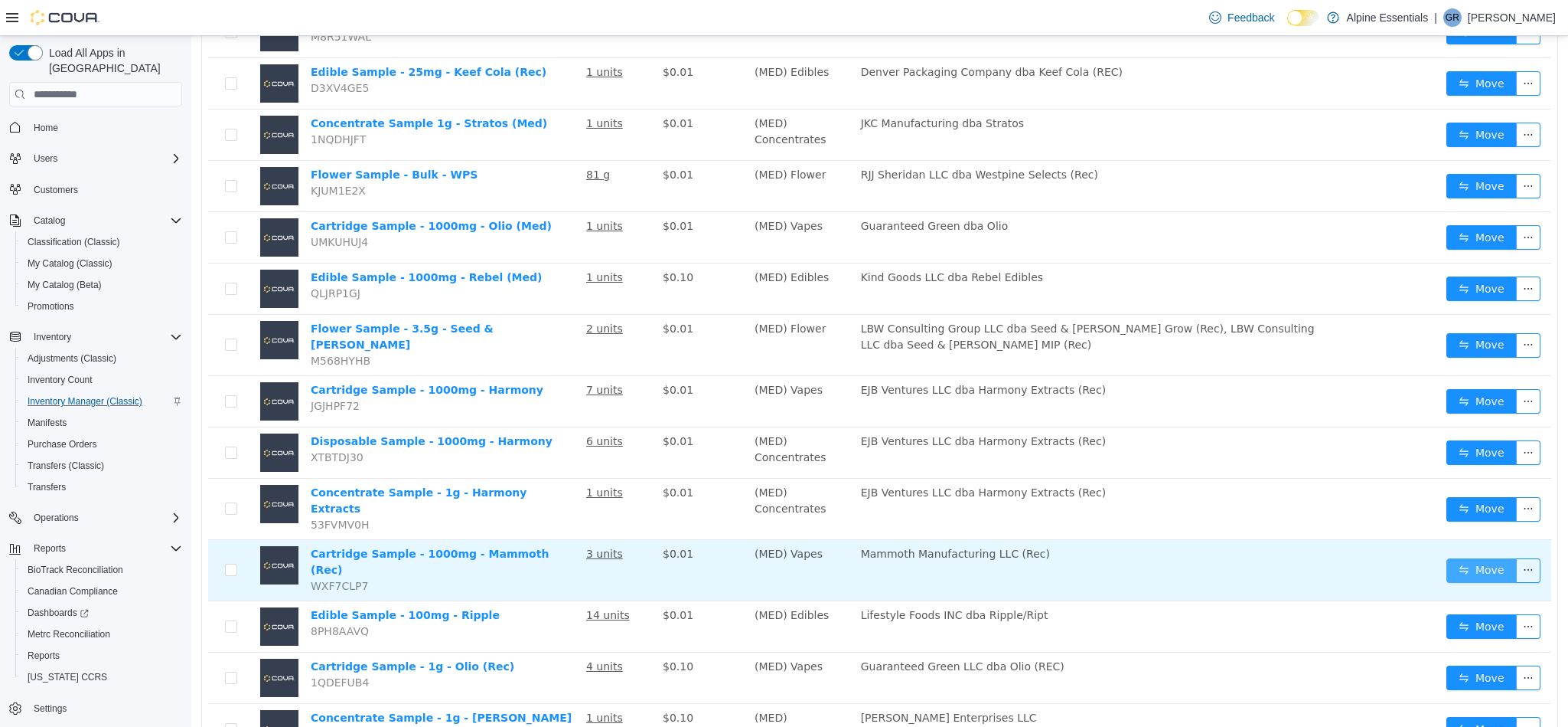
click at [1478, 558] on button "Move" at bounding box center [1482, 570] width 70 height 25
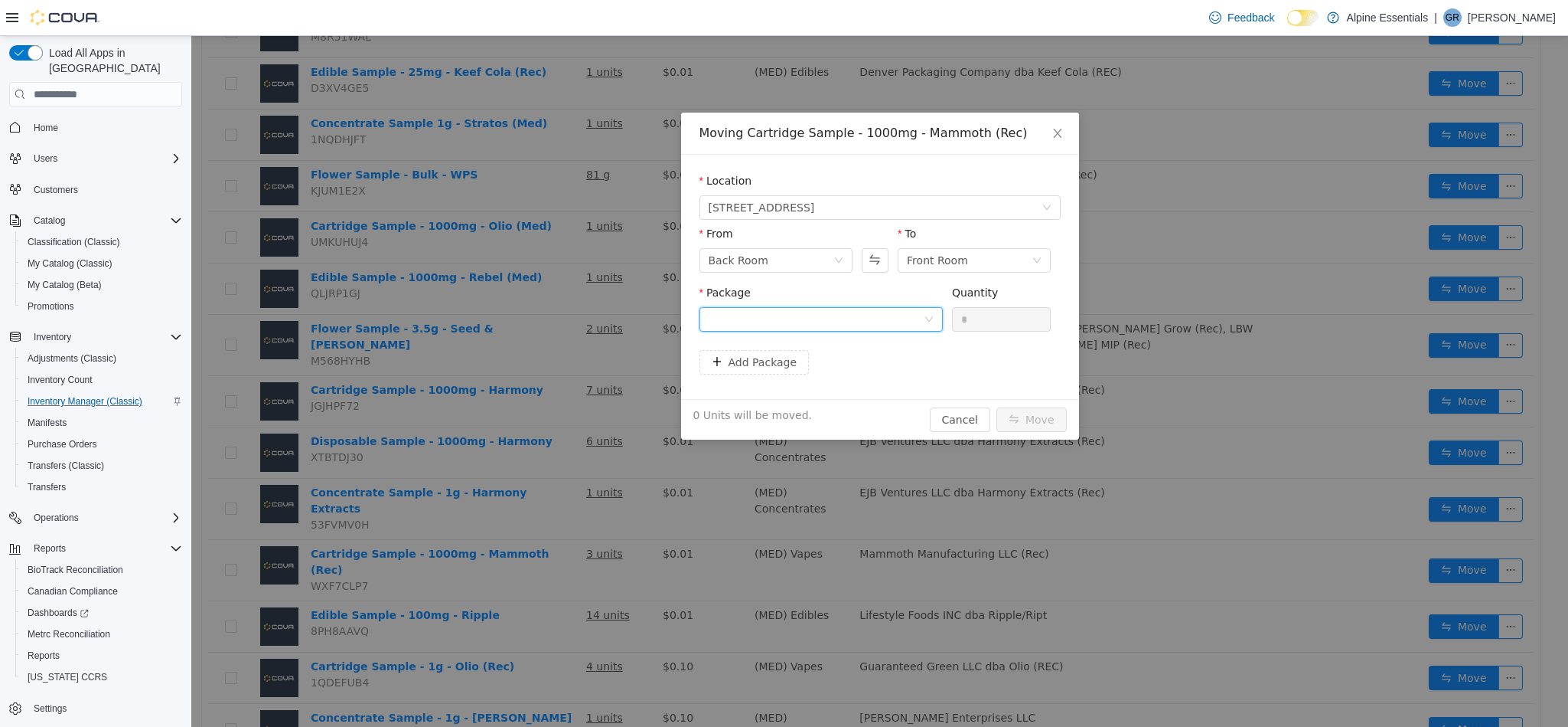
click at [889, 325] on div at bounding box center [816, 319] width 215 height 23
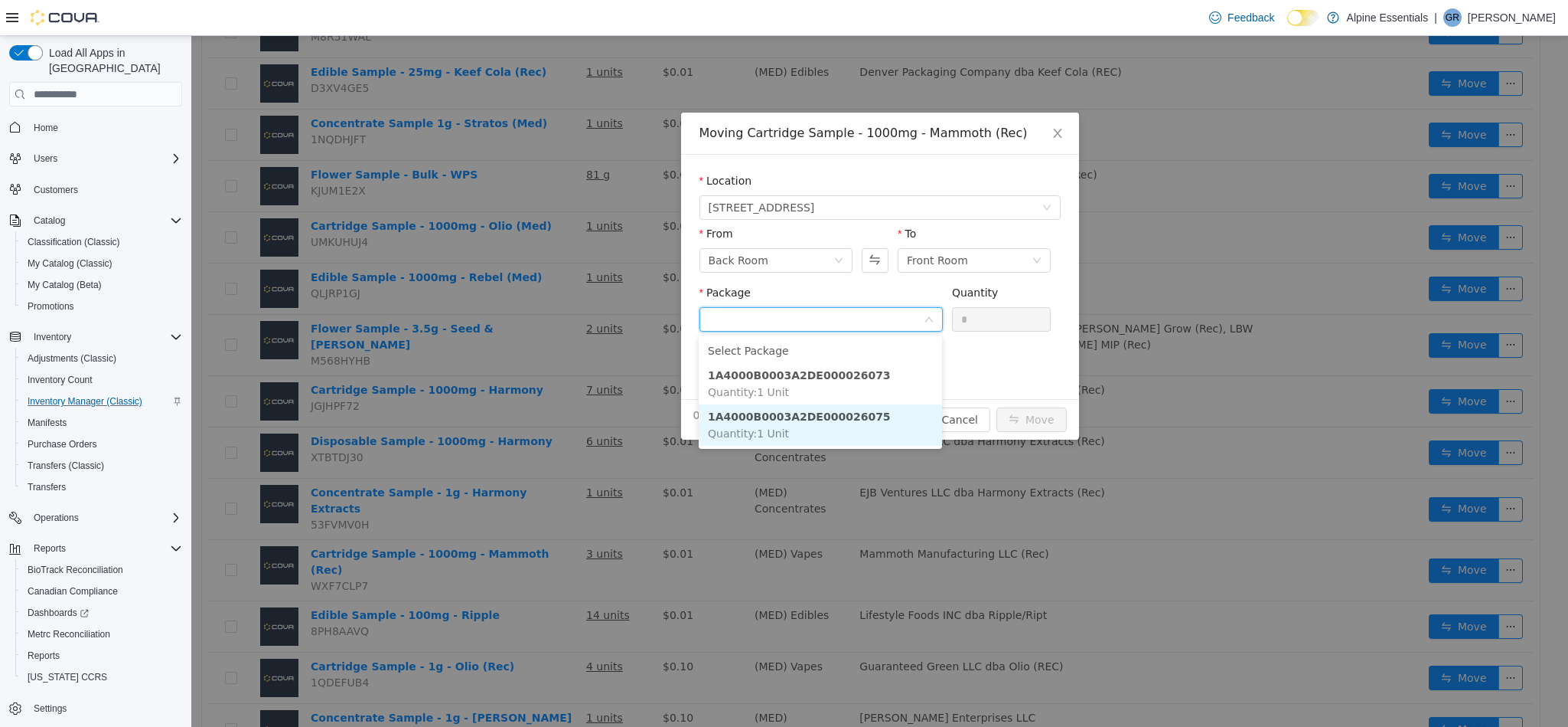
click at [885, 424] on li "1A4000B0003A2DE000026075 Quantity : 1 Unit" at bounding box center [821, 425] width 244 height 42
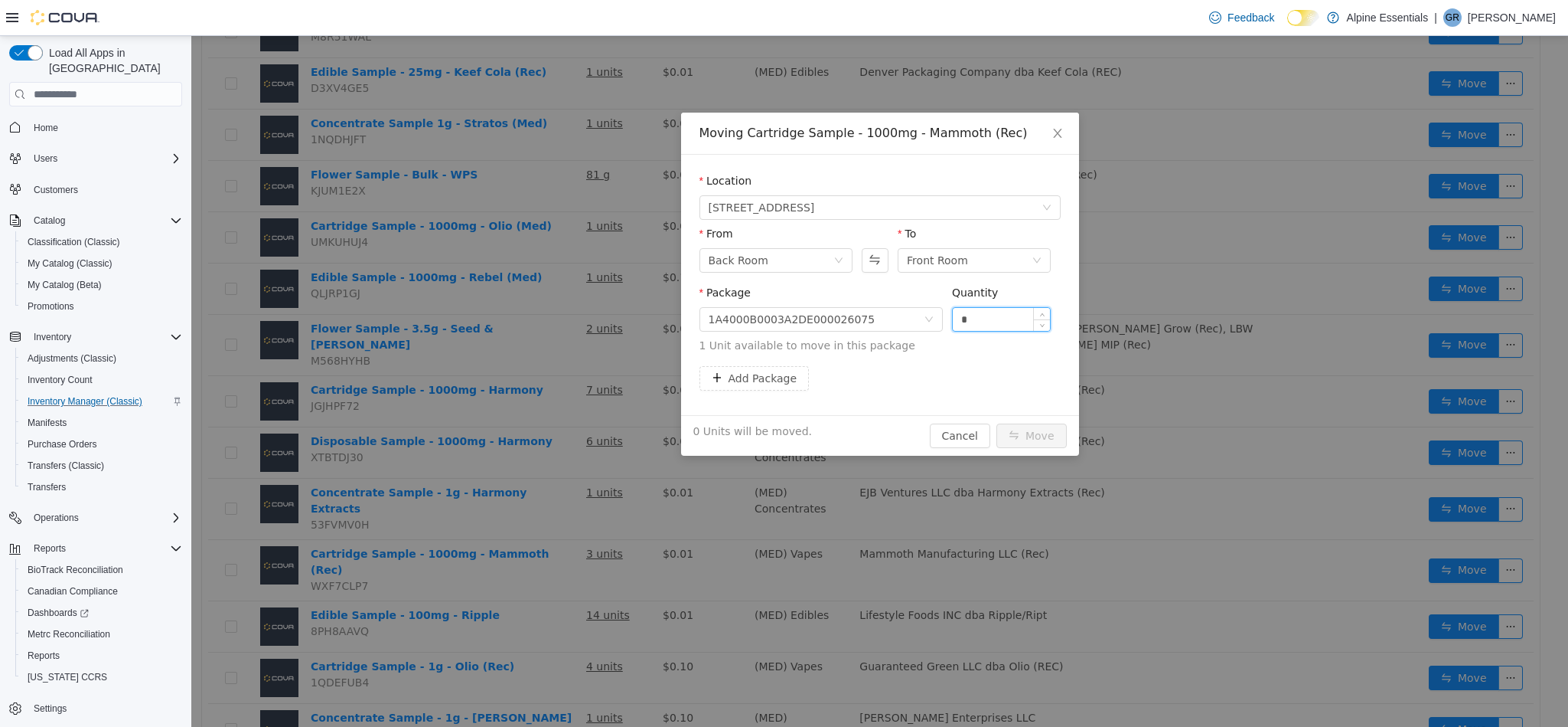
click at [987, 318] on input "*" at bounding box center [1002, 319] width 98 height 23
type input "*"
click at [996, 423] on button "Move" at bounding box center [1031, 435] width 70 height 25
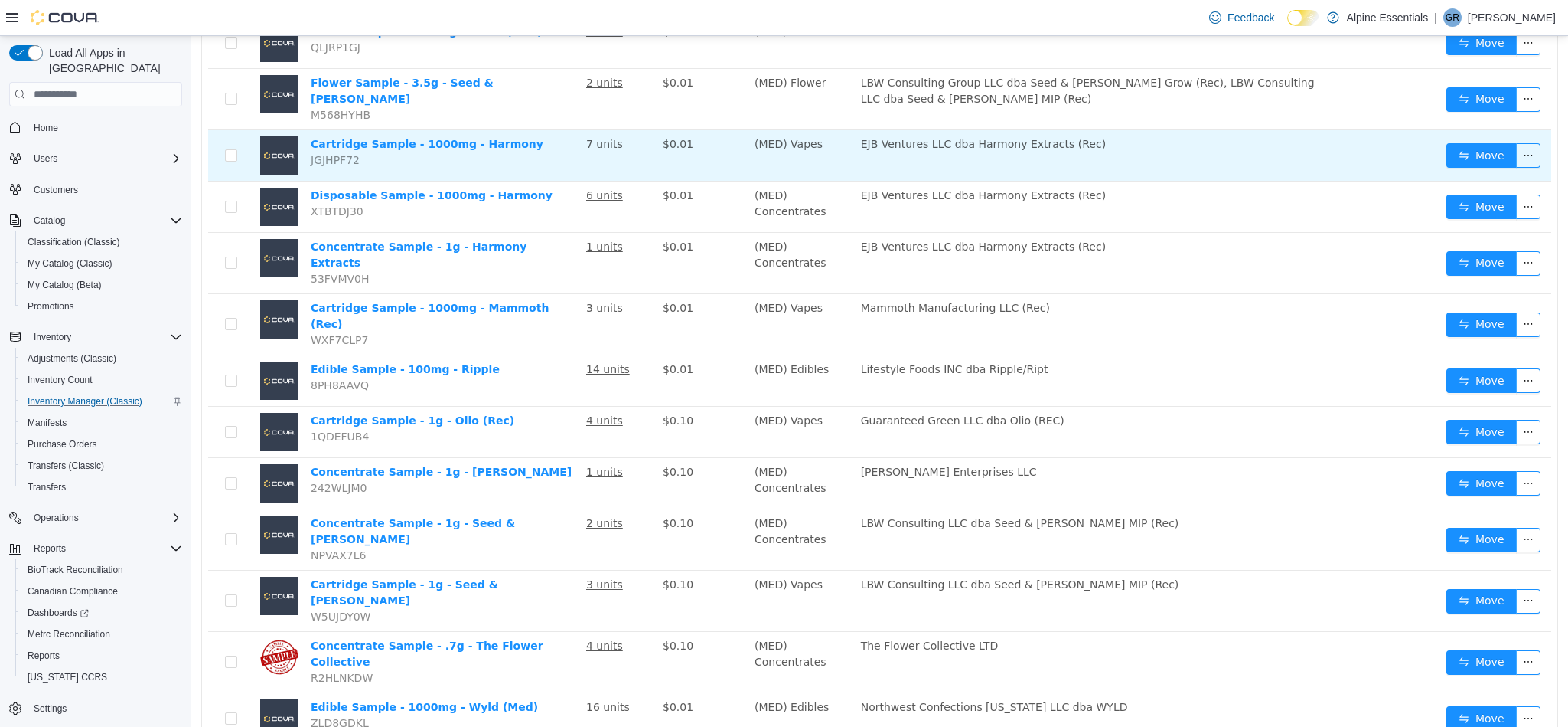
scroll to position [749, 0]
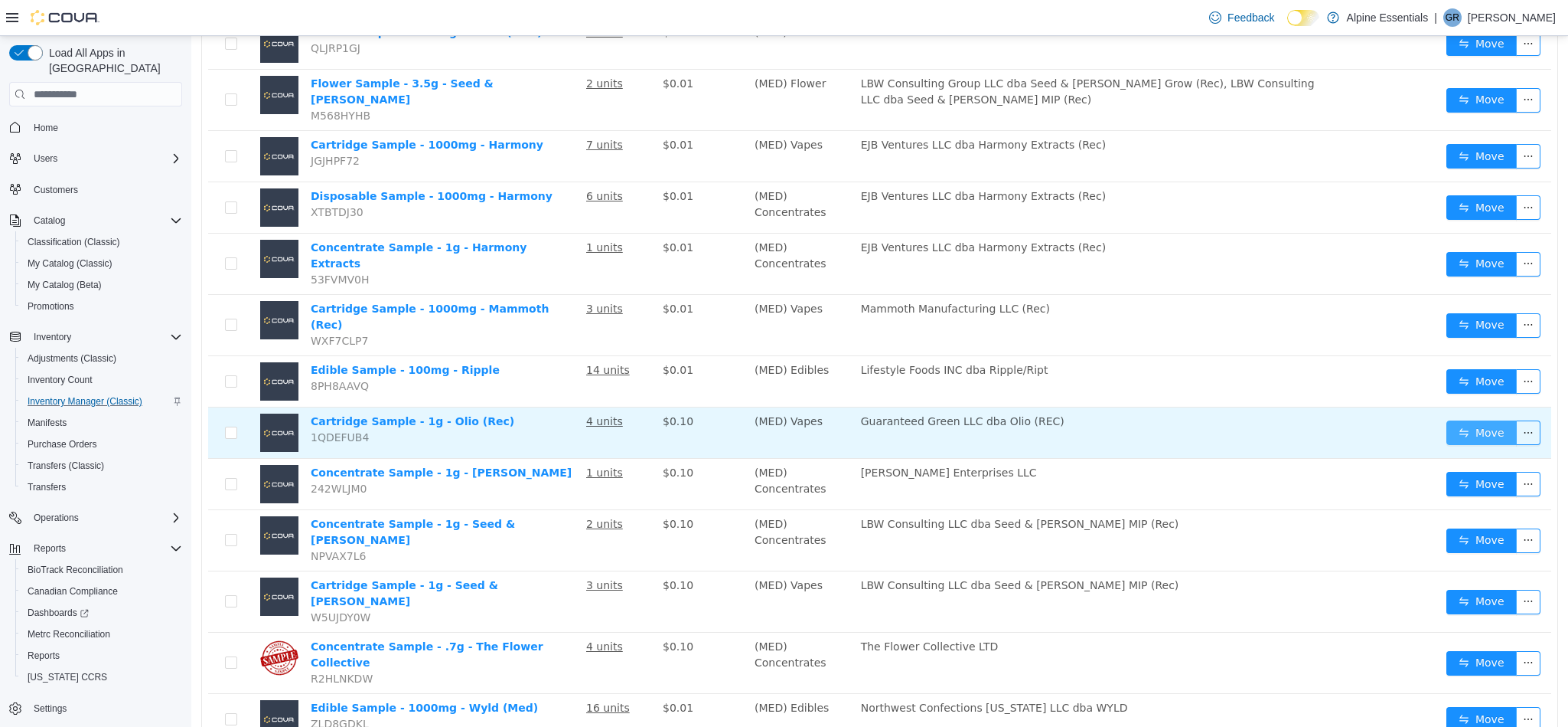
click at [1478, 420] on button "Move" at bounding box center [1482, 432] width 70 height 25
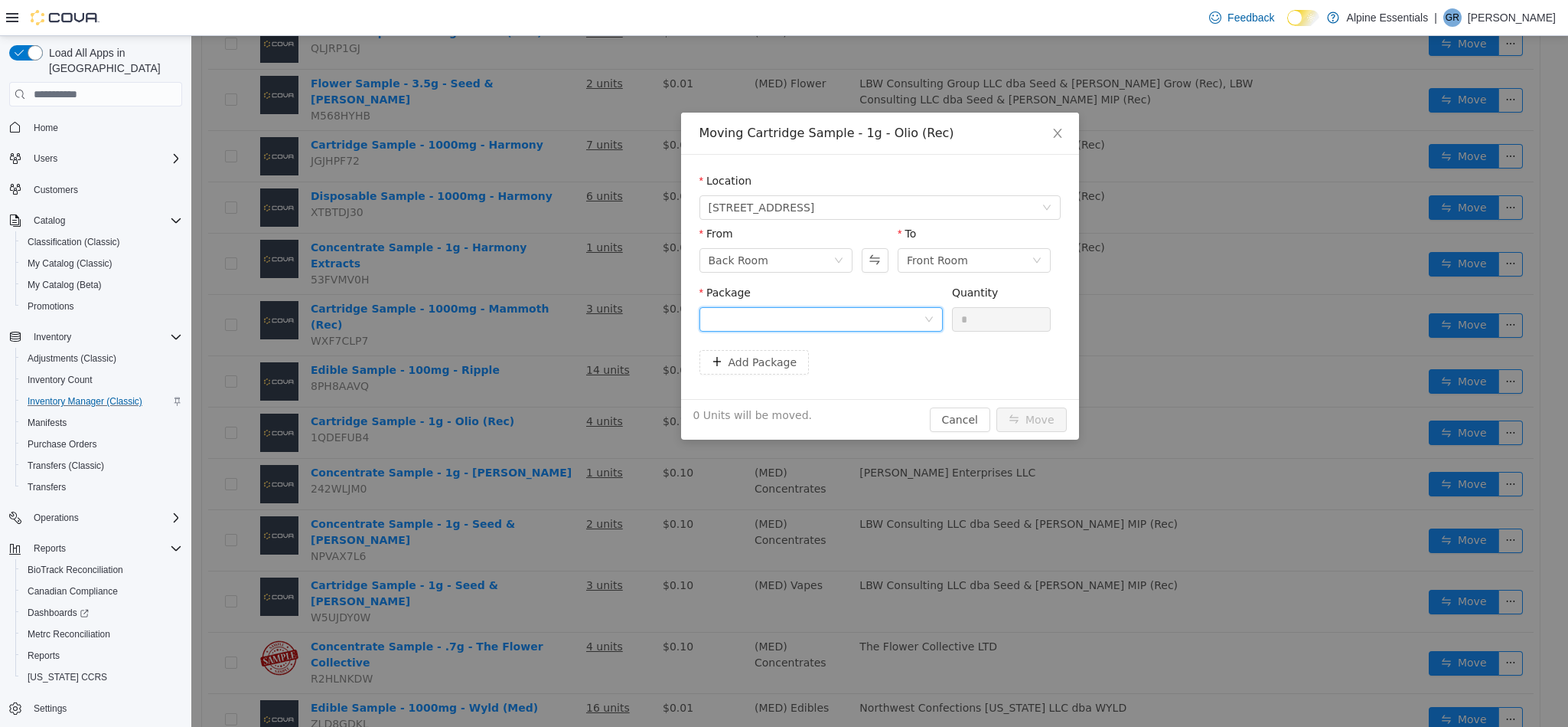
click at [891, 332] on div at bounding box center [822, 319] width 244 height 25
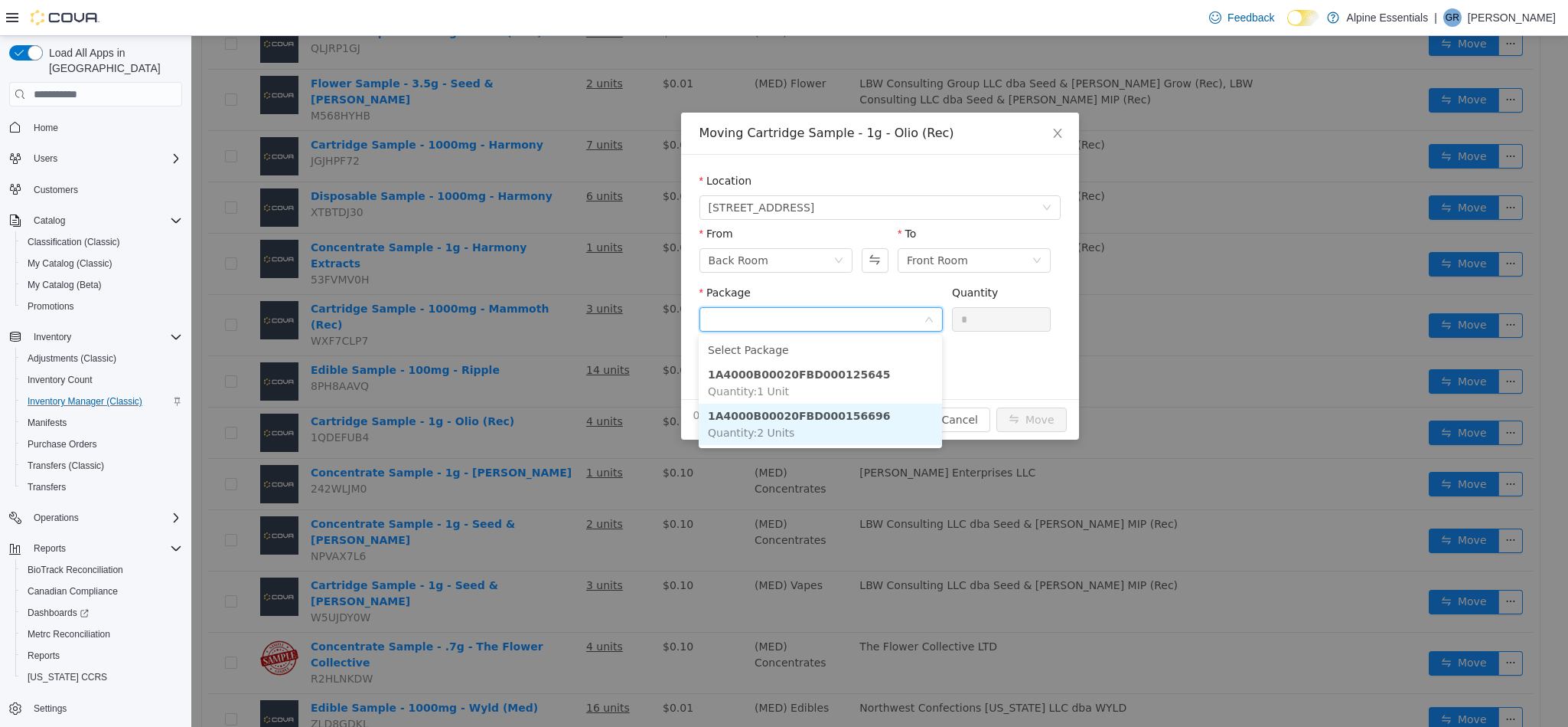
click at [902, 422] on li "1A4000B00020FBD000156696 Quantity : 2 Units" at bounding box center [821, 424] width 244 height 42
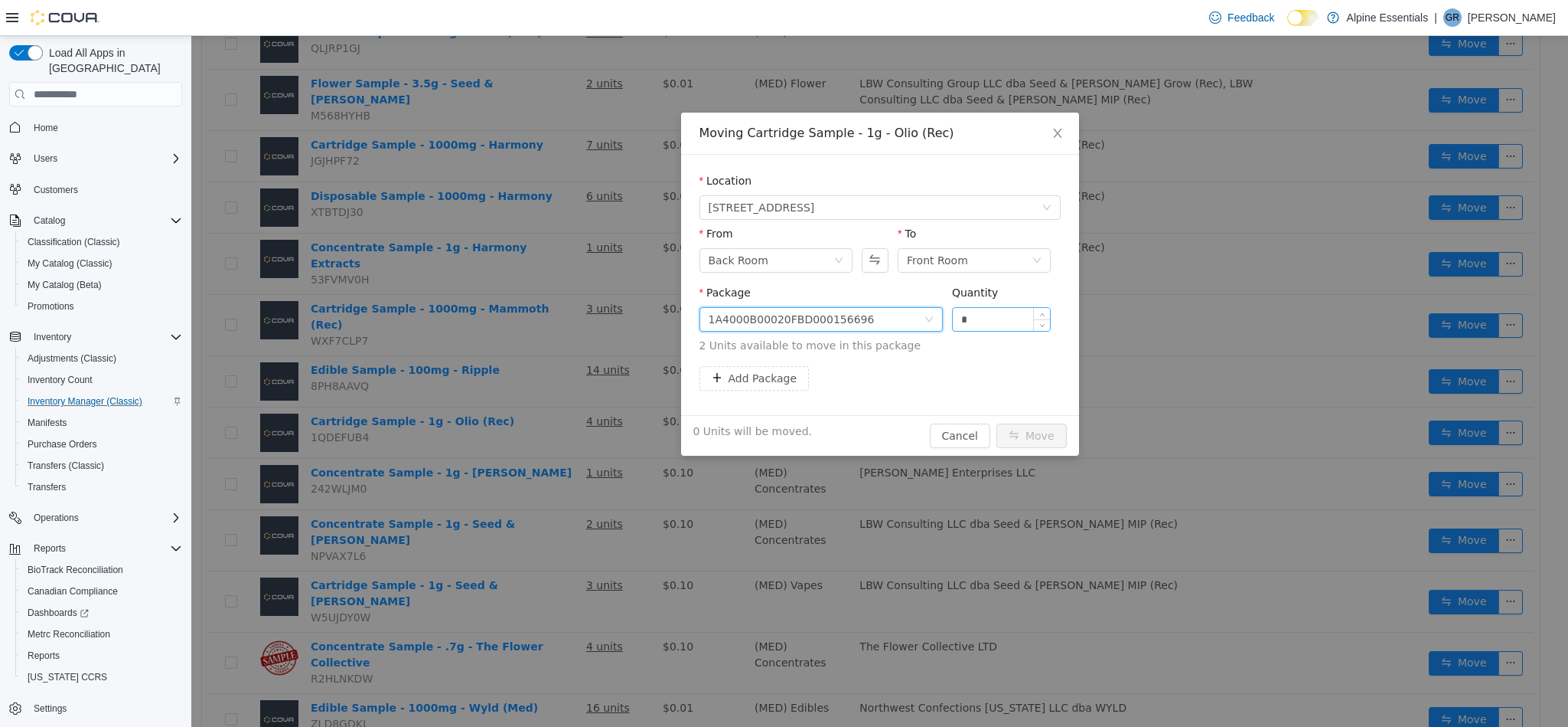
click at [974, 324] on input "*" at bounding box center [1002, 319] width 98 height 23
type input "*"
click at [996, 423] on button "Move" at bounding box center [1031, 435] width 70 height 25
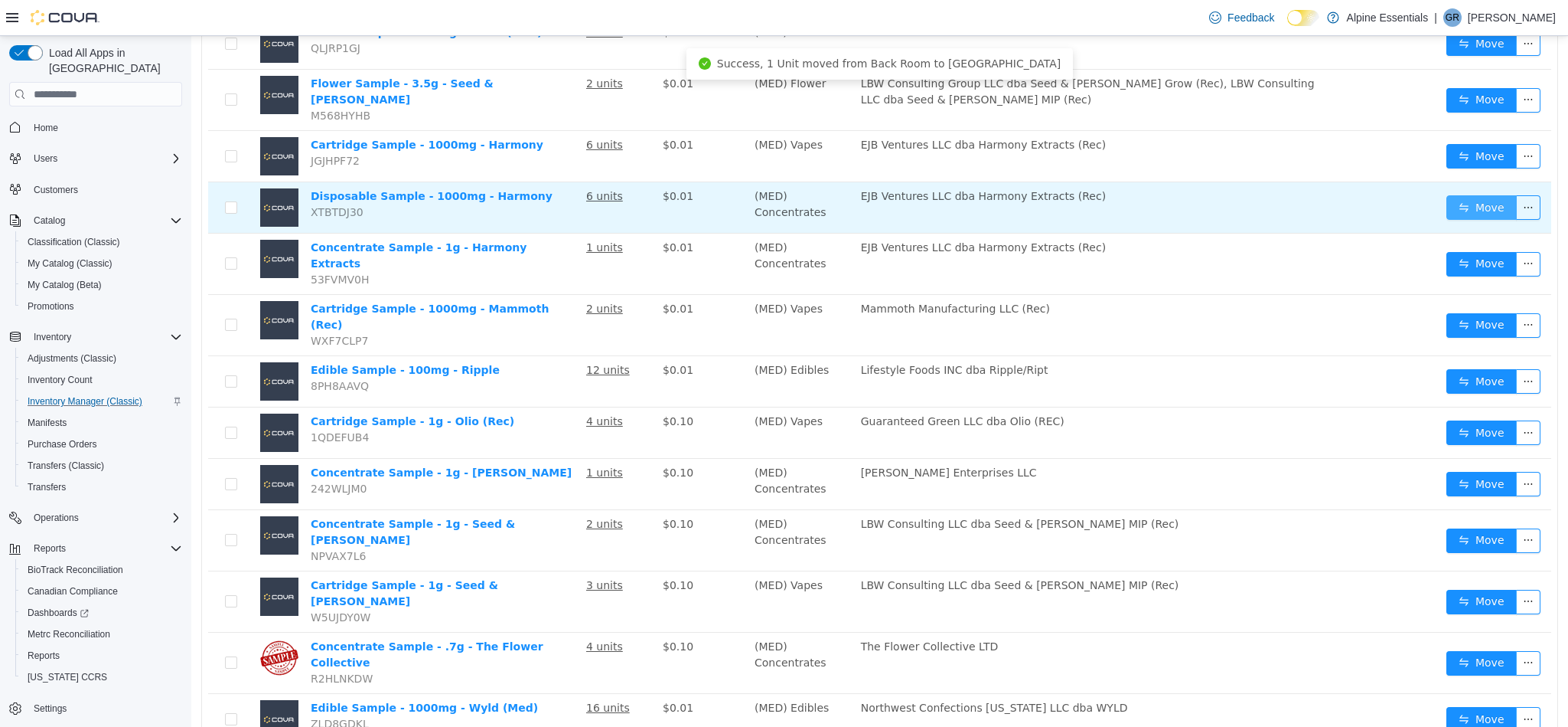
click at [1447, 199] on button "Move" at bounding box center [1482, 207] width 70 height 25
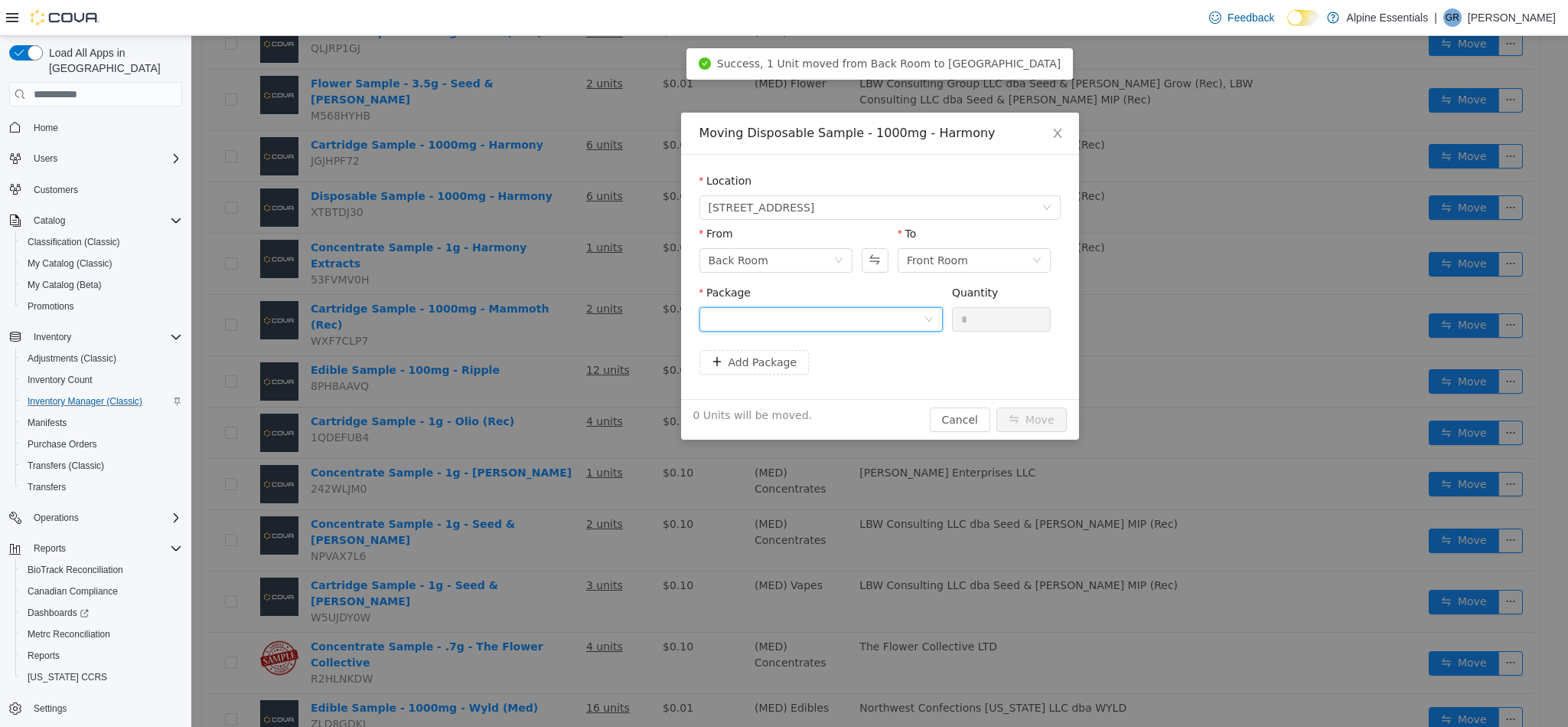
click at [897, 323] on div at bounding box center [816, 319] width 215 height 23
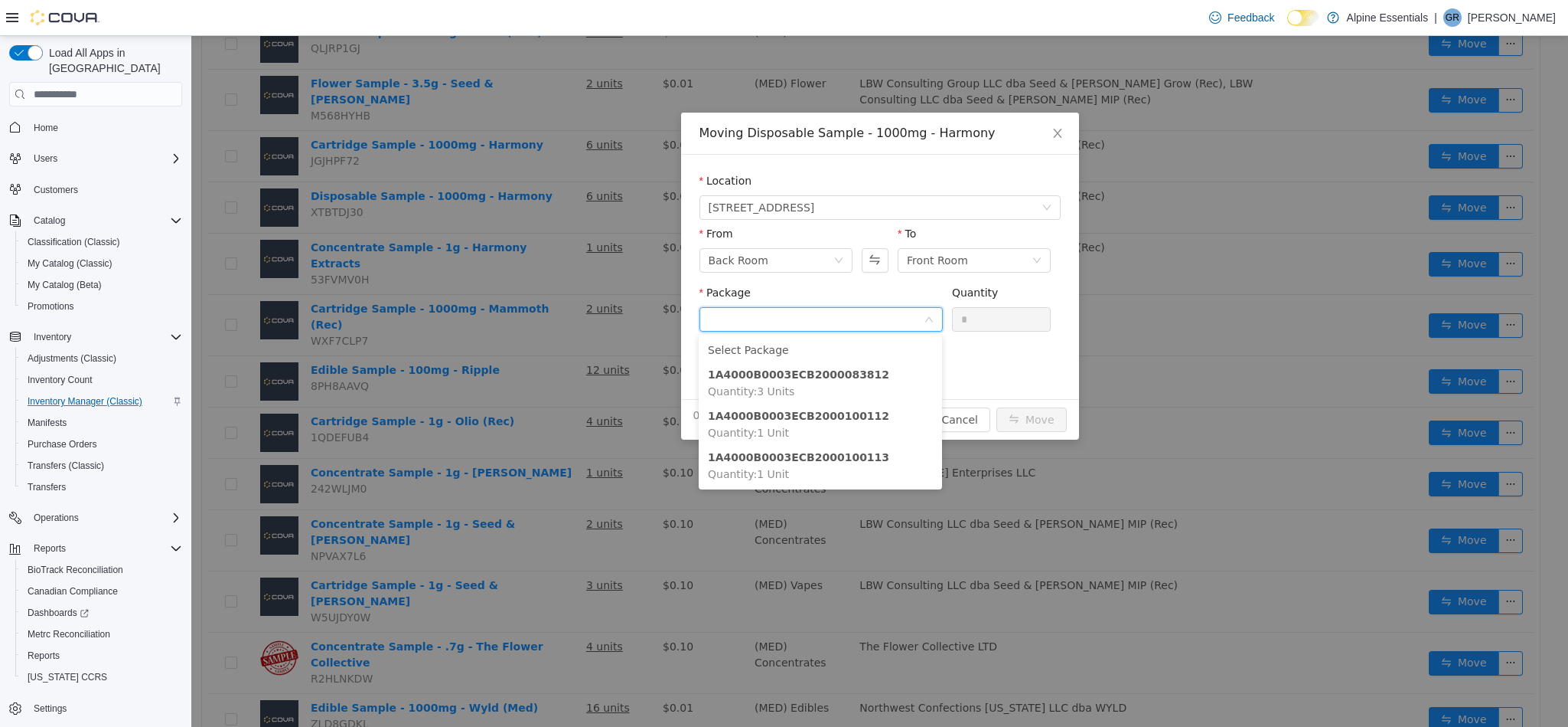
click at [1139, 486] on div "Moving Disposable Sample - 1000mg - Harmony Location [STREET_ADDRESS] From Back…" at bounding box center [879, 382] width 1377 height 691
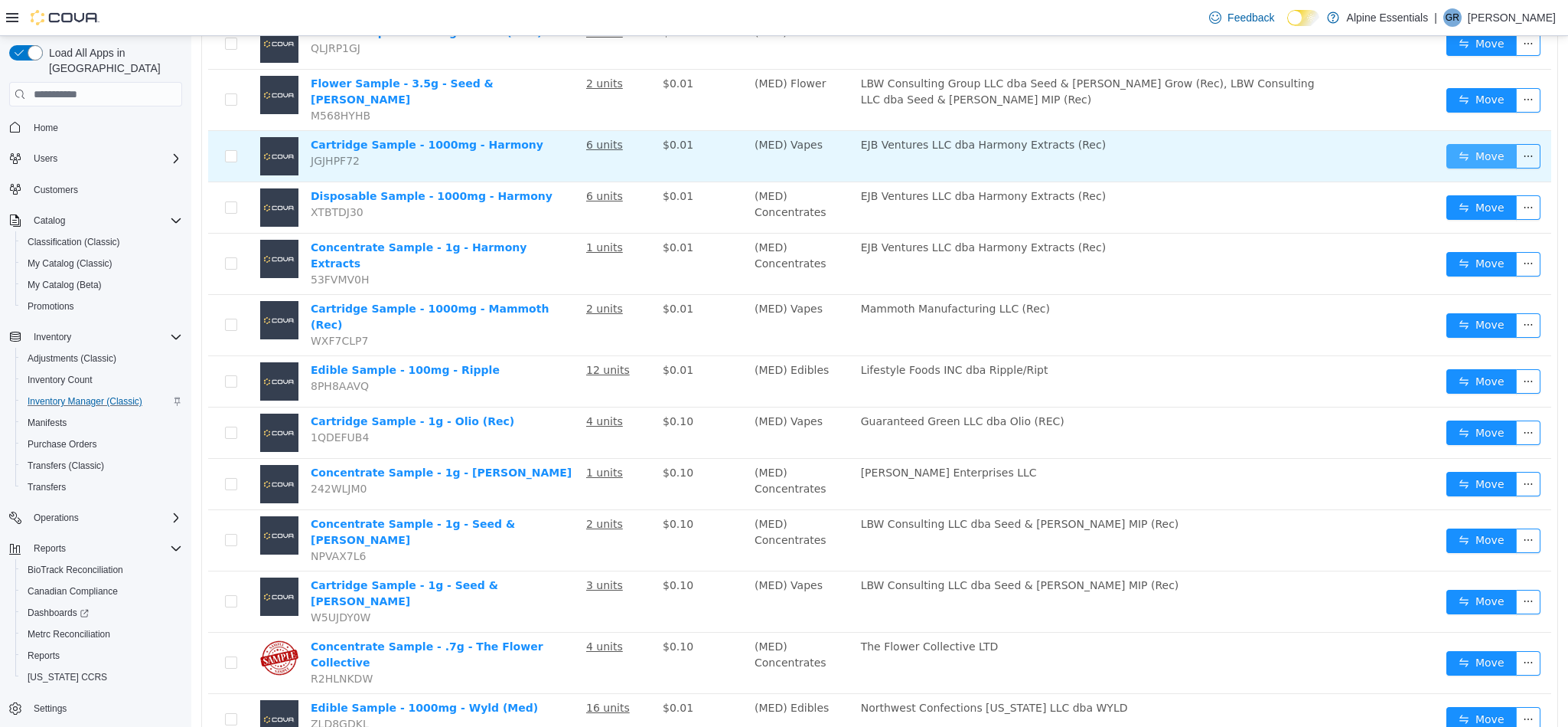
click at [1461, 158] on button "Move" at bounding box center [1482, 156] width 70 height 25
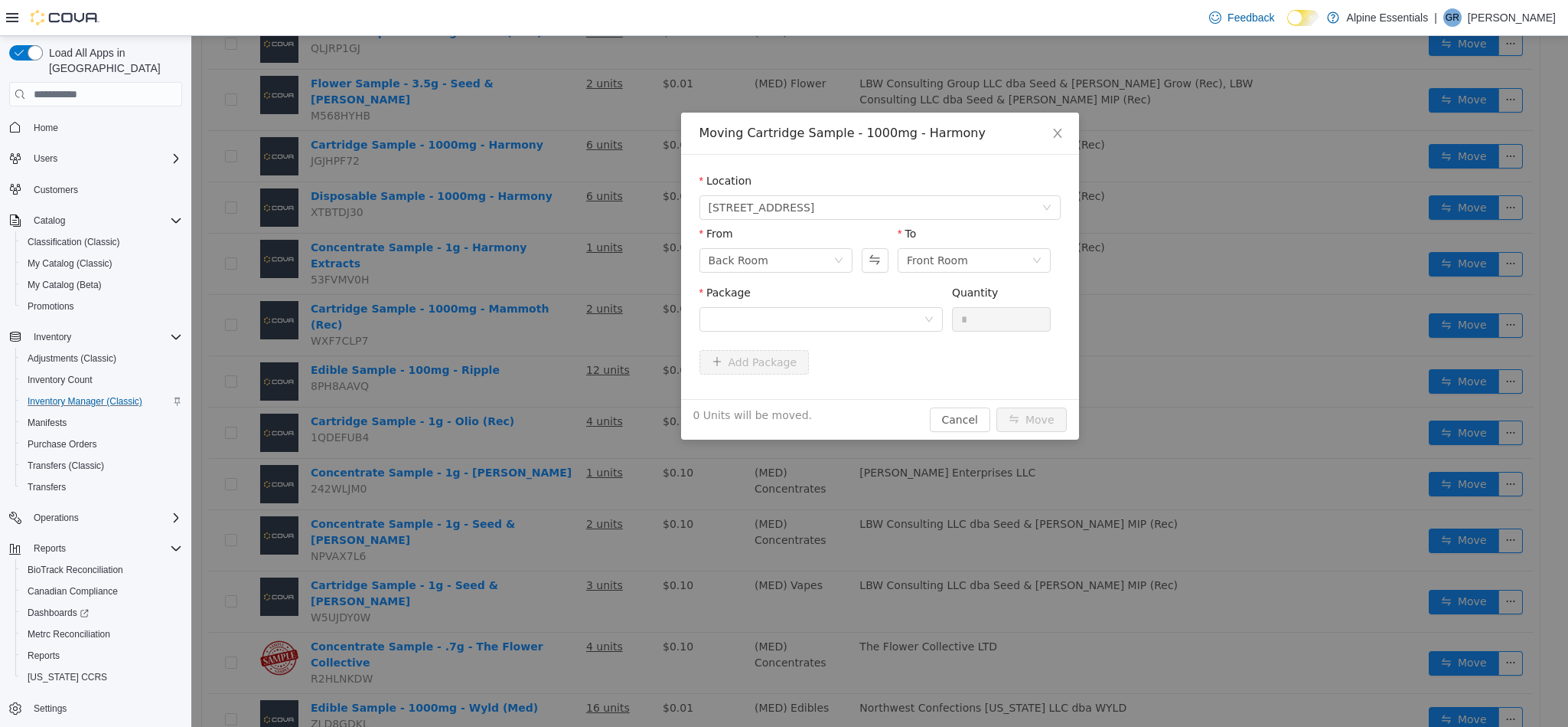
click at [925, 333] on div "Package" at bounding box center [822, 310] width 244 height 53
click at [862, 320] on div at bounding box center [816, 319] width 215 height 23
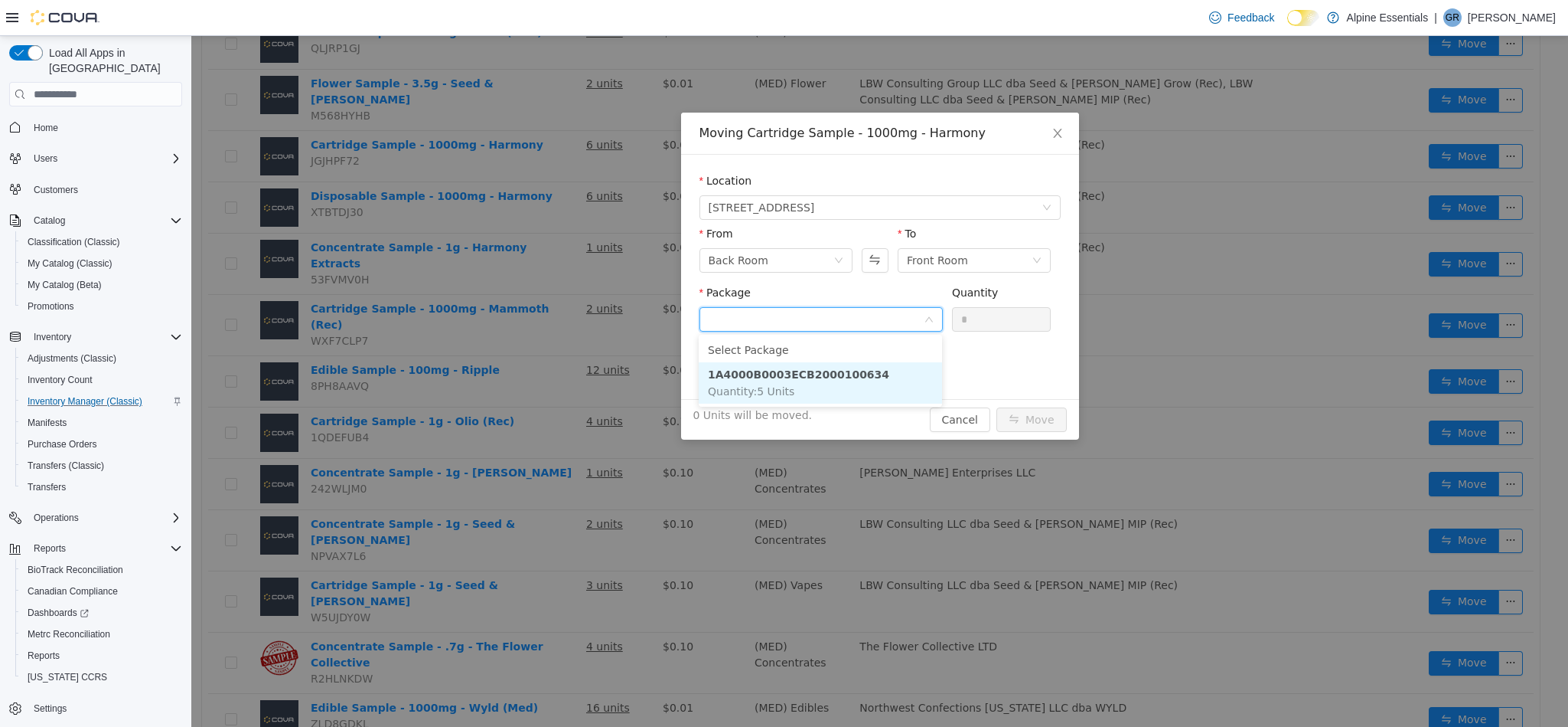
click at [877, 385] on li "1A4000B0003ECB2000100634 Quantity : 5 Units" at bounding box center [821, 382] width 244 height 42
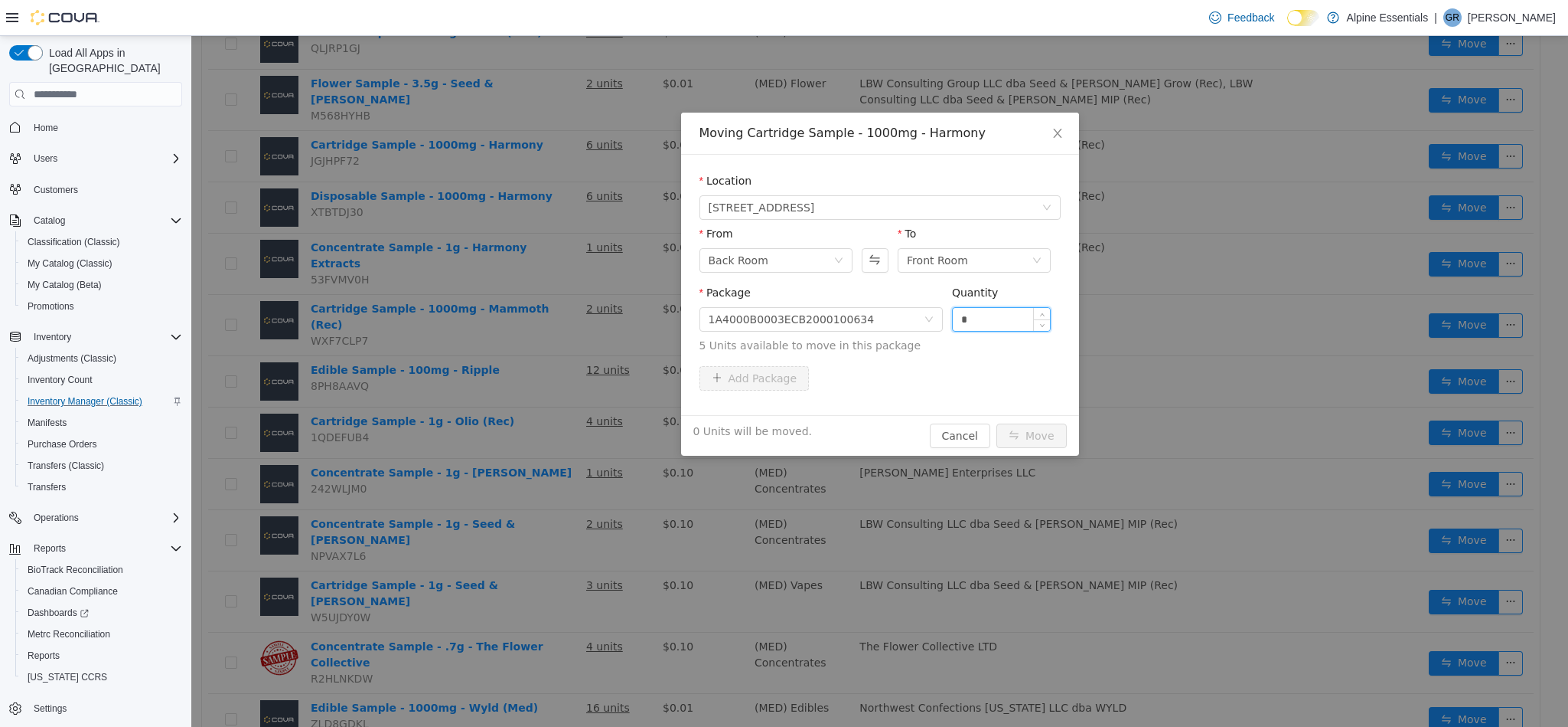
click at [1009, 319] on input "*" at bounding box center [1002, 319] width 98 height 23
type input "*"
click at [996, 423] on button "Move" at bounding box center [1031, 435] width 70 height 25
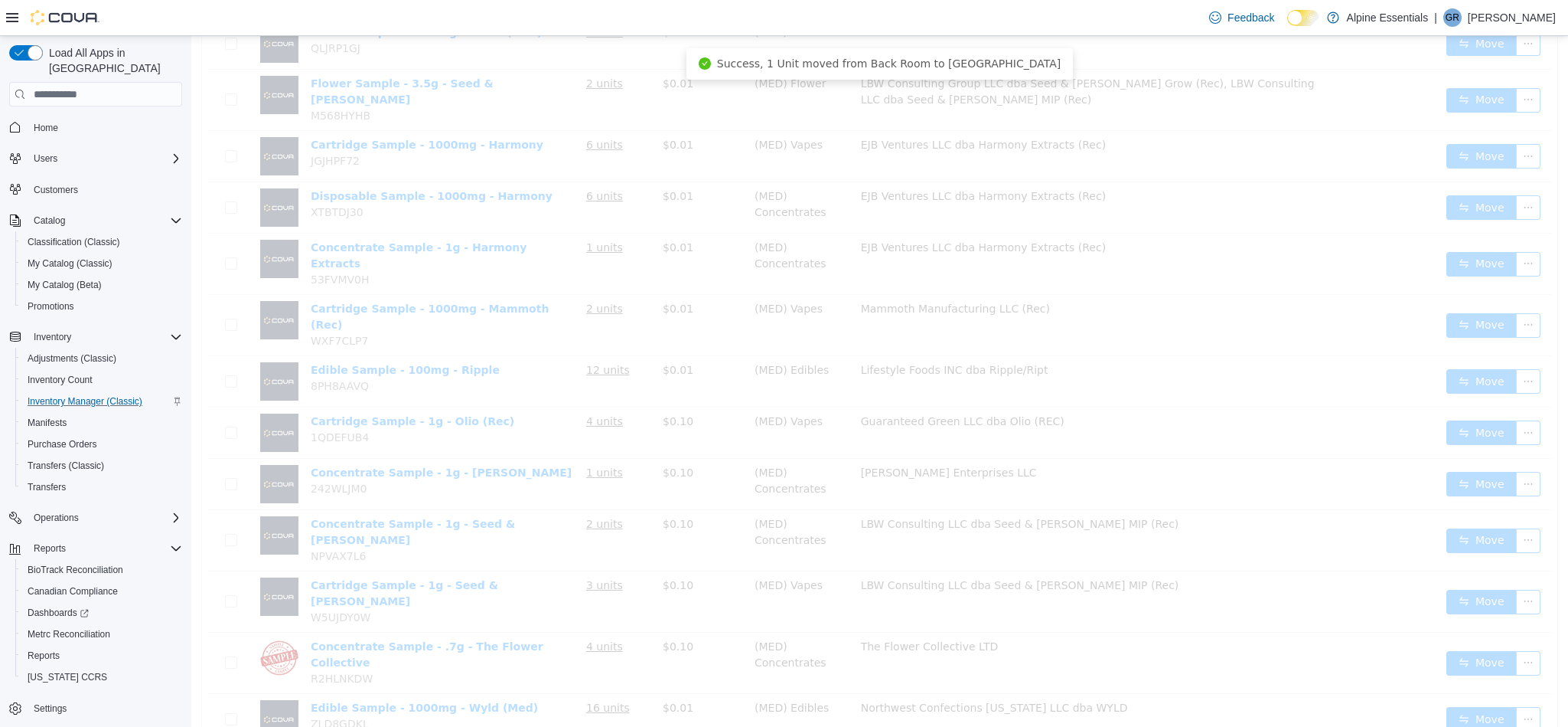
scroll to position [1432, 0]
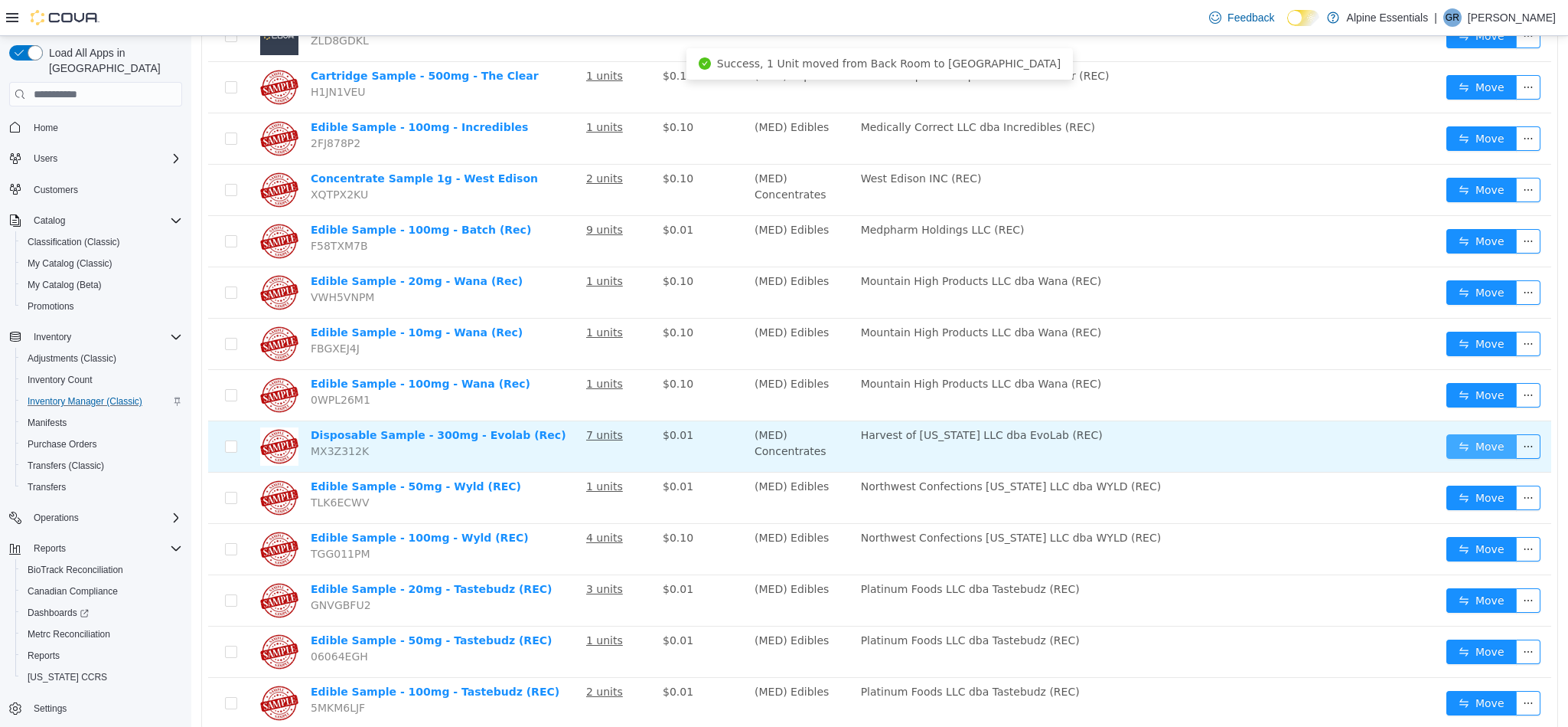
click at [1478, 434] on button "Move" at bounding box center [1482, 446] width 70 height 25
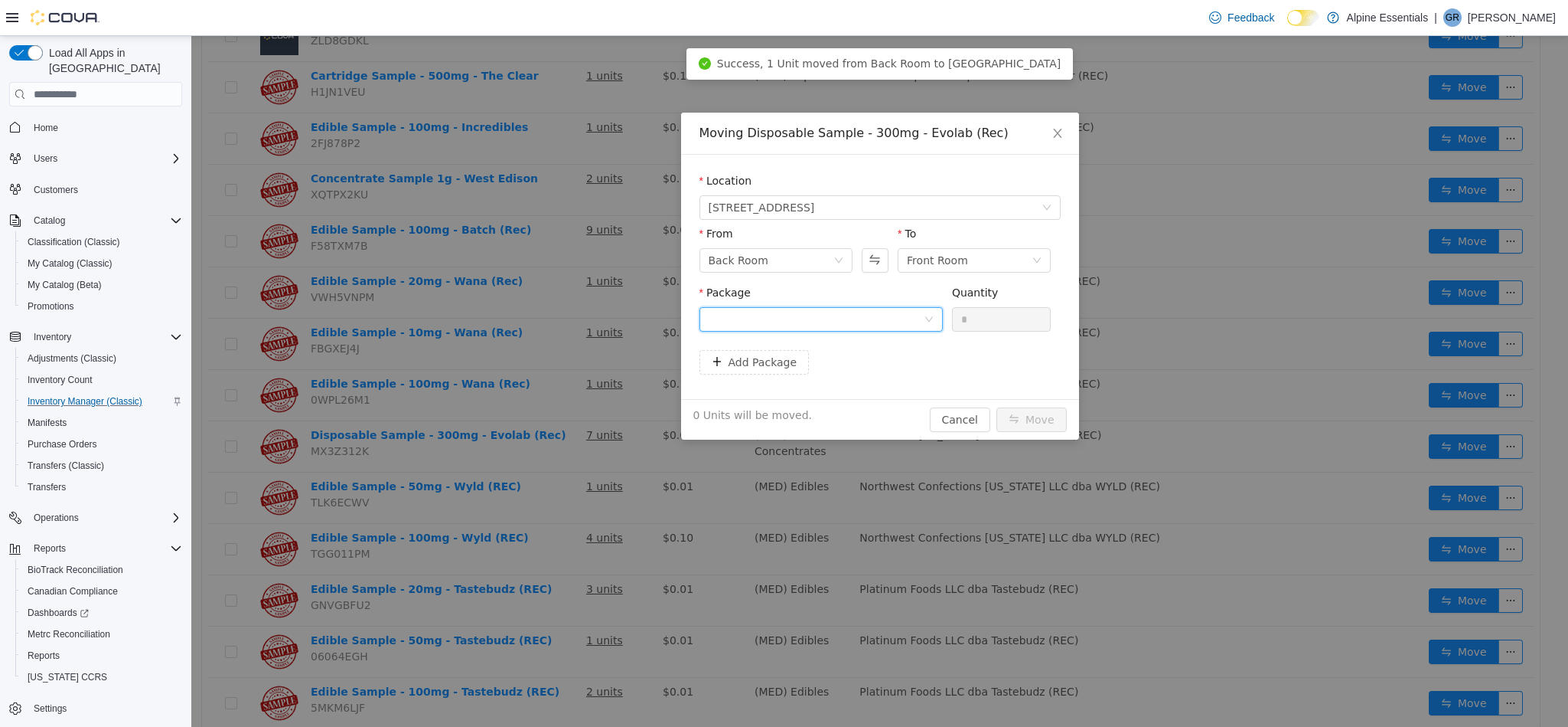
click at [860, 316] on div at bounding box center [816, 319] width 215 height 23
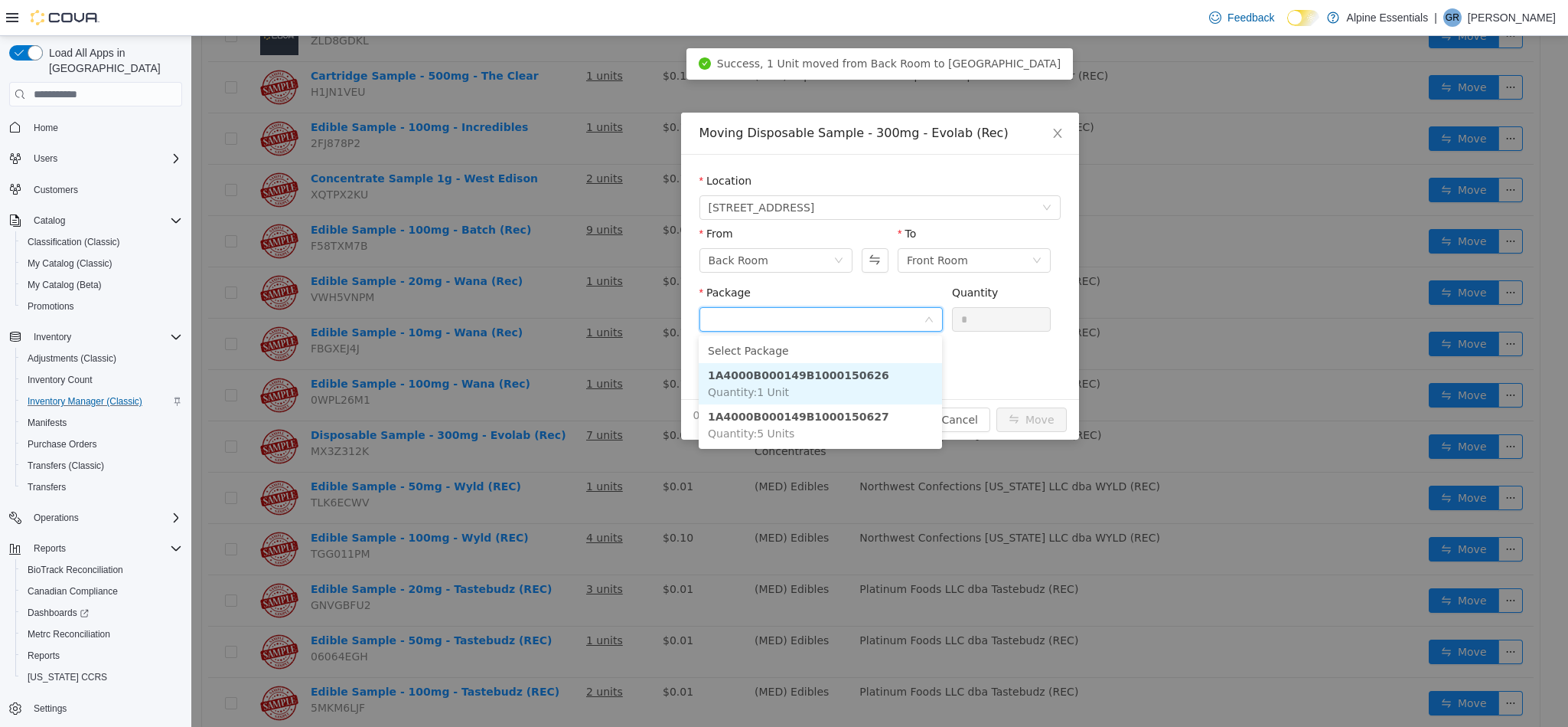
click at [854, 390] on li "1A4000B000149B1000150626 Quantity : 1 Unit" at bounding box center [821, 383] width 244 height 42
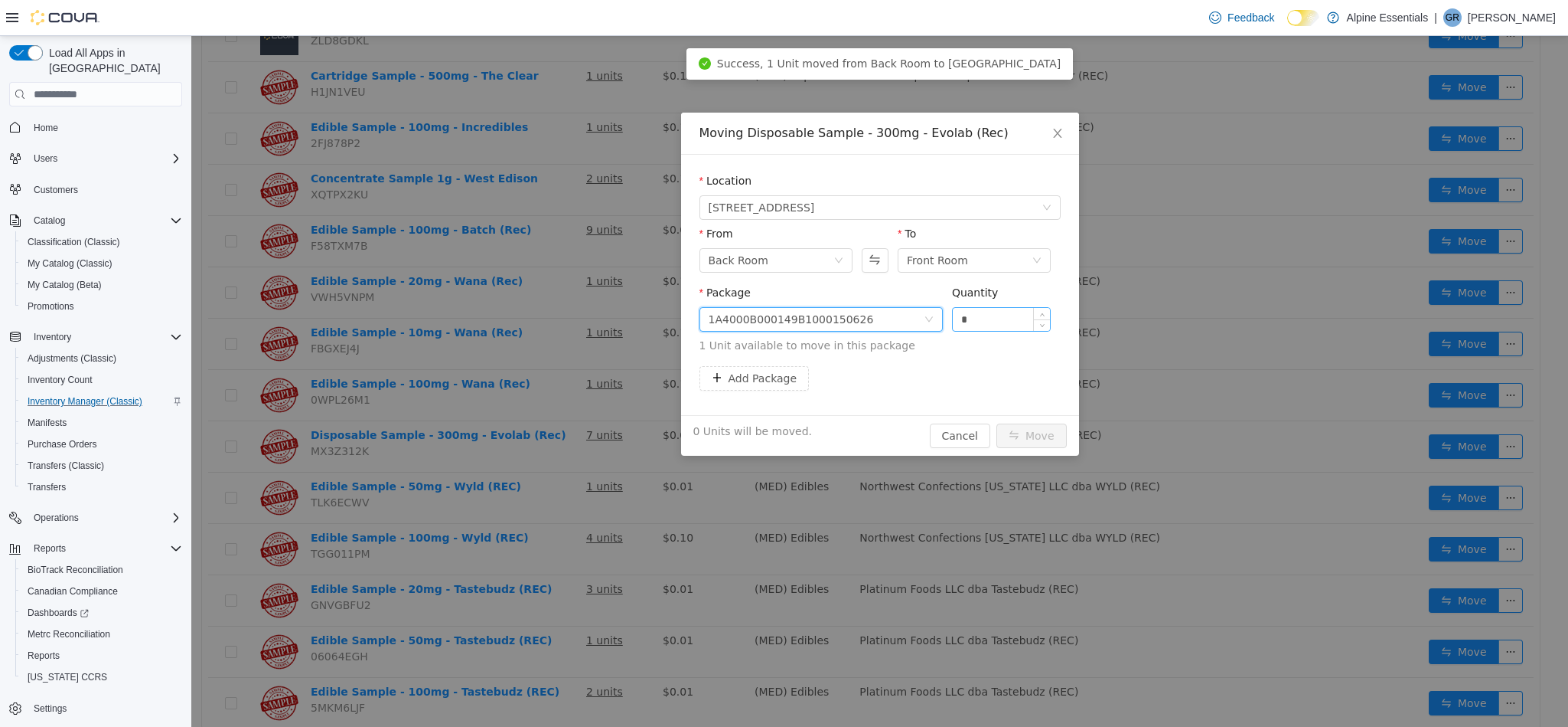
click at [977, 325] on input "*" at bounding box center [1002, 319] width 98 height 23
type input "*"
click at [996, 423] on button "Move" at bounding box center [1031, 435] width 70 height 25
